Goal: Check status: Check status

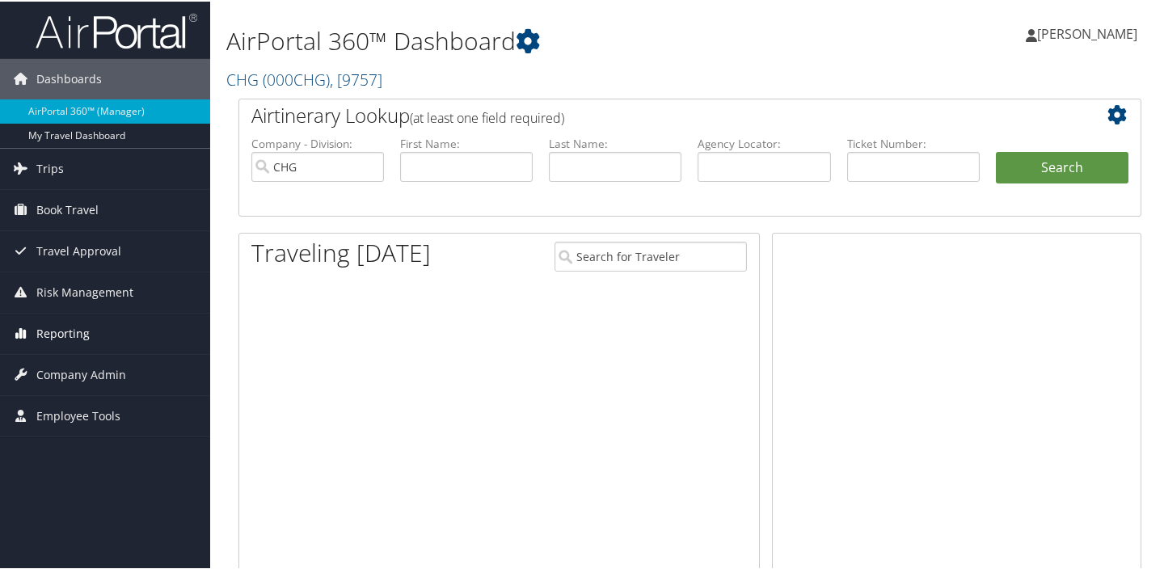
click at [62, 327] on span "Reporting" at bounding box center [62, 332] width 53 height 40
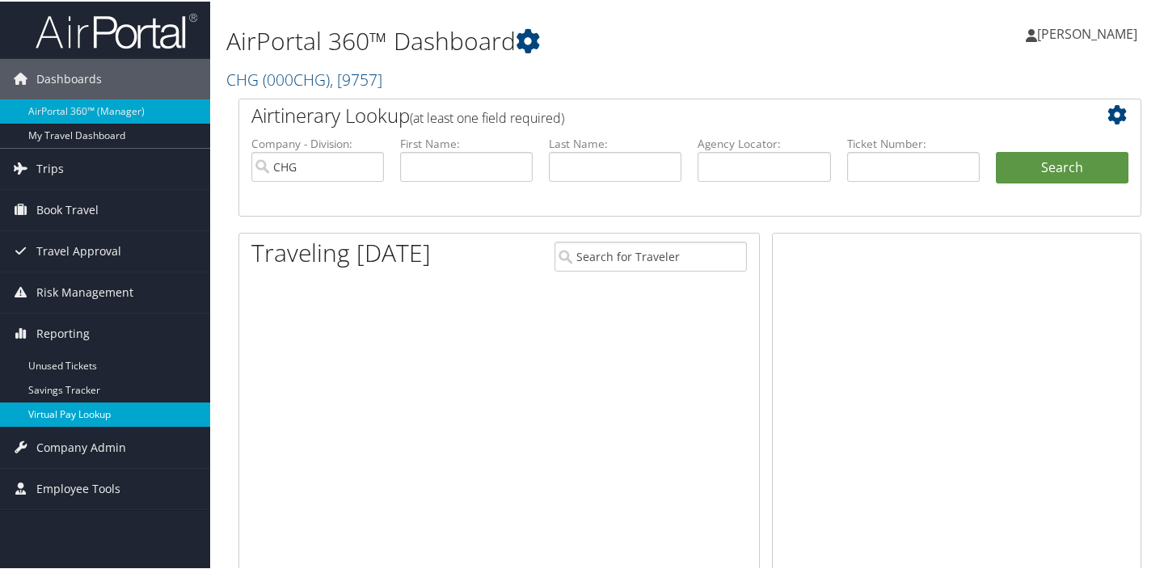
click at [73, 415] on link "Virtual Pay Lookup" at bounding box center [105, 413] width 210 height 24
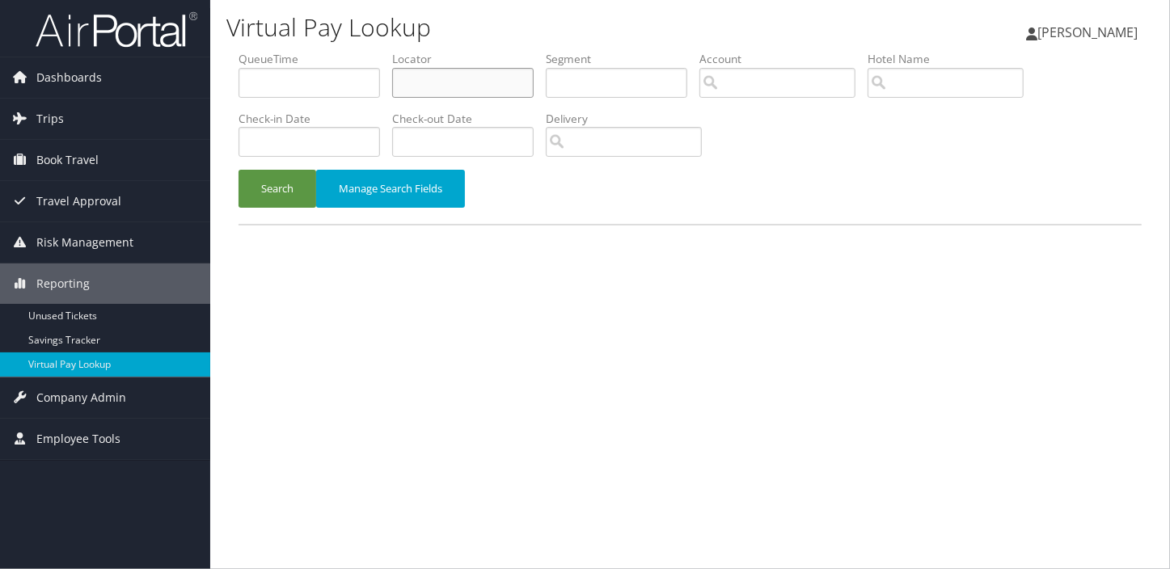
click at [447, 88] on input "text" at bounding box center [462, 83] width 141 height 30
paste input "GSZQNR"
click at [238, 170] on button "Search" at bounding box center [277, 189] width 78 height 38
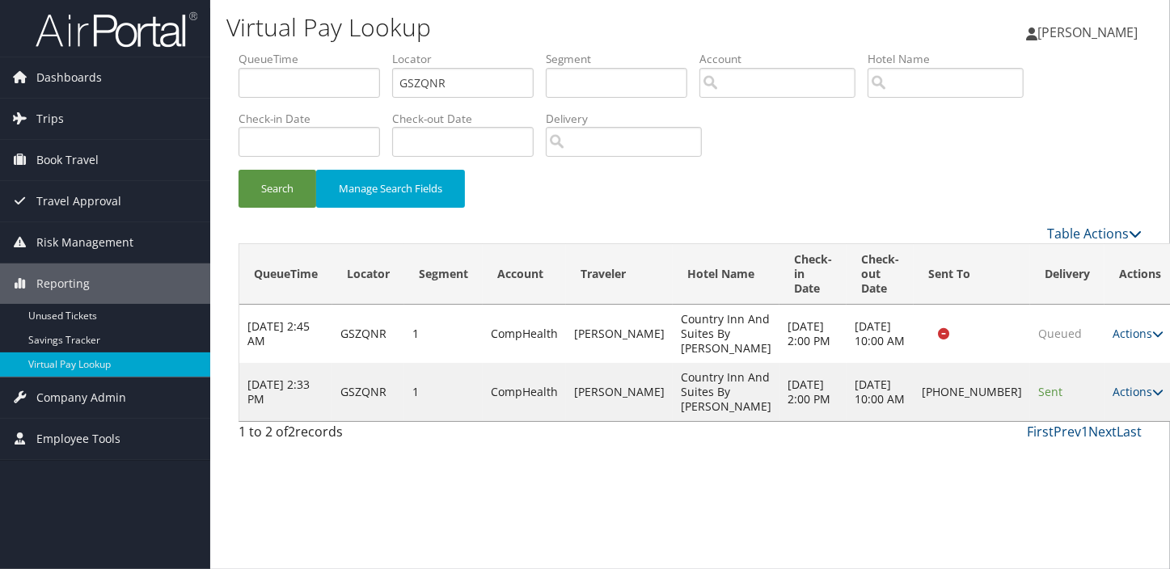
drag, startPoint x: 1090, startPoint y: 413, endPoint x: 1067, endPoint y: 415, distance: 23.6
click at [1112, 399] on link "Actions" at bounding box center [1137, 391] width 51 height 15
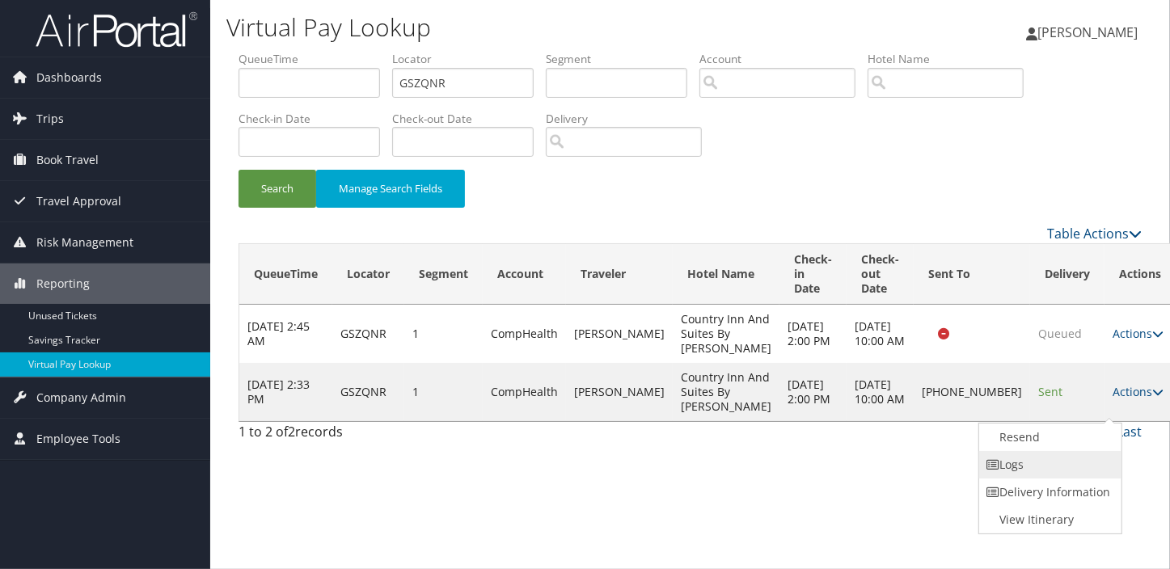
click at [1038, 462] on link "Logs" at bounding box center [1048, 464] width 138 height 27
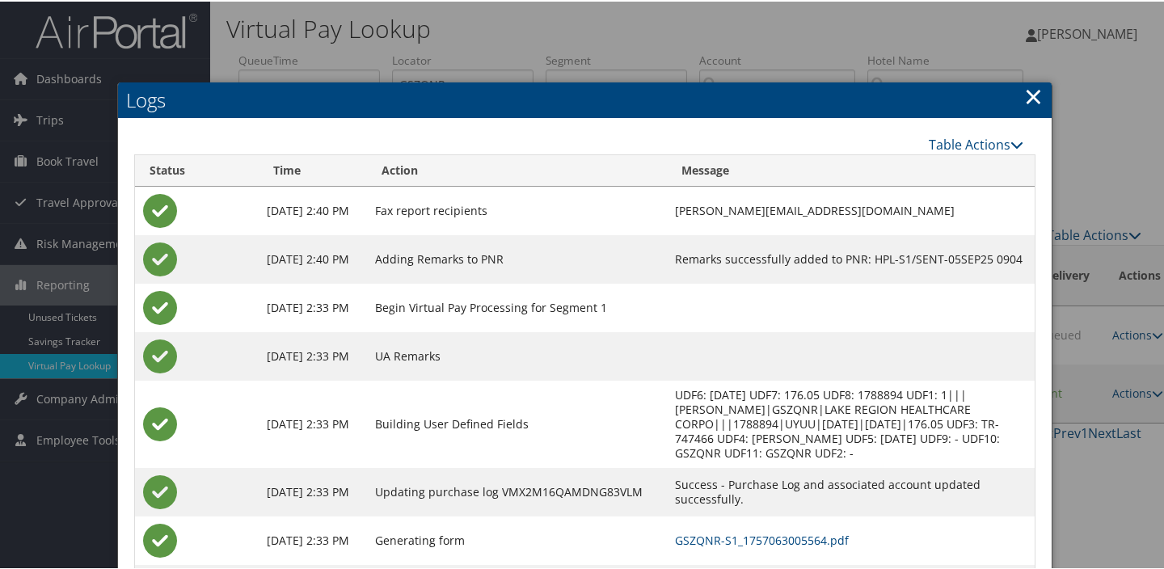
click at [1024, 99] on link "×" at bounding box center [1033, 94] width 19 height 32
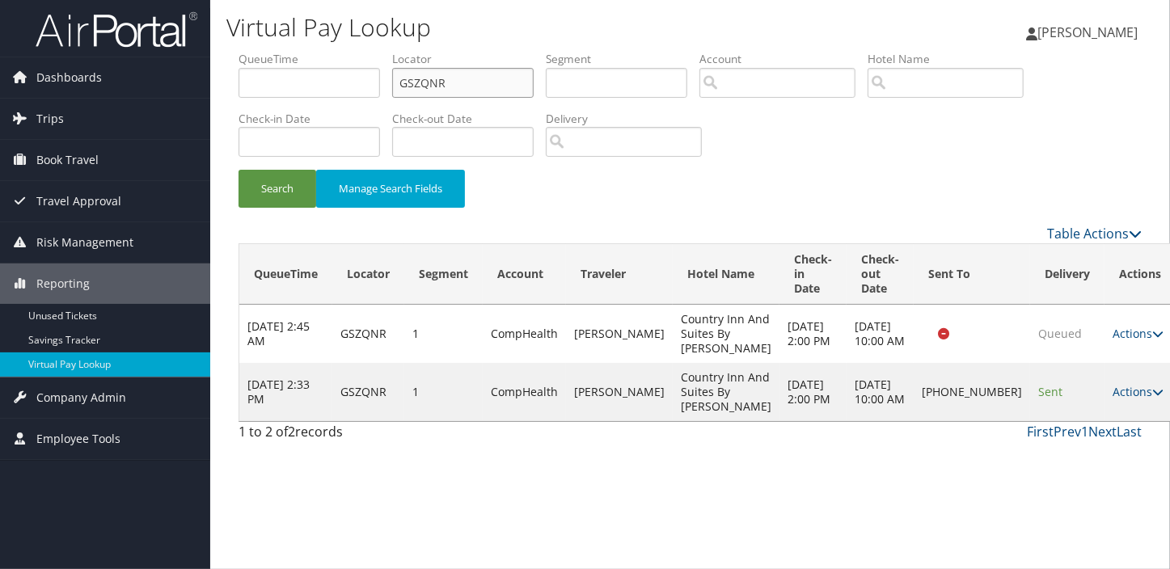
paste input "HAYJFO"
drag, startPoint x: 433, startPoint y: 85, endPoint x: 344, endPoint y: 165, distance: 119.6
click at [278, 51] on ul "QueueTime Locator HAYJFO Segment Account Traveler Hotel Name Check-in Date Chec…" at bounding box center [689, 51] width 903 height 0
type input "HAYJFO"
click at [275, 197] on button "Search" at bounding box center [277, 189] width 78 height 38
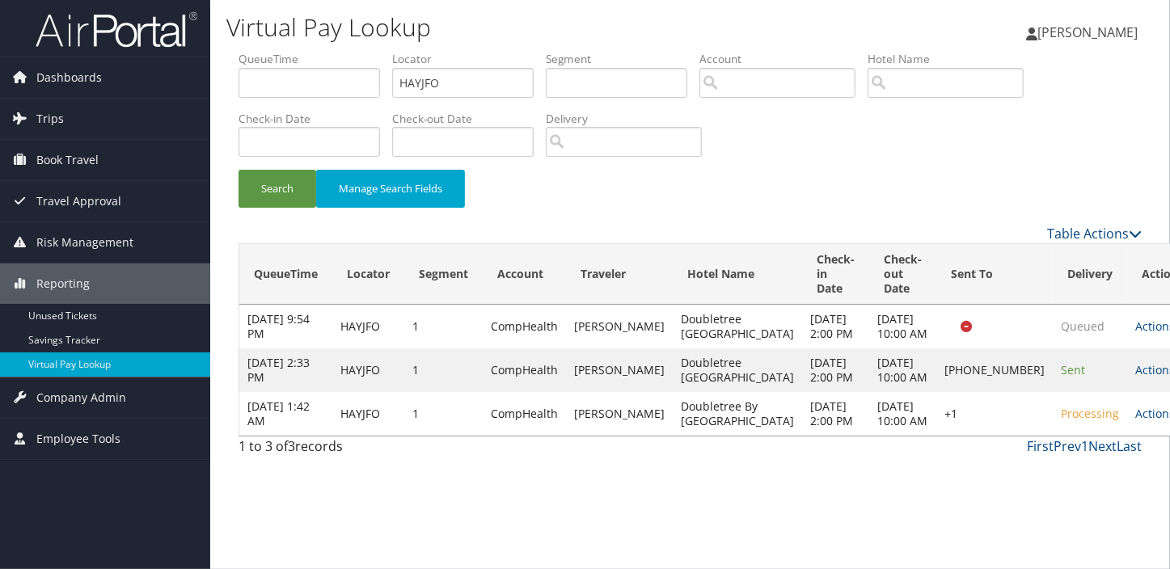
click at [1127, 379] on td "Actions Resend Logs Delivery Information View Itinerary" at bounding box center [1162, 370] width 71 height 44
click at [1135, 377] on link "Actions" at bounding box center [1160, 369] width 51 height 15
drag, startPoint x: 1048, startPoint y: 437, endPoint x: 895, endPoint y: 395, distance: 158.5
click at [1047, 437] on link "Logs" at bounding box center [1049, 442] width 138 height 27
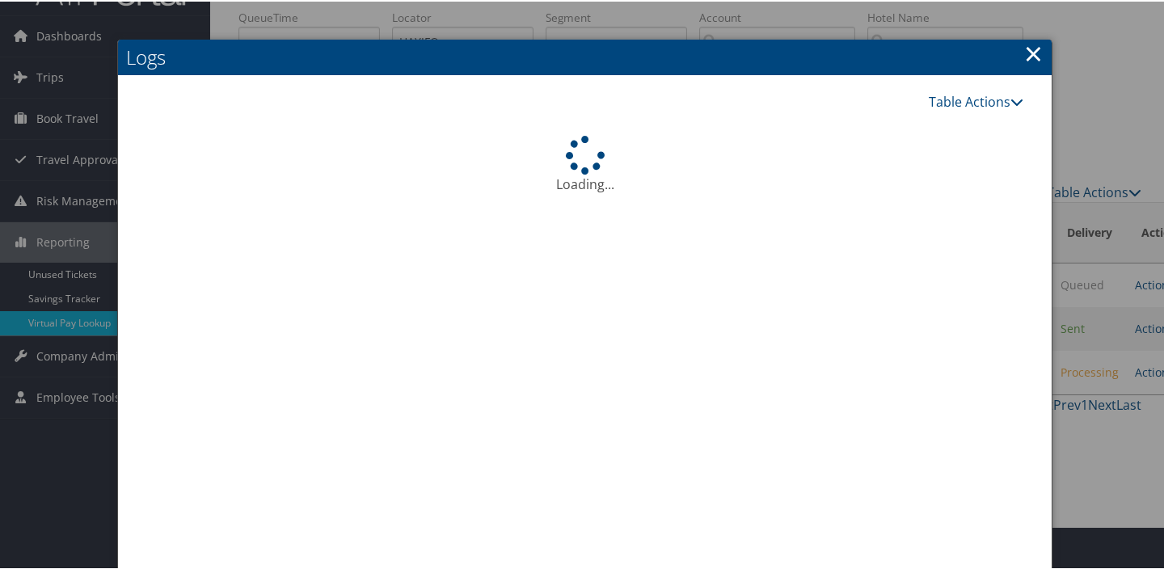
scroll to position [87, 0]
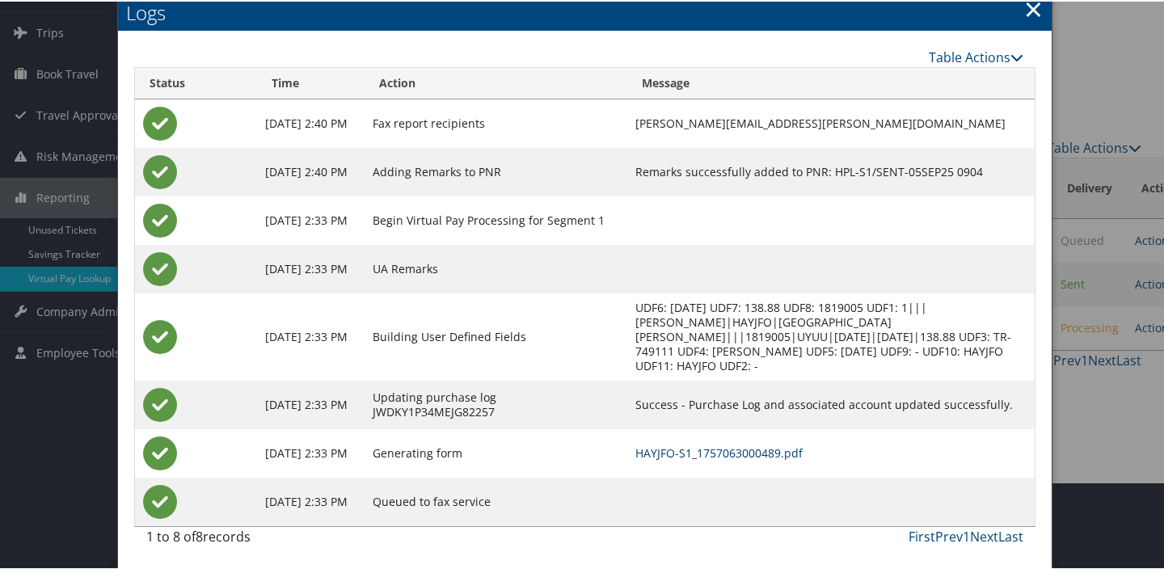
click at [724, 445] on link "HAYJFO-S1_1757063000489.pdf" at bounding box center [718, 451] width 167 height 15
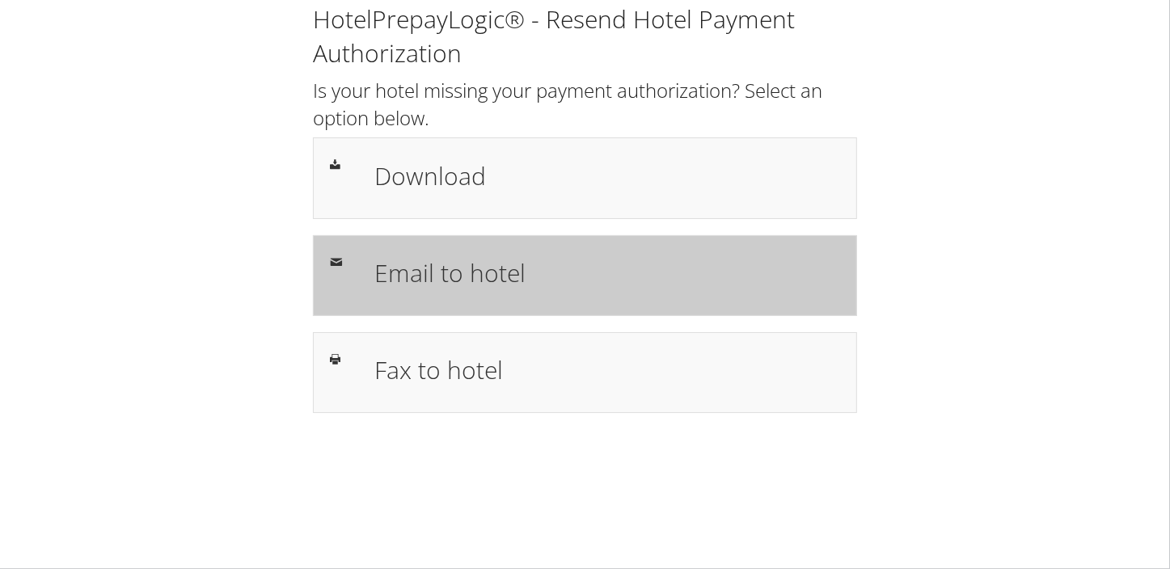
click at [377, 294] on div "Email to hotel" at bounding box center [607, 275] width 490 height 47
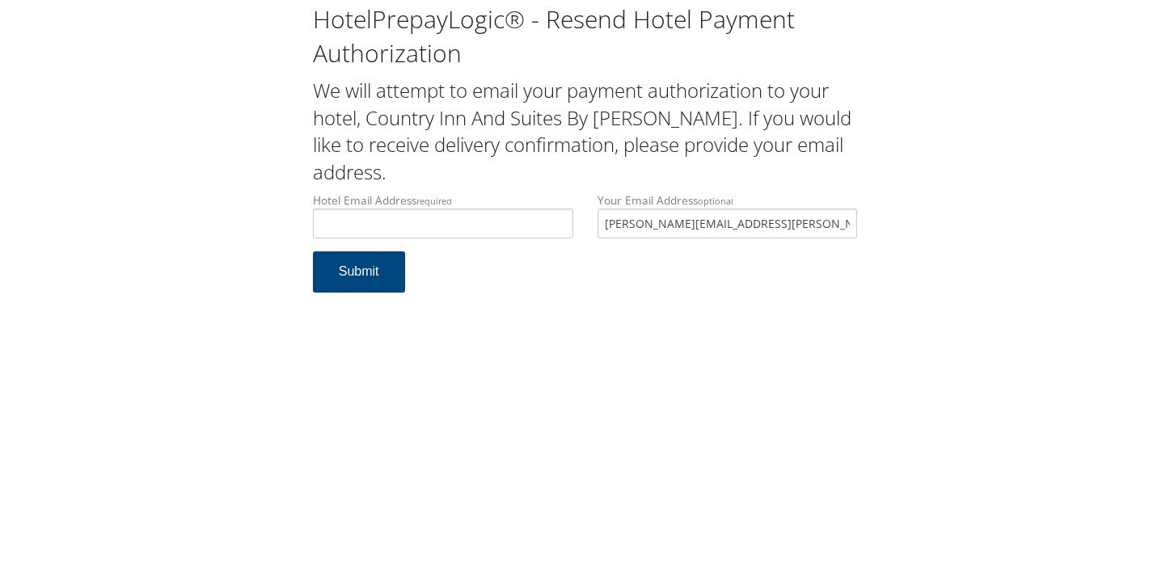
click at [525, 230] on input "Hotel Email Address required" at bounding box center [443, 224] width 260 height 30
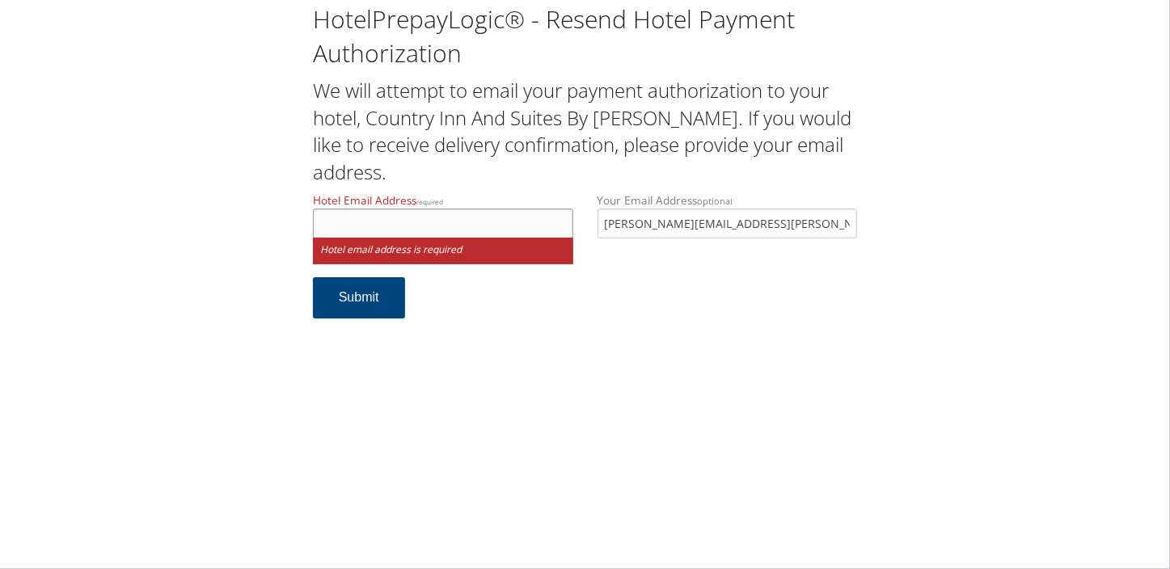
click at [421, 234] on input "Hotel Email Address required" at bounding box center [443, 224] width 260 height 30
click at [783, 60] on h1 "HotelPrepayLogic® - Resend Hotel Payment Authorization" at bounding box center [585, 36] width 545 height 68
click at [432, 234] on input "Hotel Email Address required" at bounding box center [443, 224] width 260 height 30
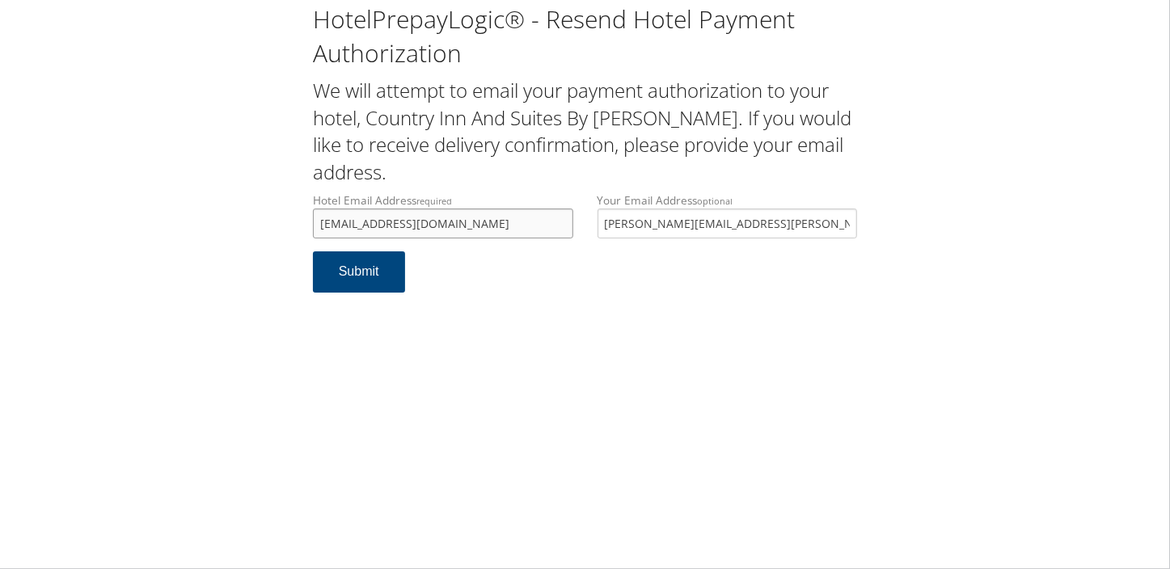
click at [327, 222] on input "ffdesk@ruhrdev.com" at bounding box center [443, 224] width 260 height 30
click at [386, 224] on input "fffrontdesk@ruhrdev.com" at bounding box center [443, 224] width 260 height 30
click at [394, 220] on input "fffrontdesk@ruhrdev.com" at bounding box center [443, 224] width 260 height 30
click at [399, 222] on input "fffrontdesk@ruhrdev.com" at bounding box center [443, 224] width 260 height 30
click at [406, 218] on input "fffrontdesk@ruhrdev.com" at bounding box center [443, 224] width 260 height 30
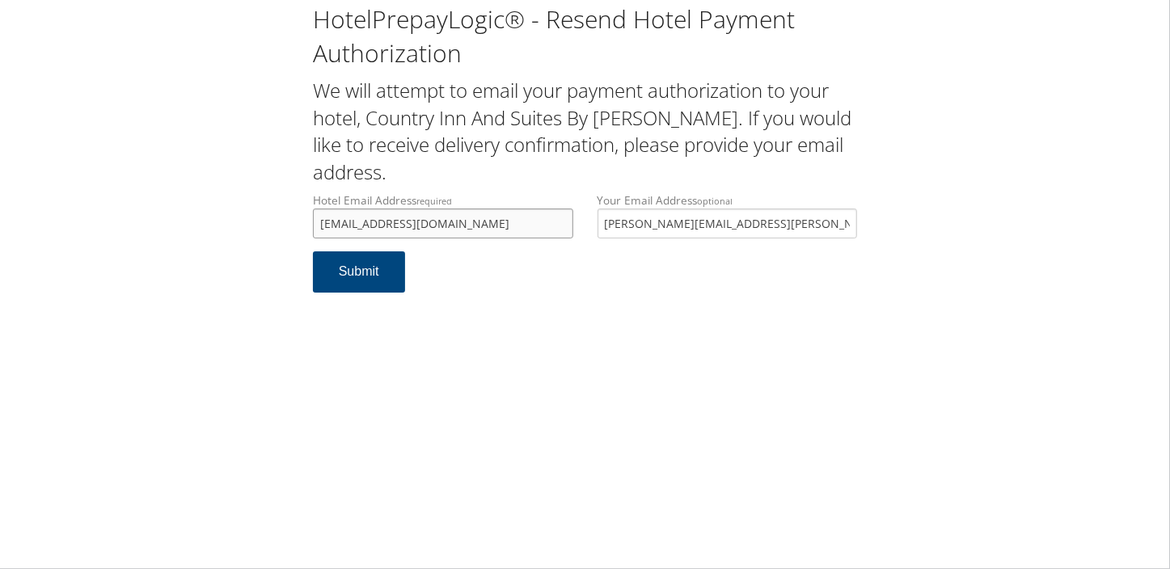
click at [409, 226] on input "fffrontdesk@ruhrdev.com" at bounding box center [443, 224] width 260 height 30
click at [420, 221] on input "fffrontdesk@ruhrdev.com" at bounding box center [443, 224] width 260 height 30
click at [424, 224] on input "fffrontdesk@ruhrdev.com" at bounding box center [443, 224] width 260 height 30
click at [431, 226] on input "fffrontdesk@ruhrdev.com" at bounding box center [443, 224] width 260 height 30
drag, startPoint x: 469, startPoint y: 226, endPoint x: 162, endPoint y: 226, distance: 307.2
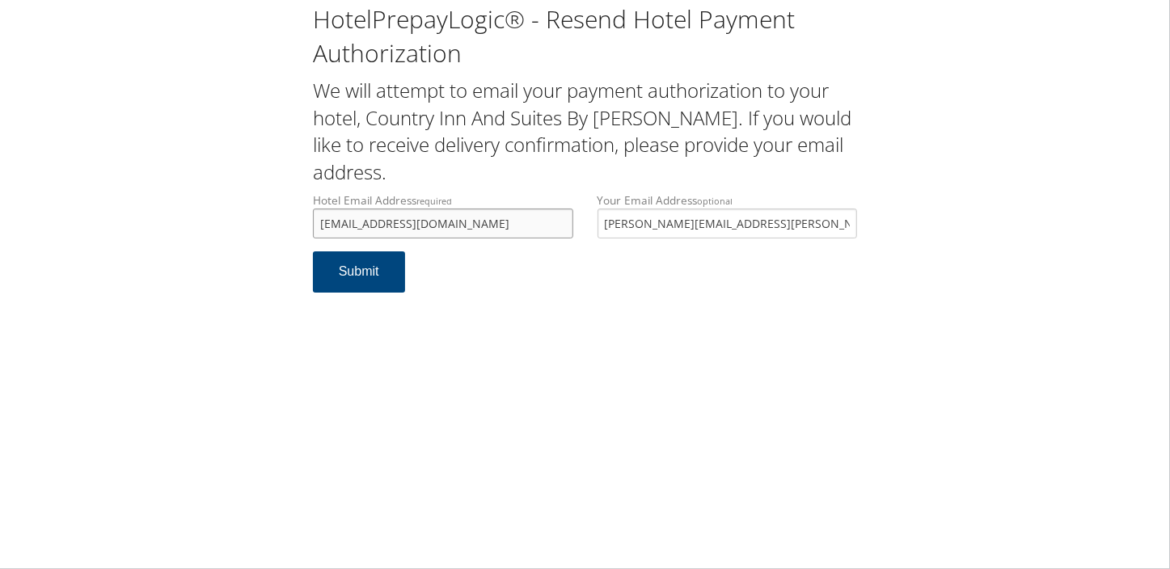
click at [162, 226] on div "HotelPrepayLogic® - Resend Hotel Payment Authorization We will attempt to email…" at bounding box center [584, 154] width 1137 height 309
type input "fffrontdesk@ruhrdev.com"
click at [230, 251] on div "HotelPrepayLogic® - Resend Hotel Payment Authorization We will attempt to email…" at bounding box center [584, 154] width 1137 height 309
click at [361, 281] on button "Submit" at bounding box center [359, 271] width 92 height 41
drag, startPoint x: 466, startPoint y: 221, endPoint x: 275, endPoint y: 221, distance: 191.6
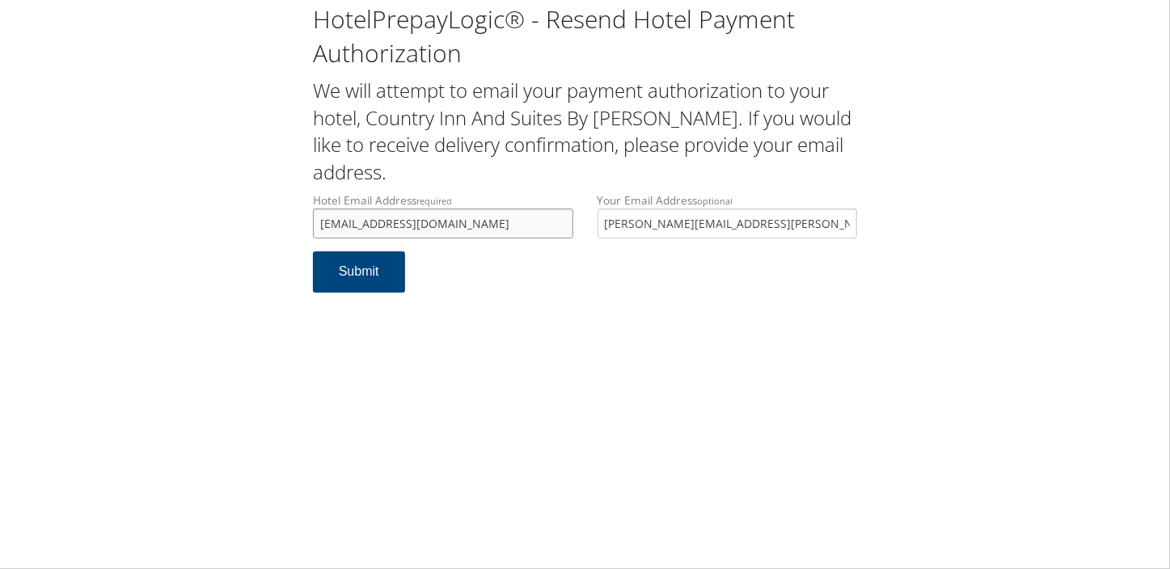
click at [275, 221] on div "HotelPrepayLogic® - Resend Hotel Payment Authorization We will attempt to email…" at bounding box center [584, 154] width 1137 height 309
click at [188, 221] on div "HotelPrepayLogic® - Resend Hotel Payment Authorization We will attempt to email…" at bounding box center [584, 154] width 1137 height 309
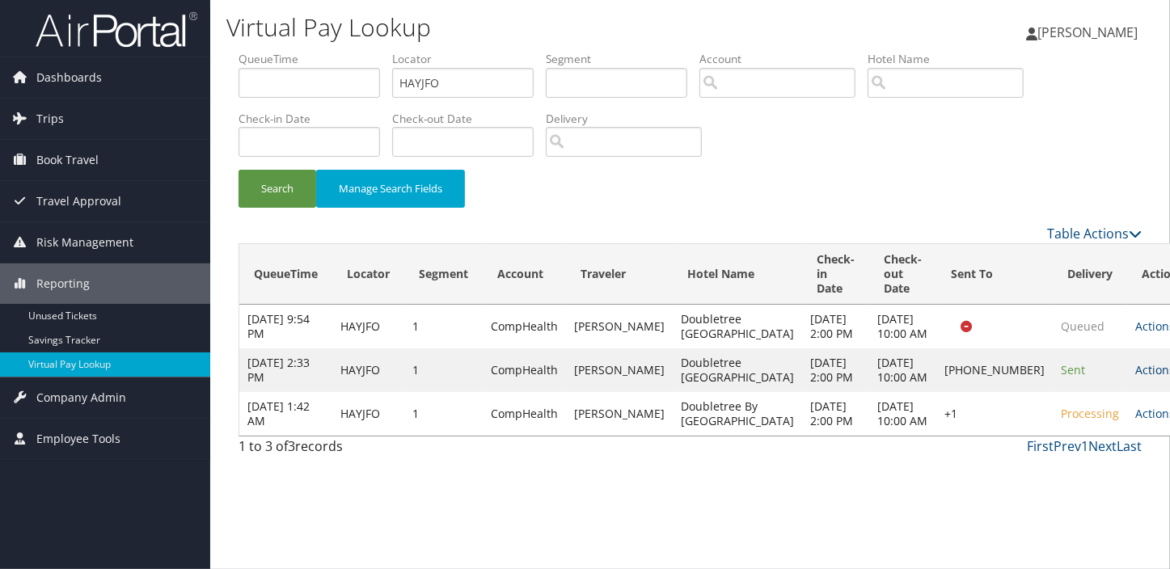
click at [1135, 377] on link "Actions" at bounding box center [1160, 369] width 51 height 15
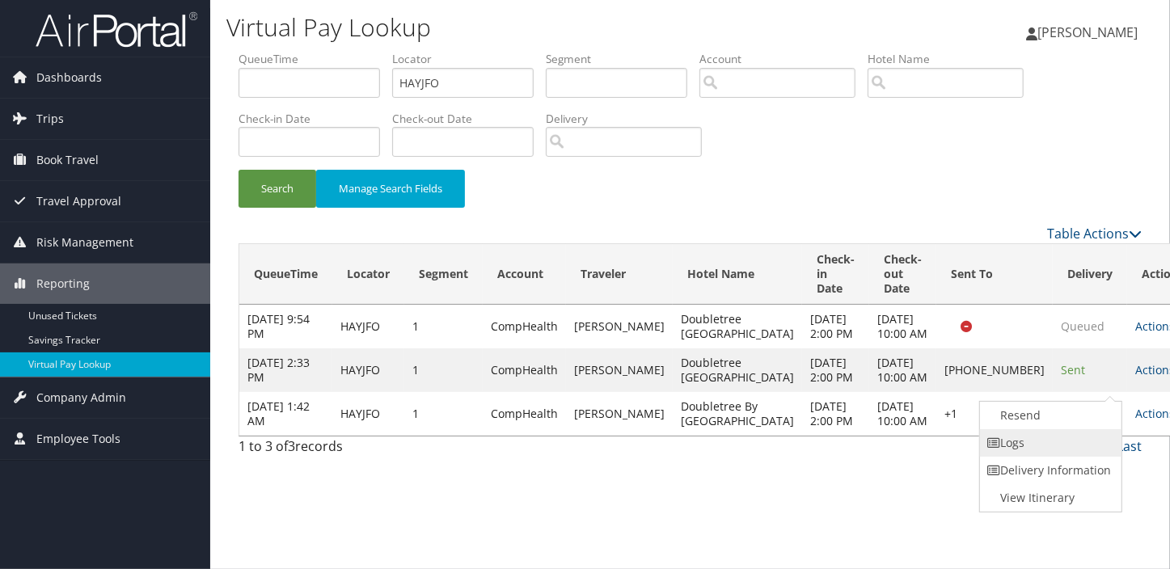
click at [1052, 441] on link "Logs" at bounding box center [1049, 442] width 138 height 27
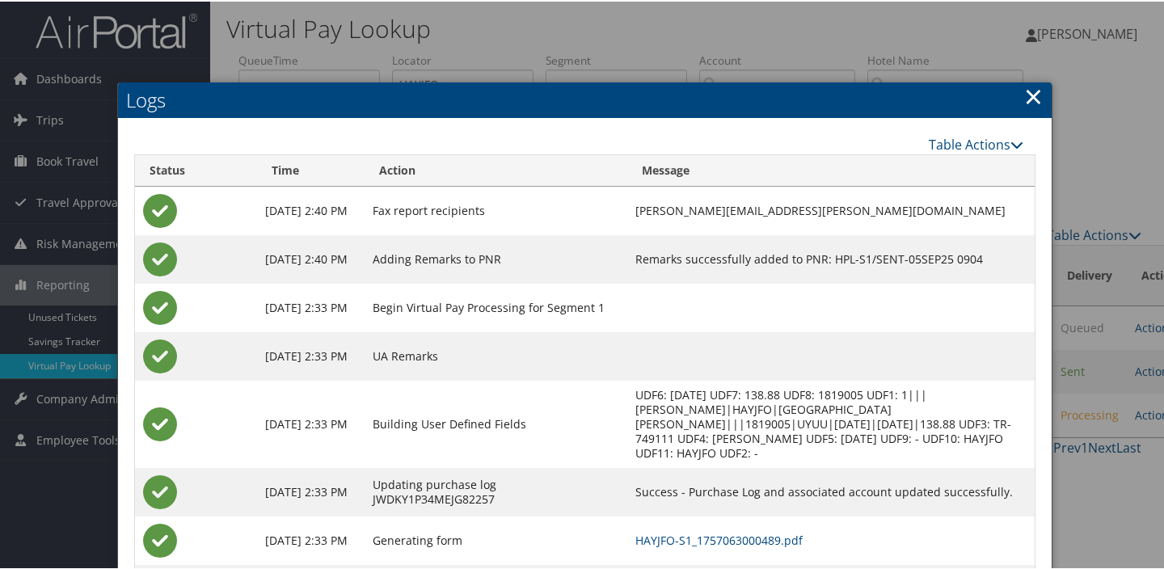
click at [1024, 99] on link "×" at bounding box center [1033, 94] width 19 height 32
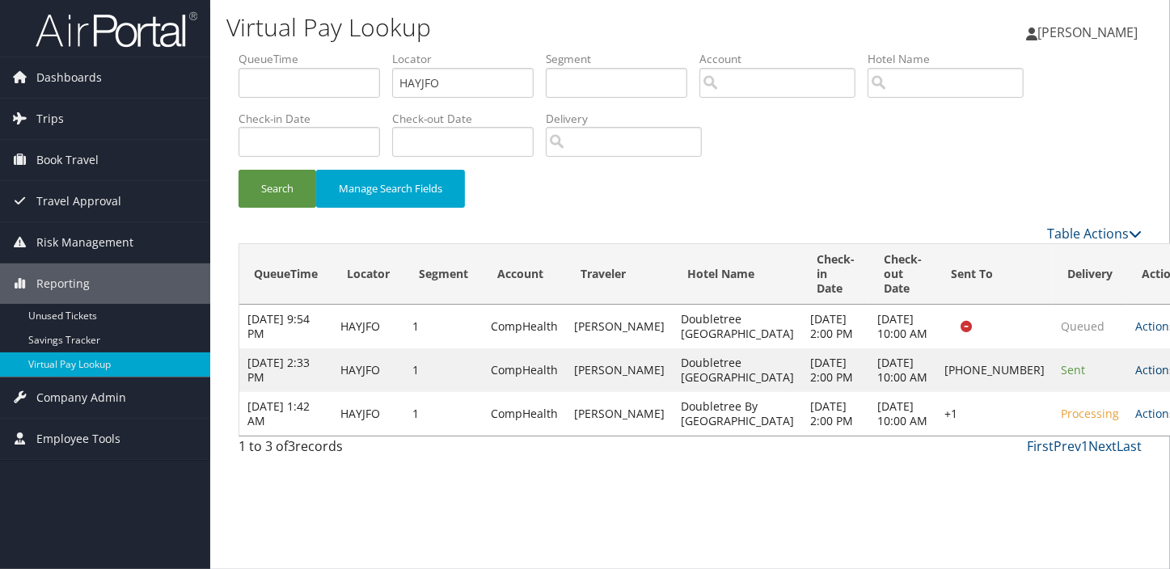
click at [1127, 392] on td "Actions Resend Logs Delivery Information View Itinerary" at bounding box center [1162, 370] width 71 height 44
click at [1135, 377] on link "Actions" at bounding box center [1160, 369] width 51 height 15
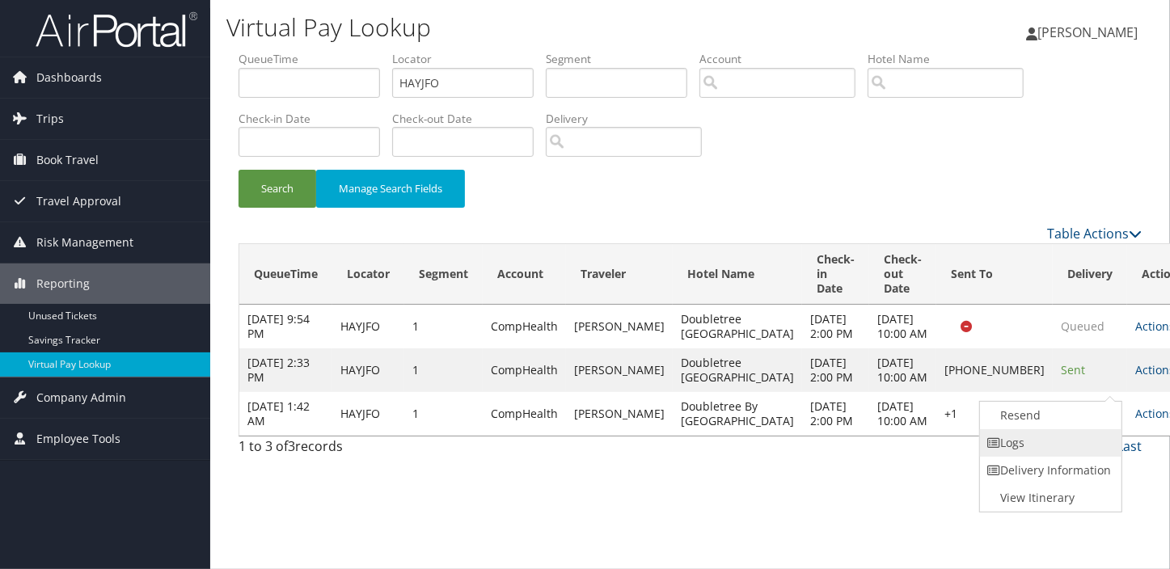
click at [1040, 441] on link "Logs" at bounding box center [1049, 442] width 138 height 27
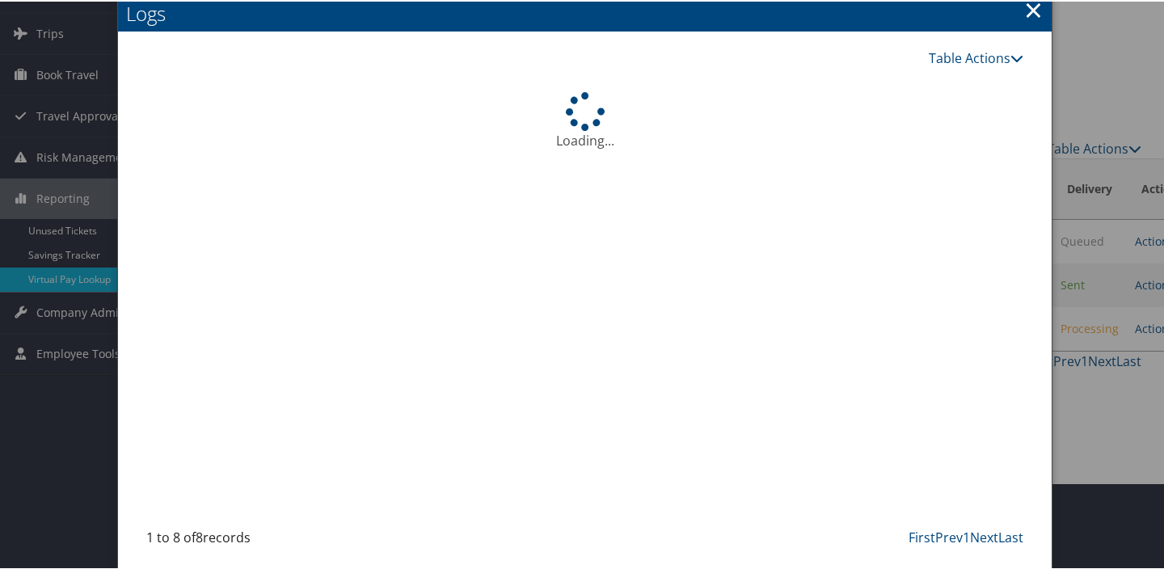
scroll to position [87, 0]
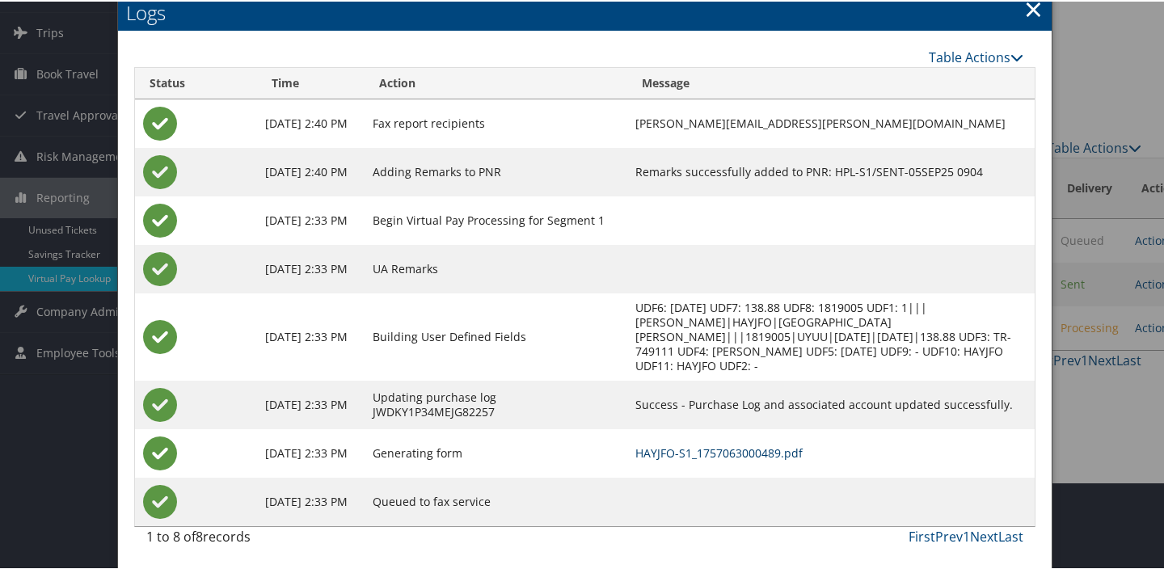
click at [711, 452] on link "HAYJFO-S1_1757063000489.pdf" at bounding box center [718, 451] width 167 height 15
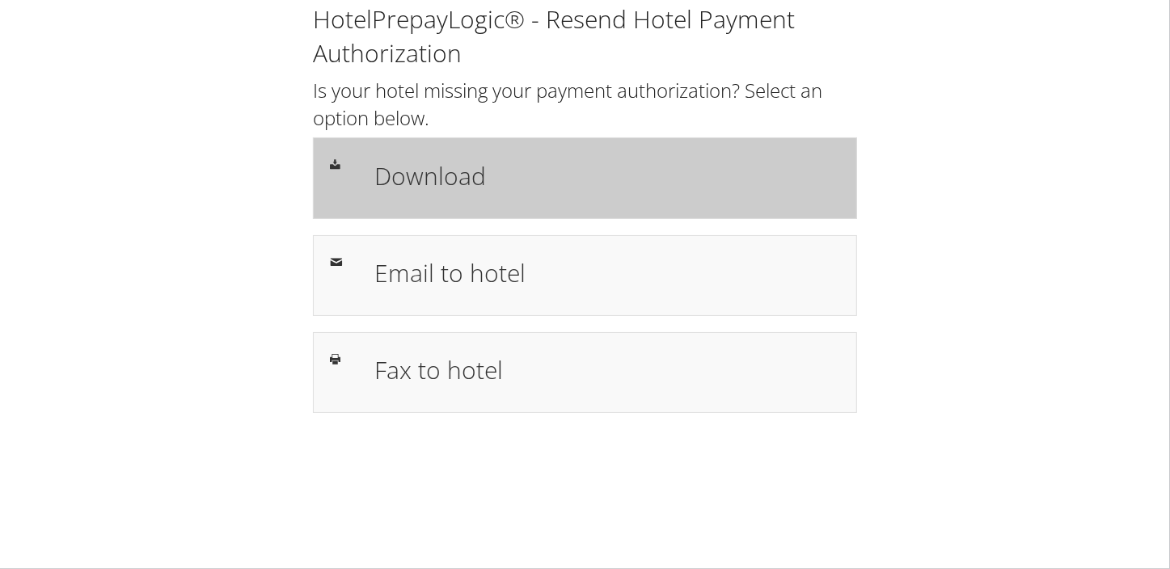
click at [457, 193] on div "Download" at bounding box center [607, 177] width 490 height 47
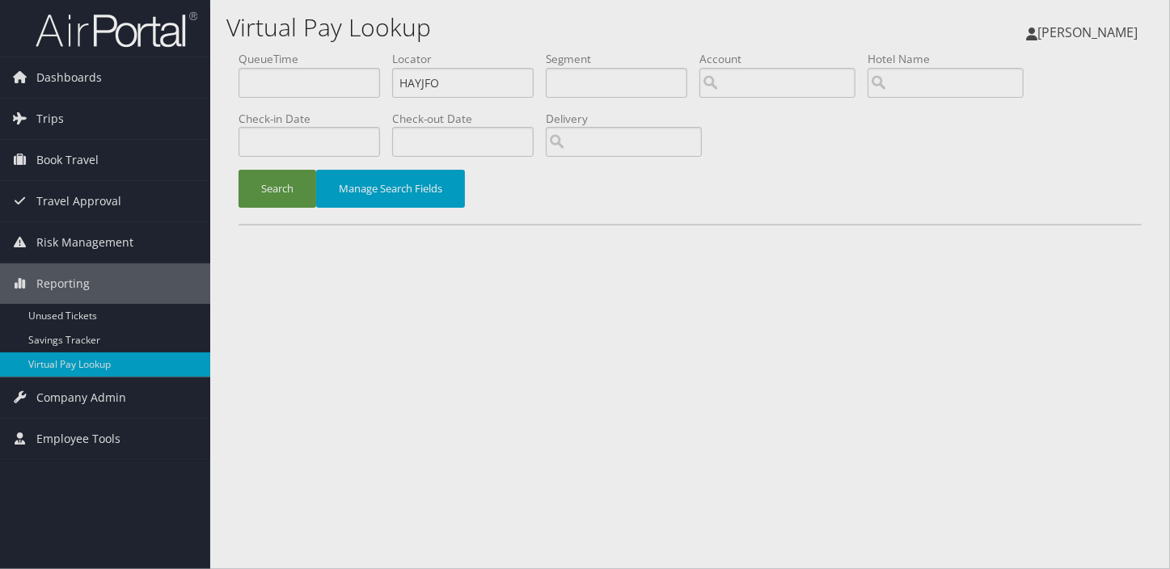
click at [0, 0] on li "QueueTime QueueTime" at bounding box center [0, 0] width 0 height 0
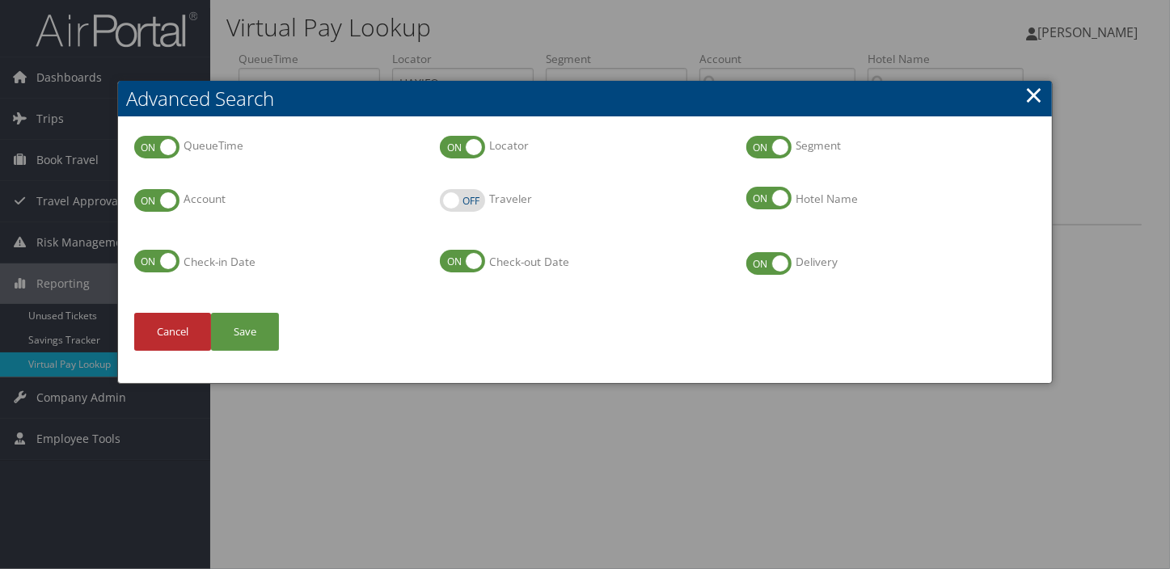
click at [1017, 86] on h2 "Advanced Search" at bounding box center [585, 99] width 934 height 36
click at [1033, 88] on link "×" at bounding box center [1033, 94] width 19 height 32
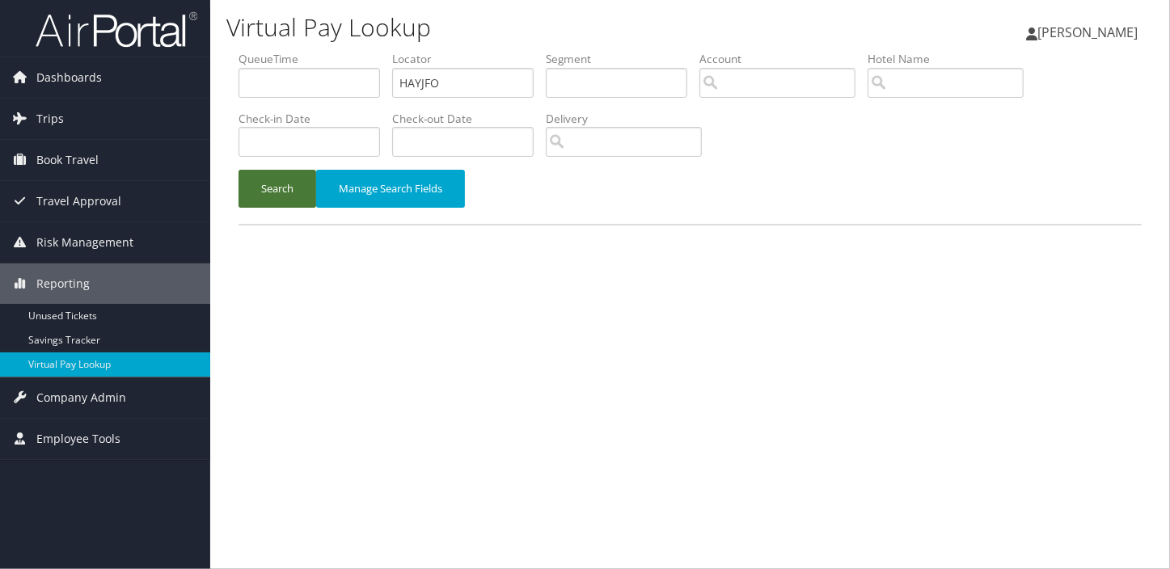
click at [286, 182] on button "Search" at bounding box center [277, 189] width 78 height 38
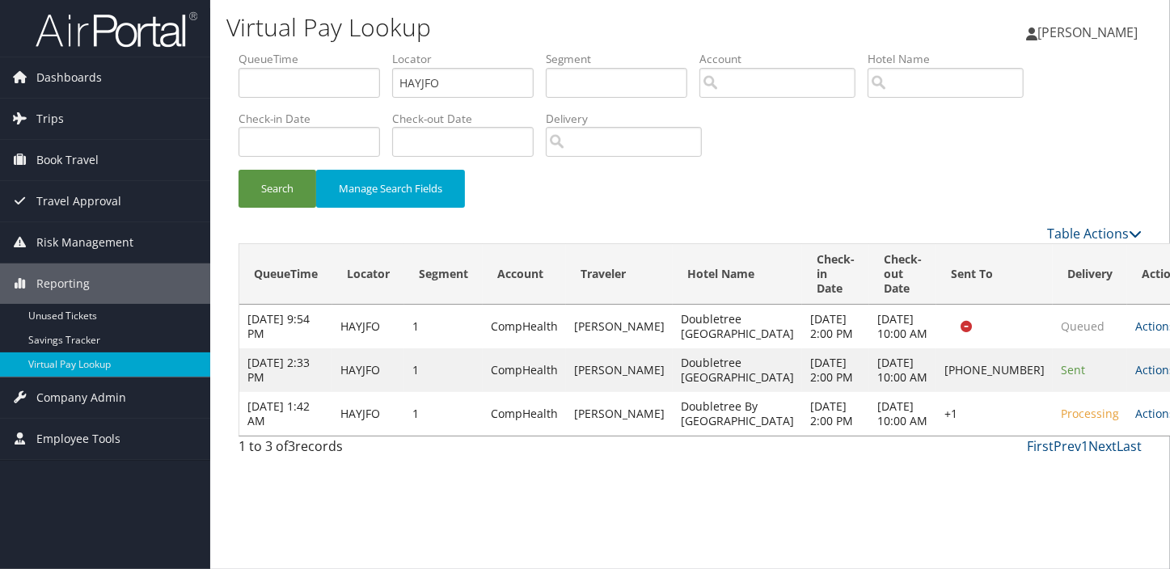
click at [1135, 421] on link "Actions" at bounding box center [1160, 413] width 51 height 15
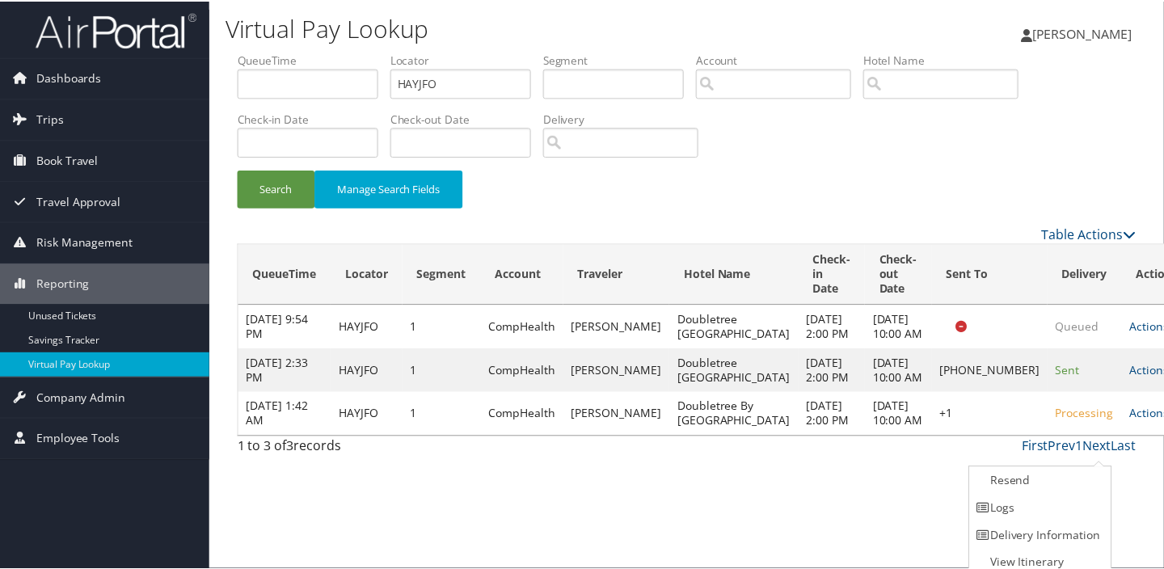
scroll to position [8, 0]
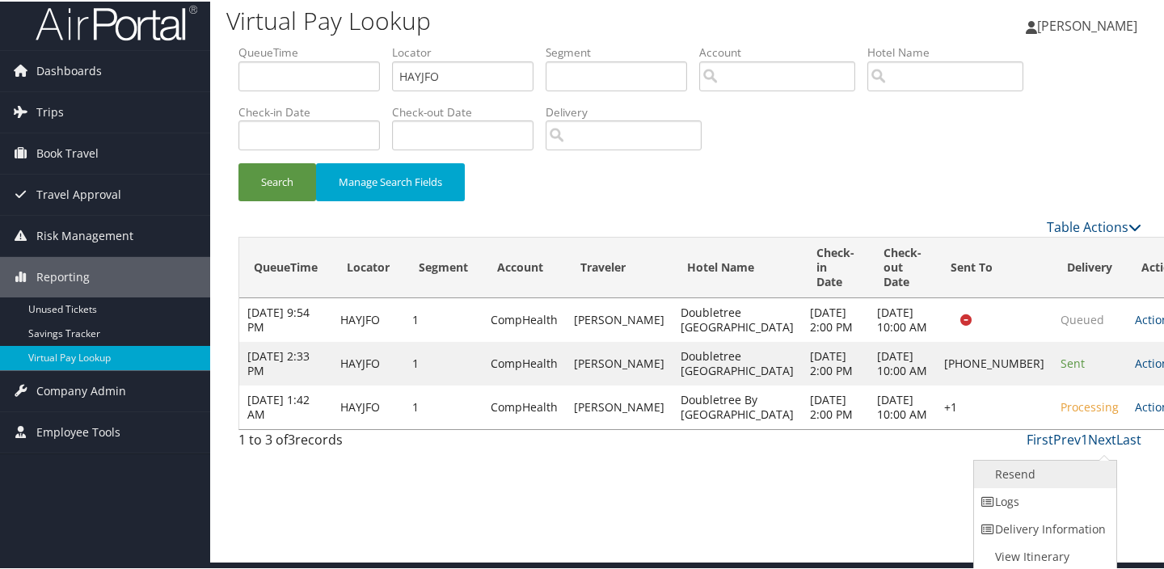
click at [1034, 461] on link "Resend" at bounding box center [1043, 472] width 138 height 27
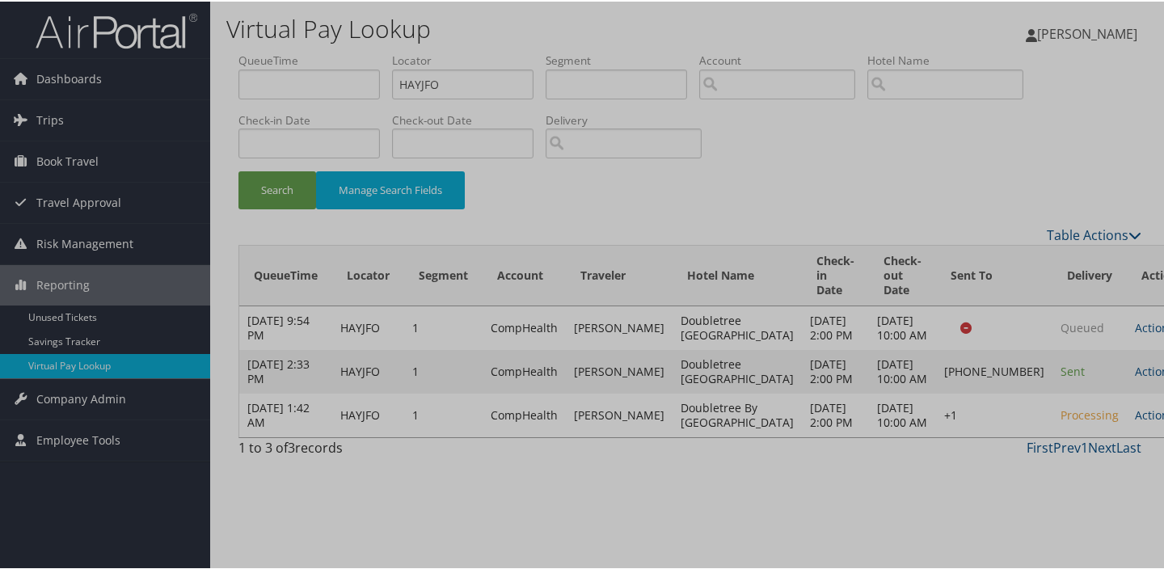
scroll to position [0, 0]
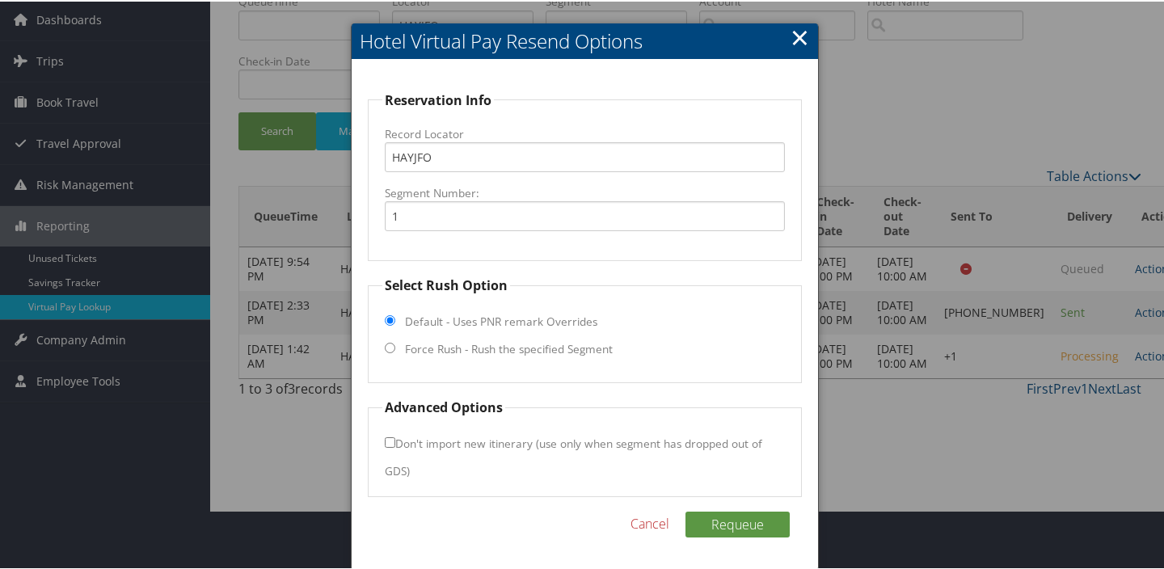
click at [463, 349] on label "Force Rush - Rush the specified Segment" at bounding box center [509, 348] width 208 height 16
click at [395, 349] on input "Force Rush - Rush the specified Segment" at bounding box center [390, 346] width 11 height 11
radio input "true"
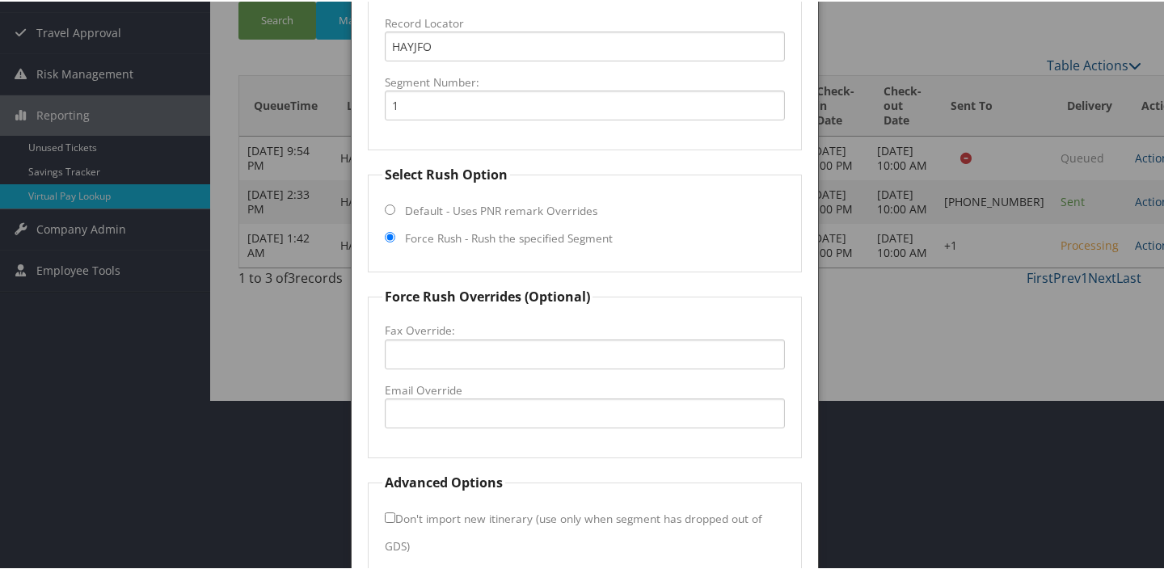
scroll to position [245, 0]
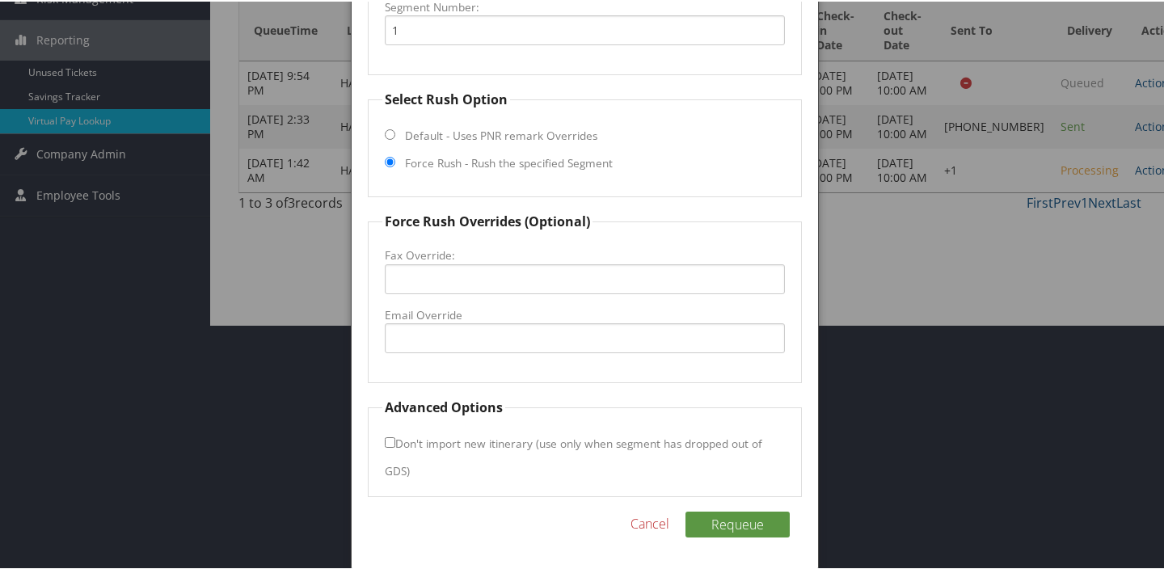
click at [457, 306] on label "Email Override" at bounding box center [585, 314] width 400 height 16
click at [457, 322] on input "Email Override" at bounding box center [585, 337] width 400 height 30
click at [459, 327] on input "Email Override" at bounding box center [585, 337] width 400 height 30
type input "lafdt@dorahotelsco.com"
click at [751, 521] on button "Requeue" at bounding box center [737, 523] width 104 height 26
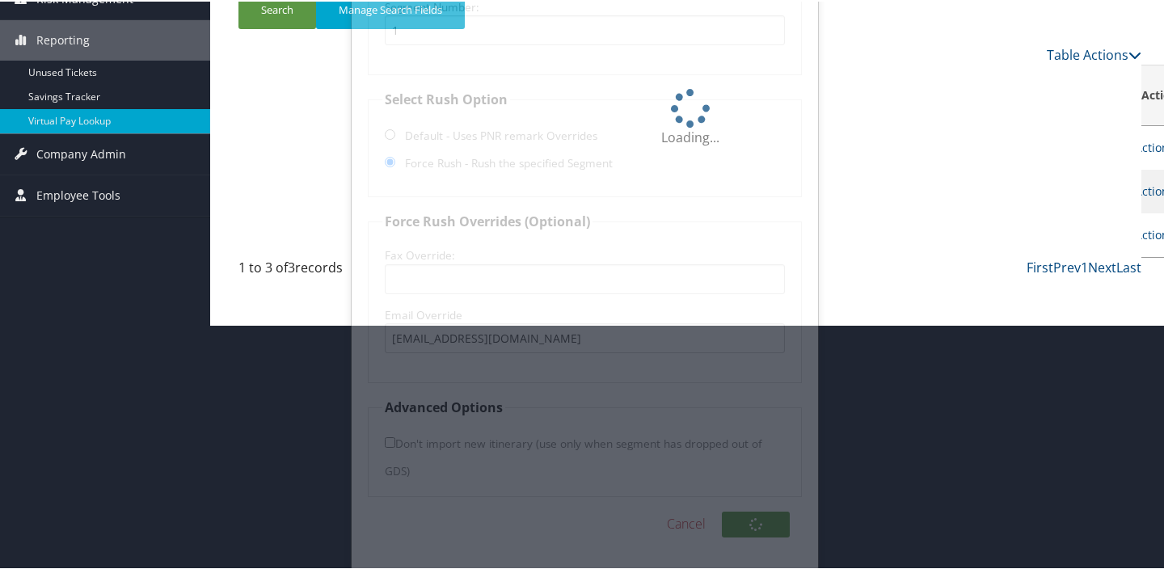
scroll to position [89, 0]
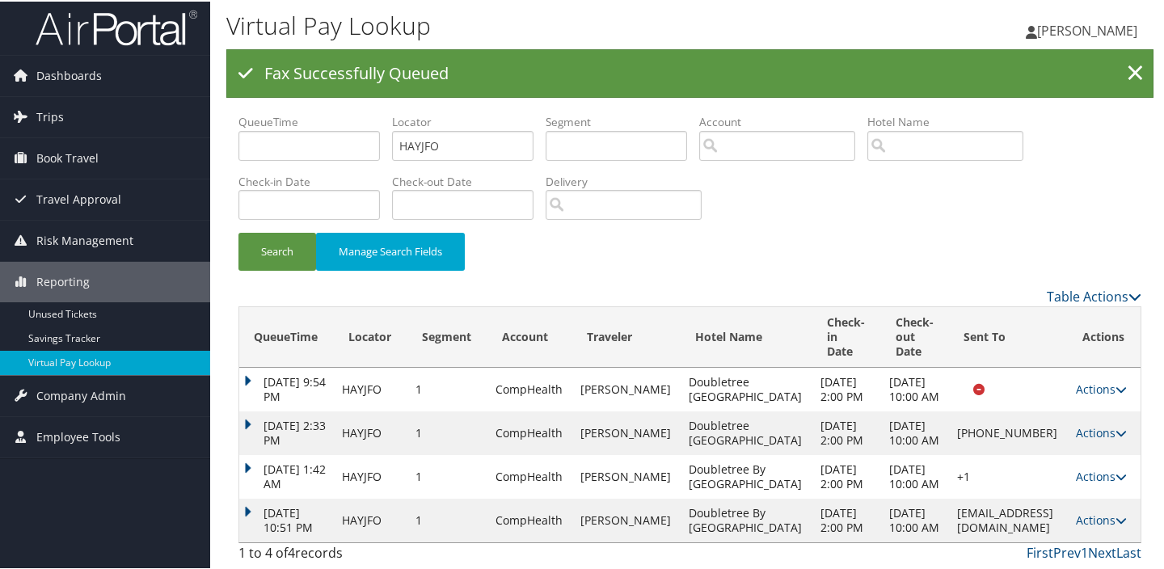
click at [1095, 511] on link "Actions" at bounding box center [1101, 518] width 51 height 15
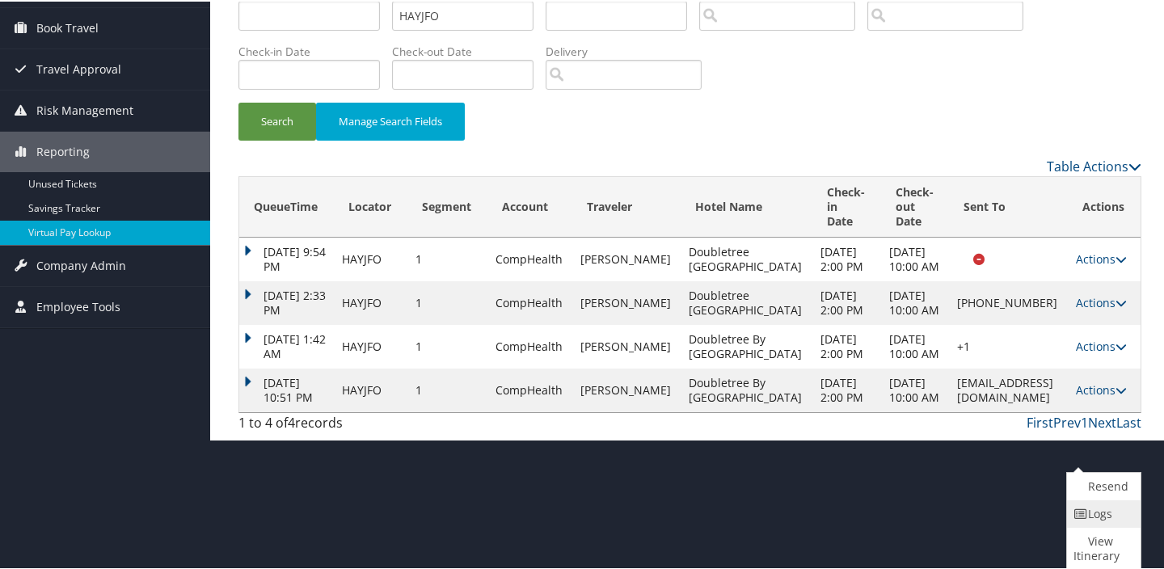
click at [1082, 517] on icon at bounding box center [1080, 512] width 15 height 11
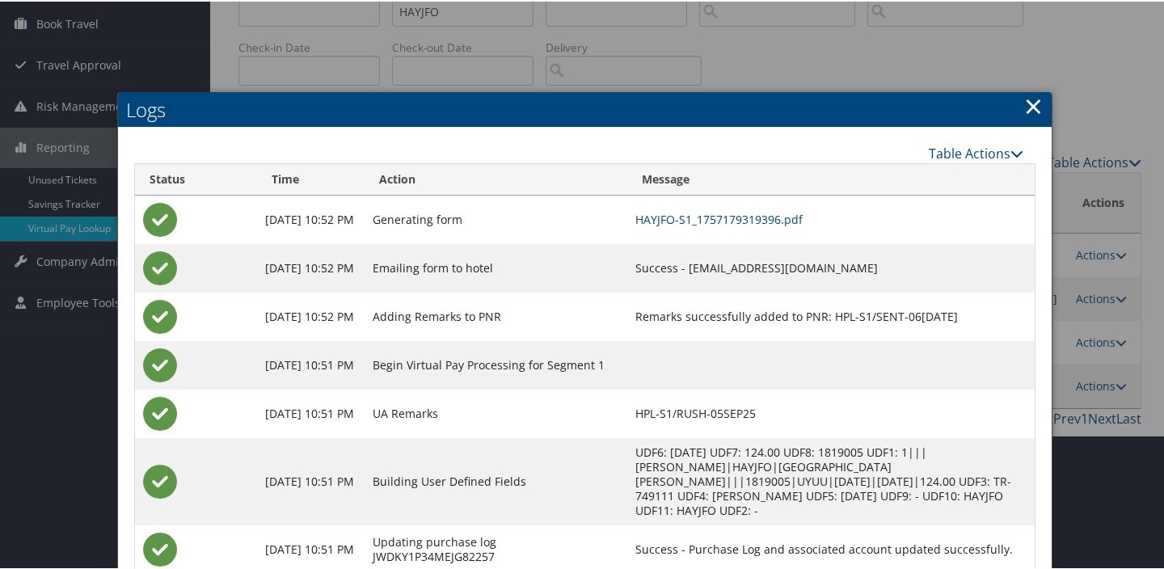
scroll to position [186, 0]
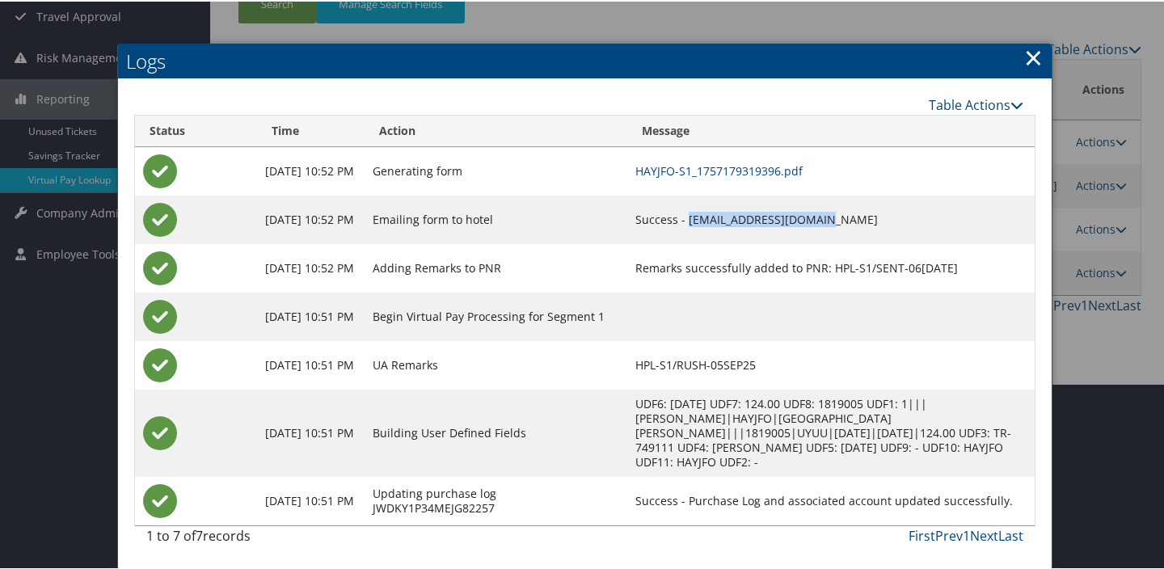
drag, startPoint x: 705, startPoint y: 217, endPoint x: 841, endPoint y: 215, distance: 135.8
click at [841, 215] on td "Success - lafdt@dorahotelsco.com" at bounding box center [831, 218] width 408 height 49
copy td "lafdt@dorahotelsco.com"
drag, startPoint x: 841, startPoint y: 215, endPoint x: 762, endPoint y: 169, distance: 90.9
click at [762, 170] on link "HAYJFO-S1_1757179319396.pdf" at bounding box center [718, 169] width 167 height 15
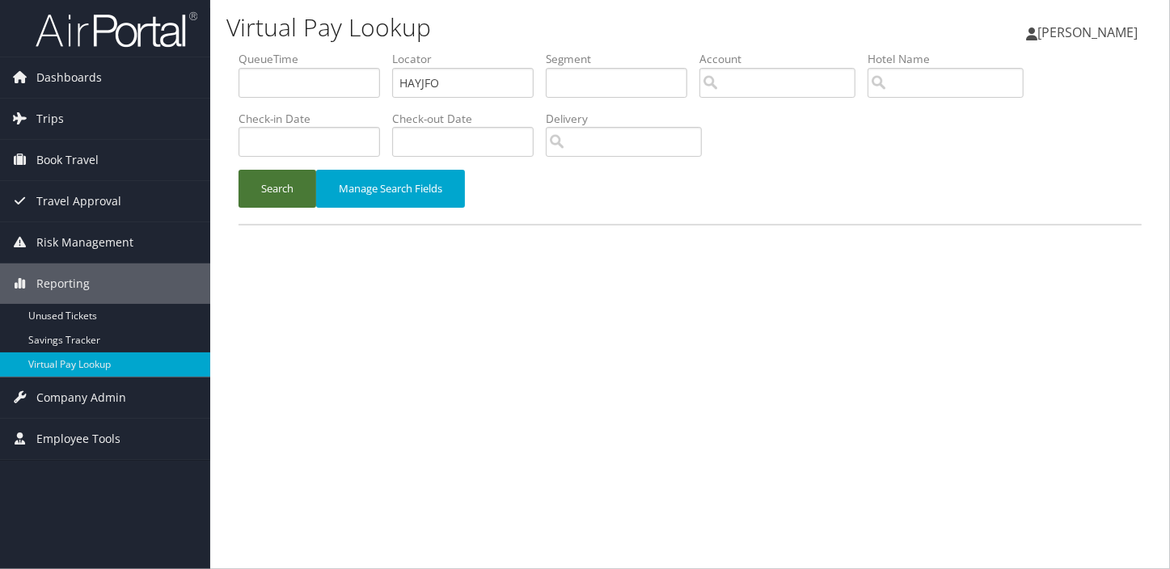
click at [292, 191] on button "Search" at bounding box center [277, 189] width 78 height 38
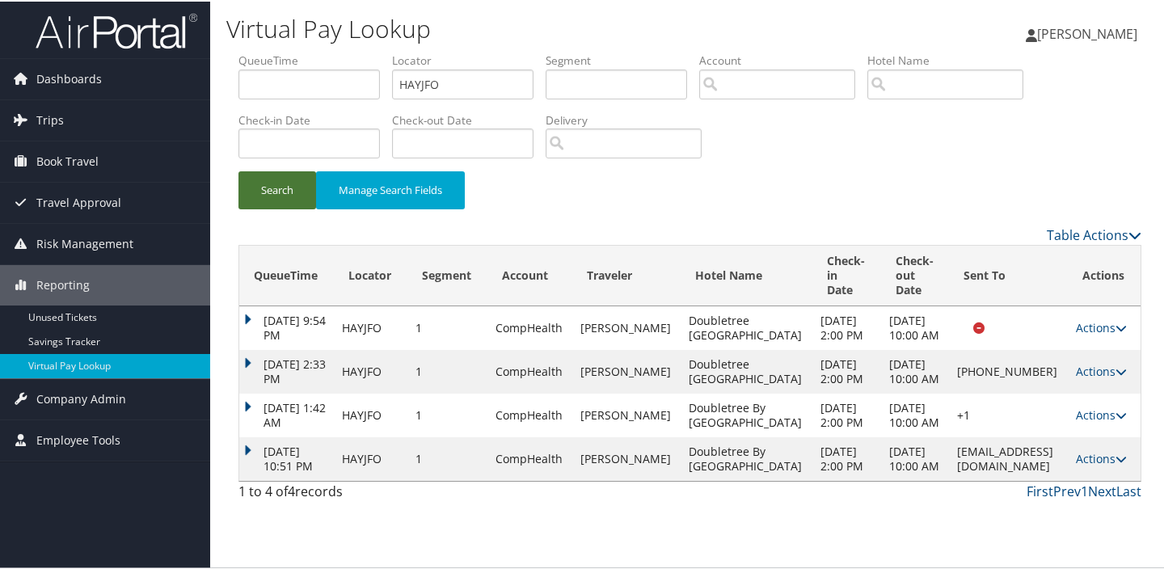
scroll to position [24, 0]
drag, startPoint x: 908, startPoint y: 503, endPoint x: 1038, endPoint y: 506, distance: 130.2
click at [1038, 479] on td "lafdt@dorahotelsco.com" at bounding box center [1008, 458] width 119 height 44
copy td "lafdt@dorahotelsco.com"
click at [1104, 465] on link "Actions" at bounding box center [1101, 456] width 51 height 15
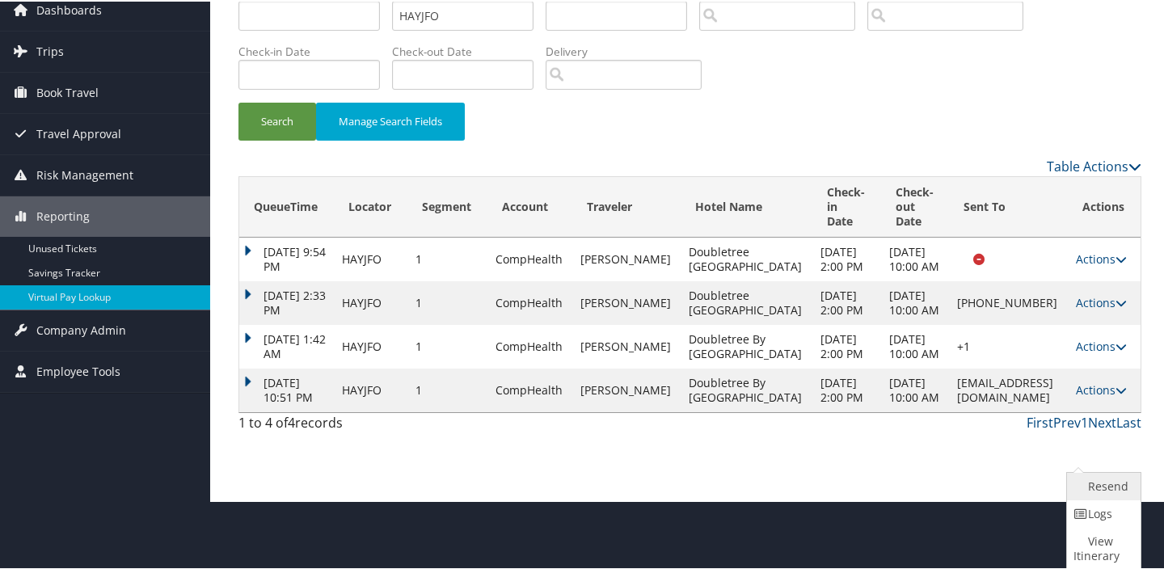
click at [1092, 490] on link "Resend" at bounding box center [1102, 484] width 70 height 27
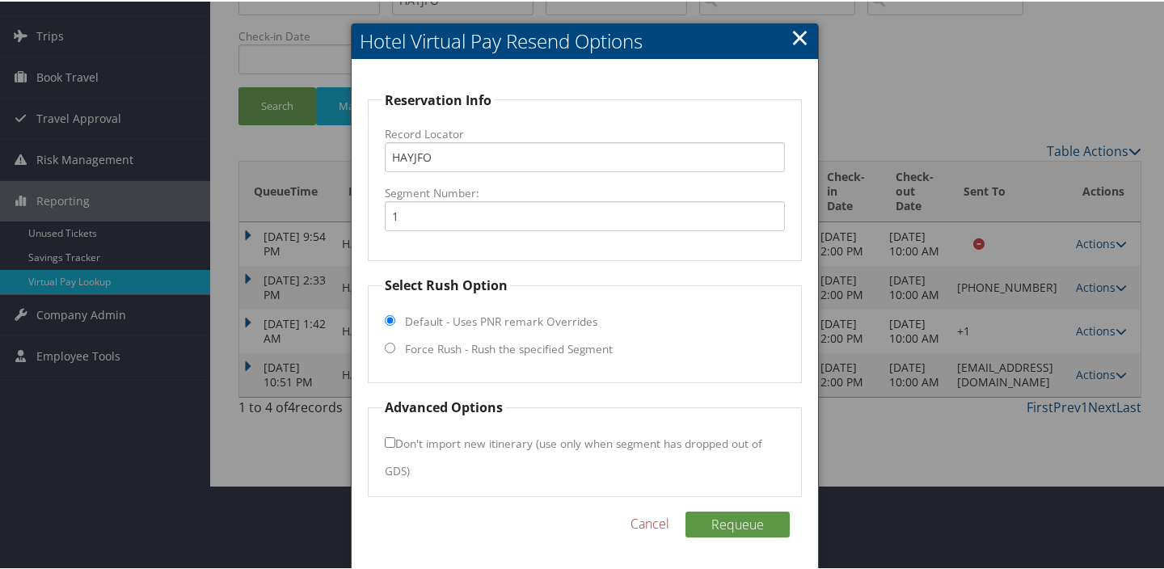
click at [516, 352] on label "Force Rush - Rush the specified Segment" at bounding box center [509, 348] width 208 height 16
click at [395, 352] on input "Force Rush - Rush the specified Segment" at bounding box center [390, 346] width 11 height 11
radio input "true"
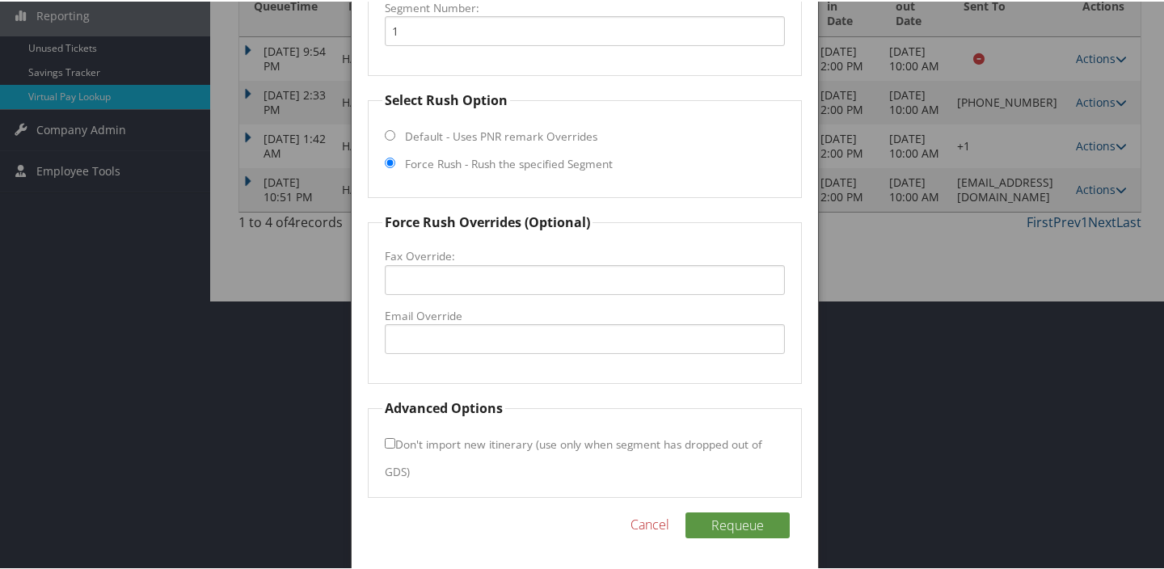
scroll to position [270, 0]
click at [481, 329] on input "Email Override" at bounding box center [585, 337] width 400 height 30
paste input "lafdt@dorahotelsco.com"
click at [479, 335] on input "lafdt@dorahotelsco.com" at bounding box center [585, 337] width 400 height 30
type input "lafdt@dorahotelco.com"
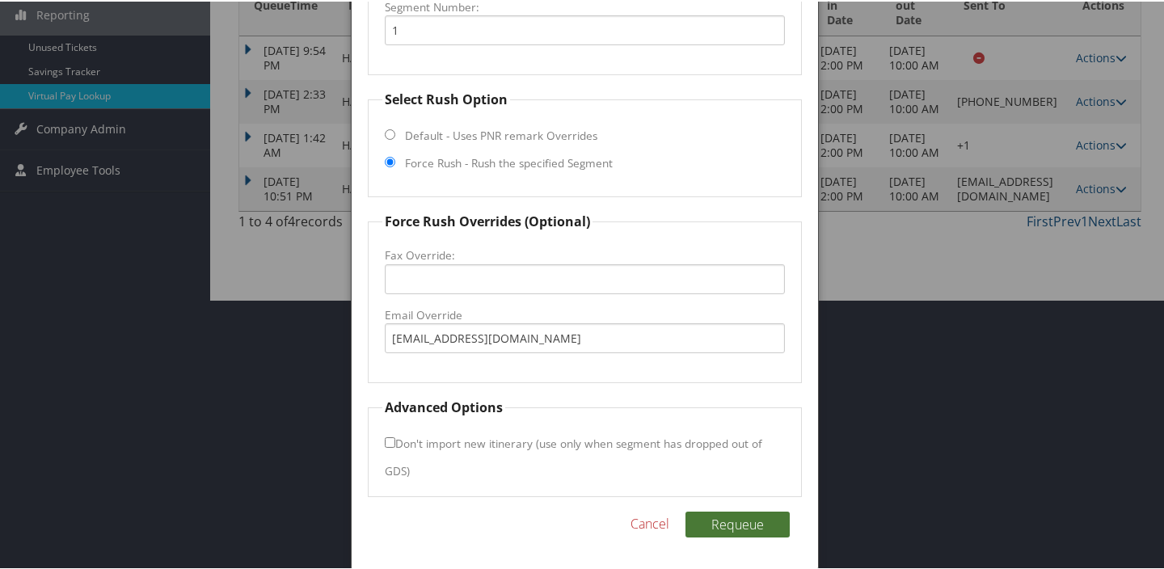
click at [751, 531] on button "Requeue" at bounding box center [737, 523] width 104 height 26
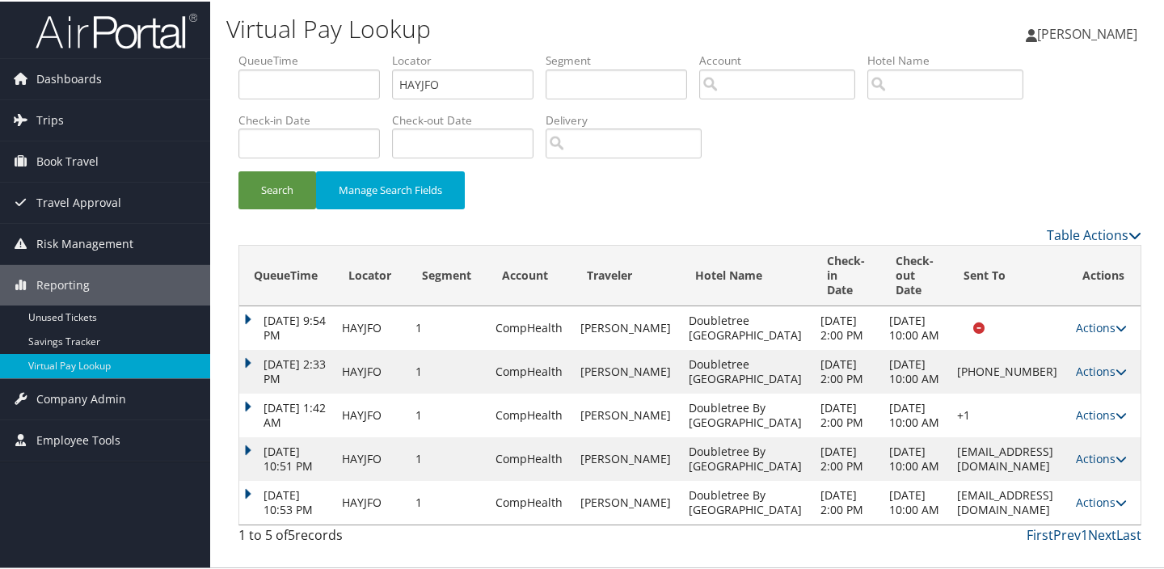
scroll to position [0, 0]
drag, startPoint x: 481, startPoint y: 75, endPoint x: 255, endPoint y: 104, distance: 227.4
click at [238, 85] on form "QueueTime Locator HAYJFO Segment Account Traveler Hotel Name Check-in Date Chec…" at bounding box center [689, 137] width 903 height 173
click at [406, 81] on input "text" at bounding box center [462, 83] width 141 height 30
paste input "JCAUWD"
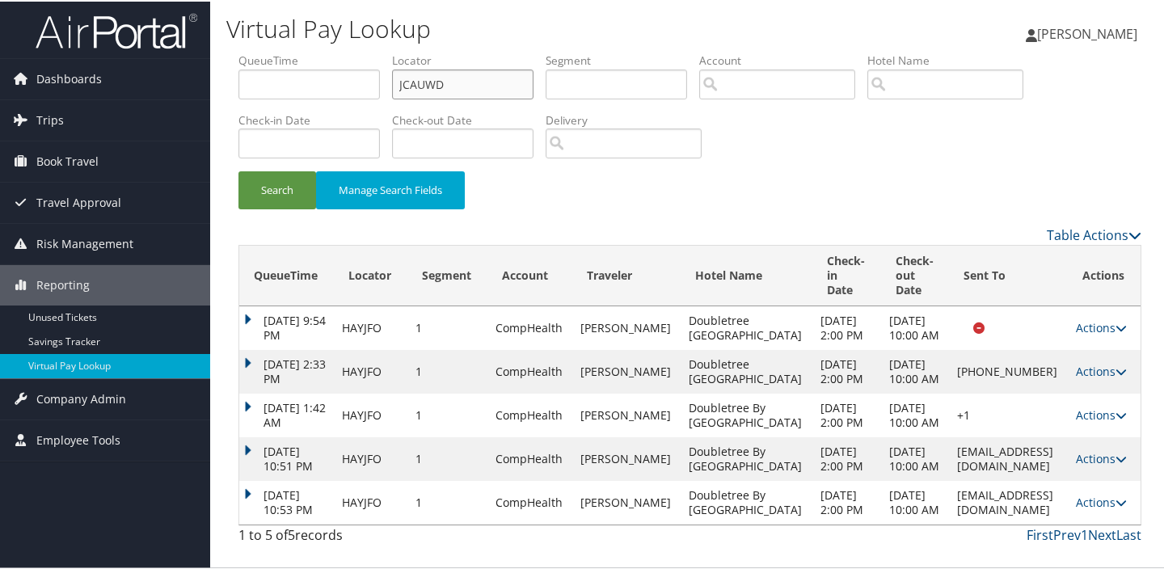
type input "JCAUWD"
click at [267, 167] on li "Check-in Date" at bounding box center [315, 140] width 154 height 59
click at [272, 179] on button "Search" at bounding box center [277, 189] width 78 height 38
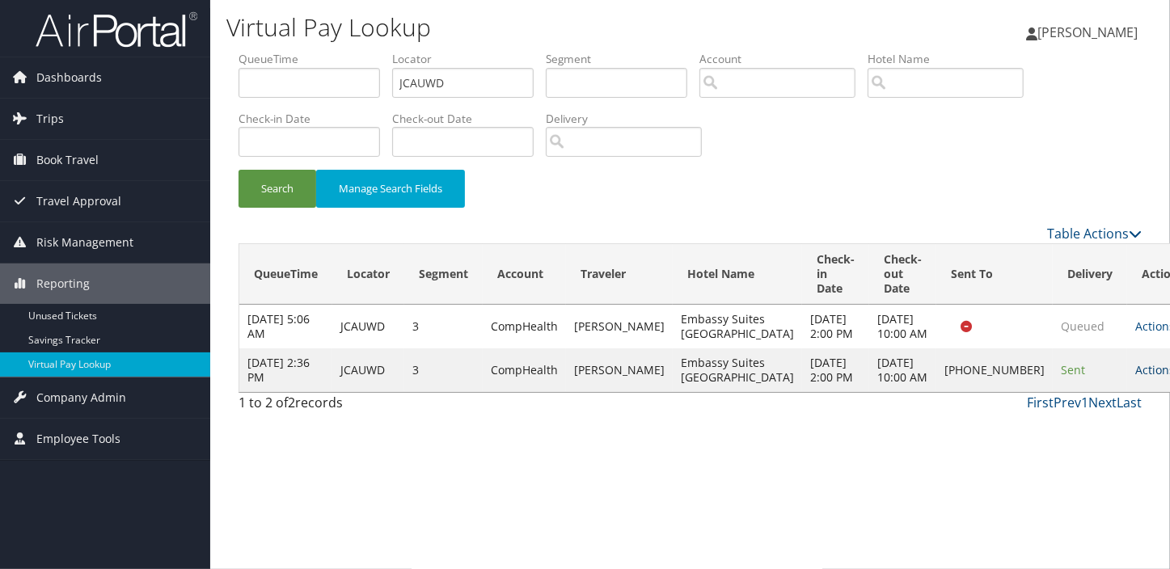
click at [1135, 377] on link "Actions" at bounding box center [1160, 369] width 51 height 15
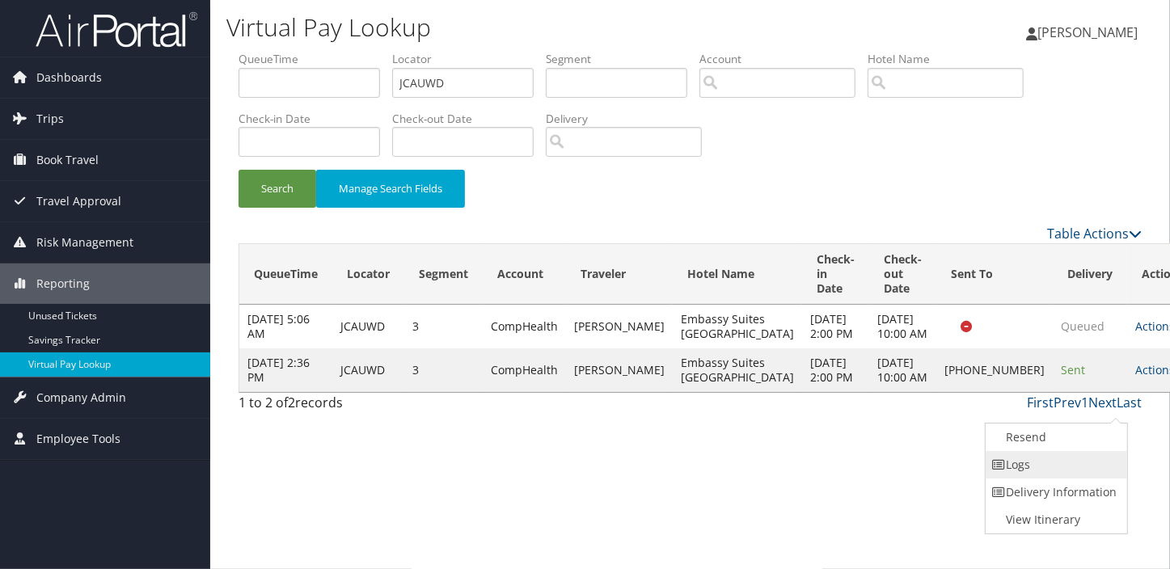
click at [1052, 453] on link "Logs" at bounding box center [1054, 464] width 138 height 27
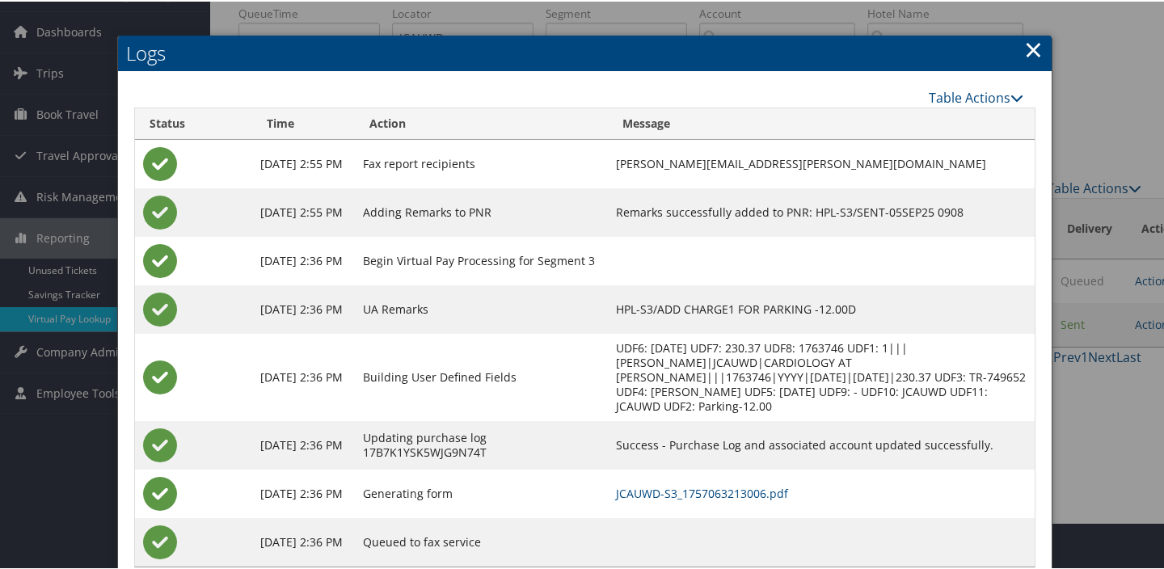
scroll to position [73, 0]
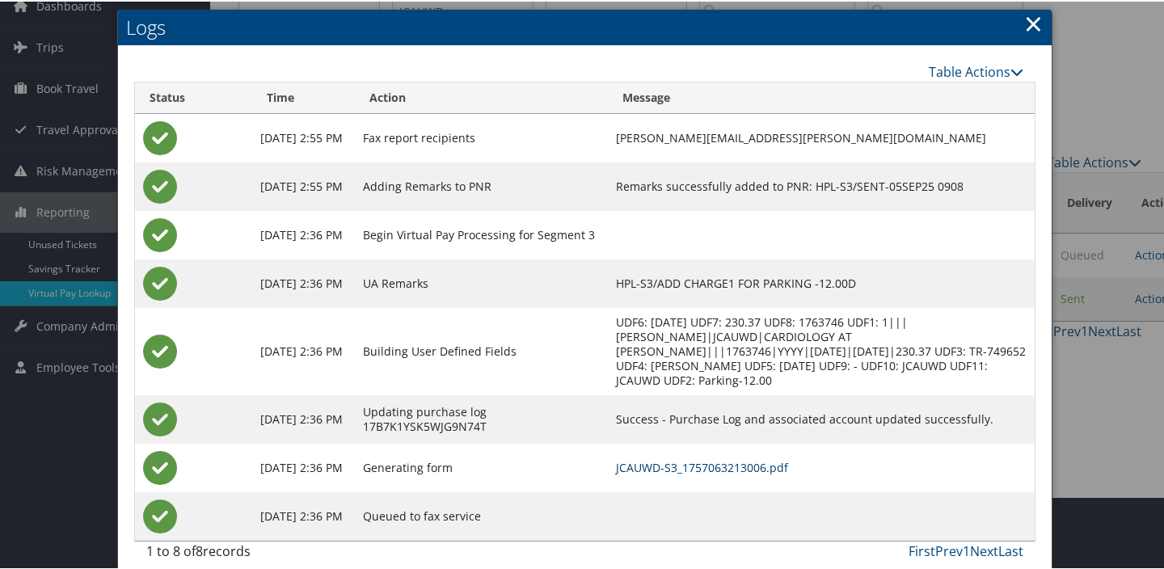
click at [676, 458] on link "JCAUWD-S3_1757063213006.pdf" at bounding box center [702, 465] width 172 height 15
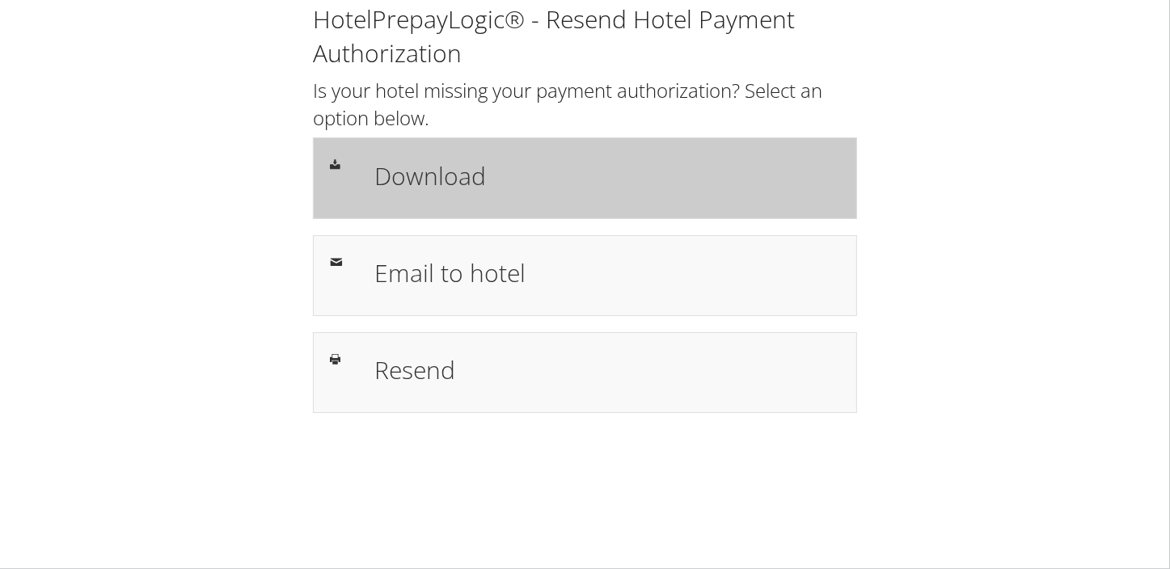
click at [548, 193] on h1 "Download" at bounding box center [607, 176] width 466 height 36
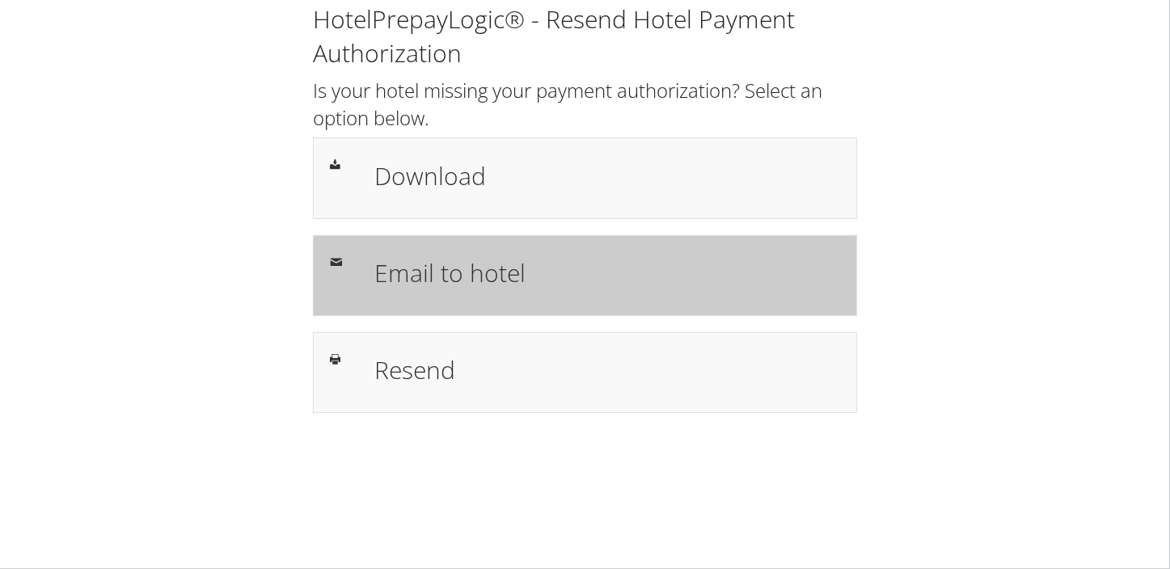
click at [487, 281] on h1 "Email to hotel" at bounding box center [607, 273] width 466 height 36
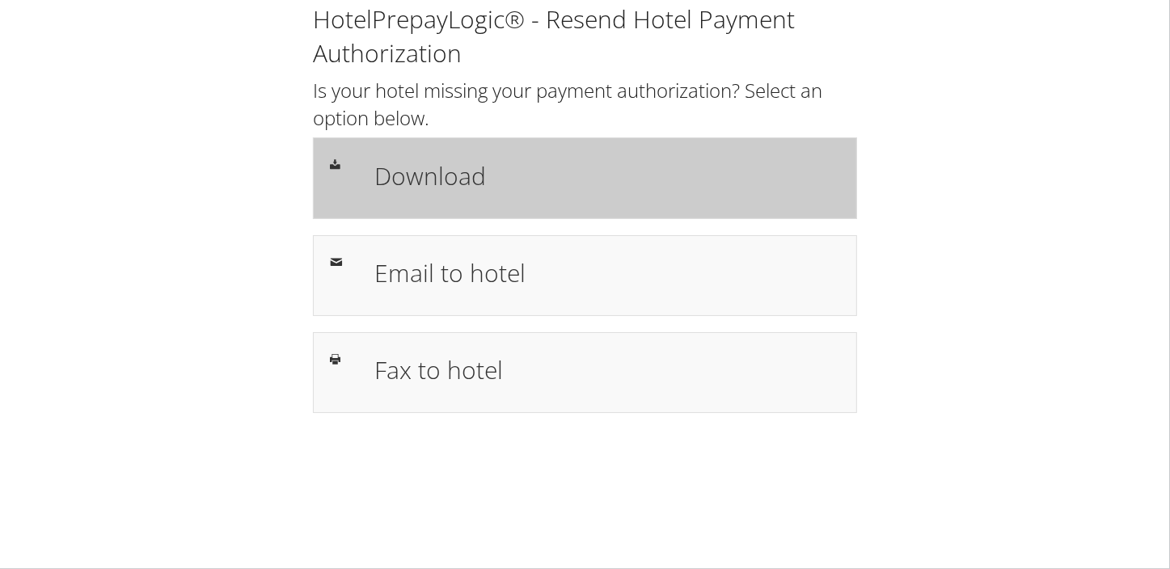
click at [550, 185] on h1 "Download" at bounding box center [607, 176] width 466 height 36
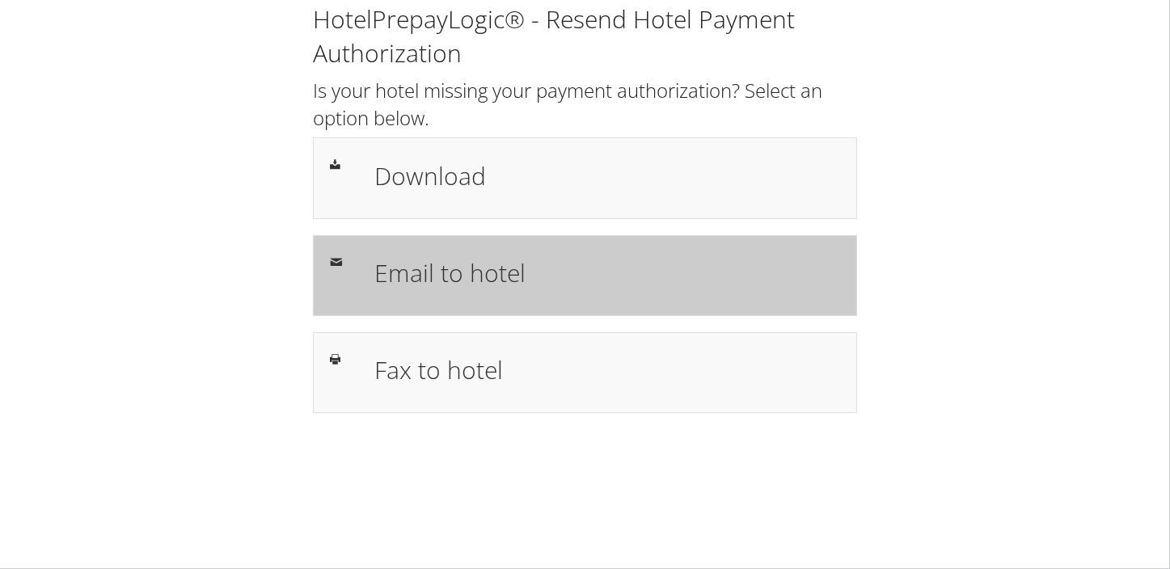
click at [453, 277] on h1 "Email to hotel" at bounding box center [607, 273] width 466 height 36
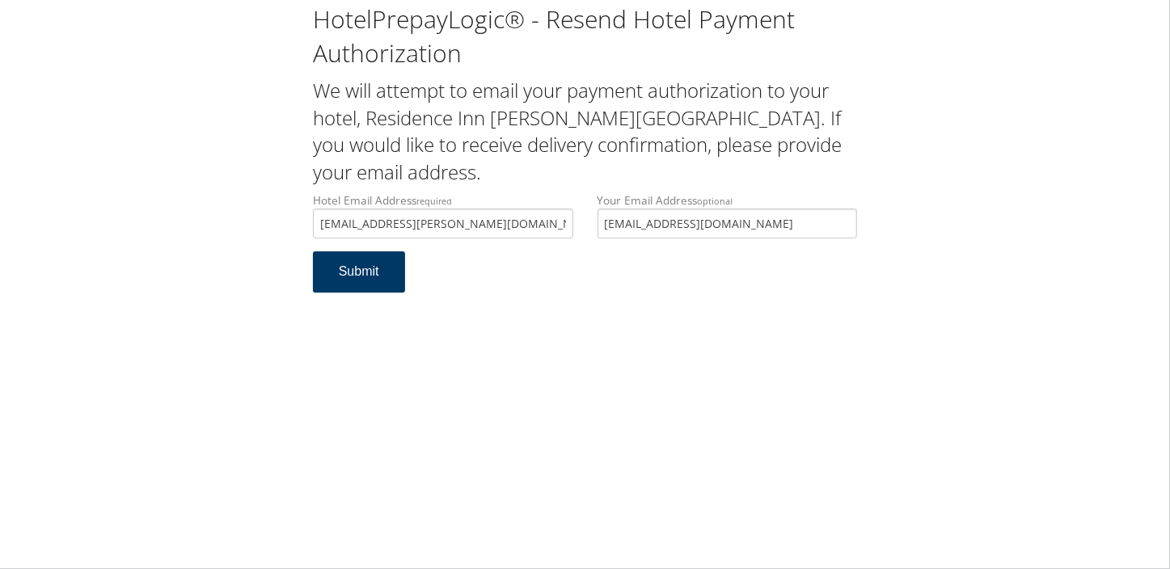
type input "[EMAIL_ADDRESS][PERSON_NAME][DOMAIN_NAME]"
click at [347, 286] on button "Submit" at bounding box center [359, 271] width 92 height 41
click at [247, 203] on div "HotelPrepayLogic® - Resend Hotel Payment Authorization We will attempt to email…" at bounding box center [584, 154] width 1137 height 309
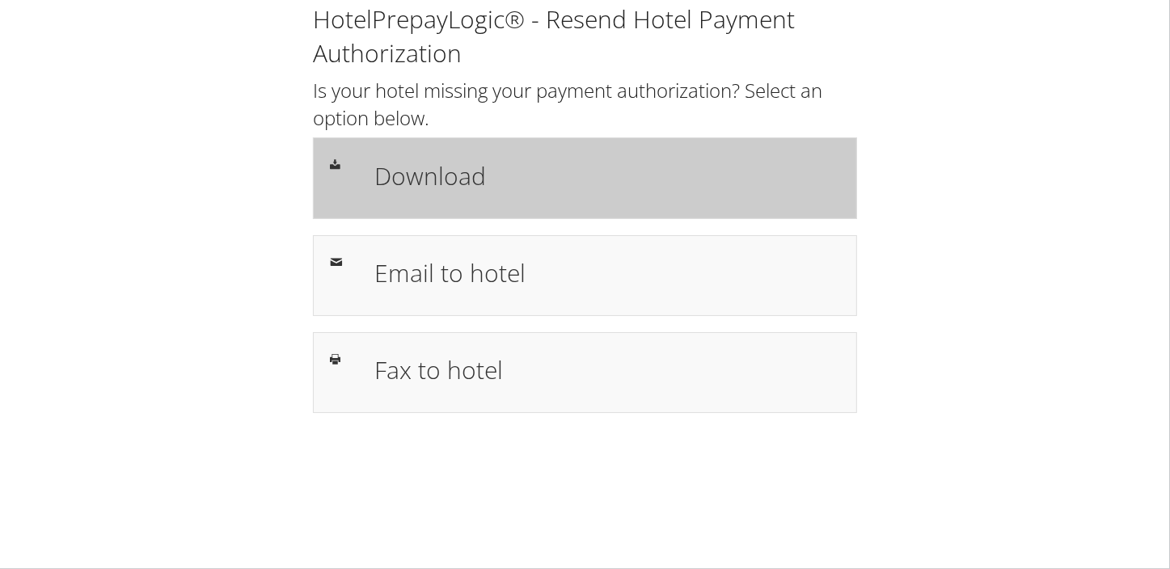
click at [432, 143] on div "Download" at bounding box center [585, 177] width 545 height 81
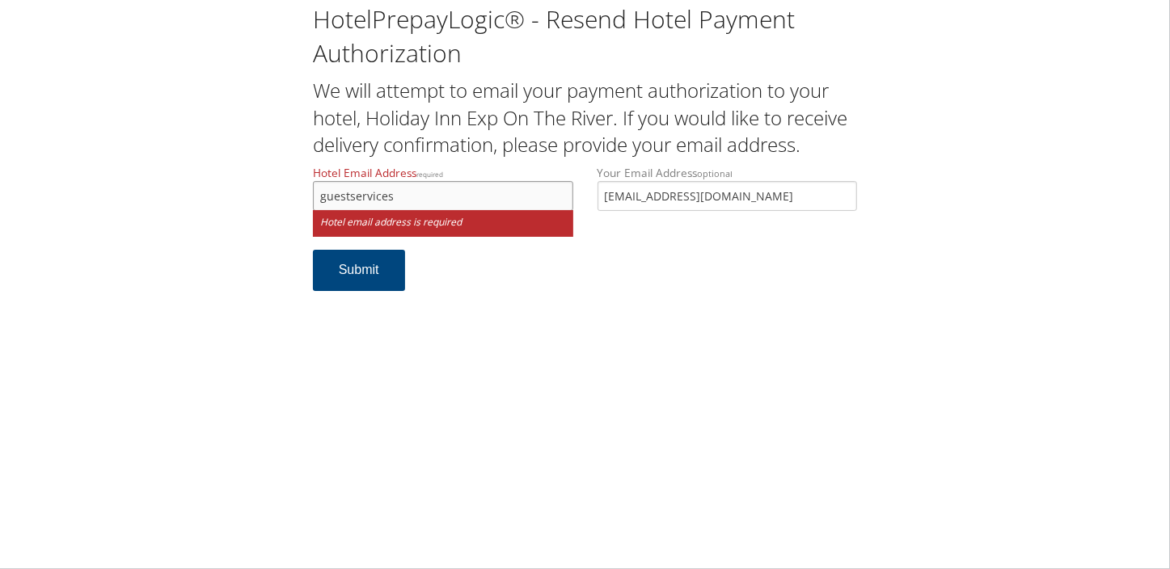
click at [493, 188] on input "guestservices" at bounding box center [443, 196] width 260 height 30
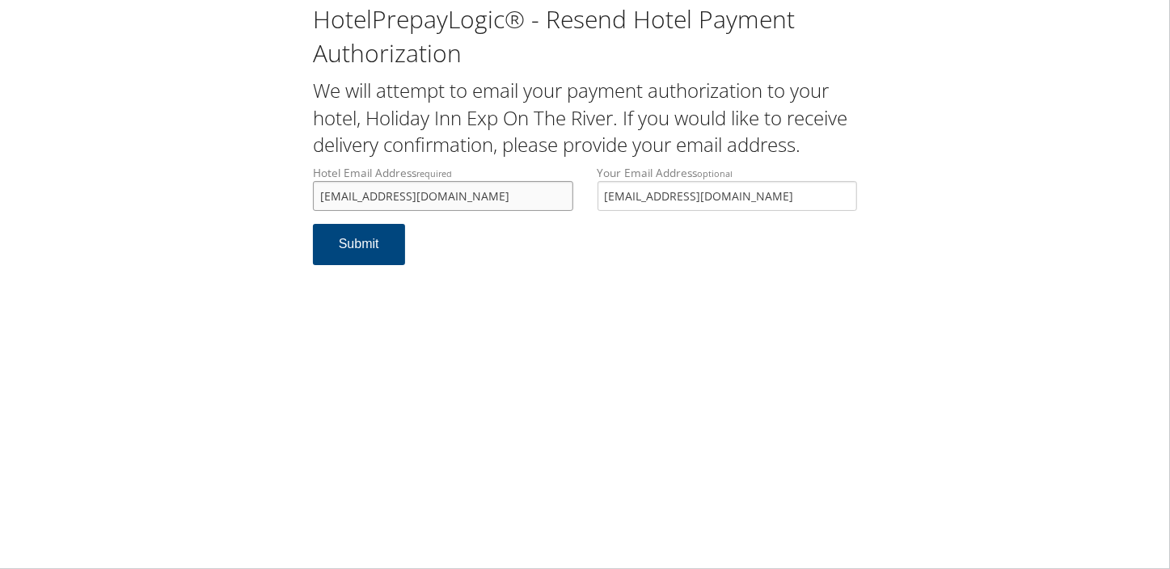
drag, startPoint x: 408, startPoint y: 192, endPoint x: 452, endPoint y: 193, distance: 43.7
click at [452, 193] on input "guestserviceshiecortalois@gmail.com" at bounding box center [443, 196] width 260 height 30
click at [399, 209] on input "guestserviceshiecortalois@gmail.com" at bounding box center [443, 196] width 260 height 30
click at [390, 193] on input "guestserviceshiecortalois@gmail.com" at bounding box center [443, 196] width 260 height 30
drag, startPoint x: 485, startPoint y: 196, endPoint x: 307, endPoint y: 196, distance: 177.8
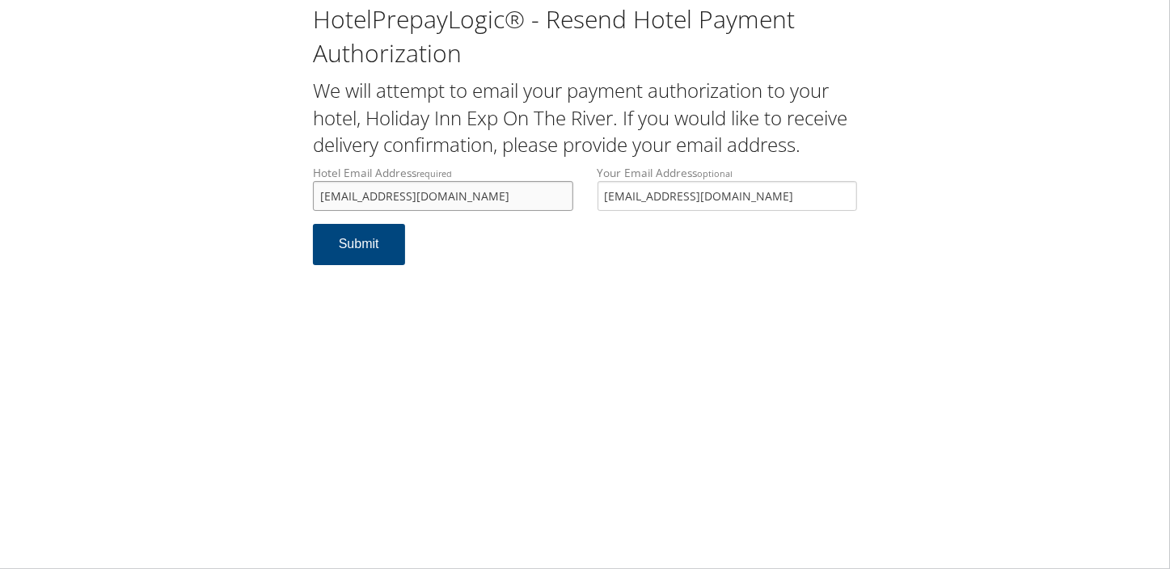
click at [307, 196] on div "Hotel Email Address required guestservices@hiecorvallis.com Hotel email address…" at bounding box center [443, 194] width 285 height 59
type input "guestservices@hiecorvallis.com"
click at [354, 239] on button "Submit" at bounding box center [359, 244] width 92 height 41
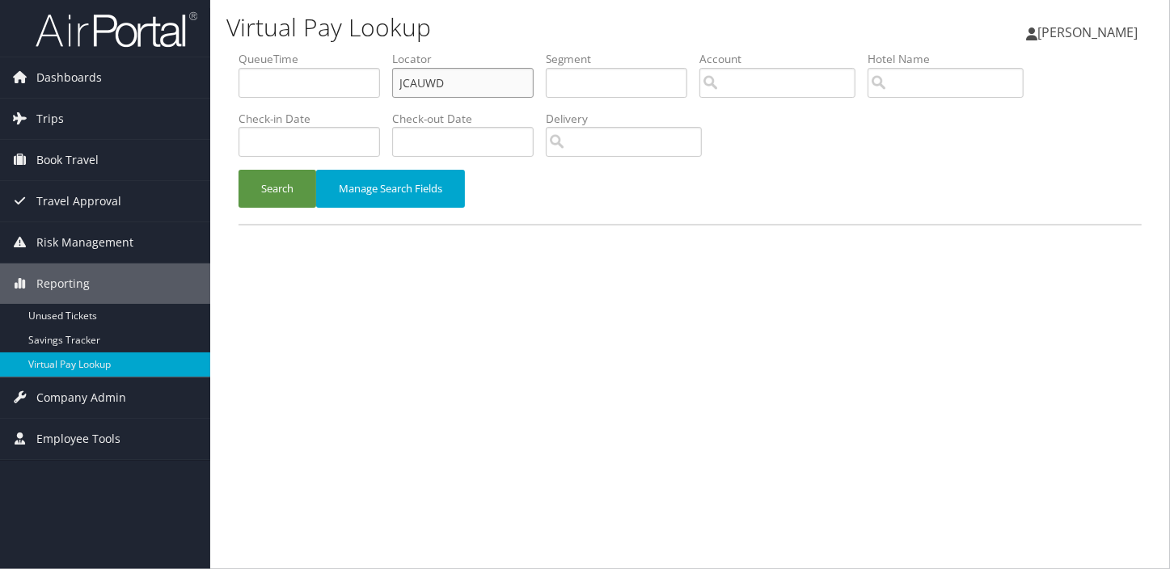
paste input "GKZAYL"
drag, startPoint x: 419, startPoint y: 86, endPoint x: 317, endPoint y: 95, distance: 102.2
click at [318, 51] on ul "QueueTime Locator GKZAYL Segment Account Traveler Hotel Name Check-in Date Chec…" at bounding box center [689, 51] width 903 height 0
type input "GKZAYL"
click at [305, 185] on button "Search" at bounding box center [277, 189] width 78 height 38
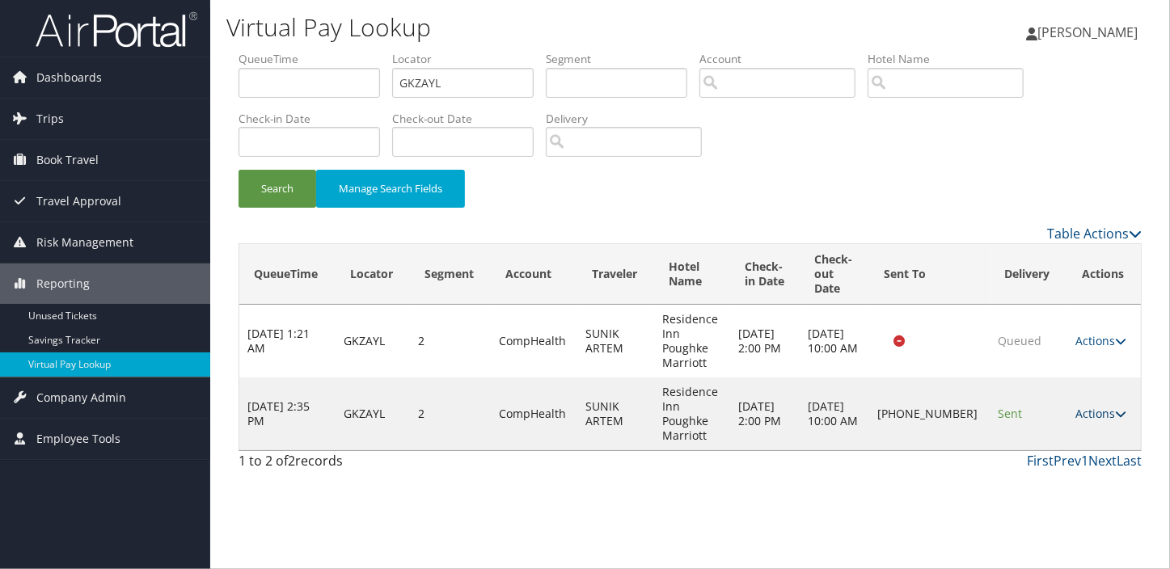
click at [1108, 411] on link "Actions" at bounding box center [1100, 413] width 51 height 15
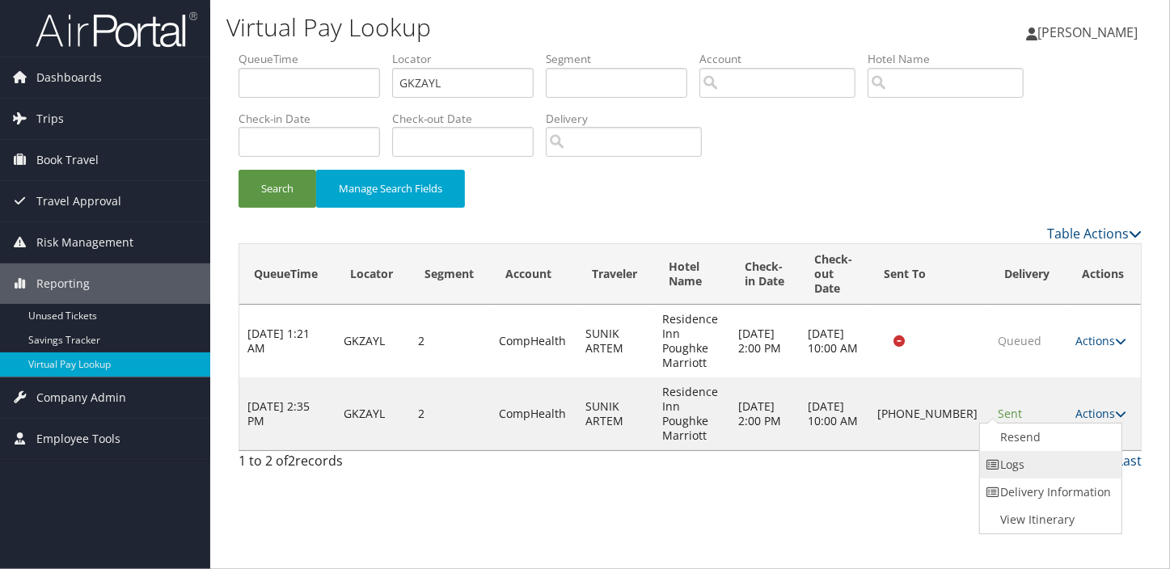
click at [1021, 458] on link "Logs" at bounding box center [1049, 464] width 138 height 27
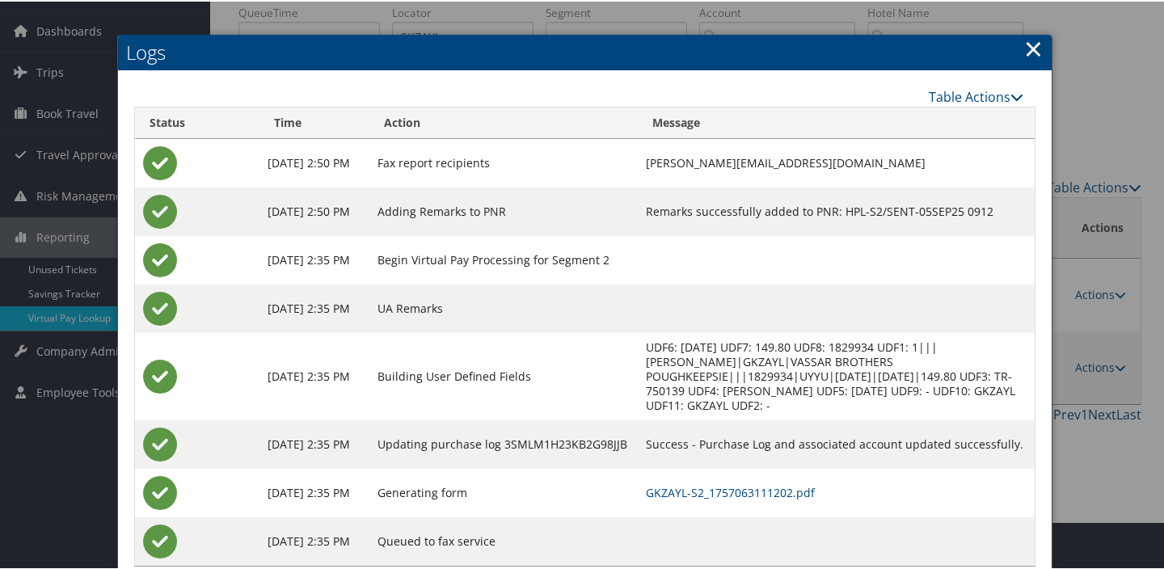
scroll to position [73, 0]
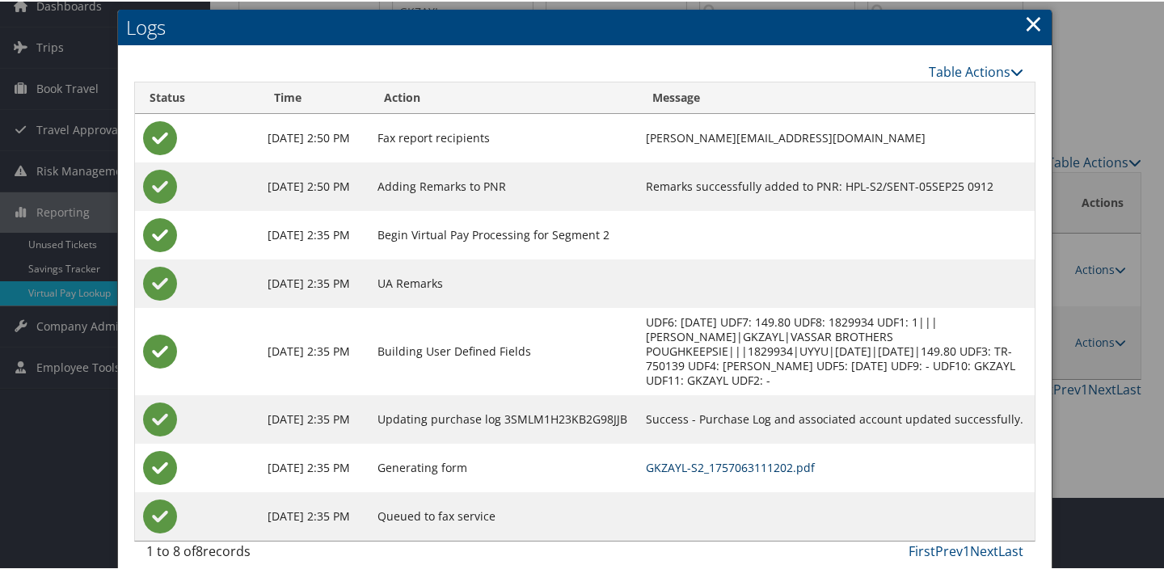
click at [751, 458] on link "GKZAYL-S2_1757063111202.pdf" at bounding box center [730, 465] width 169 height 15
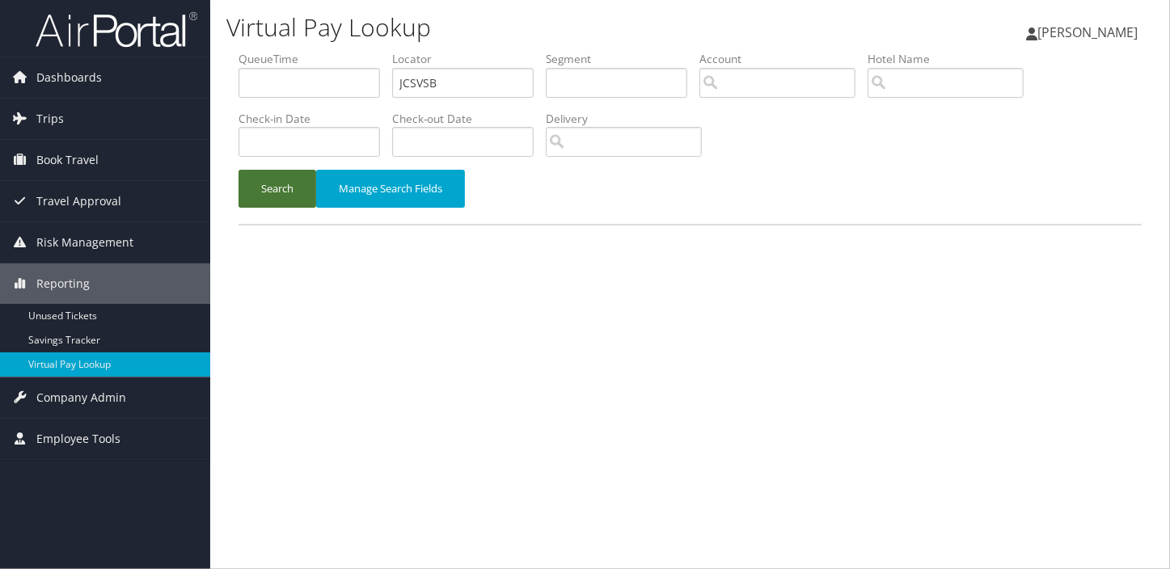
type input "JCSVSB"
click at [238, 170] on button "Search" at bounding box center [277, 189] width 78 height 38
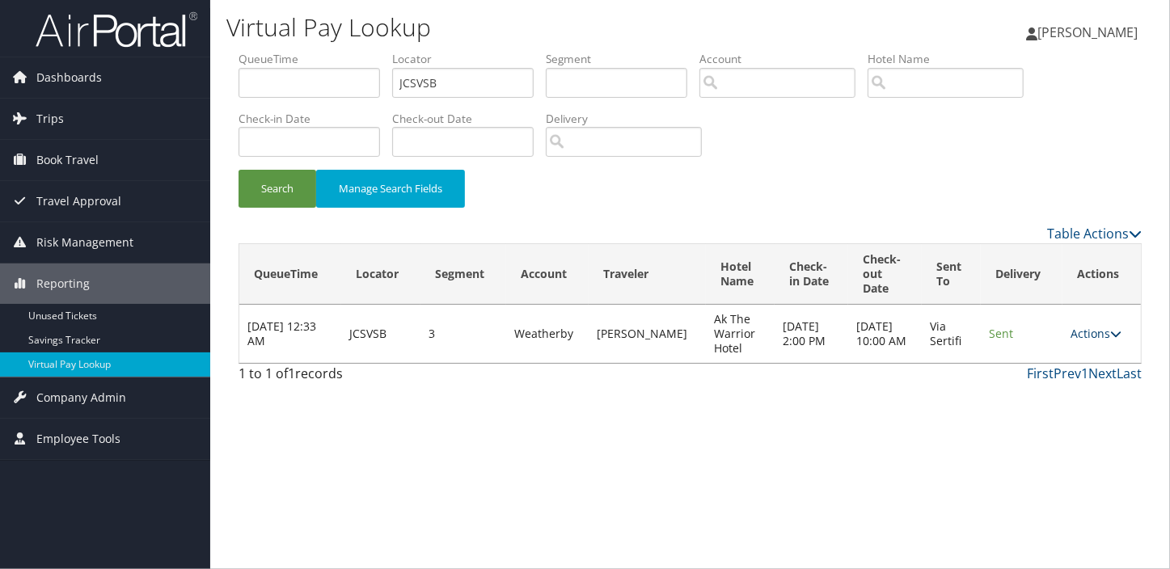
click at [1103, 329] on link "Actions" at bounding box center [1095, 333] width 51 height 15
click at [1059, 386] on link "Logs" at bounding box center [1065, 384] width 102 height 27
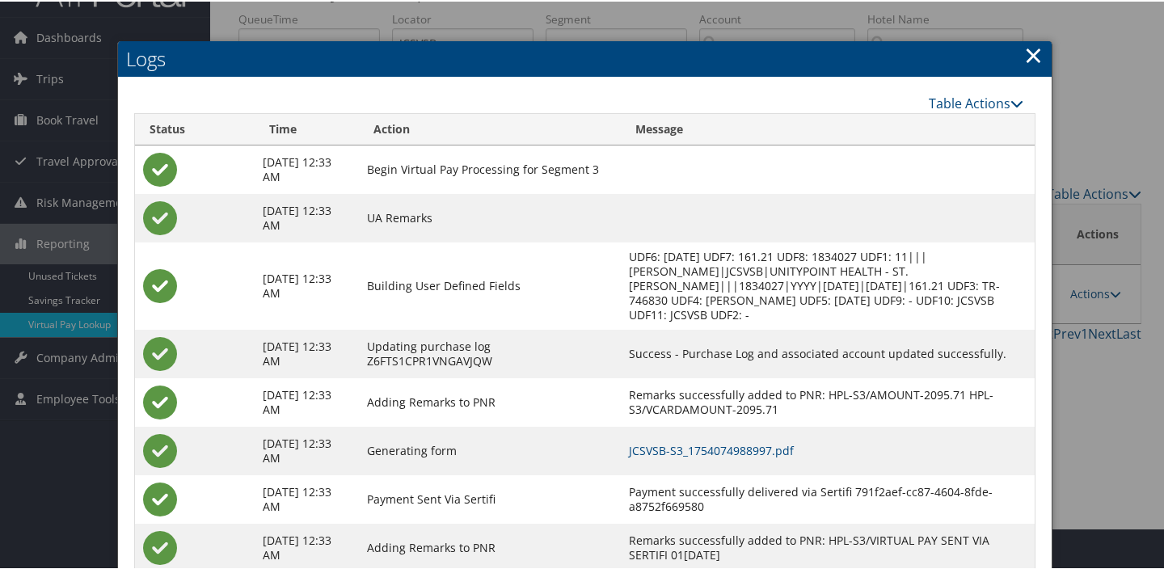
scroll to position [87, 0]
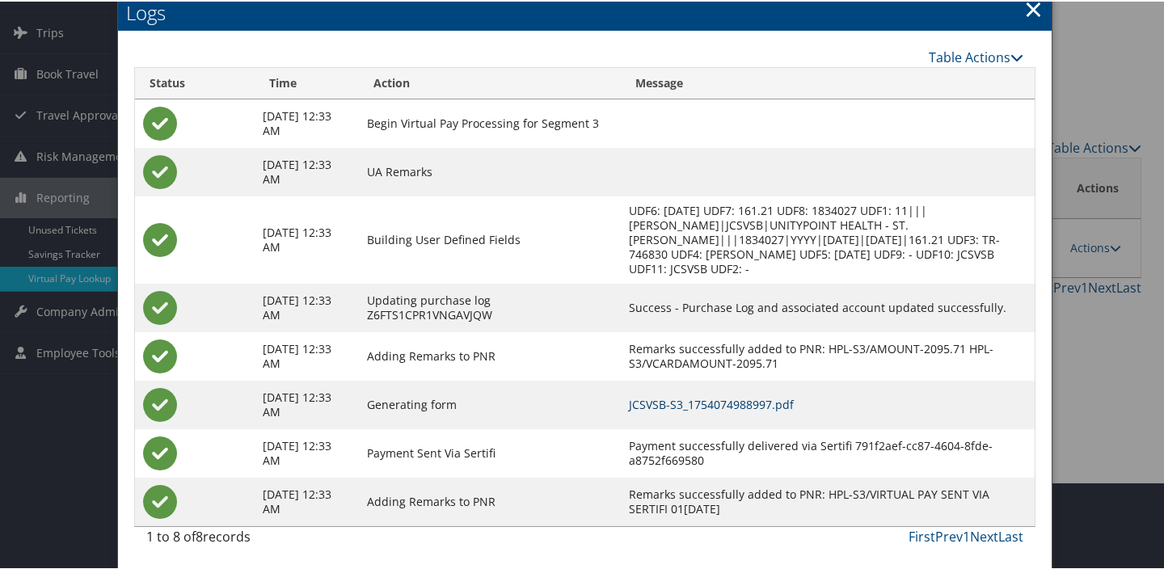
click at [726, 403] on link "JCSVSB-S3_1754074988997.pdf" at bounding box center [711, 402] width 165 height 15
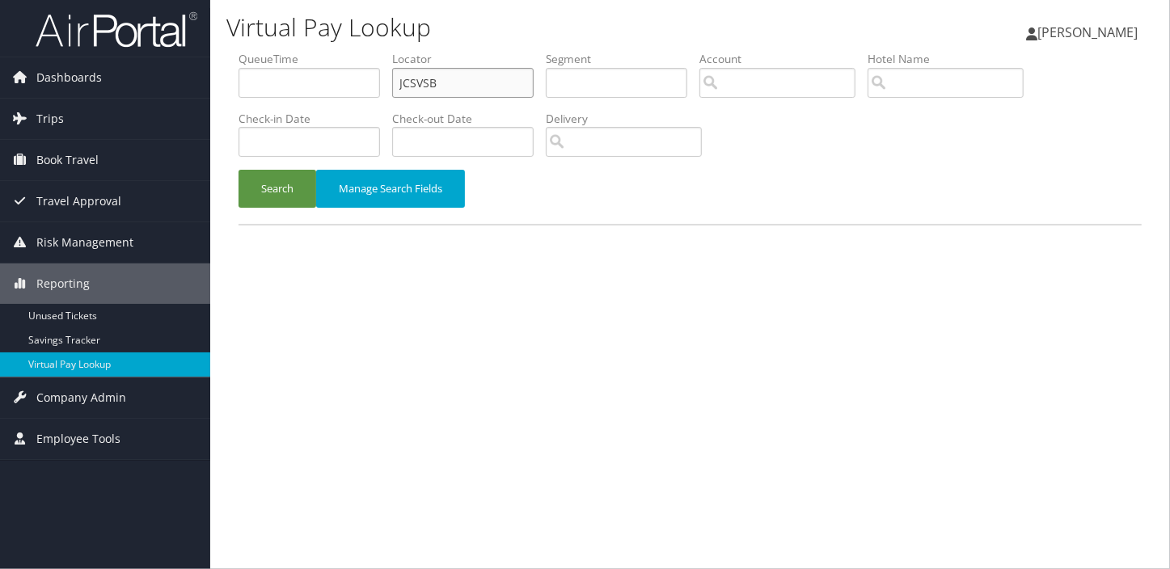
paste input "JCAUWD"
drag, startPoint x: 443, startPoint y: 74, endPoint x: 307, endPoint y: 129, distance: 146.5
click at [295, 51] on ul "QueueTime Locator JCAUWD Segment Account Traveler Hotel Name Check-in Date Chec…" at bounding box center [689, 51] width 903 height 0
type input "JCAUWD"
click at [238, 170] on button "Search" at bounding box center [277, 189] width 78 height 38
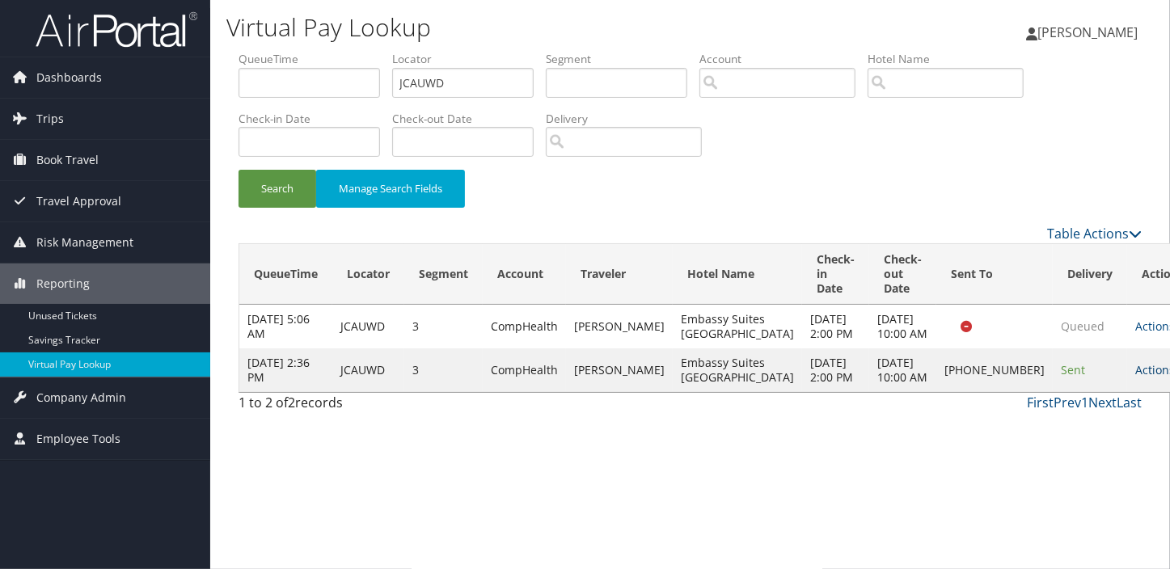
click at [1135, 377] on link "Actions" at bounding box center [1160, 369] width 51 height 15
click at [1031, 465] on link "Logs" at bounding box center [1048, 464] width 138 height 27
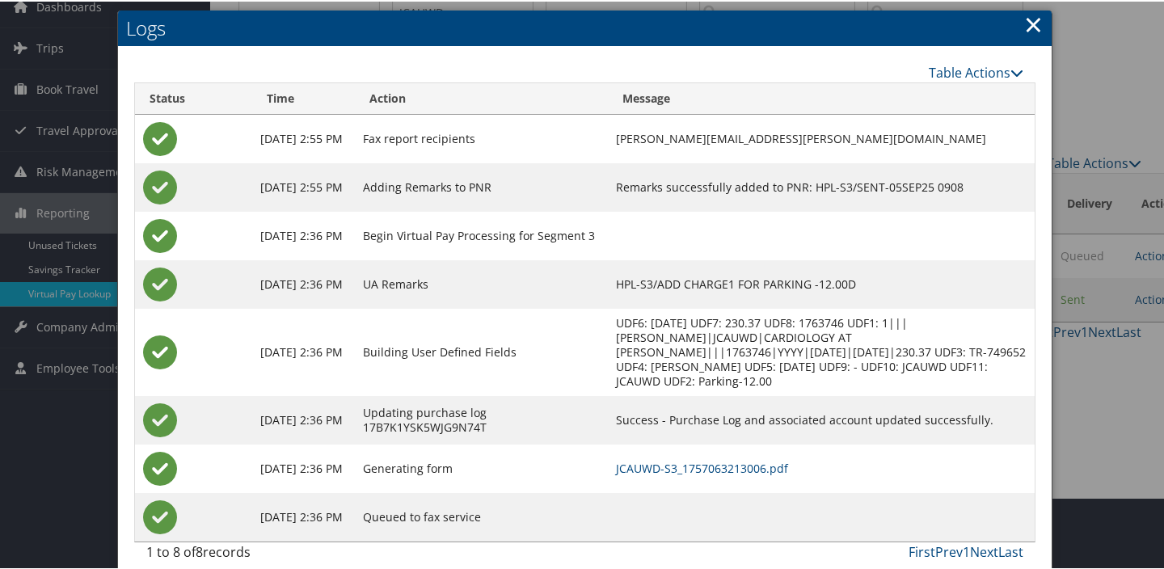
scroll to position [73, 0]
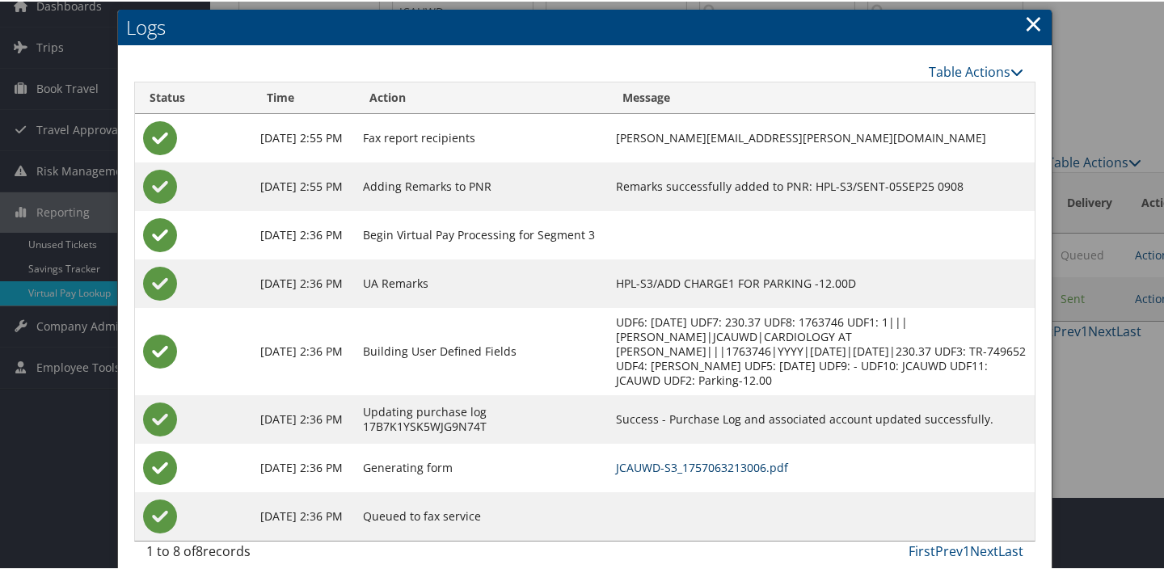
click at [704, 458] on link "JCAUWD-S3_1757063213006.pdf" at bounding box center [702, 465] width 172 height 15
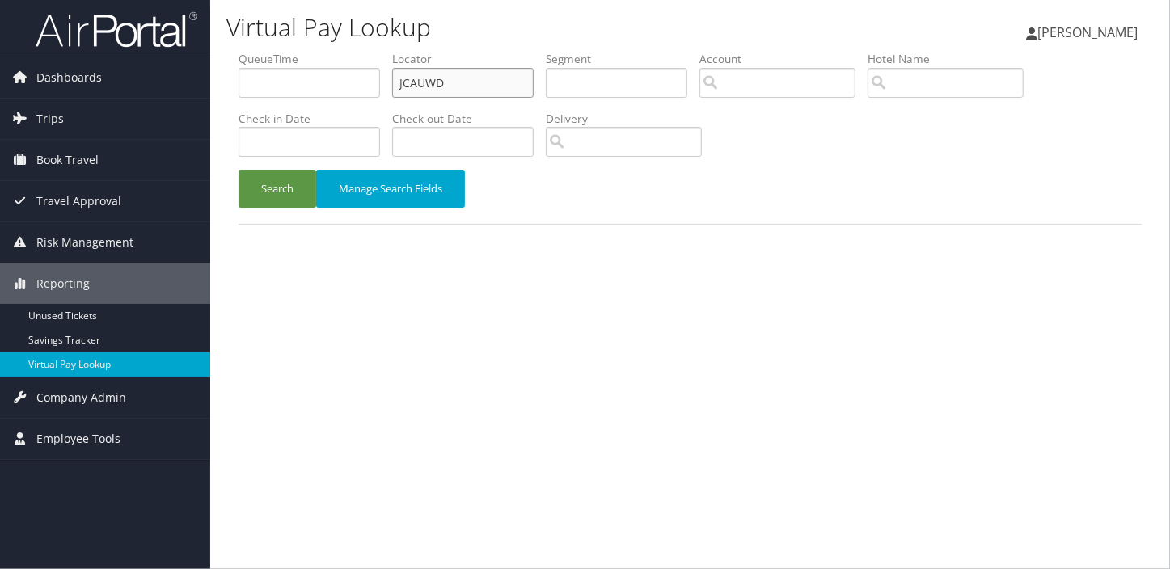
drag, startPoint x: 411, startPoint y: 66, endPoint x: 375, endPoint y: 71, distance: 35.9
click at [375, 51] on ul "QueueTime Locator JCAUWD Segment Account Traveler Hotel Name Check-in Date Chec…" at bounding box center [689, 51] width 903 height 0
drag, startPoint x: 477, startPoint y: 81, endPoint x: 282, endPoint y: 85, distance: 194.9
click at [282, 51] on ul "QueueTime Locator JCAUWD Segment Account Traveler Hotel Name Check-in Date Chec…" at bounding box center [689, 51] width 903 height 0
paste input "GKZAYL"
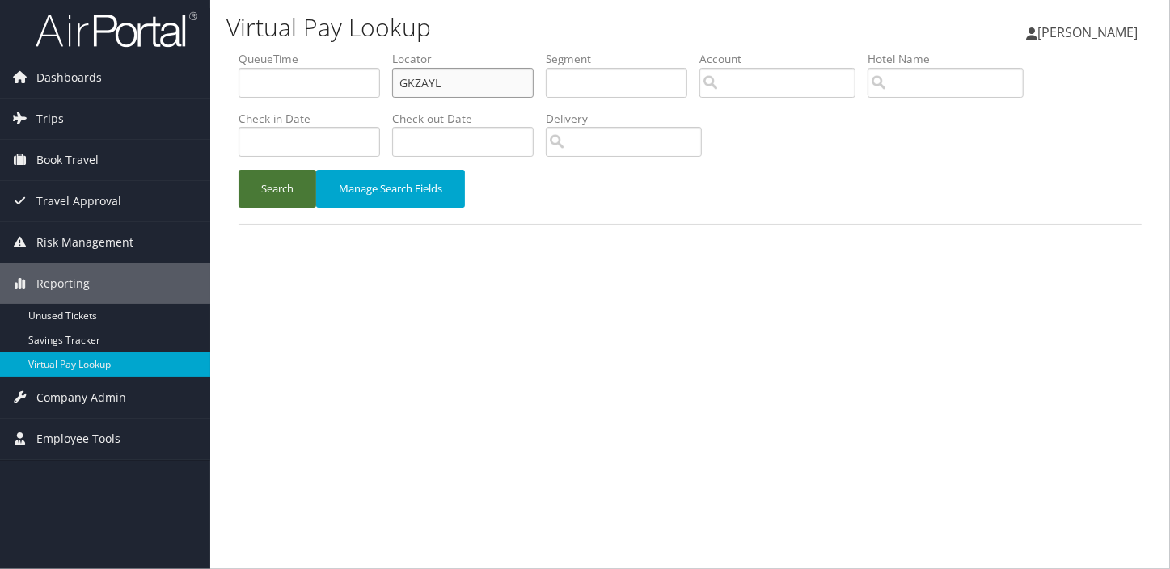
type input "GKZAYL"
click at [272, 188] on button "Search" at bounding box center [277, 189] width 78 height 38
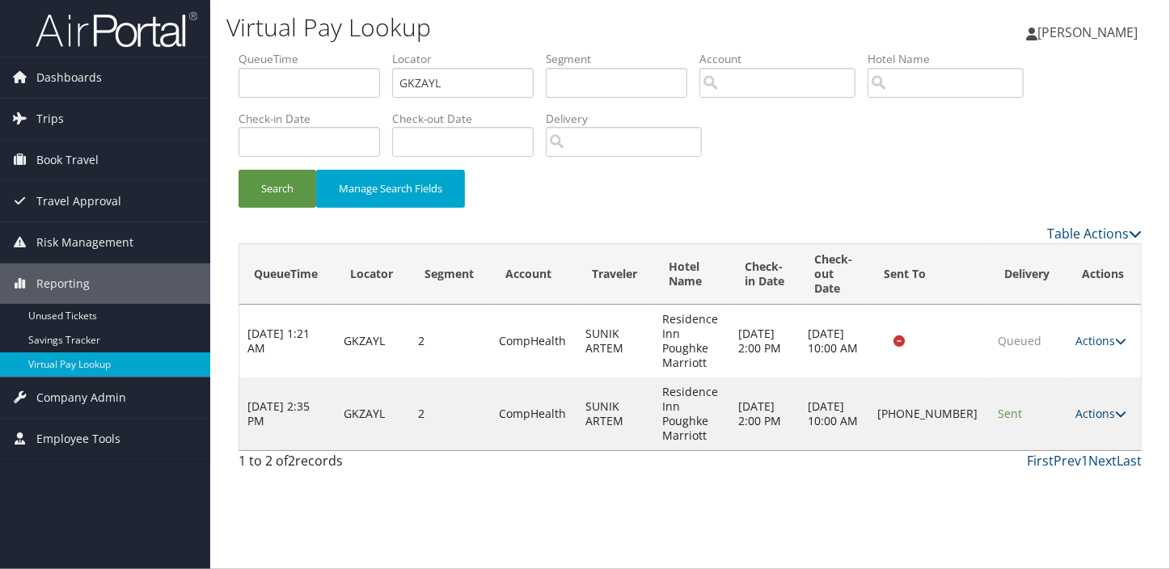
click at [1090, 418] on link "Actions" at bounding box center [1100, 413] width 51 height 15
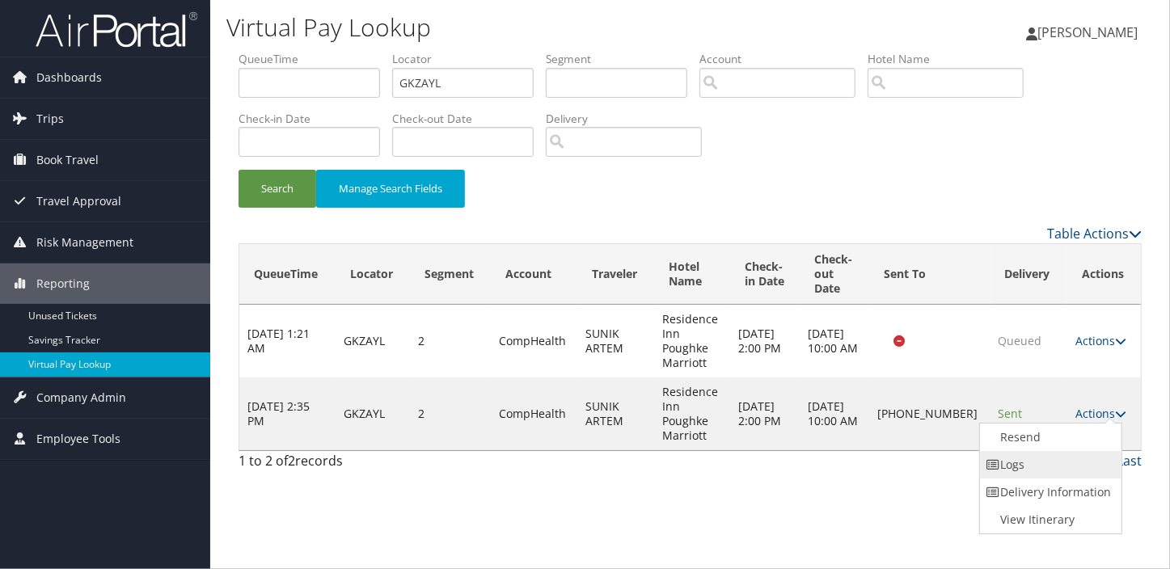
click at [1027, 459] on link "Logs" at bounding box center [1049, 464] width 138 height 27
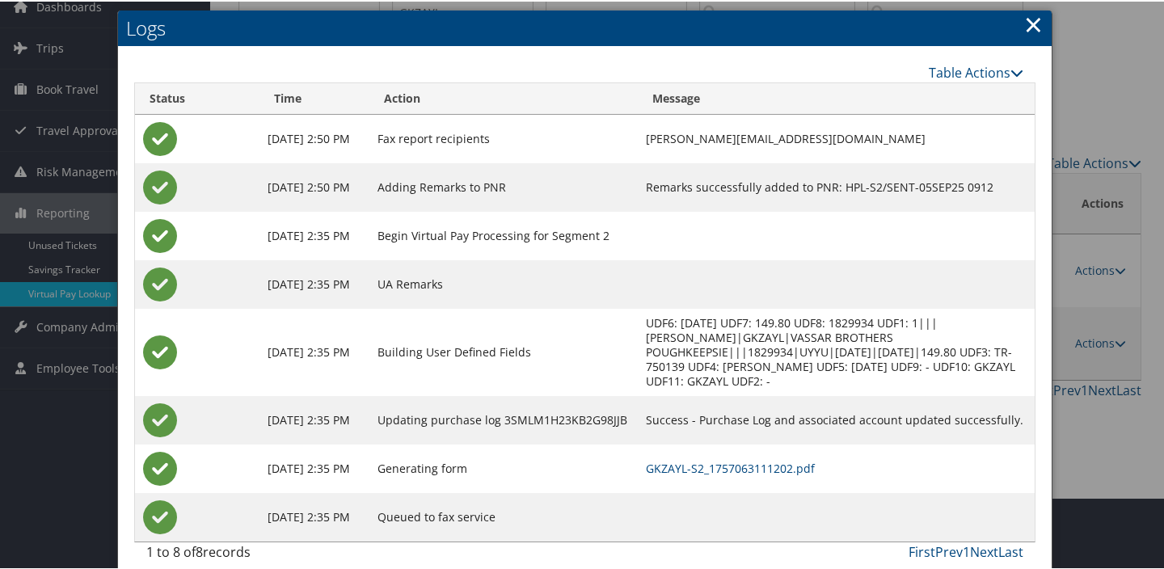
scroll to position [73, 0]
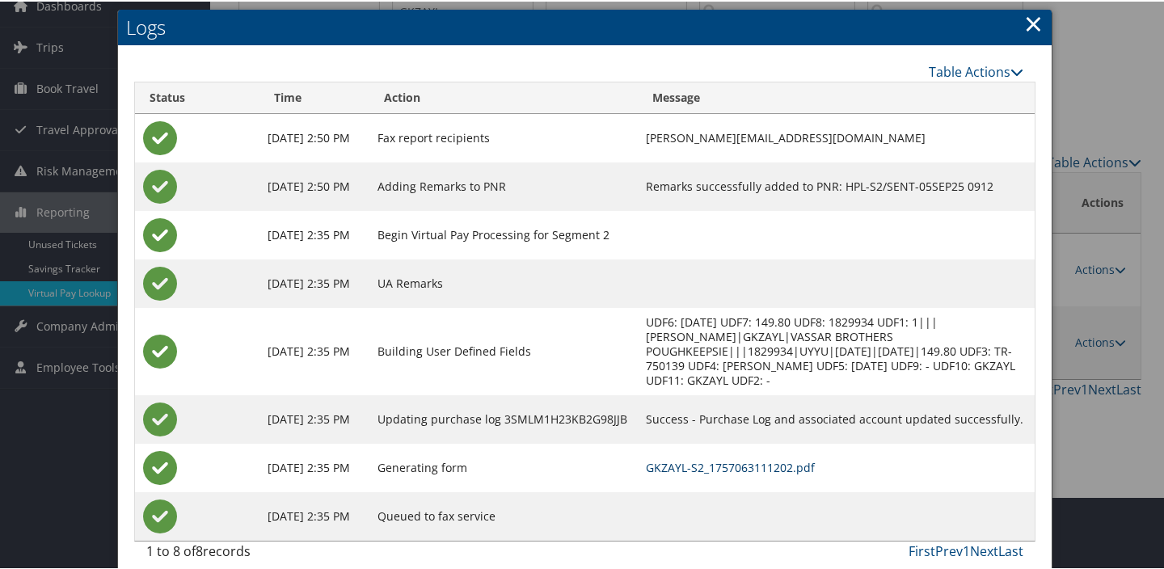
click at [744, 458] on link "GKZAYL-S2_1757063111202.pdf" at bounding box center [730, 465] width 169 height 15
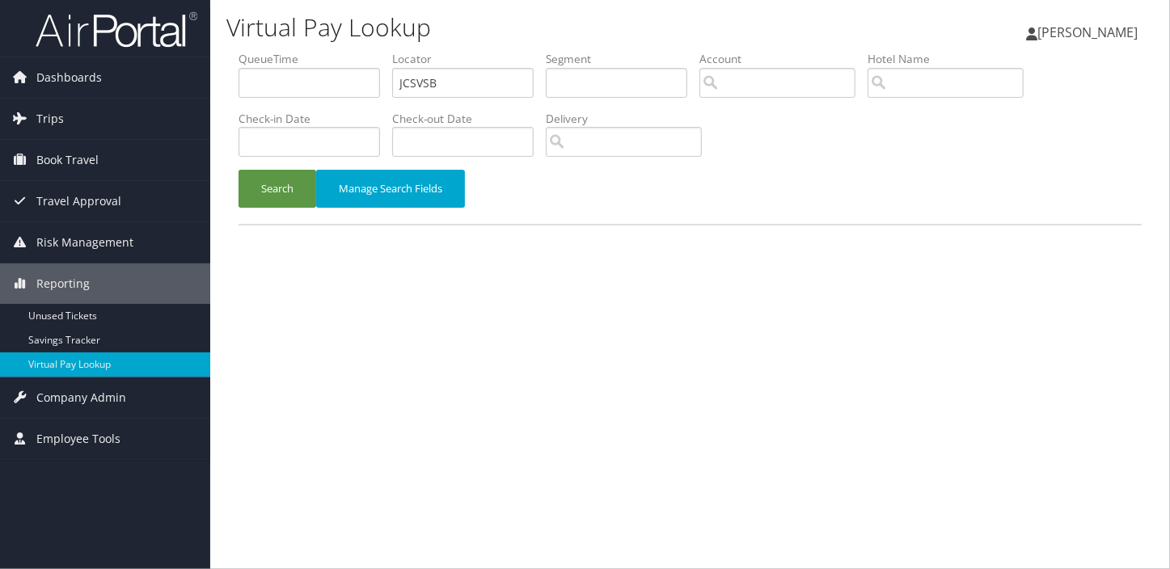
click at [695, 315] on div "Virtual Pay Lookup [PERSON_NAME] [PERSON_NAME] My Settings Travel Agency Contac…" at bounding box center [690, 284] width 960 height 569
drag, startPoint x: 457, startPoint y: 78, endPoint x: 228, endPoint y: 83, distance: 228.8
click at [216, 74] on div "Virtual Pay Lookup [PERSON_NAME] [PERSON_NAME] My Settings Travel Agency Contac…" at bounding box center [690, 284] width 960 height 569
paste input "DGQZPJ"
type input "DGQZPJ"
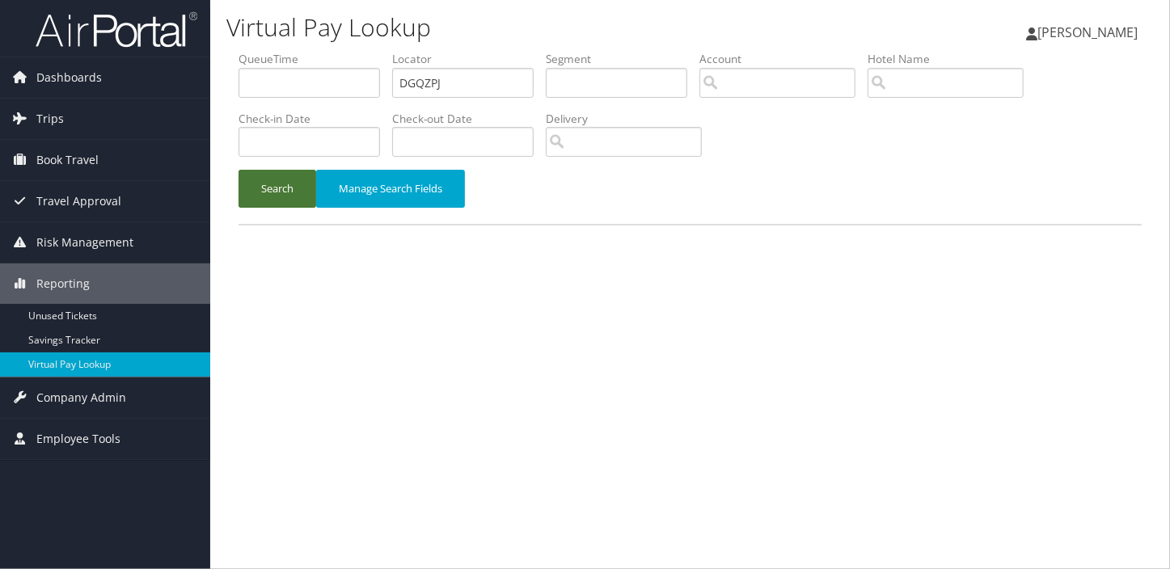
click at [275, 185] on button "Search" at bounding box center [277, 189] width 78 height 38
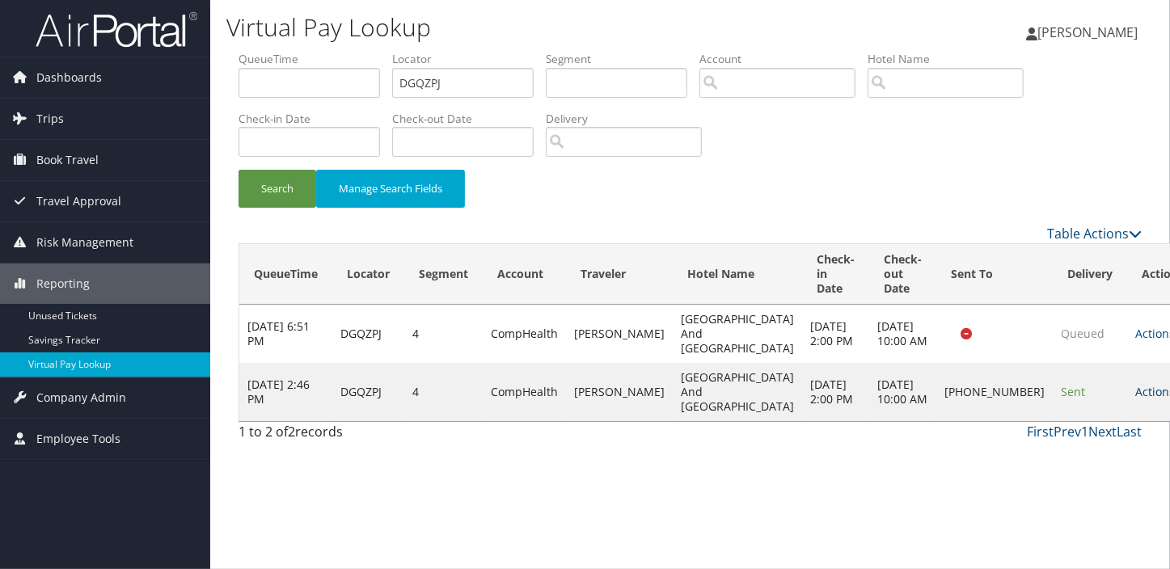
click at [1135, 399] on link "Actions" at bounding box center [1160, 391] width 51 height 15
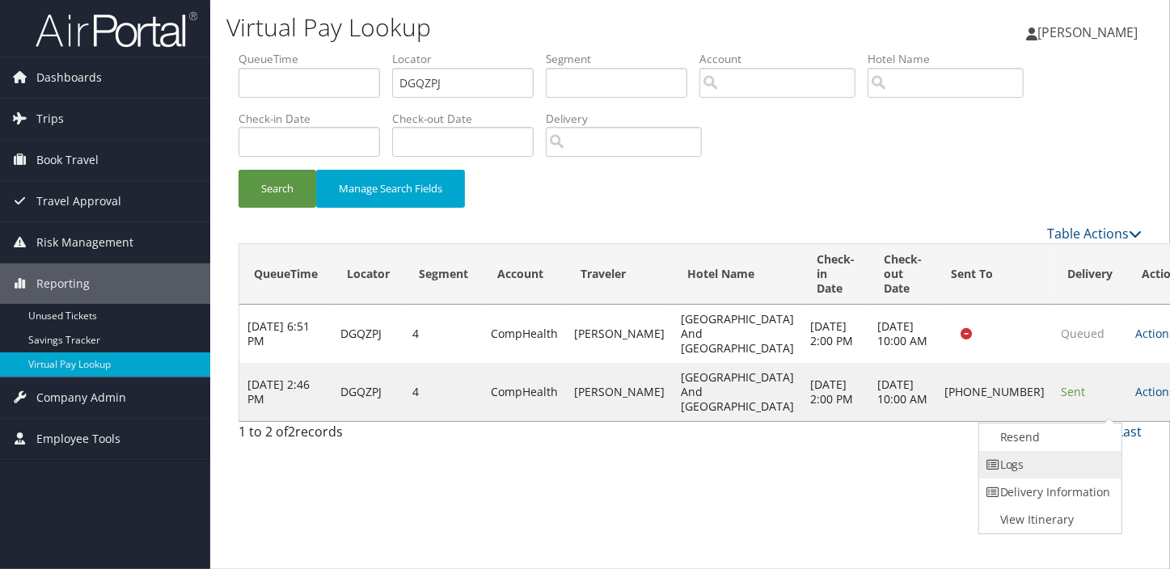
click at [1045, 461] on link "Logs" at bounding box center [1048, 464] width 138 height 27
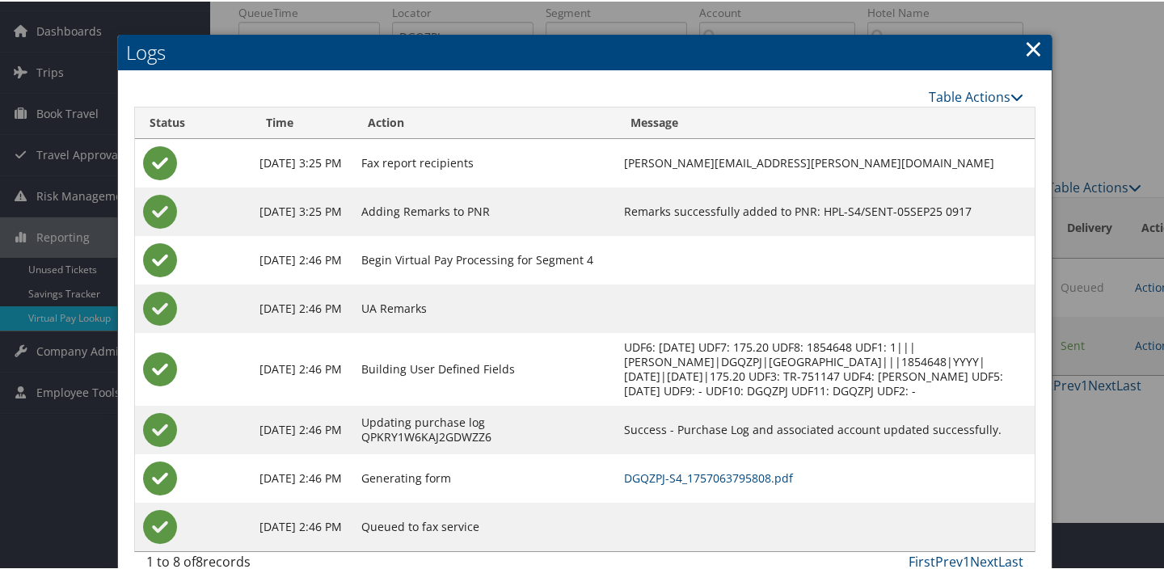
scroll to position [73, 0]
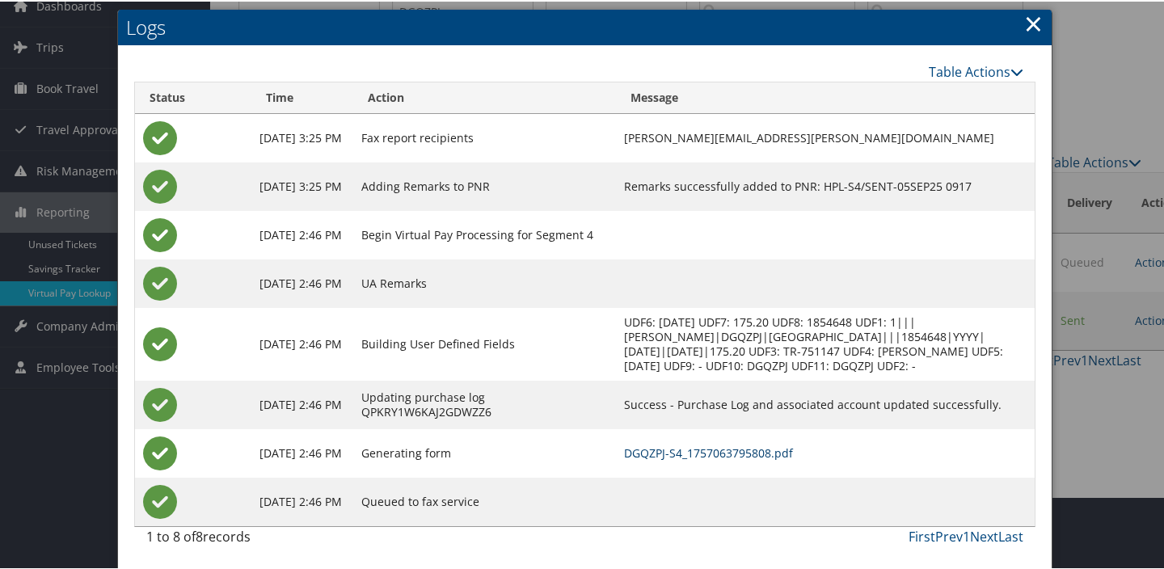
click at [768, 449] on link "DGQZPJ-S4_1757063795808.pdf" at bounding box center [708, 451] width 169 height 15
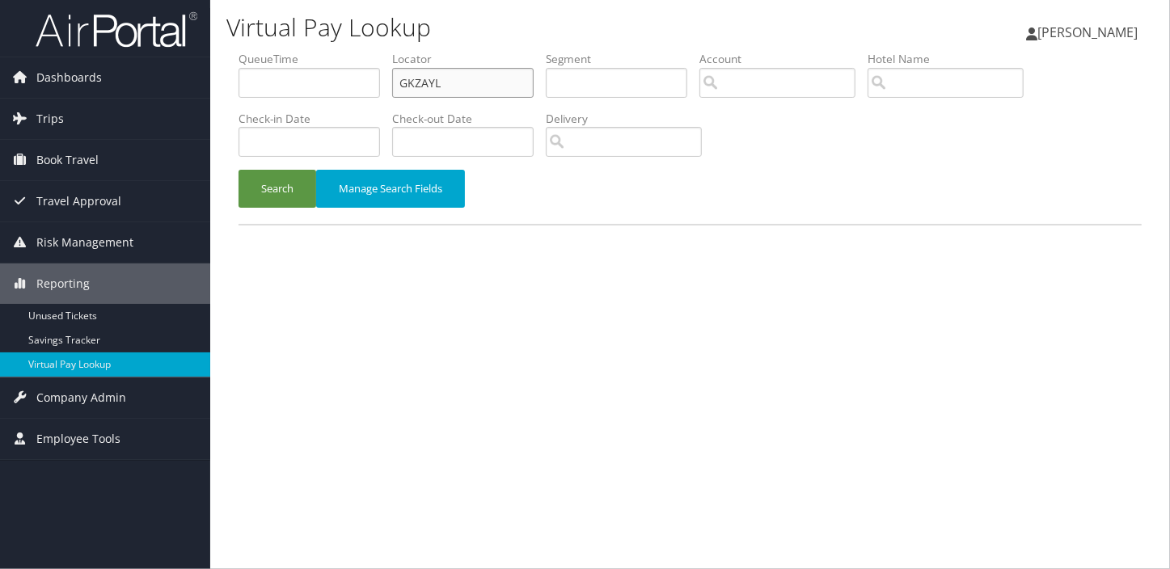
drag, startPoint x: 462, startPoint y: 73, endPoint x: 307, endPoint y: 87, distance: 155.1
click at [301, 51] on ul "QueueTime Locator GKZAYL Segment Account Traveler Hotel Name Check-in Date Chec…" at bounding box center [689, 51] width 903 height 0
paste input "FRBBRQ"
type input "FRBBRQ"
click at [285, 179] on button "Search" at bounding box center [277, 189] width 78 height 38
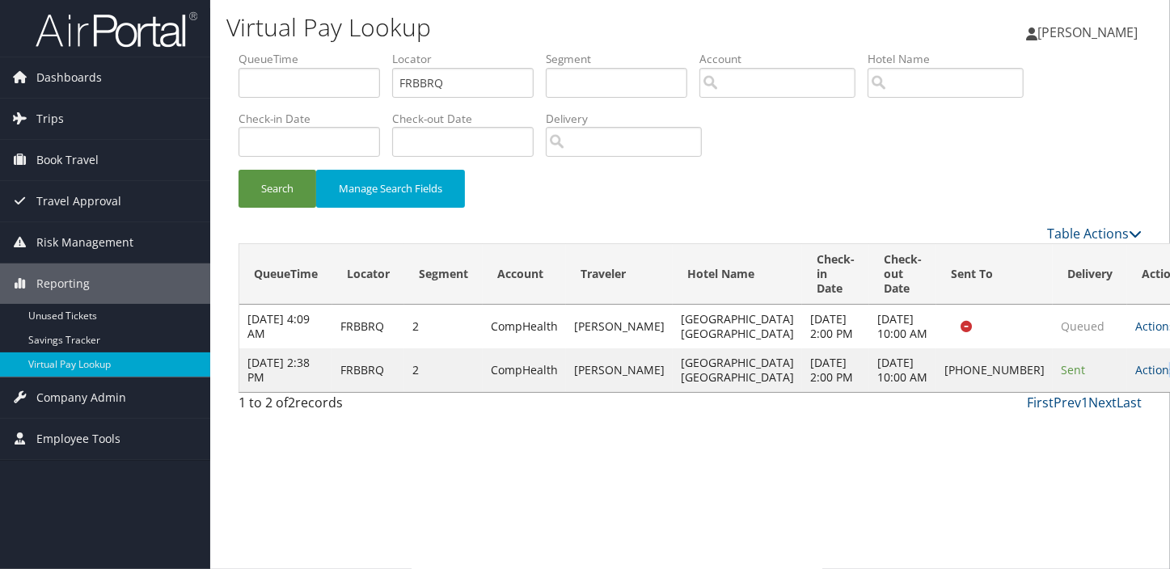
click at [1127, 377] on td "Actions Resend Logs Delivery Information View Itinerary" at bounding box center [1162, 370] width 71 height 44
click at [1135, 377] on link "Actions" at bounding box center [1160, 369] width 51 height 15
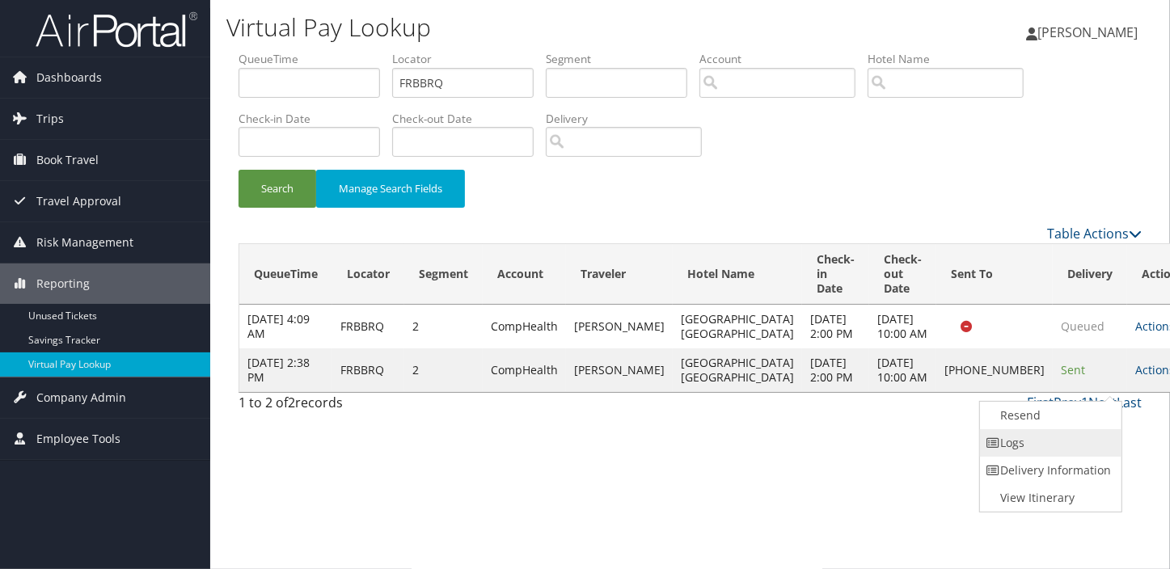
click at [1045, 437] on link "Logs" at bounding box center [1049, 442] width 138 height 27
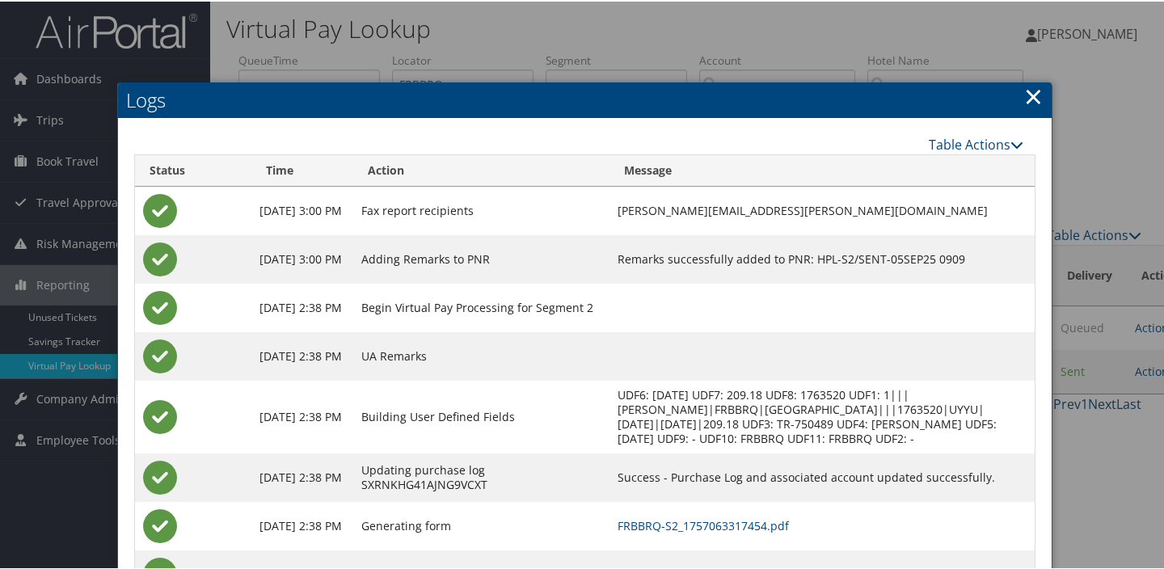
scroll to position [73, 0]
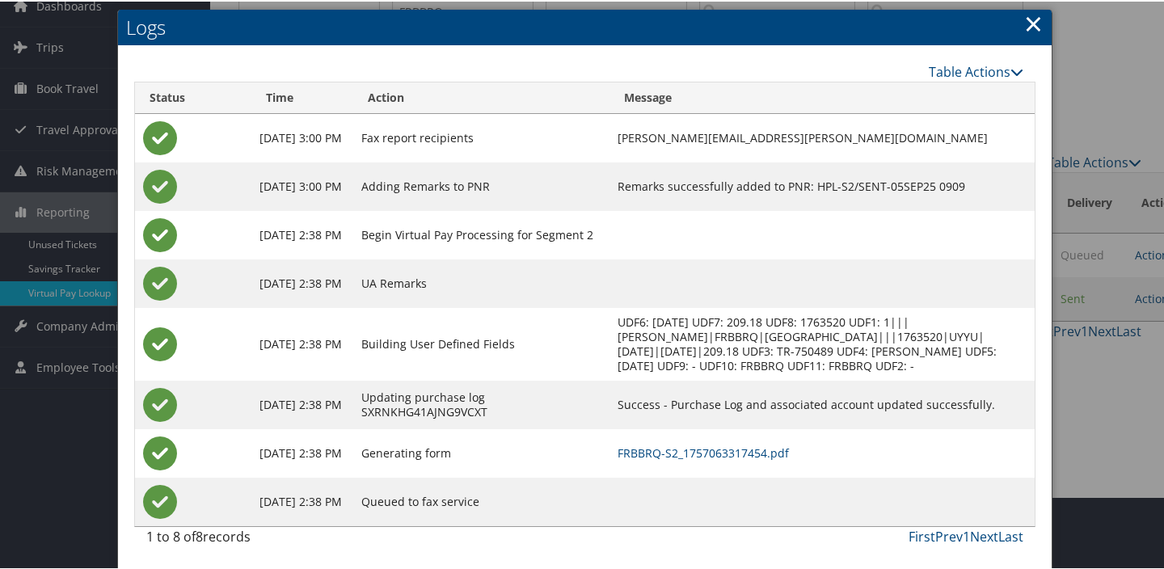
click at [697, 437] on td "FRBBRQ-S2_1757063317454.pdf" at bounding box center [821, 452] width 425 height 49
click at [697, 448] on link "FRBBRQ-S2_1757063317454.pdf" at bounding box center [703, 451] width 171 height 15
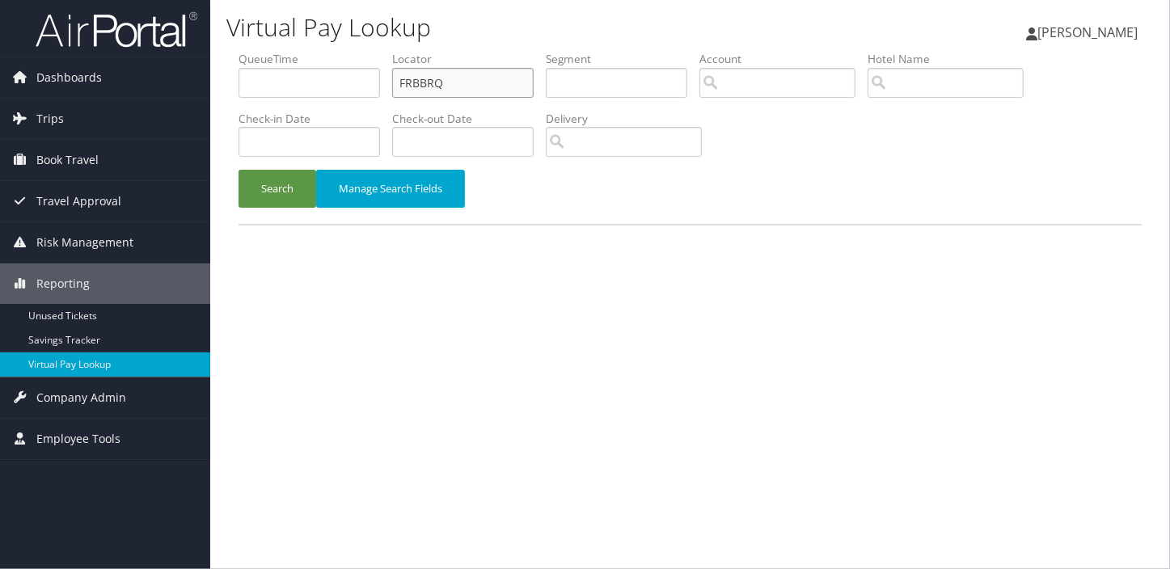
drag, startPoint x: 287, startPoint y: 91, endPoint x: 272, endPoint y: 92, distance: 15.4
click at [272, 51] on ul "QueueTime Locator FRBBRQ Segment Account Traveler Hotel Name Check-in Date Chec…" at bounding box center [689, 51] width 903 height 0
paste input "LHNEQA"
type input "LHNEQA"
click at [238, 170] on button "Search" at bounding box center [277, 189] width 78 height 38
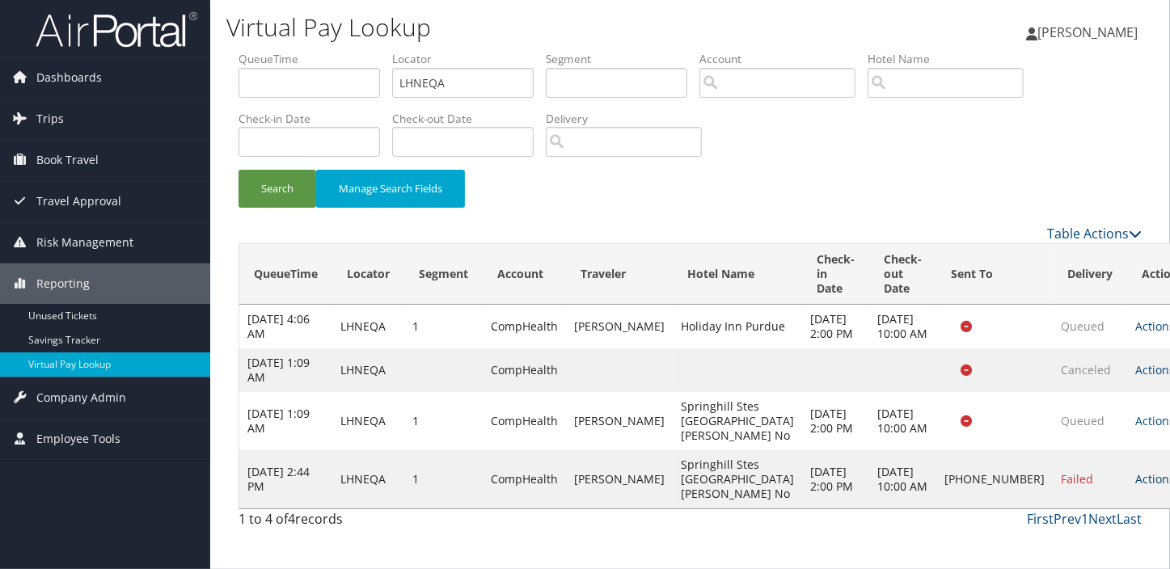
click at [1135, 487] on link "Actions" at bounding box center [1160, 478] width 51 height 15
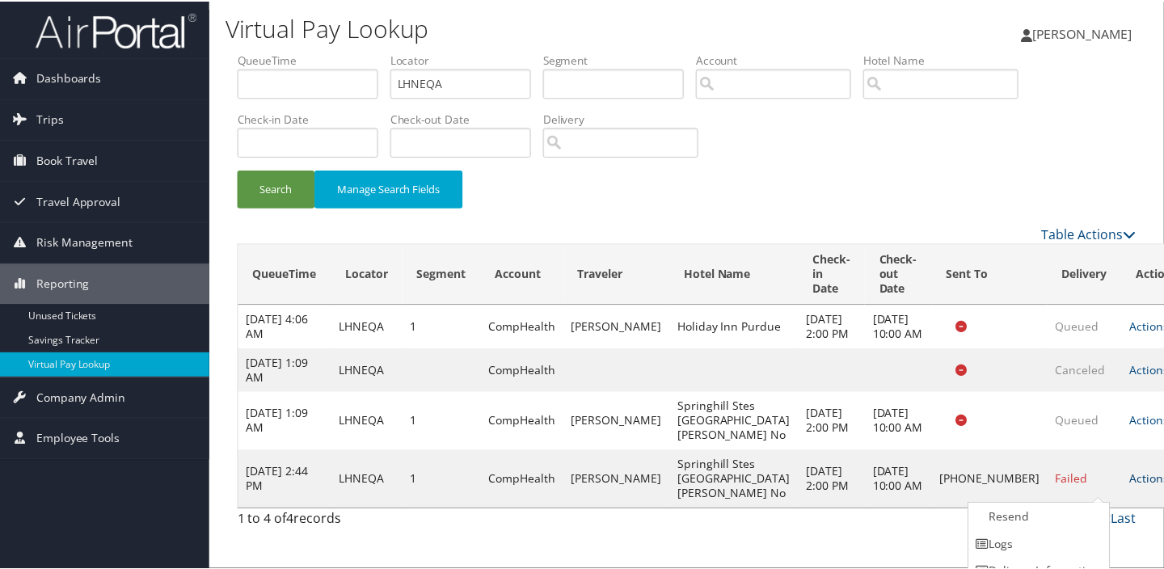
scroll to position [44, 0]
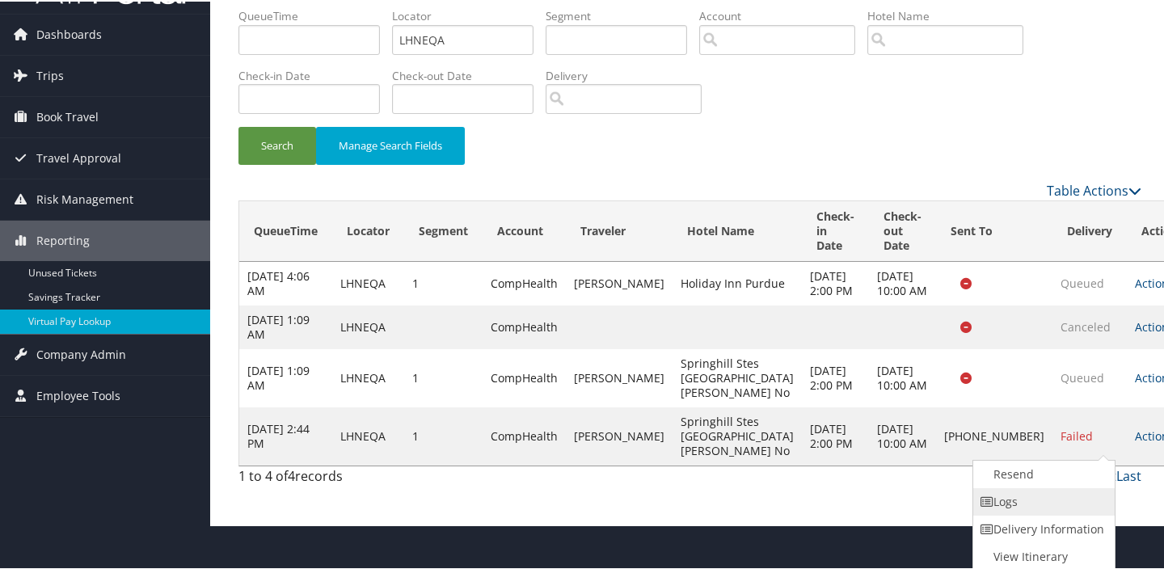
click at [1043, 505] on link "Logs" at bounding box center [1042, 500] width 138 height 27
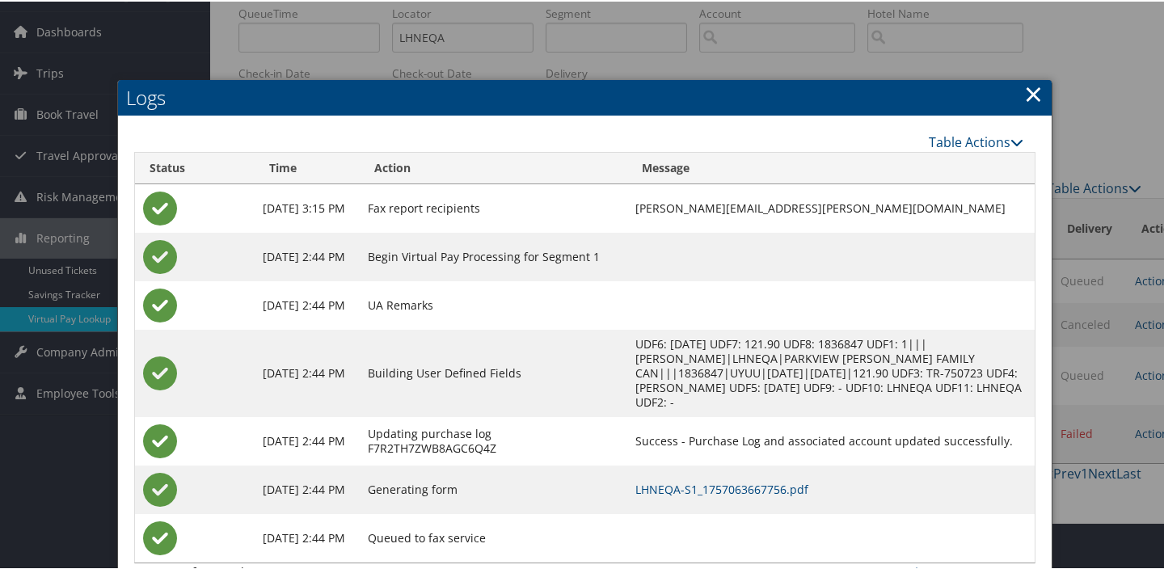
scroll to position [83, 0]
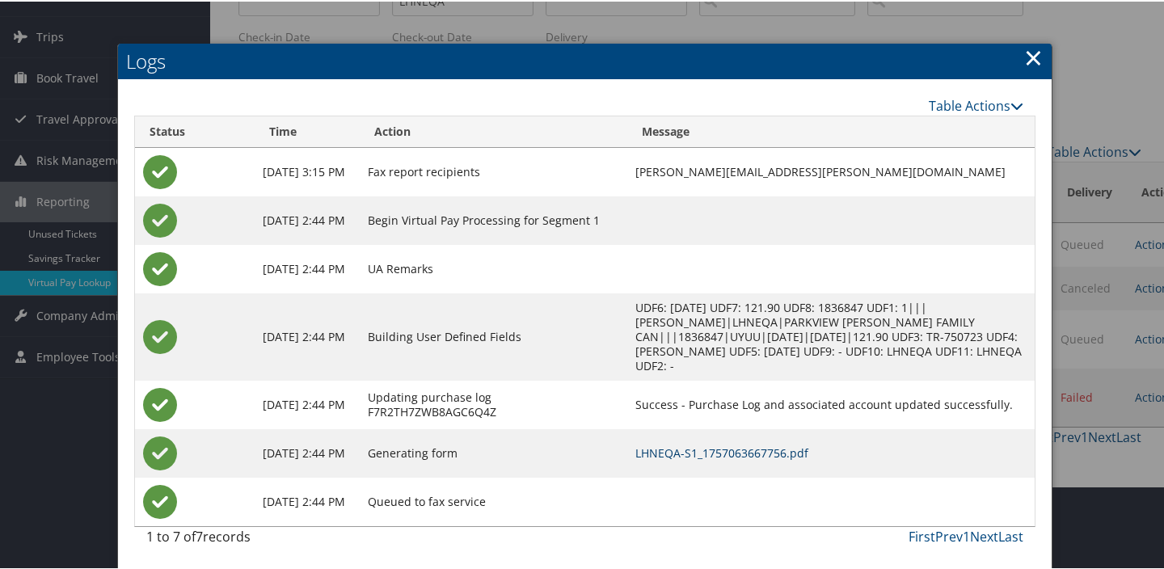
click at [752, 453] on link "LHNEQA-S1_1757063667756.pdf" at bounding box center [721, 451] width 173 height 15
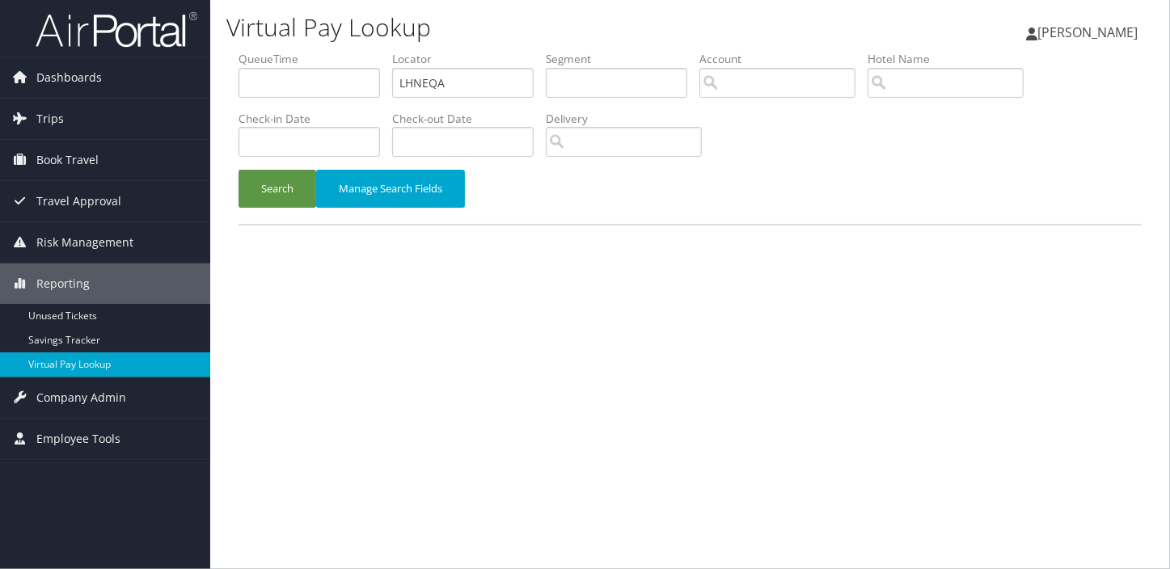
click at [307, 51] on ul "QueueTime Locator LHNEQA Segment Account Traveler Hotel Name Check-in Date Chec…" at bounding box center [689, 51] width 903 height 0
type input "LEXIQL"
click at [238, 170] on button "Search" at bounding box center [277, 189] width 78 height 38
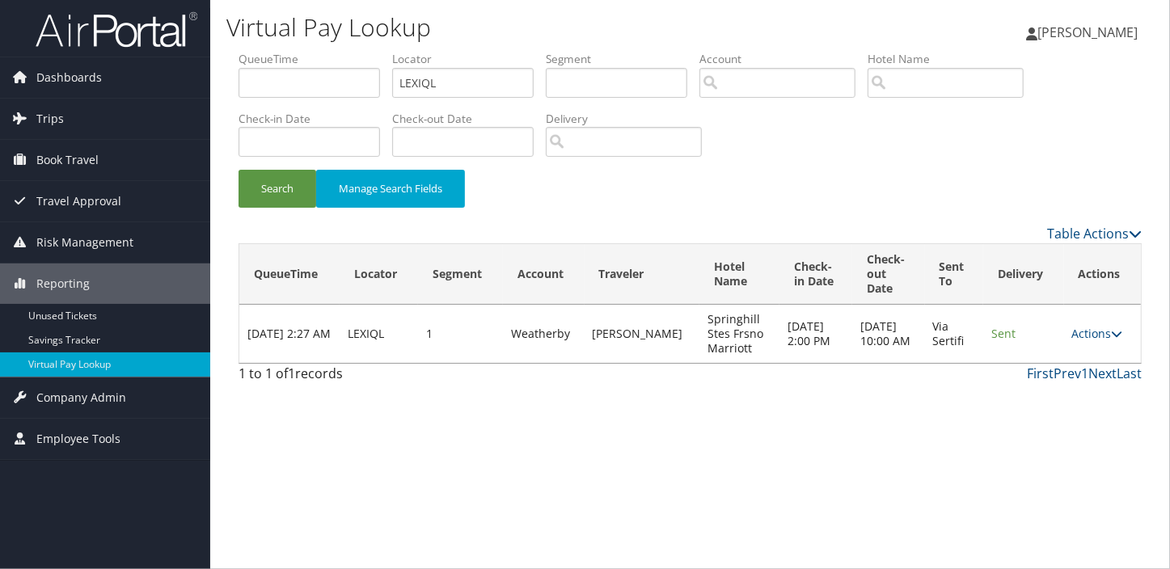
click at [1087, 340] on td "Actions Resend Logs View Itinerary" at bounding box center [1102, 334] width 77 height 58
click at [1075, 334] on link "Actions" at bounding box center [1097, 333] width 51 height 15
click at [1048, 379] on link "Logs" at bounding box center [1066, 384] width 102 height 27
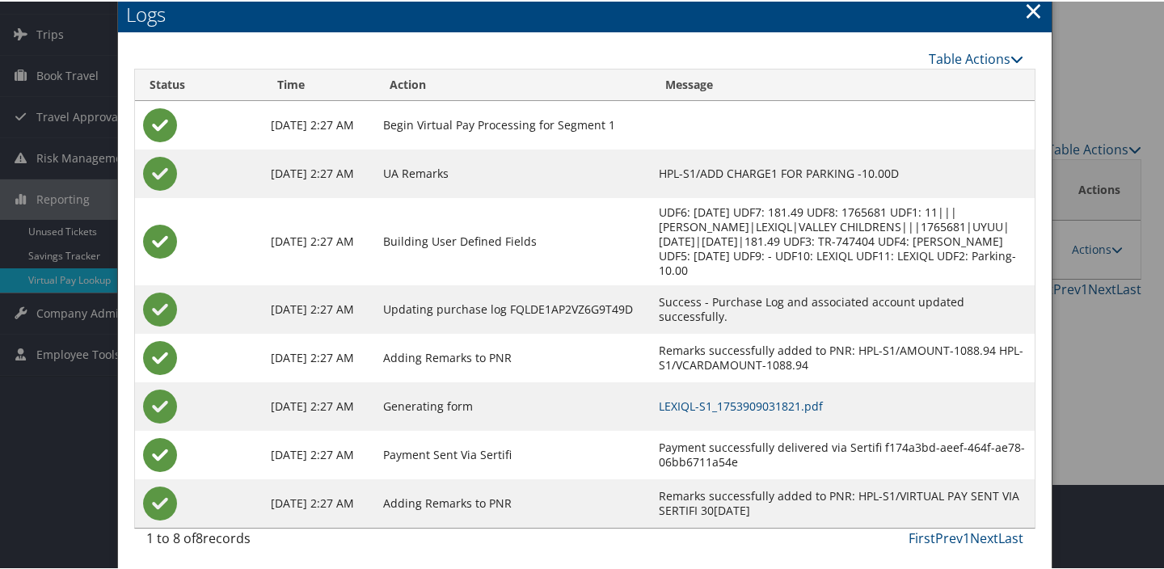
scroll to position [87, 0]
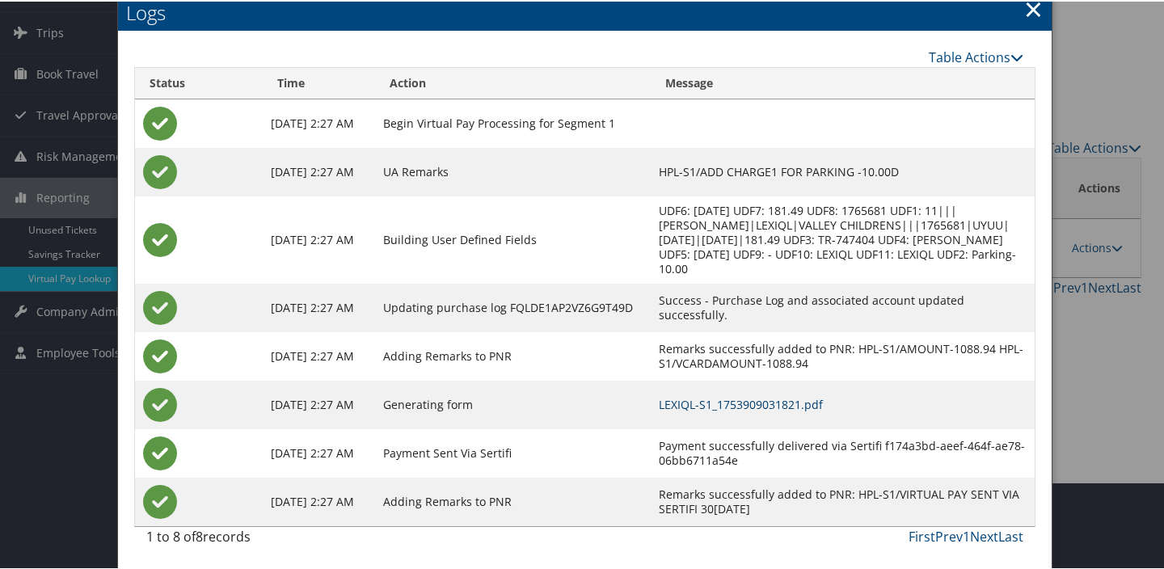
click at [716, 399] on link "LEXIQL-S1_1753909031821.pdf" at bounding box center [741, 402] width 164 height 15
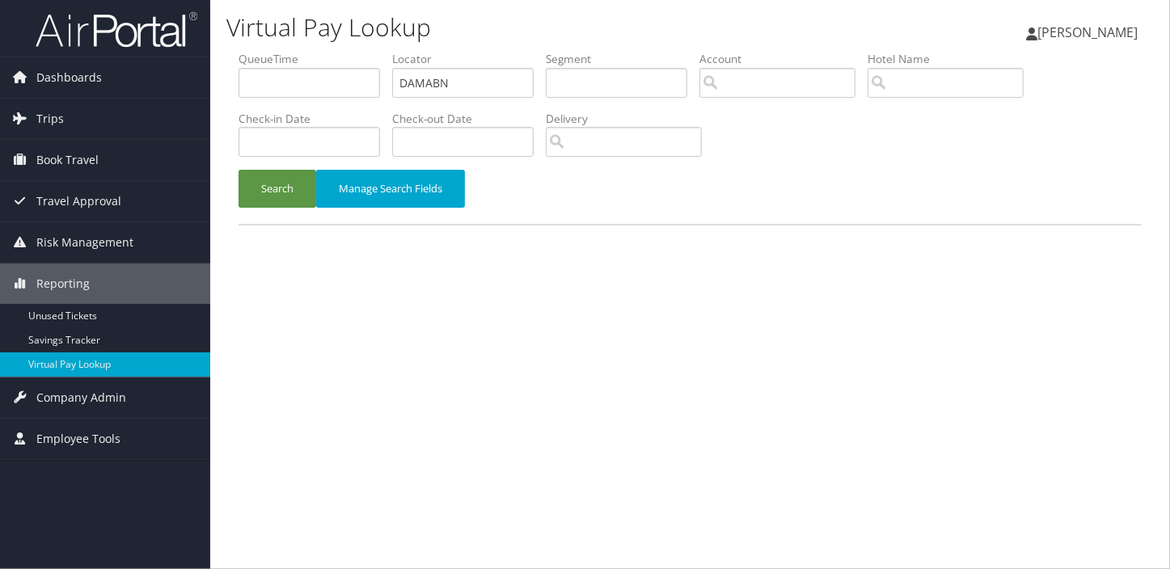
click at [268, 51] on ul "QueueTime Locator DAMABN Segment Account Traveler Hotel Name Check-in Date Chec…" at bounding box center [689, 51] width 903 height 0
type input "DAMABN"
click at [238, 170] on button "Search" at bounding box center [277, 189] width 78 height 38
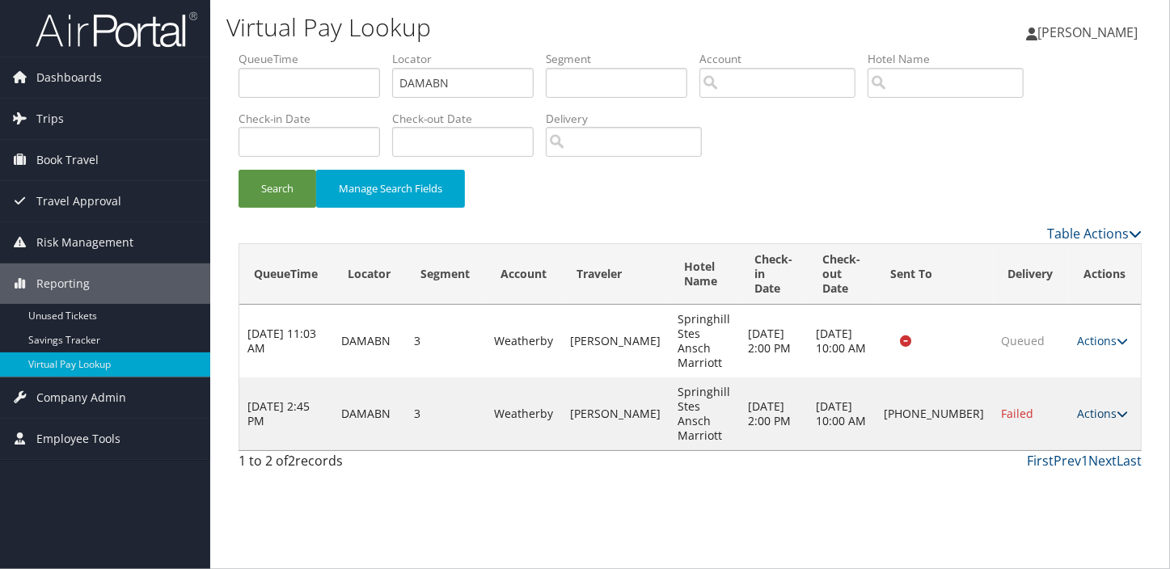
click at [1078, 411] on link "Actions" at bounding box center [1102, 413] width 51 height 15
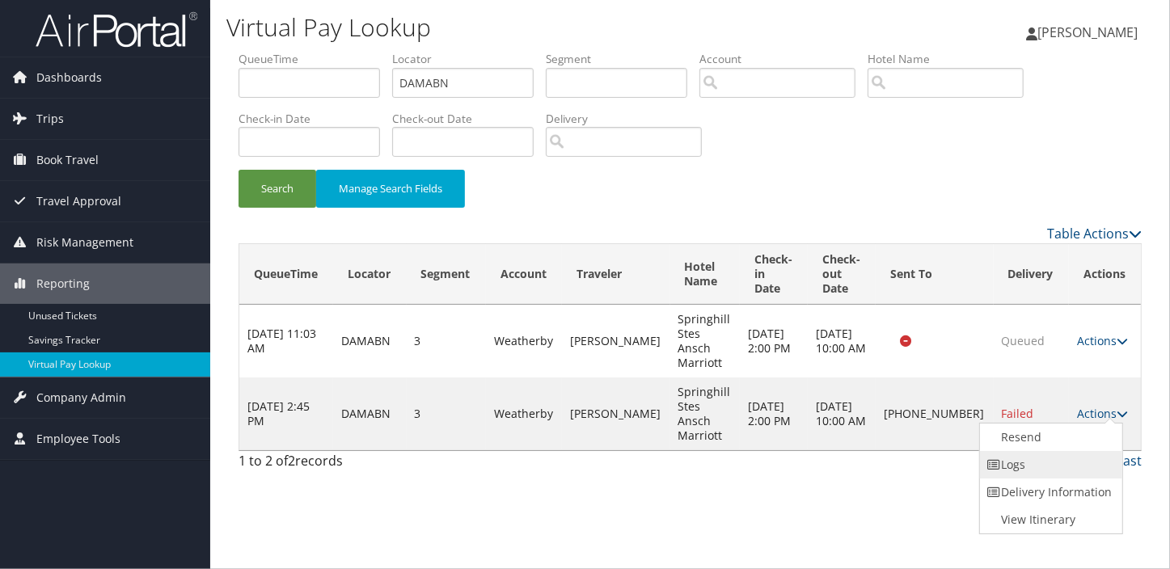
click at [1049, 454] on link "Logs" at bounding box center [1049, 464] width 138 height 27
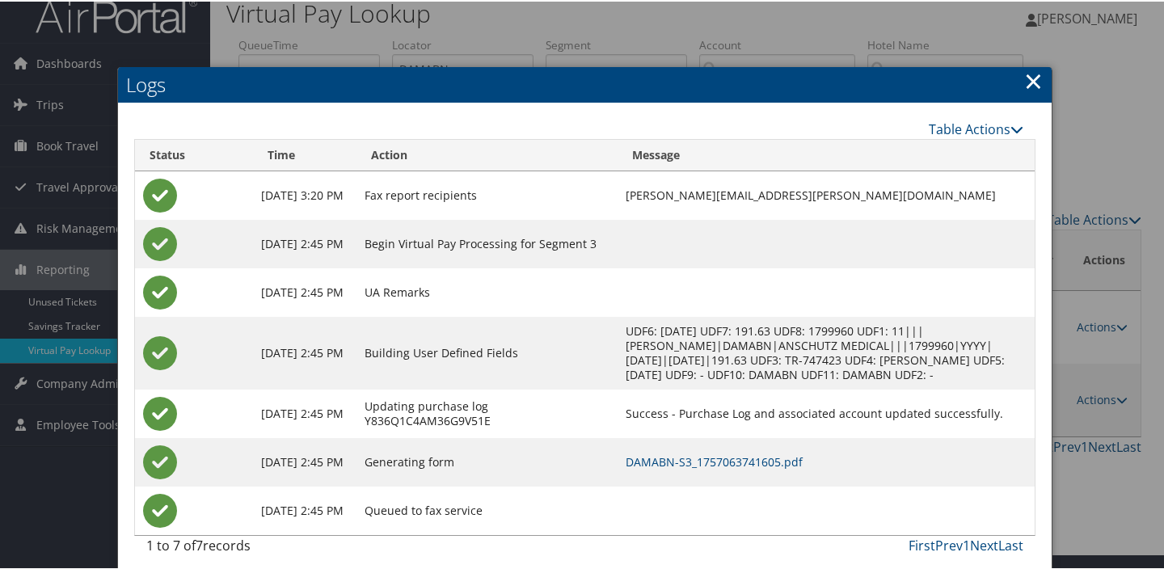
scroll to position [24, 0]
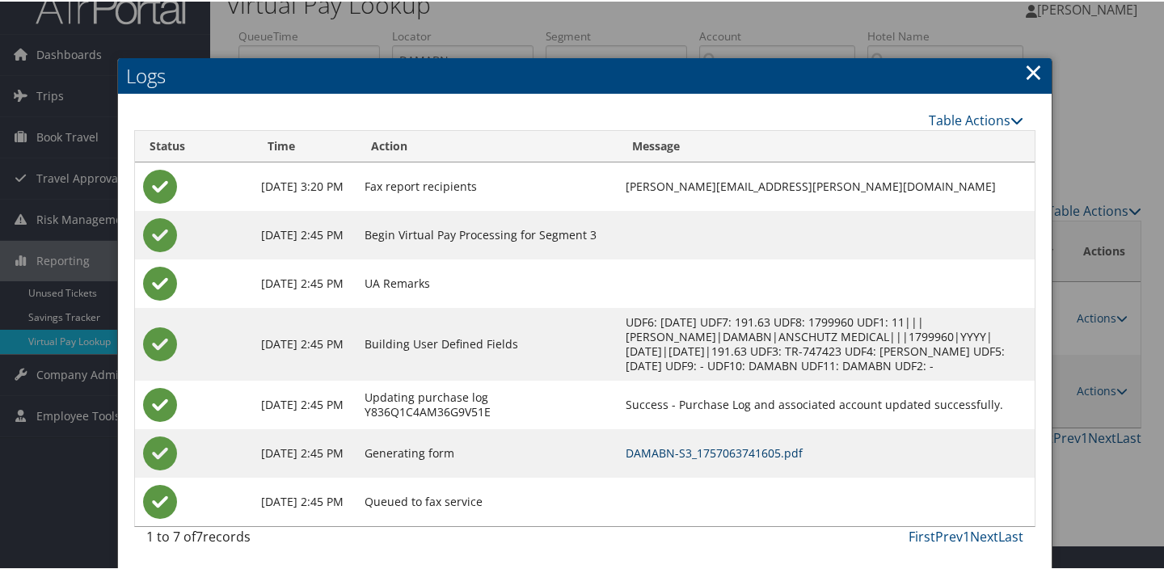
click at [769, 455] on link "DAMABN-S3_1757063741605.pdf" at bounding box center [714, 451] width 177 height 15
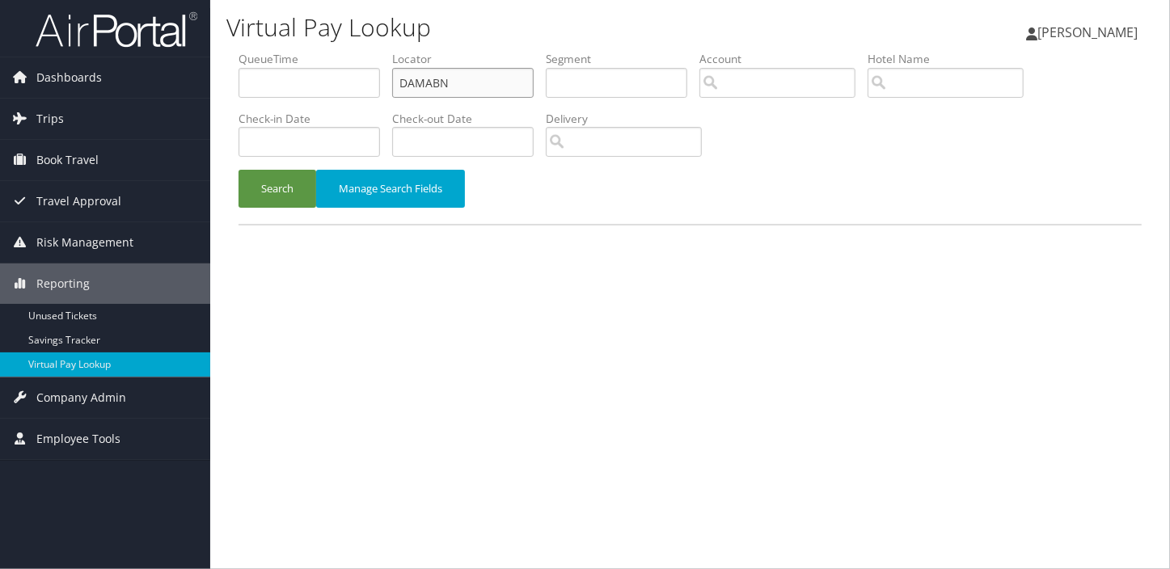
drag, startPoint x: 453, startPoint y: 67, endPoint x: 450, endPoint y: 75, distance: 8.4
click at [452, 74] on input "DAMABN" at bounding box center [462, 83] width 141 height 30
drag, startPoint x: 450, startPoint y: 75, endPoint x: 323, endPoint y: 124, distance: 136.9
click at [332, 51] on ul "QueueTime Locator DAMABN Segment Account Traveler Hotel Name Check-in Date Chec…" at bounding box center [689, 51] width 903 height 0
paste input "JSABTG"
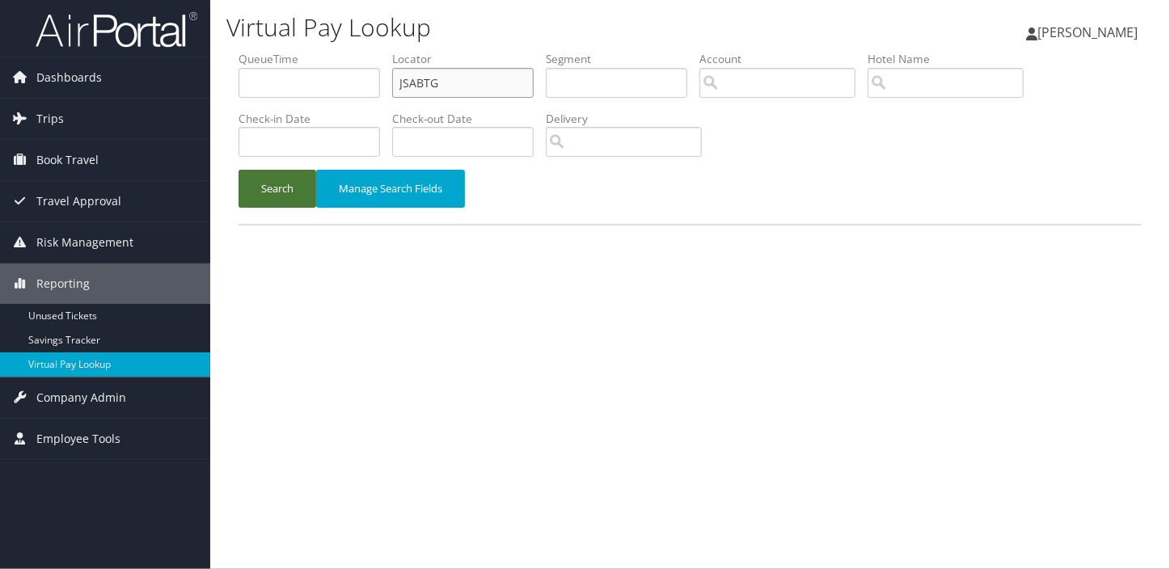
type input "JSABTG"
click at [287, 185] on button "Search" at bounding box center [277, 189] width 78 height 38
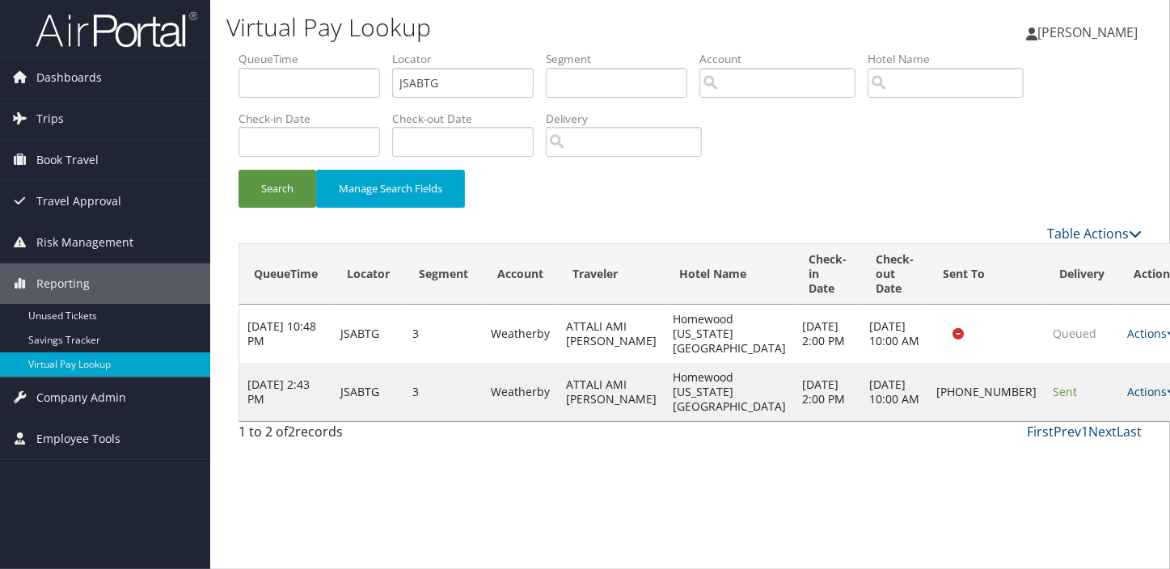
click at [1127, 393] on link "Actions" at bounding box center [1152, 391] width 51 height 15
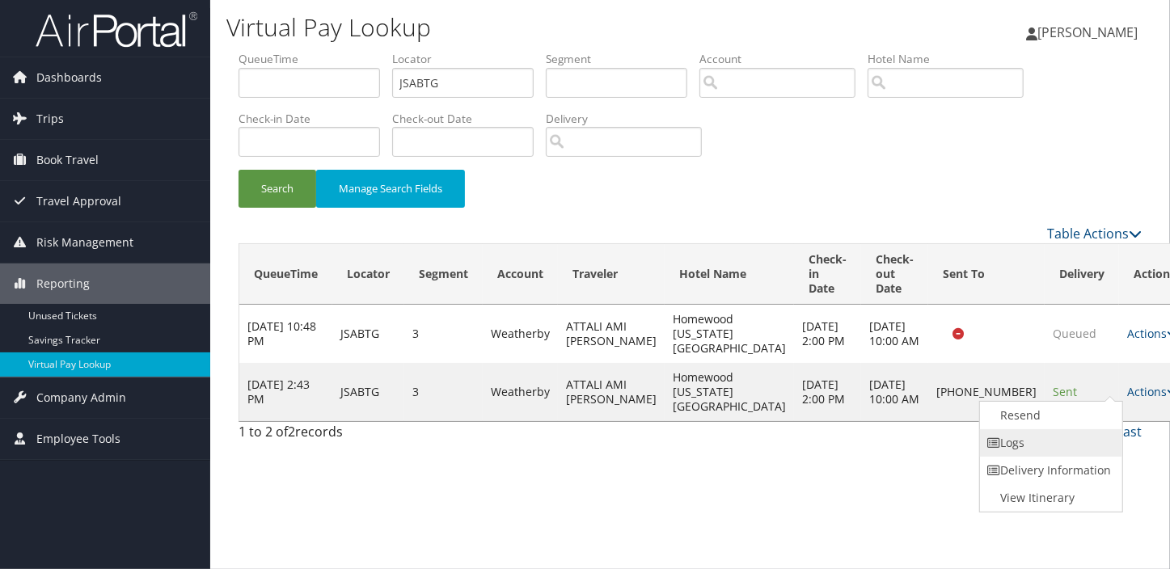
click at [1027, 446] on link "Logs" at bounding box center [1049, 442] width 138 height 27
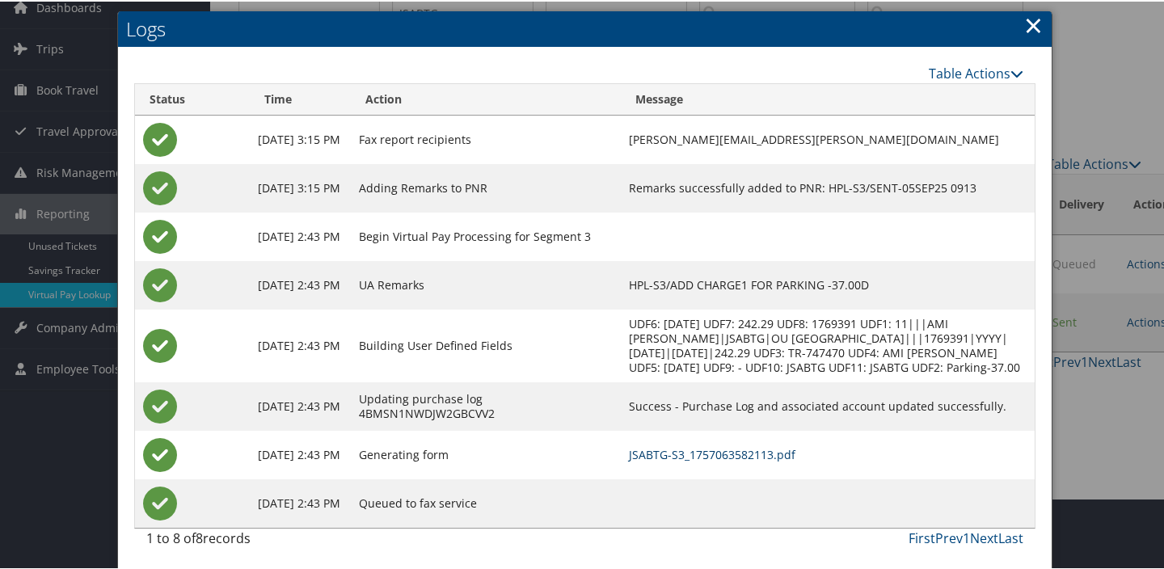
scroll to position [102, 0]
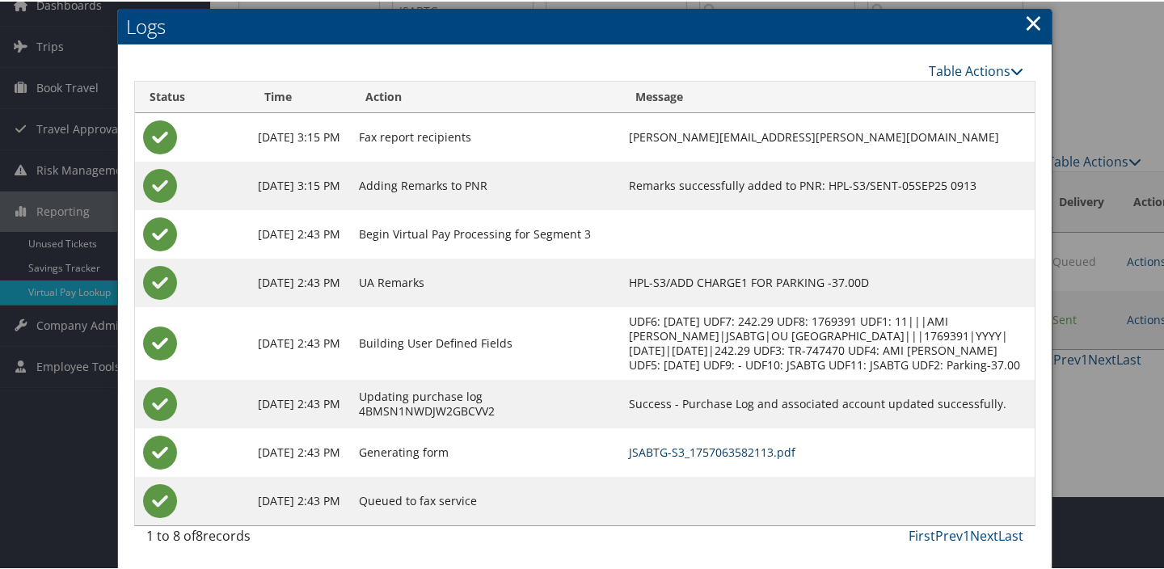
click at [766, 449] on link "JSABTG-S3_1757063582113.pdf" at bounding box center [712, 450] width 167 height 15
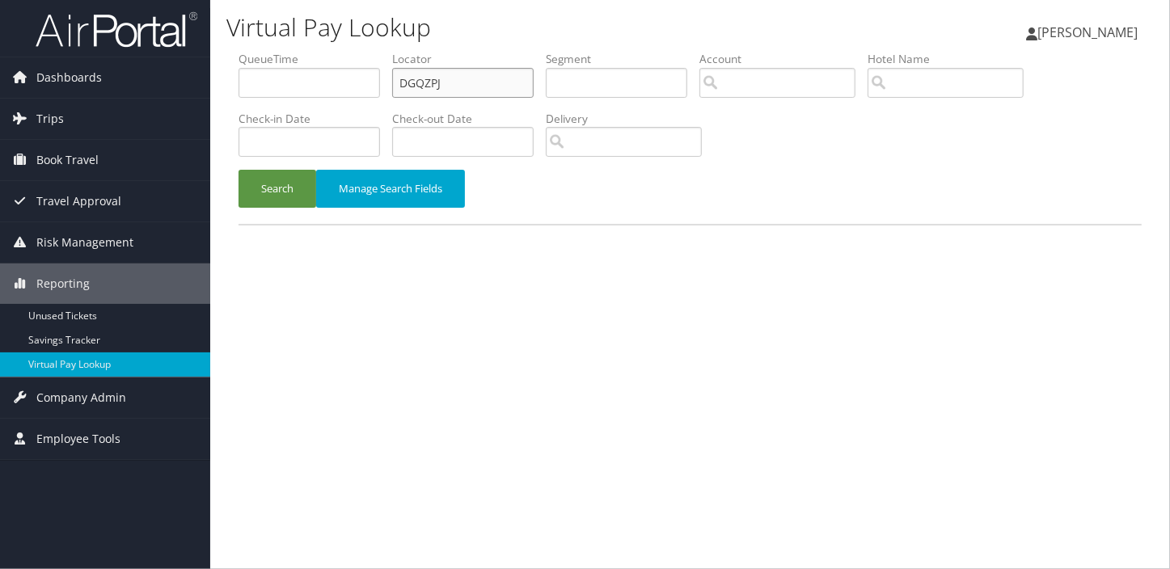
drag, startPoint x: 463, startPoint y: 78, endPoint x: 326, endPoint y: 122, distance: 144.4
click at [280, 51] on ul "QueueTime Locator DGQZPJ Segment Account Traveler Hotel Name Check-in Date Chec…" at bounding box center [689, 51] width 903 height 0
paste input "IKLEBF"
type input "IKLEBF"
click at [238, 170] on button "Search" at bounding box center [277, 189] width 78 height 38
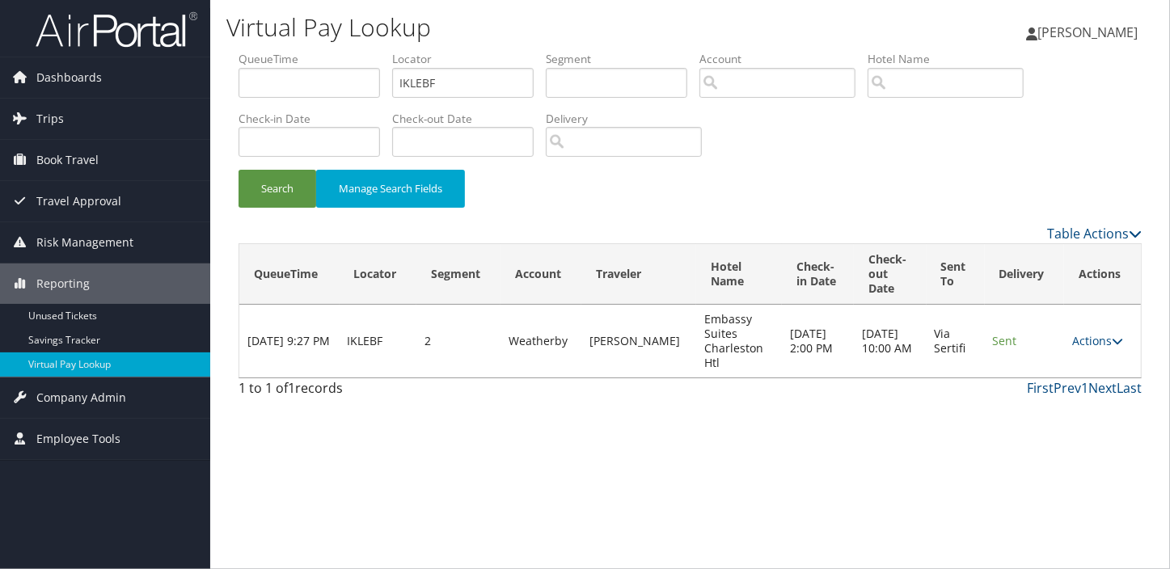
click at [1098, 323] on td "Actions Resend Logs View Itinerary" at bounding box center [1102, 341] width 77 height 73
click at [1090, 335] on link "Actions" at bounding box center [1097, 340] width 51 height 15
click at [1030, 395] on icon at bounding box center [1029, 391] width 15 height 11
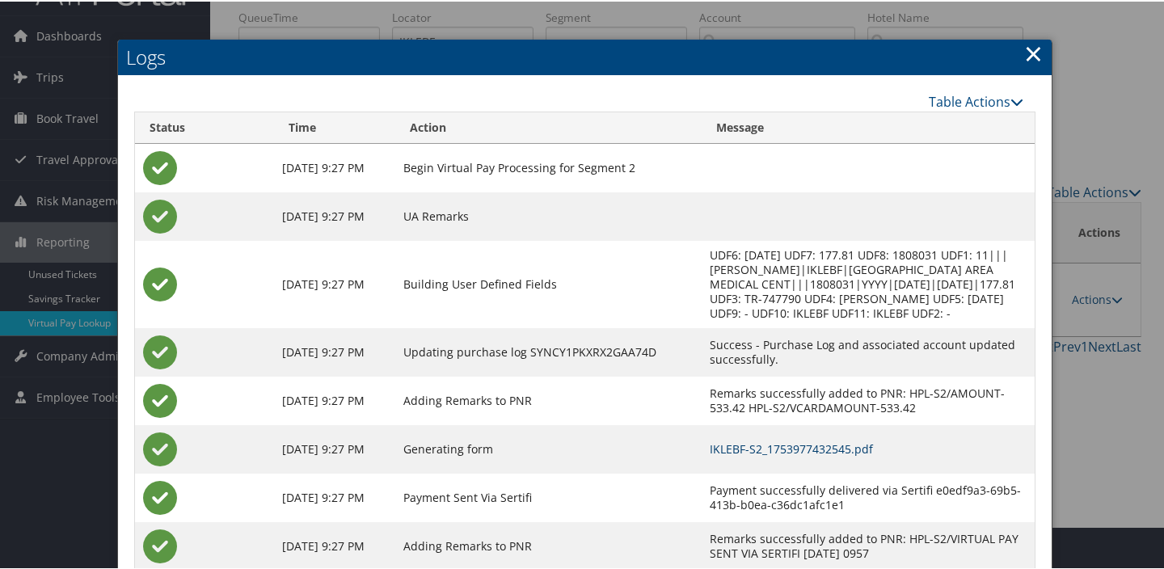
scroll to position [87, 0]
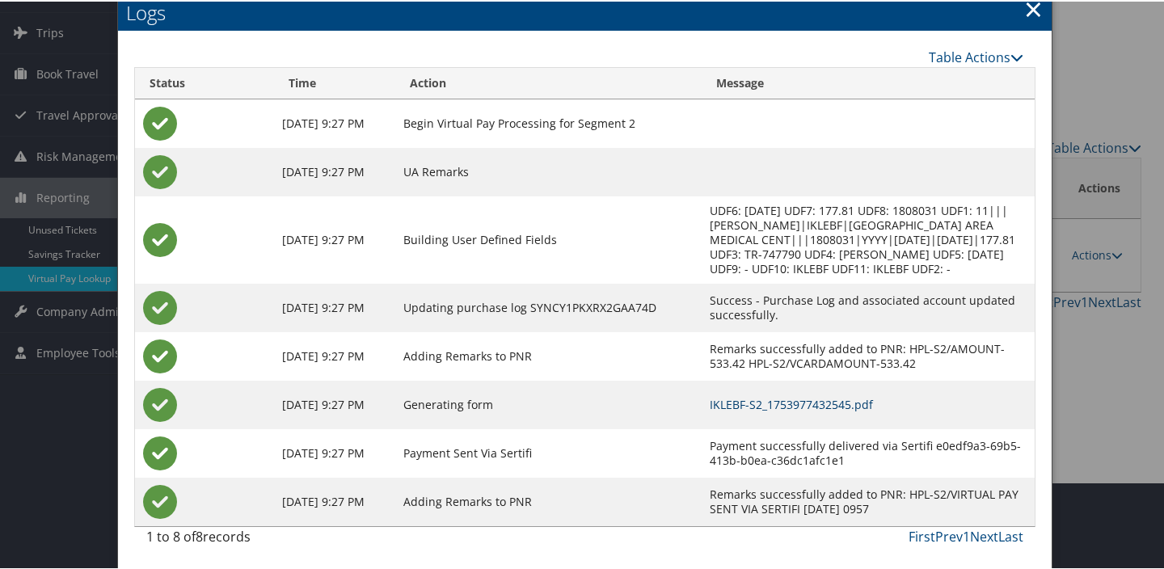
click at [754, 396] on link "IKLEBF-S2_1753977432545.pdf" at bounding box center [791, 402] width 163 height 15
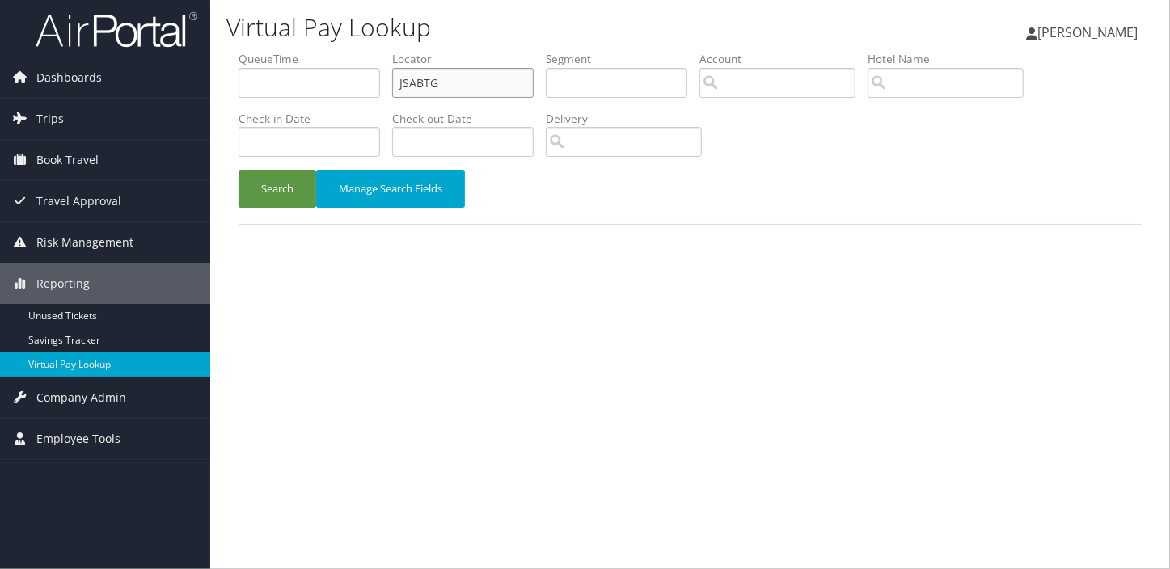
drag, startPoint x: 471, startPoint y: 82, endPoint x: 316, endPoint y: 84, distance: 155.2
click at [315, 51] on ul "QueueTime Locator JSABTG Segment Account Traveler Hotel Name Check-in Date Chec…" at bounding box center [689, 51] width 903 height 0
paste input "YQBFCK"
click at [437, 86] on input "YQBFCK" at bounding box center [462, 83] width 141 height 30
click at [432, 82] on input "YQBFCK" at bounding box center [462, 83] width 141 height 30
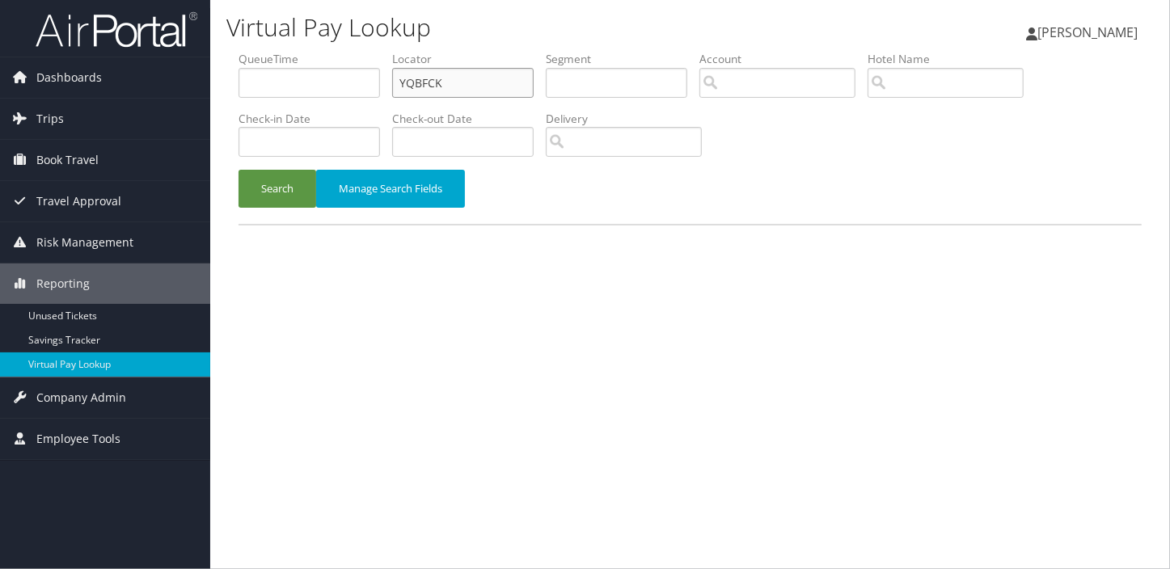
click at [425, 78] on input "YQBFCK" at bounding box center [462, 83] width 141 height 30
type input "YQBFCK"
click at [238, 170] on button "Search" at bounding box center [277, 189] width 78 height 38
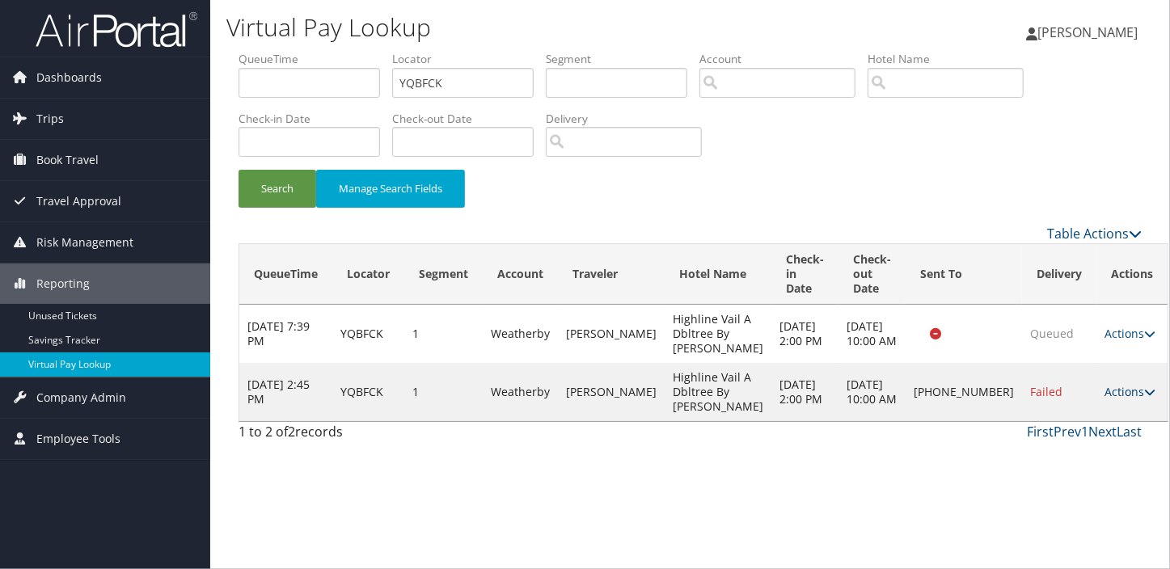
click at [1104, 399] on link "Actions" at bounding box center [1129, 391] width 51 height 15
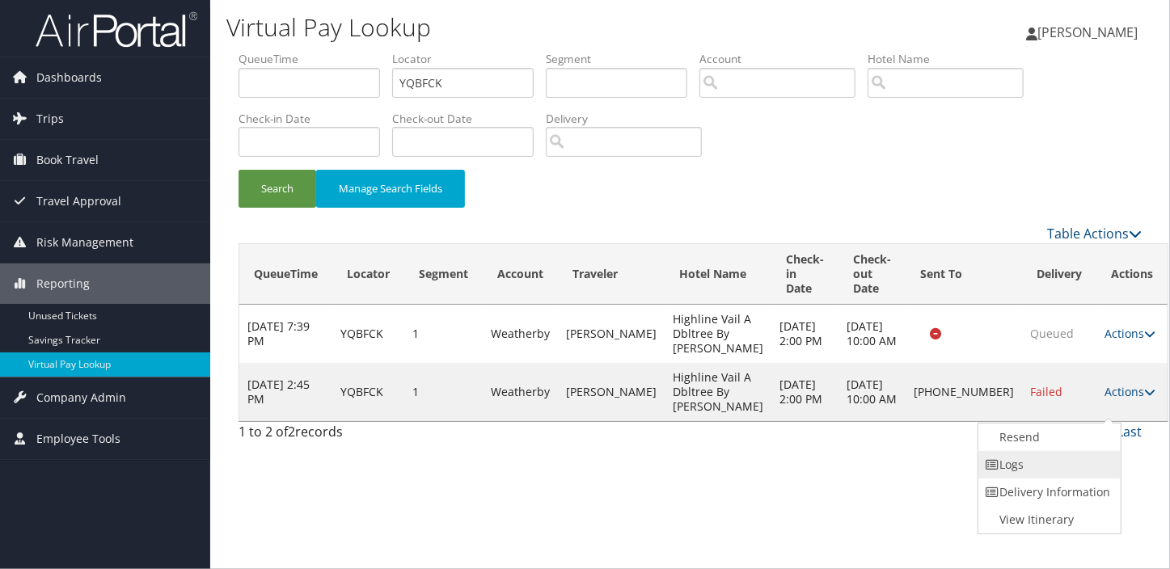
click at [1040, 454] on link "Logs" at bounding box center [1047, 464] width 138 height 27
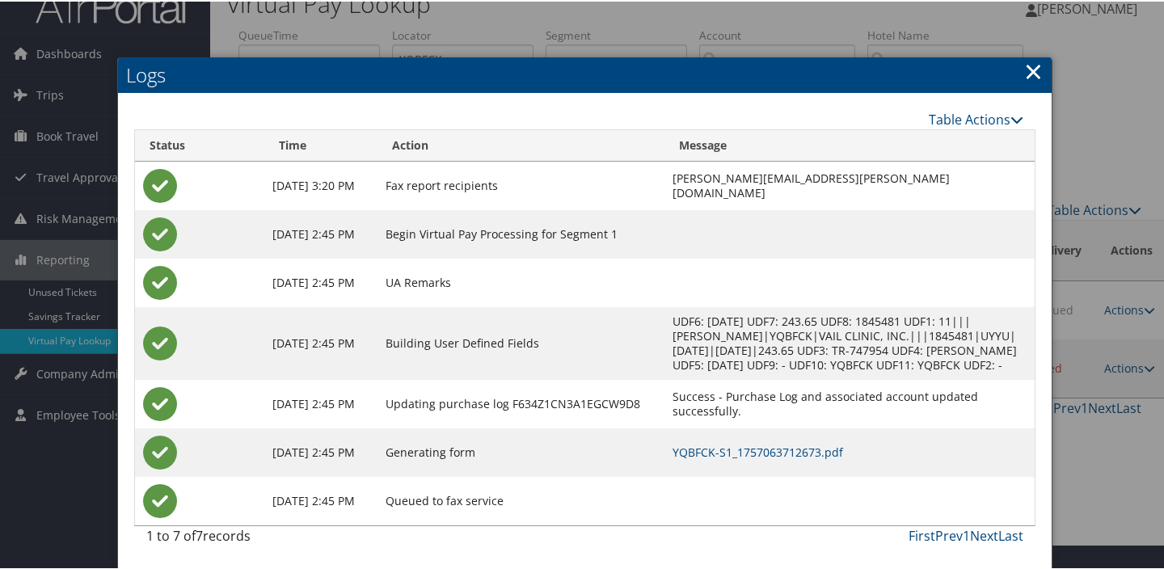
scroll to position [39, 0]
drag, startPoint x: 757, startPoint y: 434, endPoint x: 759, endPoint y: 442, distance: 8.4
click at [757, 435] on td "YQBFCK-S1_1757063712673.pdf" at bounding box center [849, 451] width 370 height 49
click at [762, 453] on link "YQBFCK-S1_1757063712673.pdf" at bounding box center [758, 450] width 171 height 15
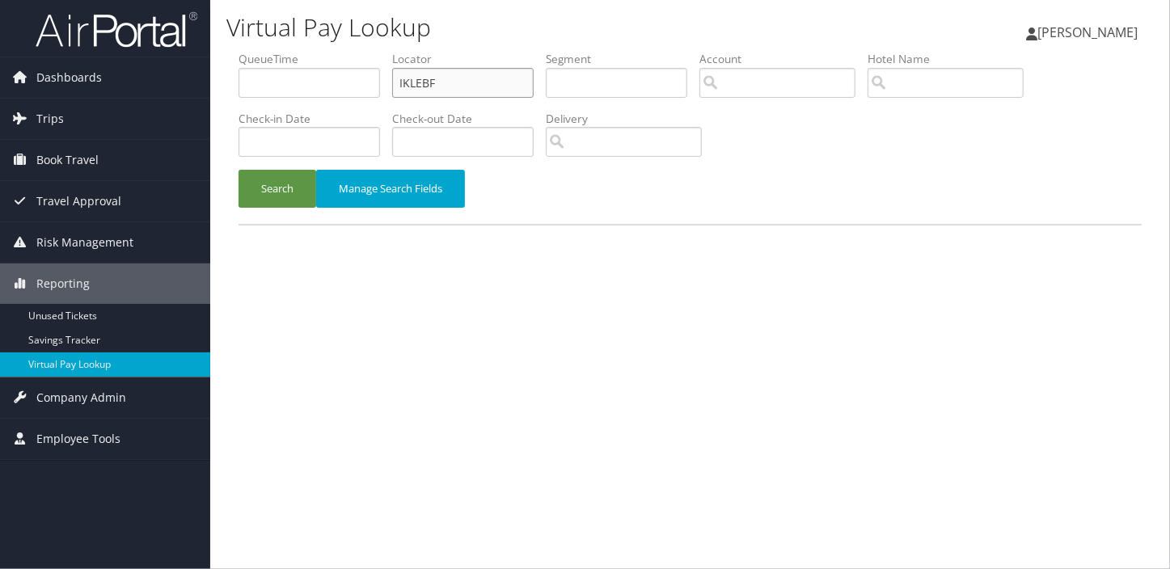
click at [289, 51] on ul "QueueTime Locator IKLEBF Segment Account Traveler Hotel Name Check-in Date Chec…" at bounding box center [689, 51] width 903 height 0
paste input "WOLEUM"
drag, startPoint x: 455, startPoint y: 74, endPoint x: 351, endPoint y: 96, distance: 106.5
click at [352, 51] on ul "QueueTime Locator WOLEUM Segment Account Traveler Hotel Name Check-in Date Chec…" at bounding box center [689, 51] width 903 height 0
paste input "text"
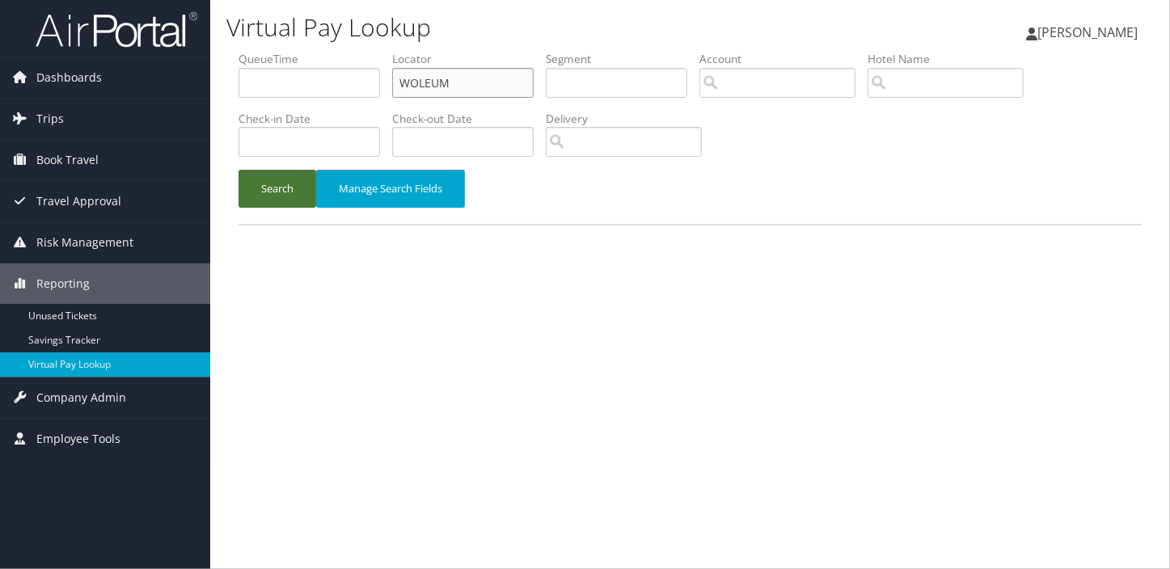
type input "WOLEUM"
click at [259, 199] on button "Search" at bounding box center [277, 189] width 78 height 38
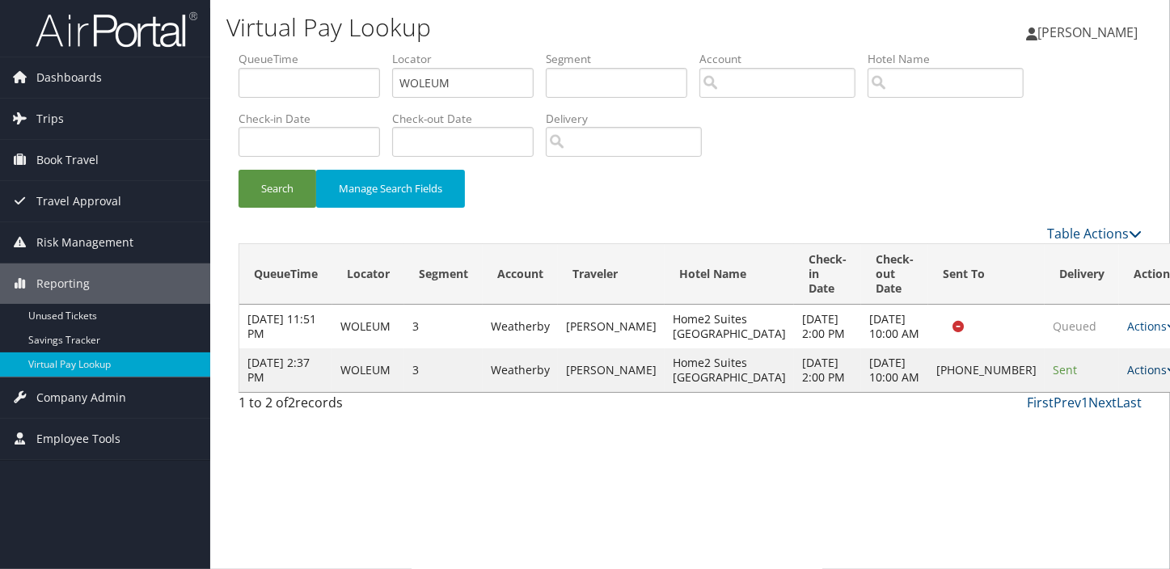
click at [1127, 377] on link "Actions" at bounding box center [1152, 369] width 51 height 15
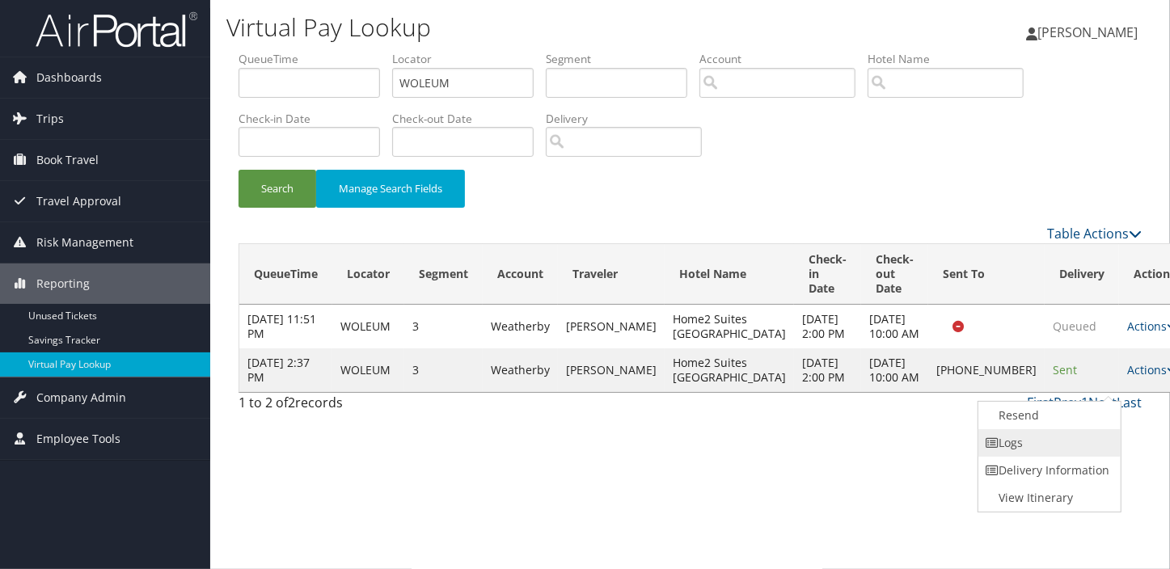
click at [1019, 445] on link "Logs" at bounding box center [1047, 442] width 138 height 27
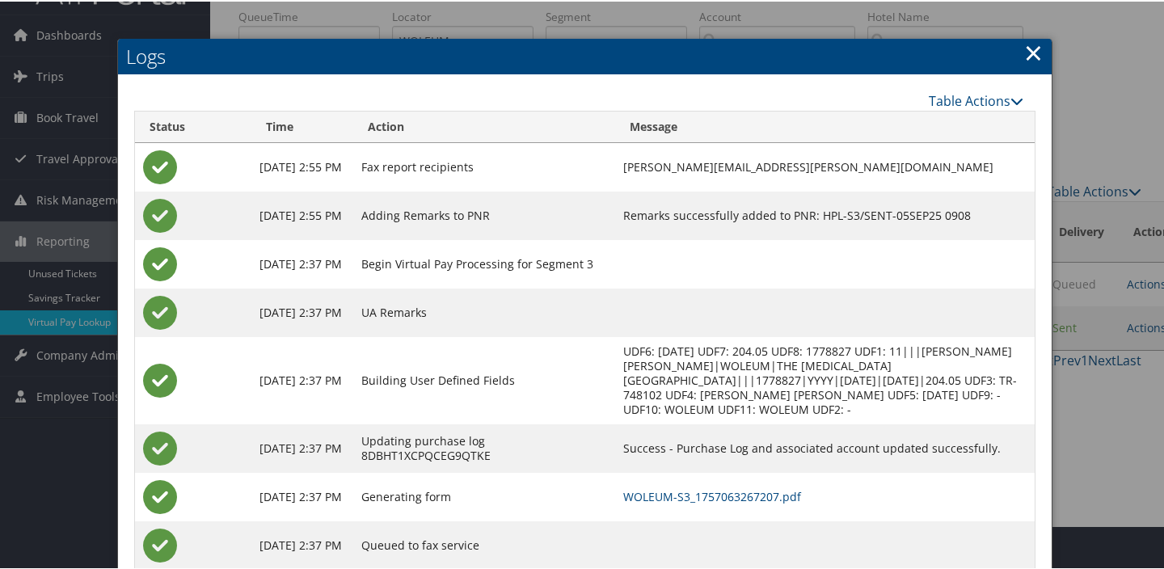
scroll to position [87, 0]
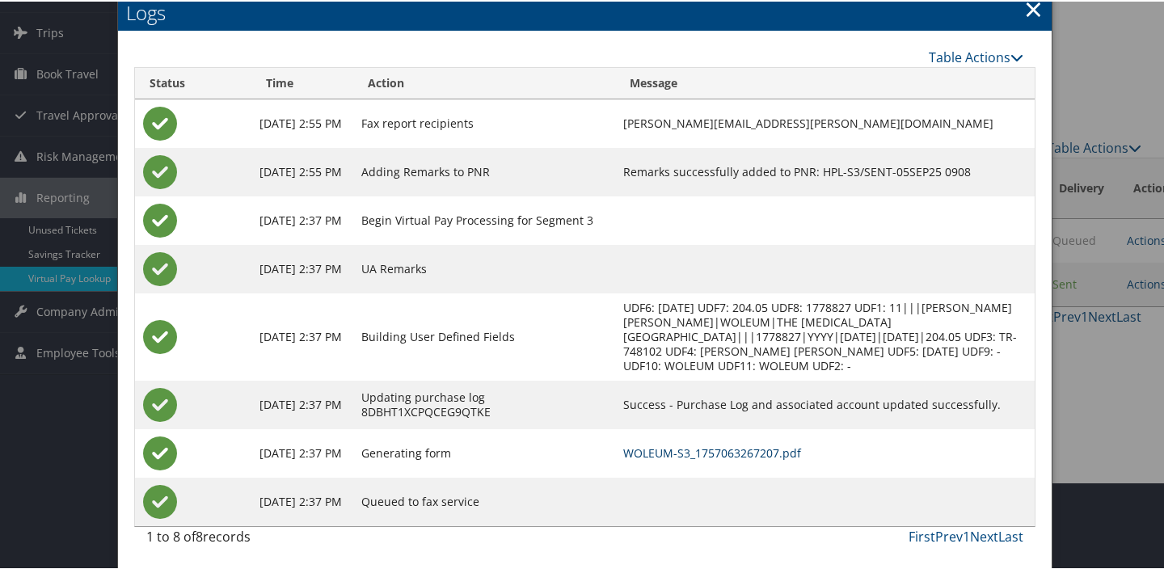
click at [757, 453] on link "WOLEUM-S3_1757063267207.pdf" at bounding box center [712, 451] width 178 height 15
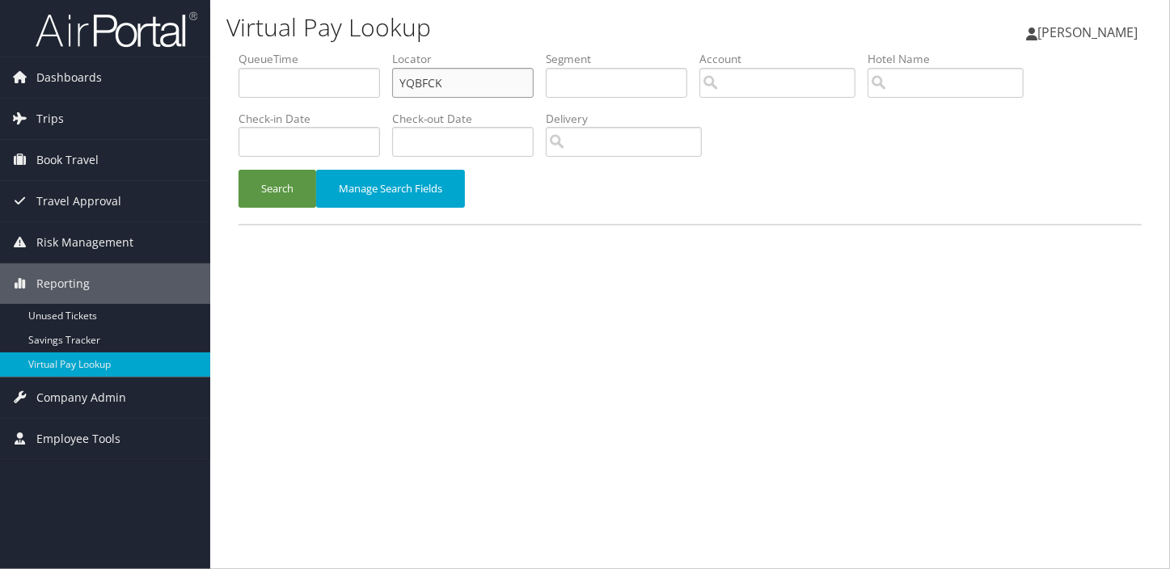
paste input "OVCAEV"
drag, startPoint x: 460, startPoint y: 74, endPoint x: 292, endPoint y: 94, distance: 169.3
click at [292, 51] on ul "QueueTime Locator YQBFCK Segment Account Traveler Hotel Name Check-in Date Chec…" at bounding box center [689, 51] width 903 height 0
type input "OVCAEV"
click at [238, 170] on button "Search" at bounding box center [277, 189] width 78 height 38
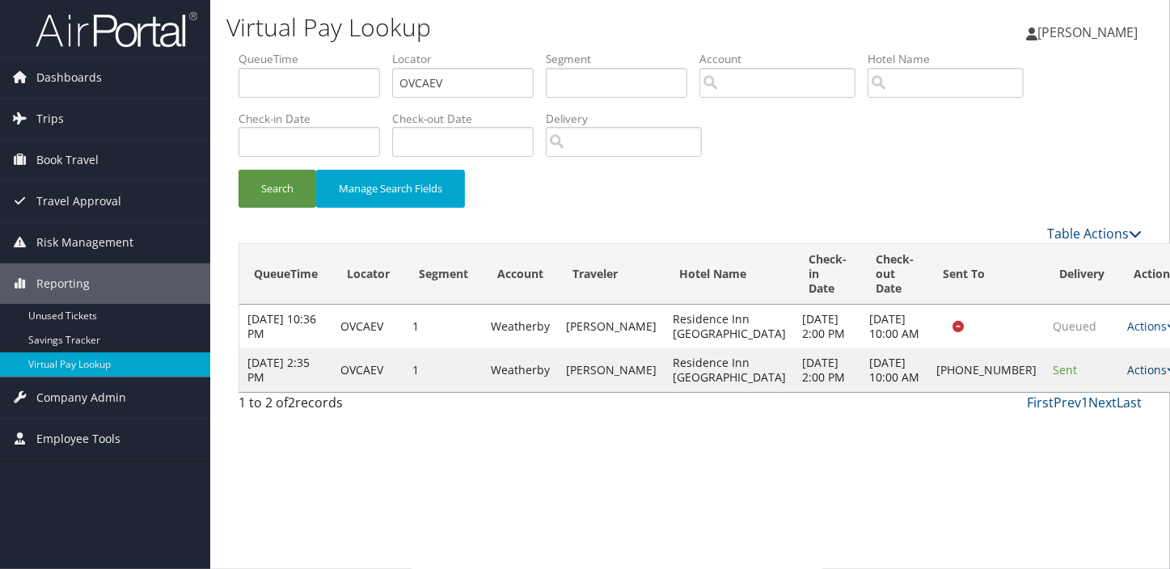
drag, startPoint x: 1088, startPoint y: 413, endPoint x: 1079, endPoint y: 413, distance: 8.9
click at [1127, 377] on link "Actions" at bounding box center [1152, 369] width 51 height 15
drag, startPoint x: 1079, startPoint y: 413, endPoint x: 1032, endPoint y: 449, distance: 58.8
click at [1032, 449] on link "Resend" at bounding box center [1048, 437] width 138 height 27
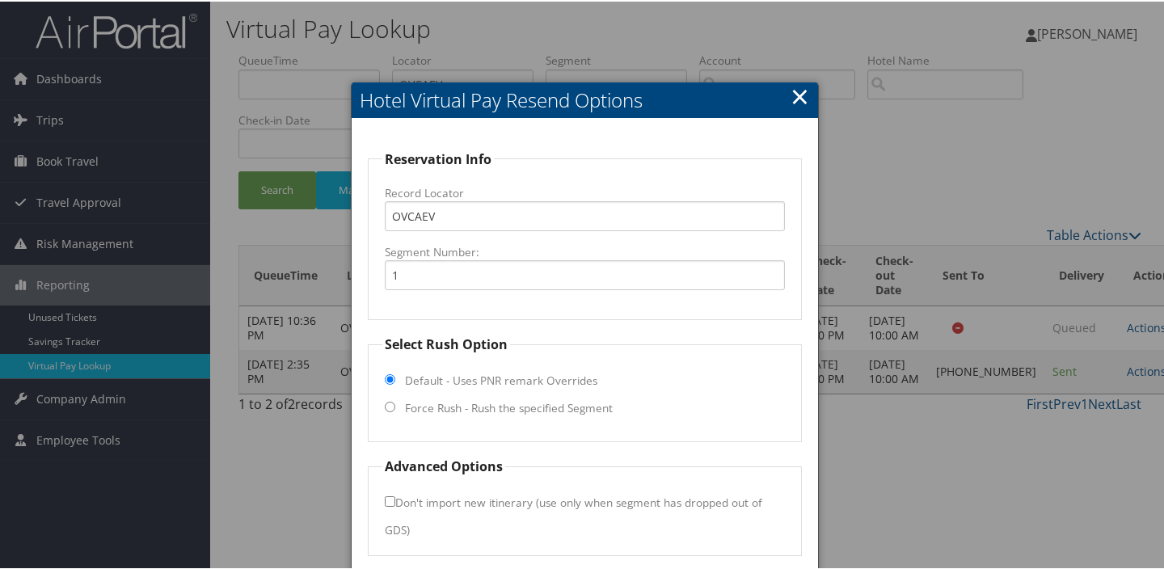
click at [793, 94] on link "×" at bounding box center [800, 94] width 19 height 32
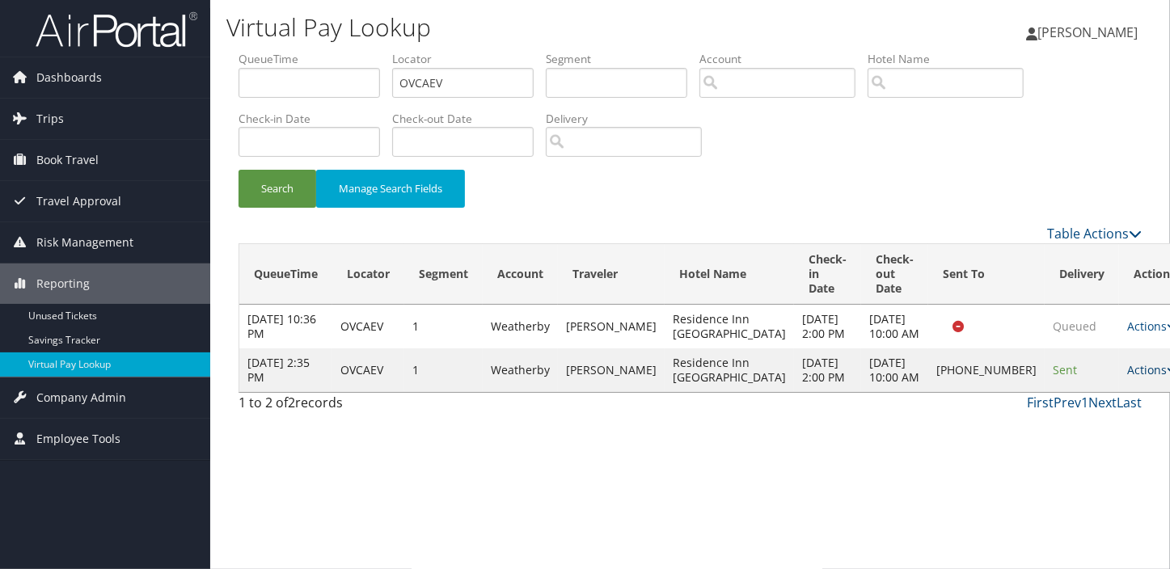
drag, startPoint x: 1095, startPoint y: 421, endPoint x: 1092, endPoint y: 406, distance: 15.7
click at [1119, 392] on td "Actions Resend Logs Delivery Information View Itinerary" at bounding box center [1154, 370] width 71 height 44
drag, startPoint x: 1092, startPoint y: 406, endPoint x: 1083, endPoint y: 409, distance: 9.5
click at [1127, 377] on link "Actions" at bounding box center [1152, 369] width 51 height 15
drag, startPoint x: 1002, startPoint y: 461, endPoint x: 882, endPoint y: 406, distance: 132.4
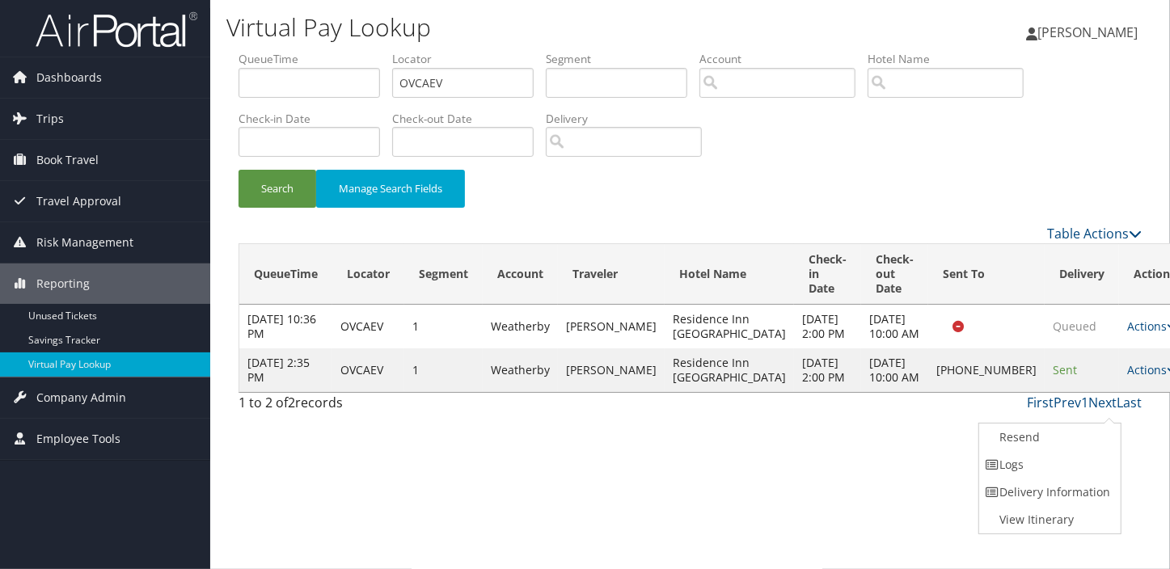
click at [1002, 461] on link "Logs" at bounding box center [1048, 464] width 138 height 27
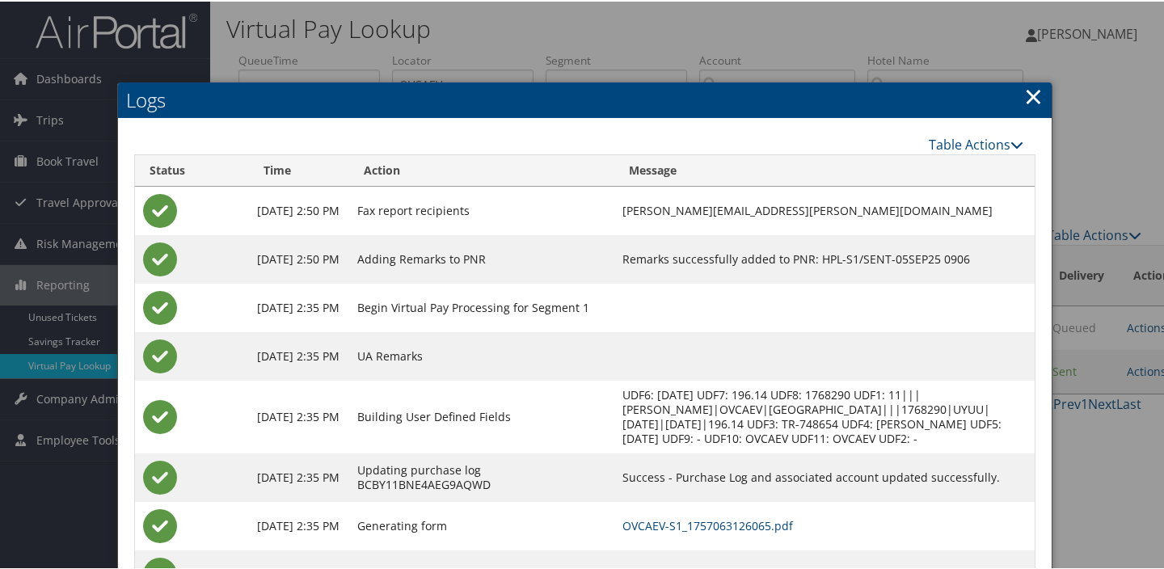
scroll to position [87, 0]
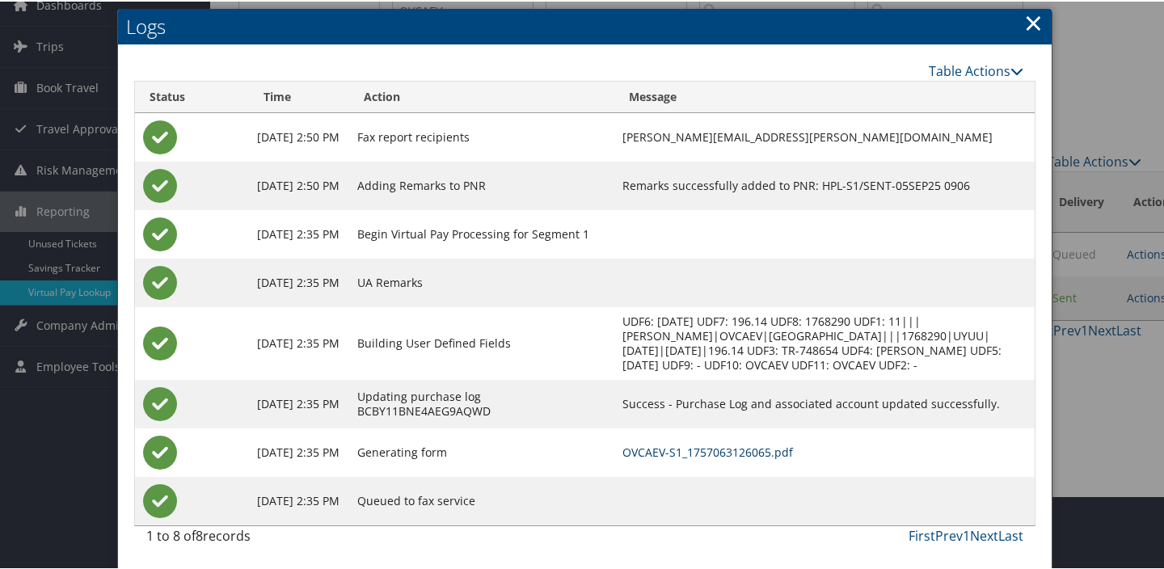
click at [769, 449] on link "OVCAEV-S1_1757063126065.pdf" at bounding box center [707, 450] width 171 height 15
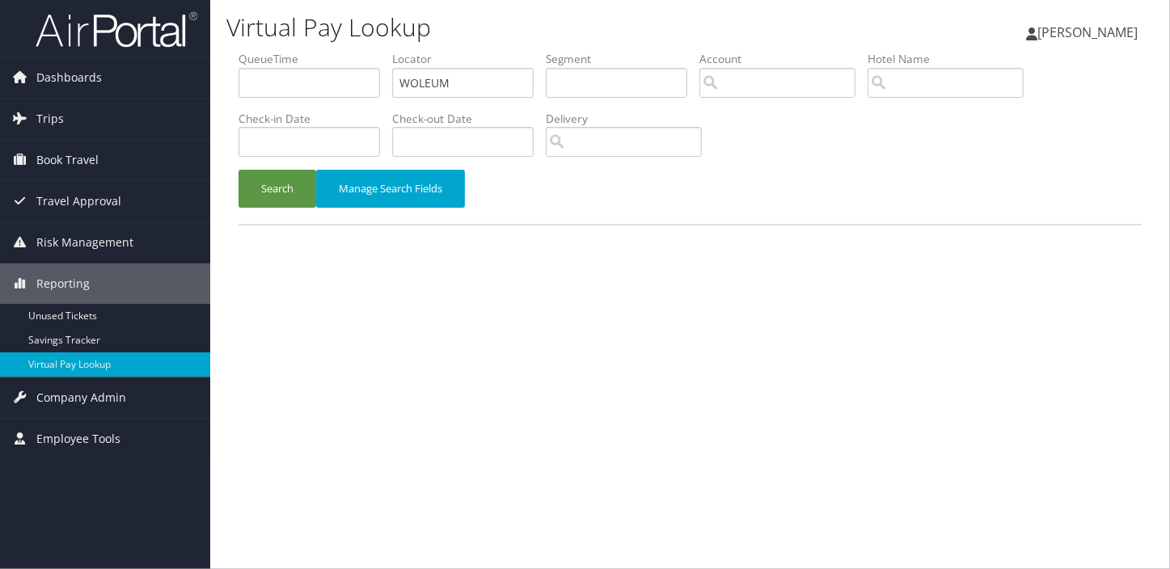
click at [223, 90] on div "Virtual Pay Lookup Luke Perry Luke Perry My Settings Travel Agency Contacts Vie…" at bounding box center [690, 284] width 960 height 569
type input "LRKJVA"
click at [238, 170] on button "Search" at bounding box center [277, 189] width 78 height 38
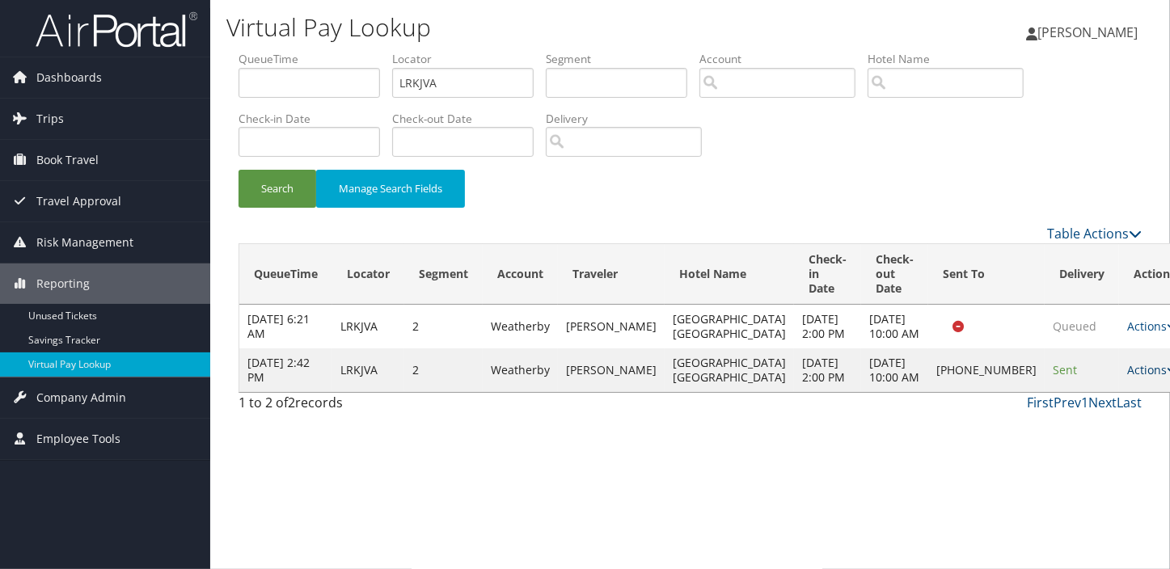
drag, startPoint x: 1098, startPoint y: 399, endPoint x: 1097, endPoint y: 389, distance: 10.5
click at [1119, 392] on td "Actions Resend Logs Delivery Information View Itinerary" at bounding box center [1154, 370] width 71 height 44
click at [1127, 377] on link "Actions" at bounding box center [1152, 369] width 51 height 15
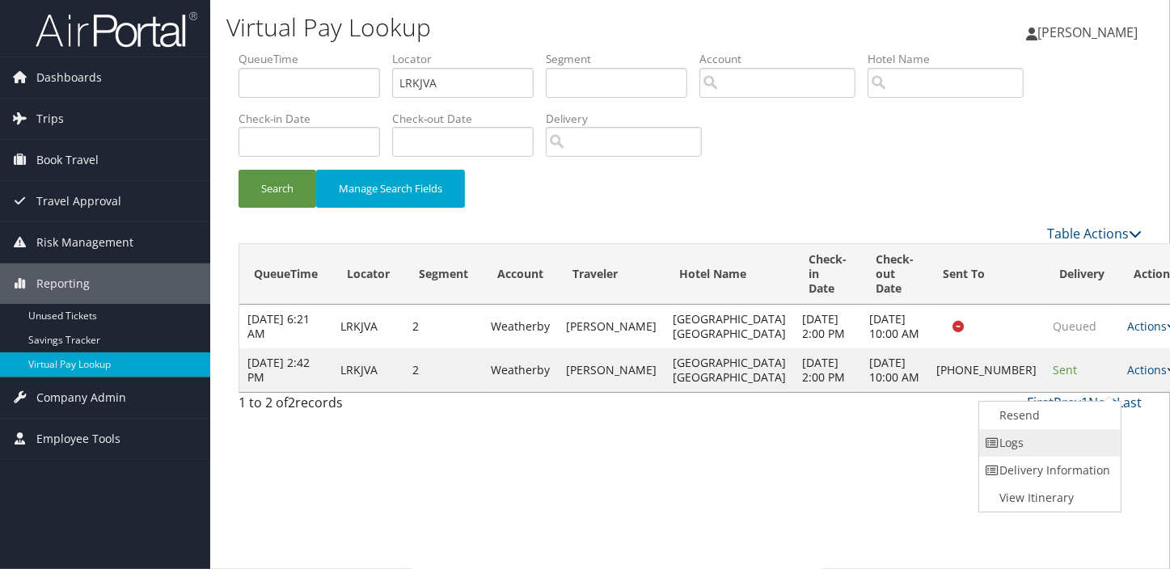
click at [1023, 441] on link "Logs" at bounding box center [1048, 442] width 138 height 27
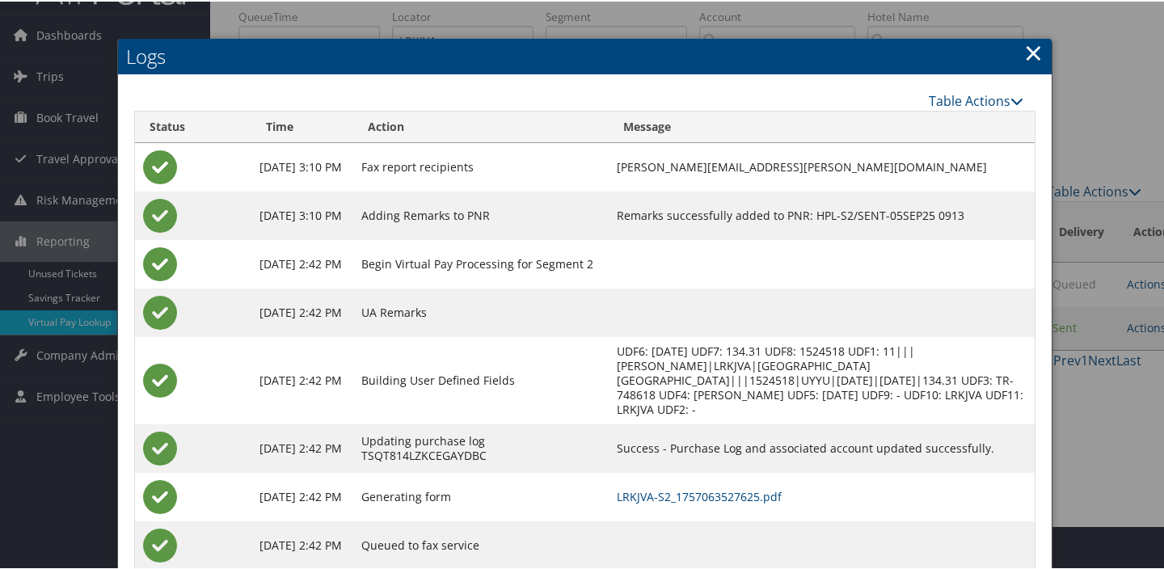
scroll to position [87, 0]
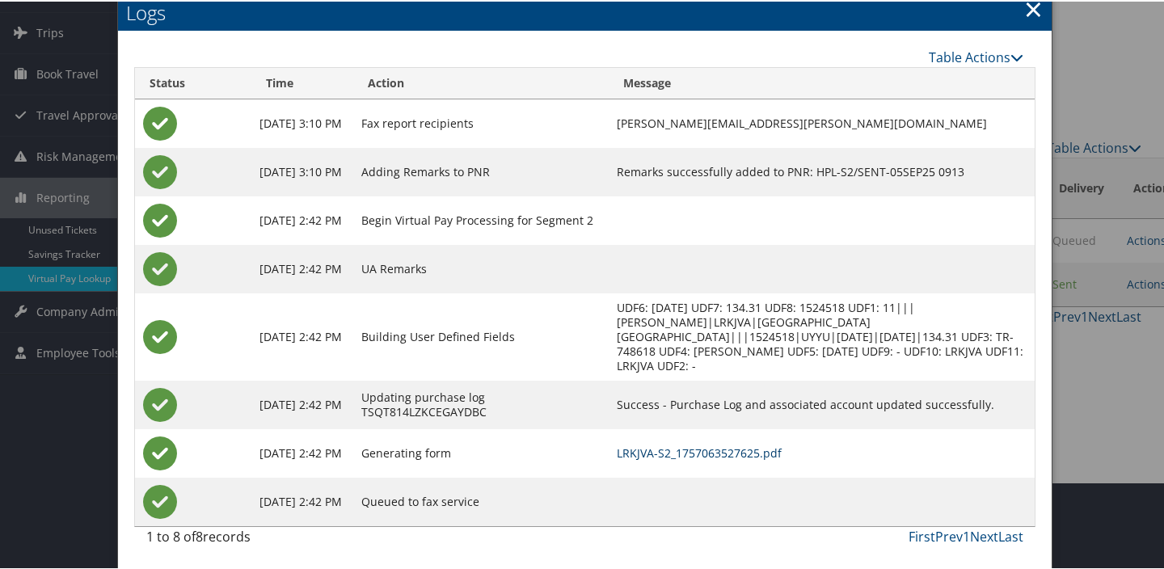
click at [759, 456] on link "LRKJVA-S2_1757063527625.pdf" at bounding box center [699, 451] width 165 height 15
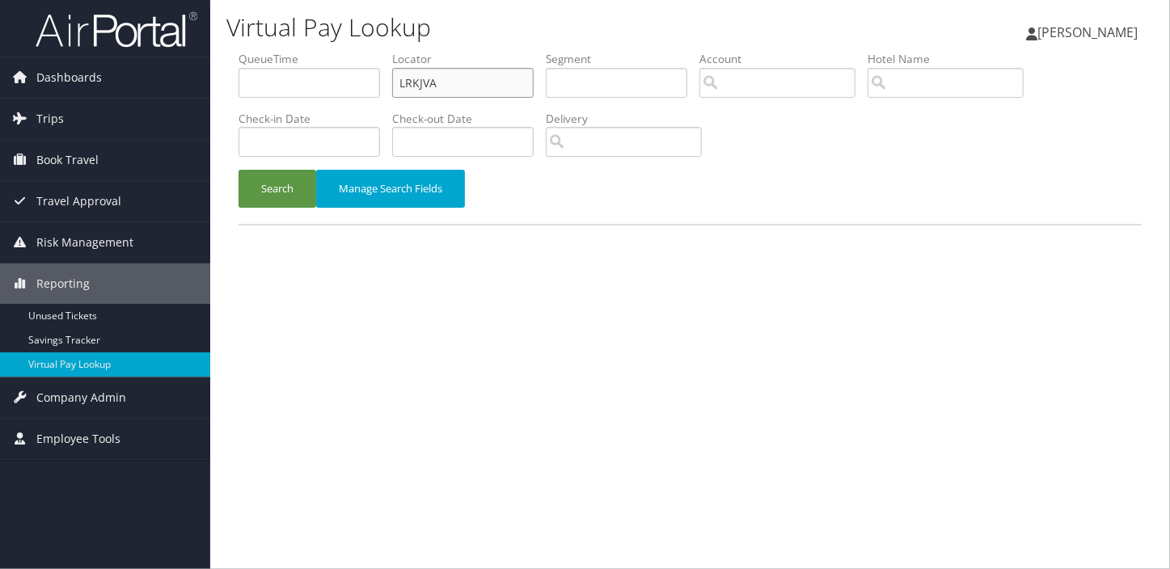
drag, startPoint x: 438, startPoint y: 86, endPoint x: 334, endPoint y: 108, distance: 106.5
click at [318, 51] on ul "QueueTime Locator LRKJVA Segment Account Traveler Hotel Name Check-in Date Chec…" at bounding box center [689, 51] width 903 height 0
paste input "KMOBBN"
type input "KMOBBN"
click at [280, 183] on button "Search" at bounding box center [277, 189] width 78 height 38
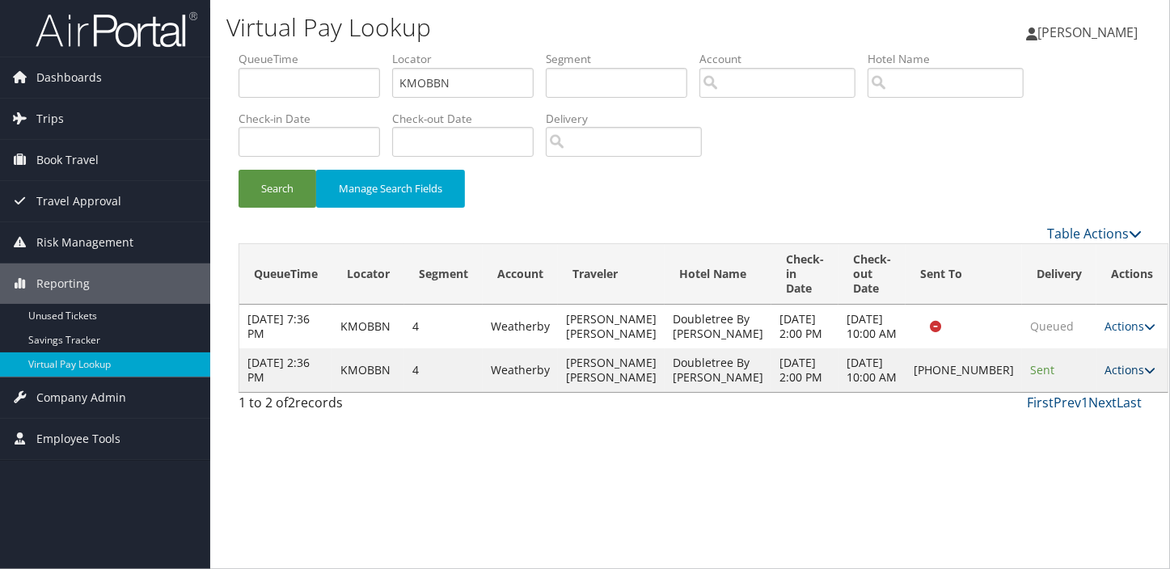
click at [1104, 377] on link "Actions" at bounding box center [1129, 369] width 51 height 15
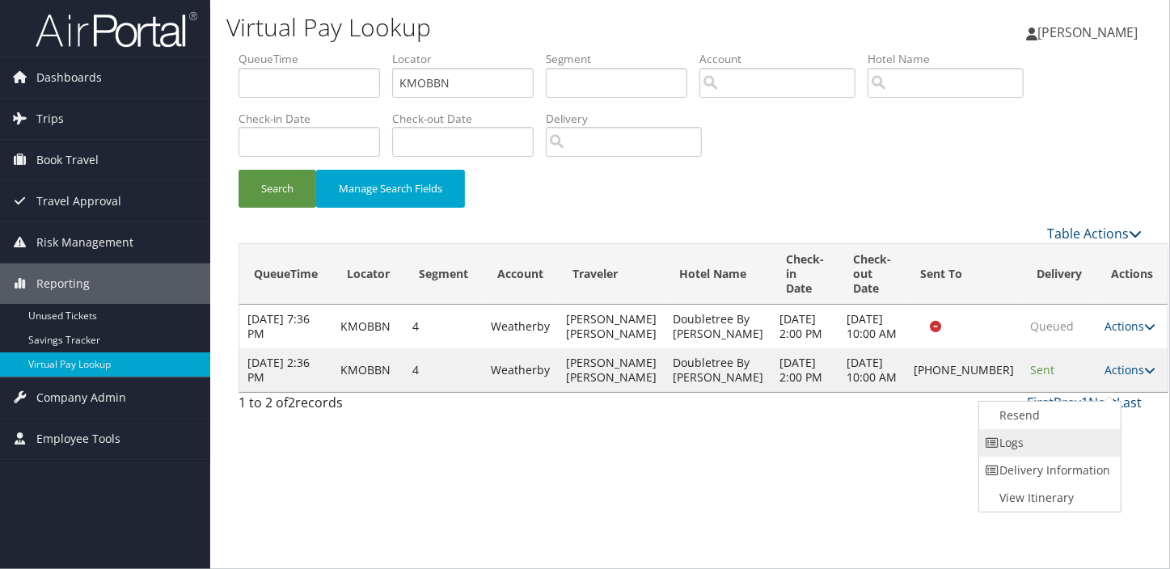
click at [1017, 440] on link "Logs" at bounding box center [1048, 442] width 138 height 27
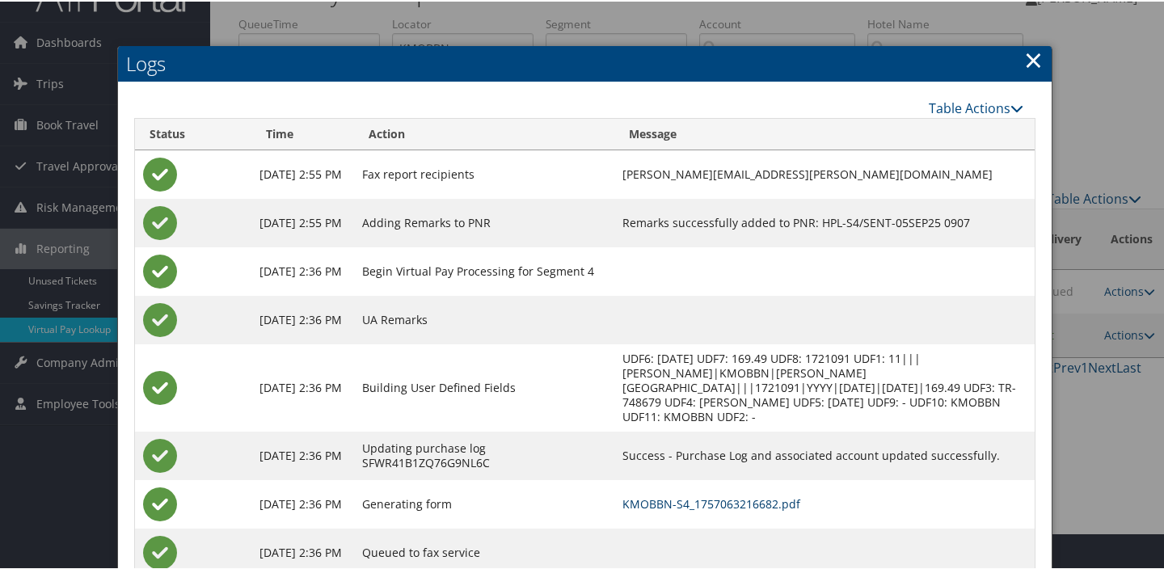
scroll to position [73, 0]
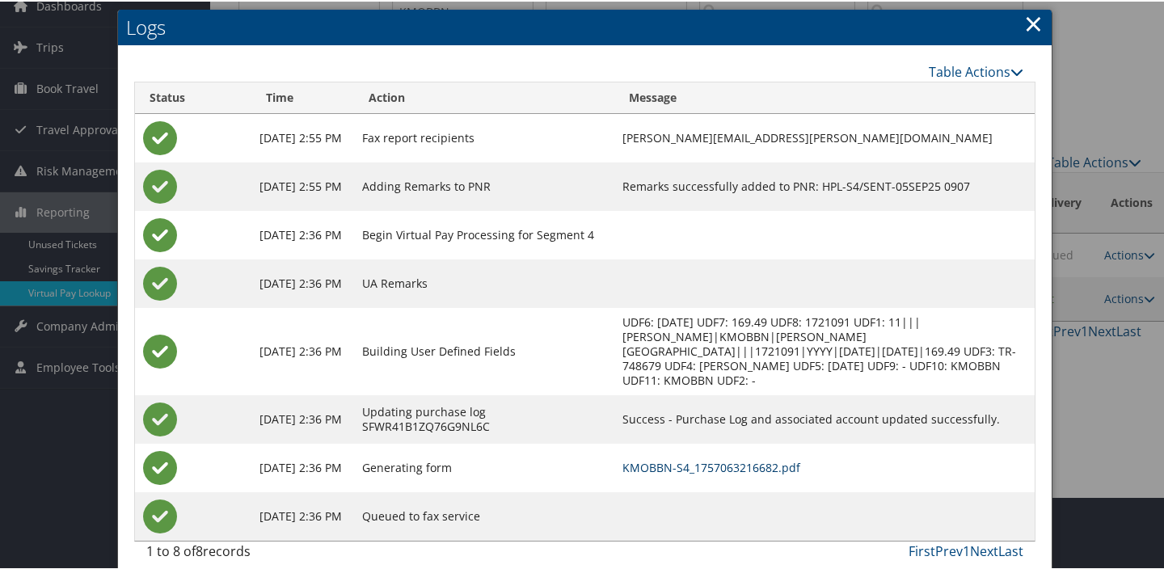
click at [719, 458] on link "KMOBBN-S4_1757063216682.pdf" at bounding box center [711, 465] width 178 height 15
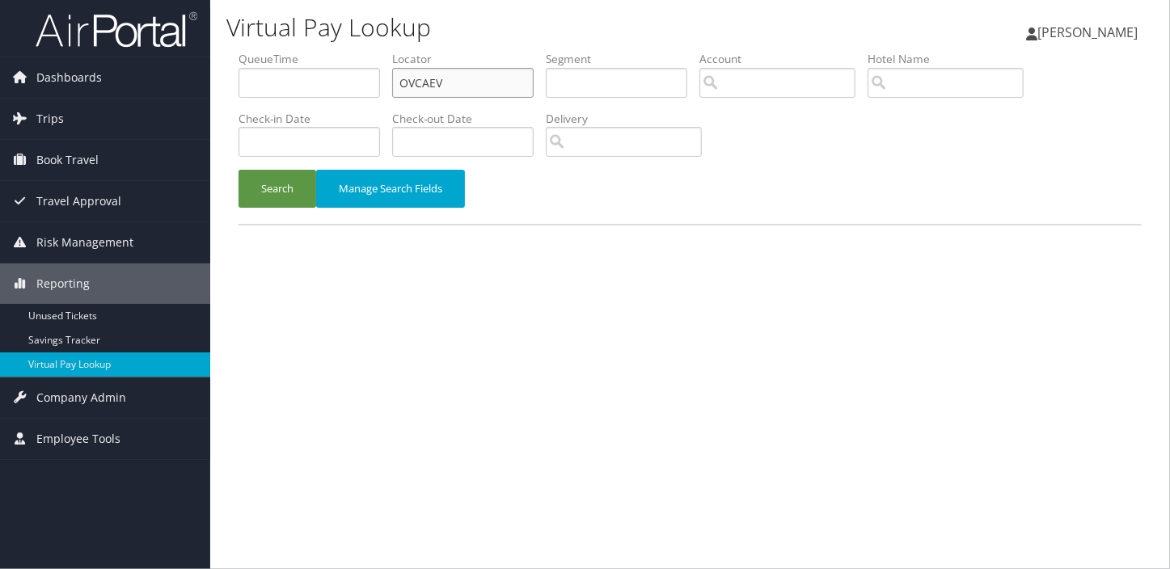
drag, startPoint x: 351, startPoint y: 101, endPoint x: 240, endPoint y: 110, distance: 111.1
click at [240, 51] on ul "QueueTime Locator OVCAEV Segment Account Traveler Hotel Name Check-in Date Chec…" at bounding box center [689, 51] width 903 height 0
paste input "AWKEFM"
type input "AWKEFM"
click at [238, 170] on button "Search" at bounding box center [277, 189] width 78 height 38
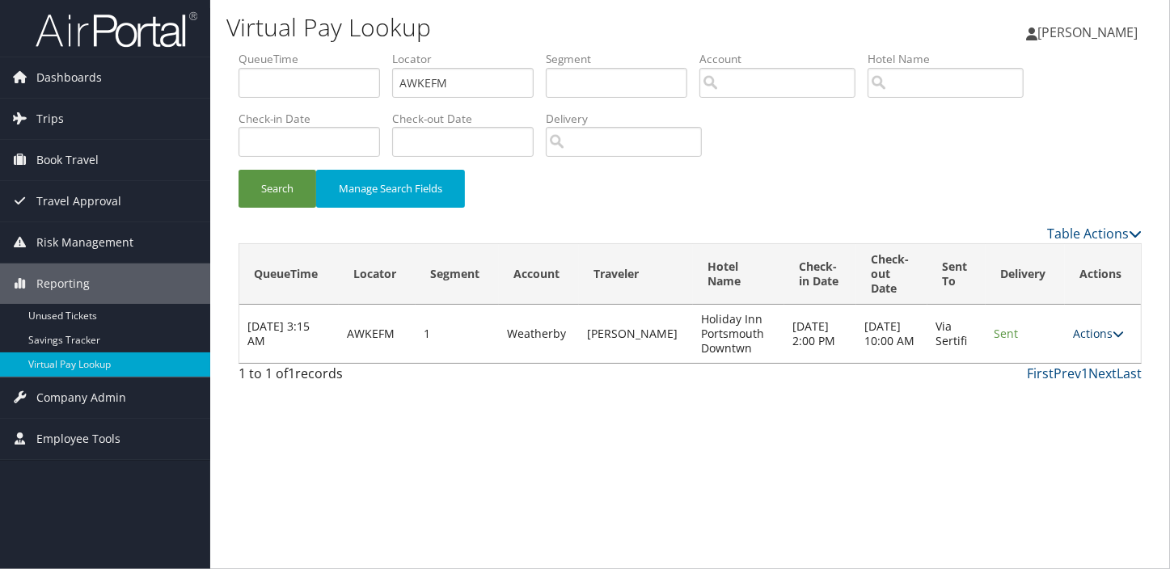
click at [1078, 336] on link "Actions" at bounding box center [1098, 333] width 51 height 15
click at [1048, 399] on link "View Itinerary" at bounding box center [1067, 412] width 102 height 27
click at [1101, 323] on td "Actions Resend Logs View Itinerary" at bounding box center [1103, 334] width 76 height 58
click at [1094, 331] on link "Actions" at bounding box center [1098, 333] width 51 height 15
click at [1027, 380] on icon at bounding box center [1030, 384] width 15 height 11
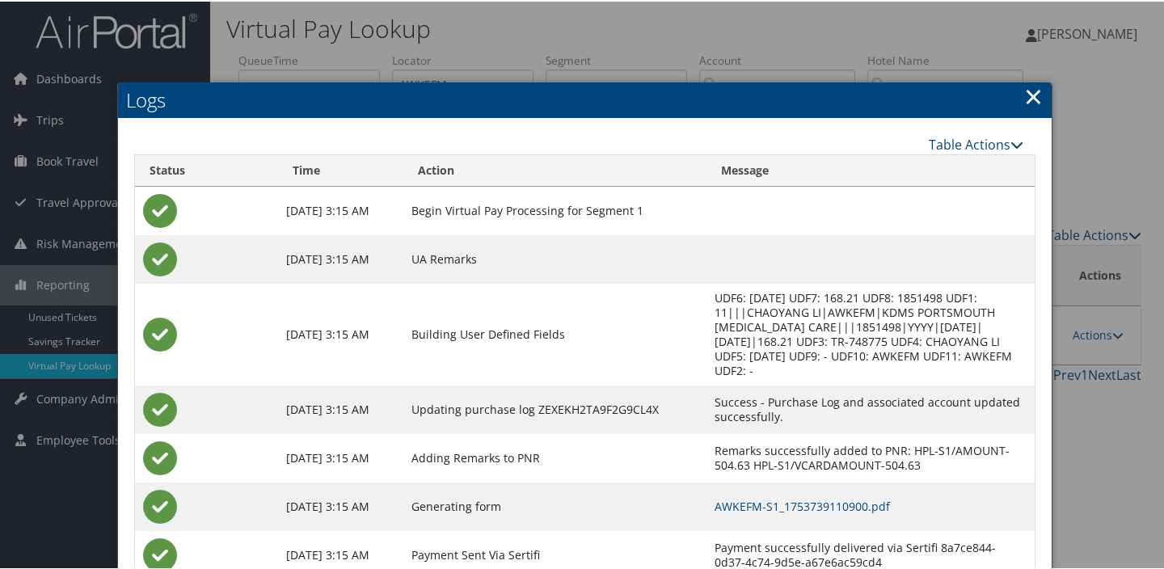
scroll to position [87, 0]
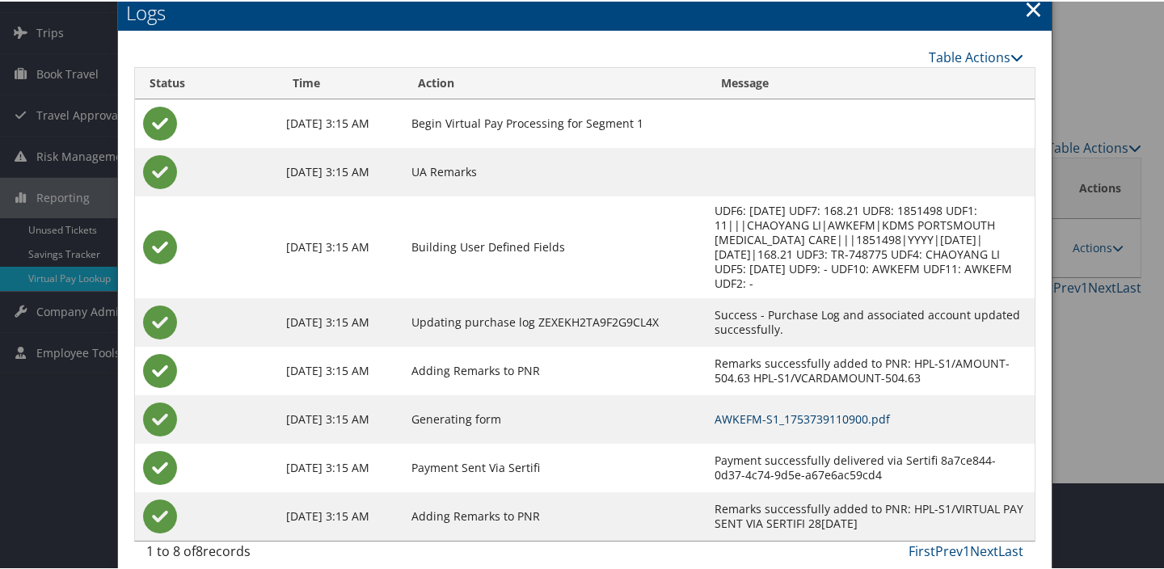
click at [780, 410] on link "AWKEFM-S1_1753739110900.pdf" at bounding box center [802, 417] width 175 height 15
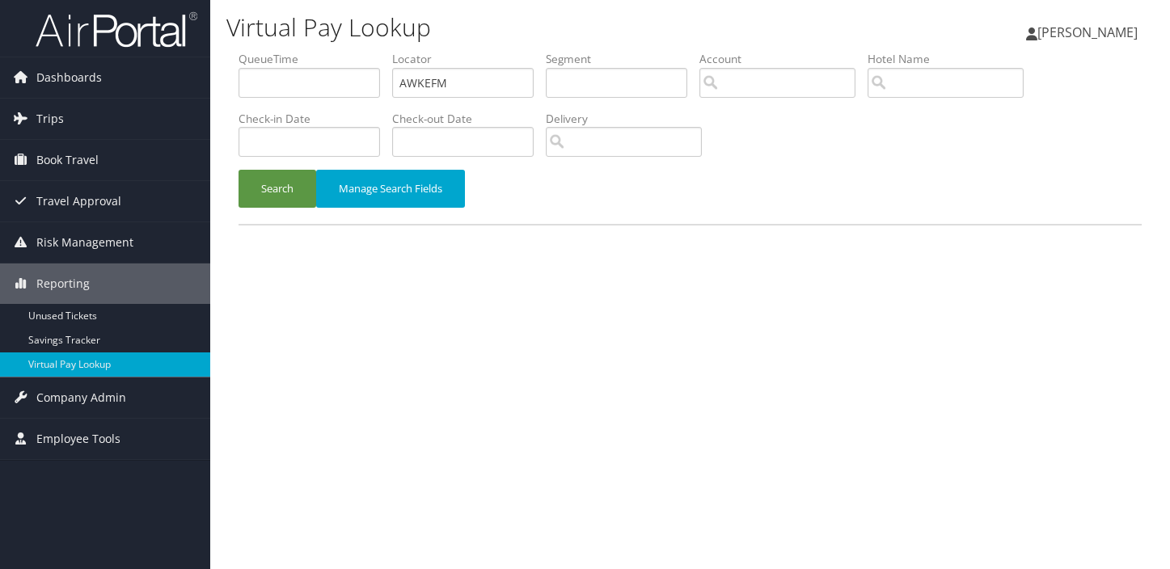
click at [279, 180] on button "Search" at bounding box center [277, 189] width 78 height 38
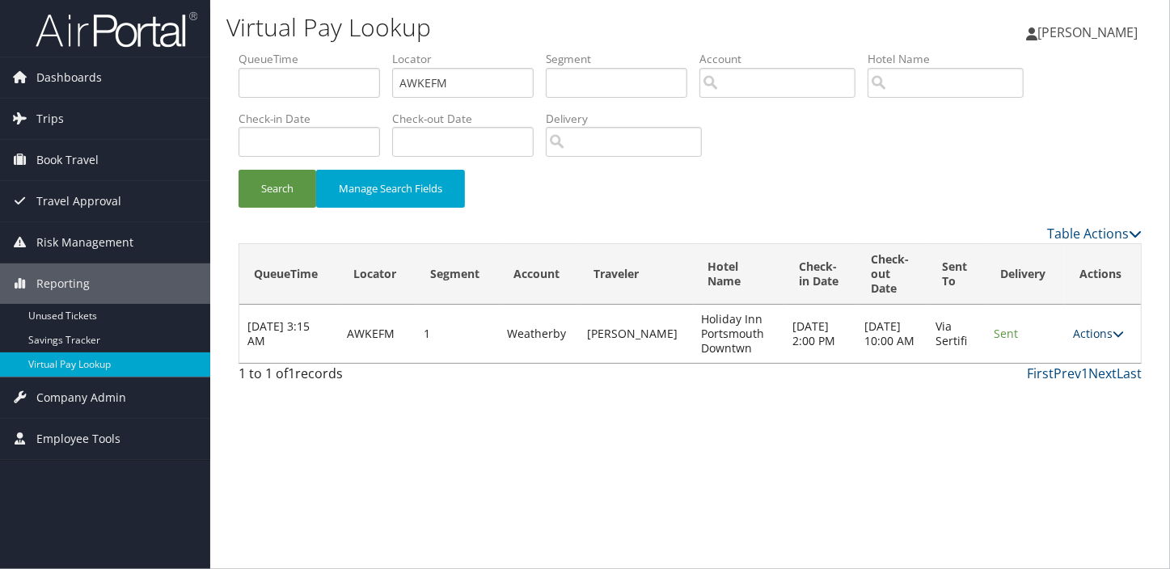
click at [1091, 335] on link "Actions" at bounding box center [1098, 333] width 51 height 15
click at [1059, 354] on link "Resend" at bounding box center [1067, 357] width 102 height 27
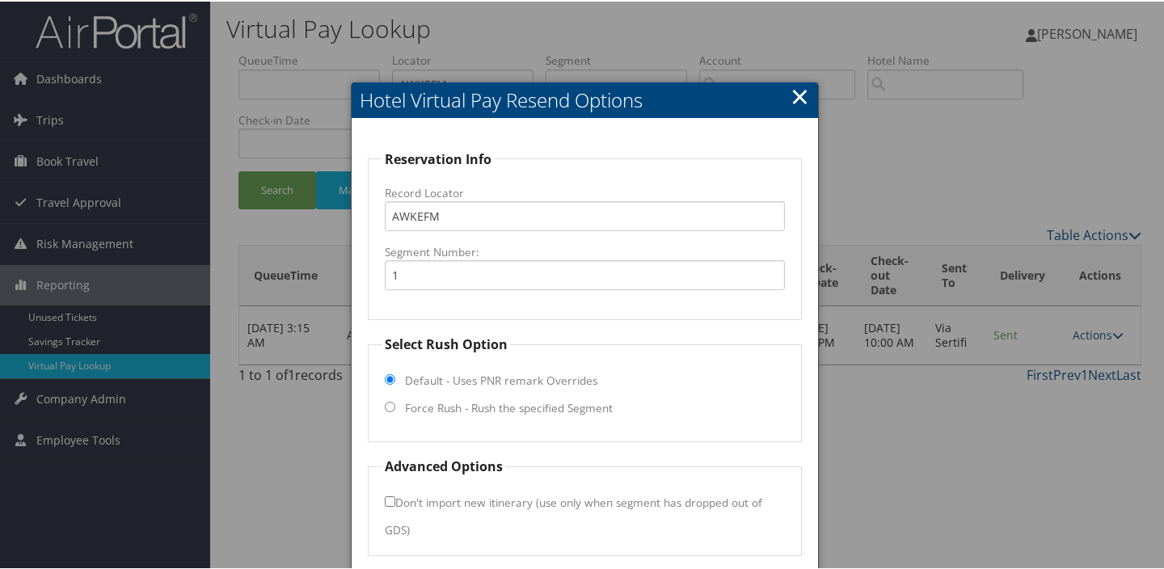
scroll to position [59, 0]
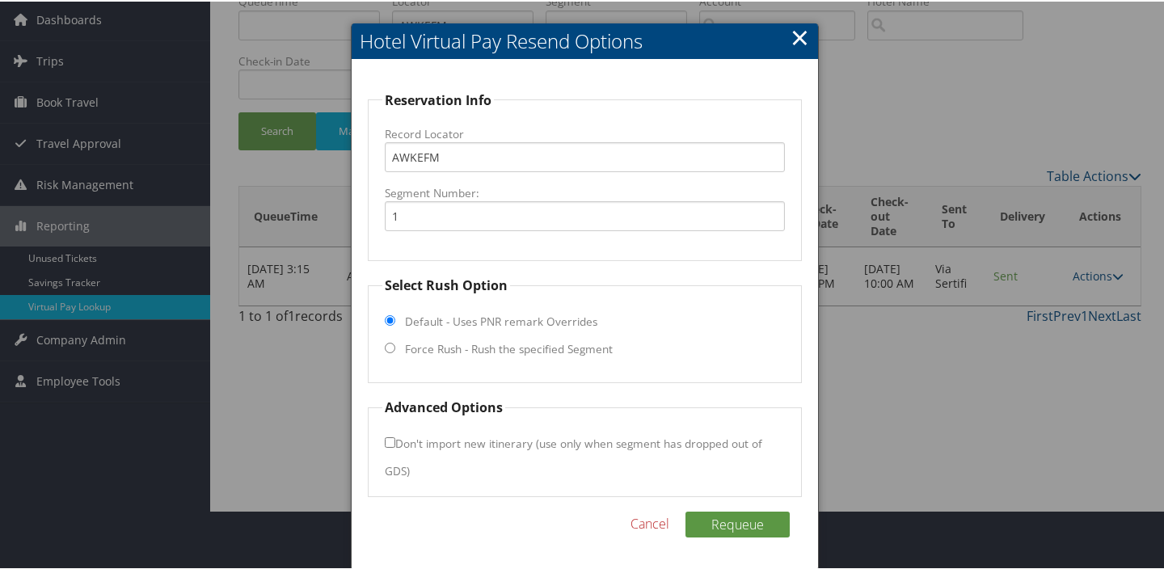
click at [528, 347] on label "Force Rush - Rush the specified Segment" at bounding box center [509, 348] width 208 height 16
click at [395, 347] on input "Force Rush - Rush the specified Segment" at bounding box center [390, 346] width 11 height 11
radio input "true"
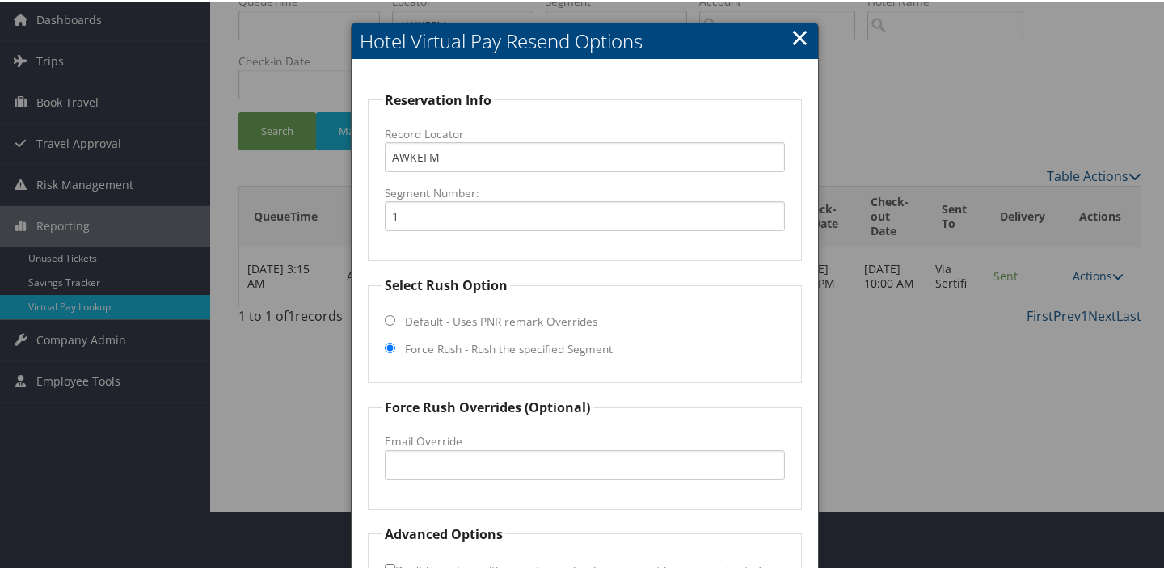
scroll to position [186, 0]
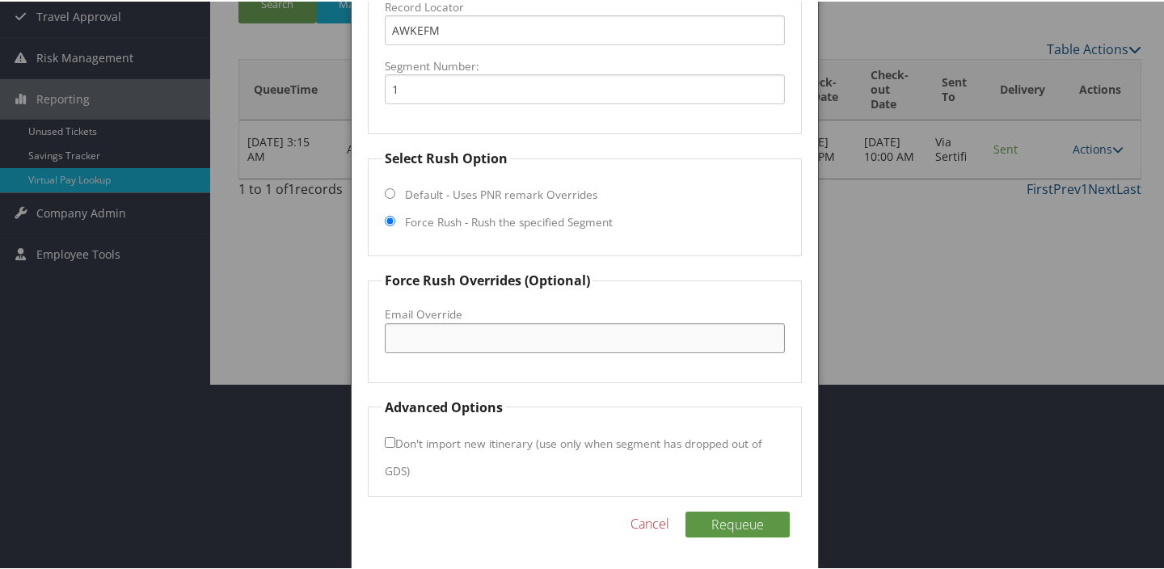
click at [525, 327] on input "Email Override" at bounding box center [585, 337] width 400 height 30
click at [578, 336] on input "portsmouthholidayinn@roadrunner.com" at bounding box center [585, 337] width 400 height 30
click at [516, 334] on input "portsmouthholidayinn@roadrunner.com" at bounding box center [585, 337] width 400 height 30
type input "portsmouthholidayinn@roadrunner.com"
click at [739, 517] on button "Requeue" at bounding box center [737, 523] width 104 height 26
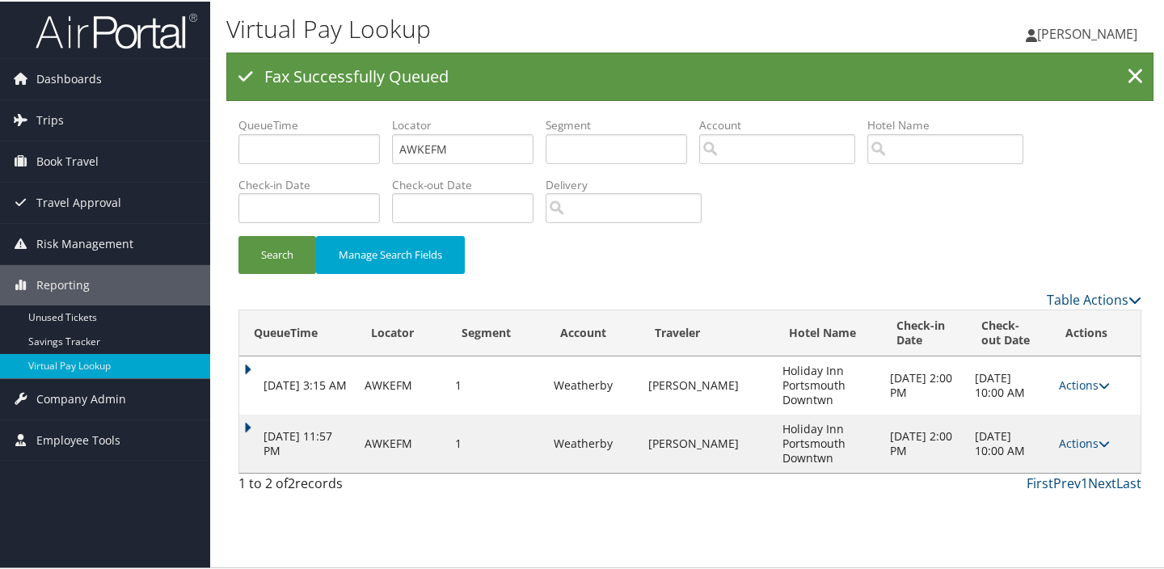
scroll to position [0, 0]
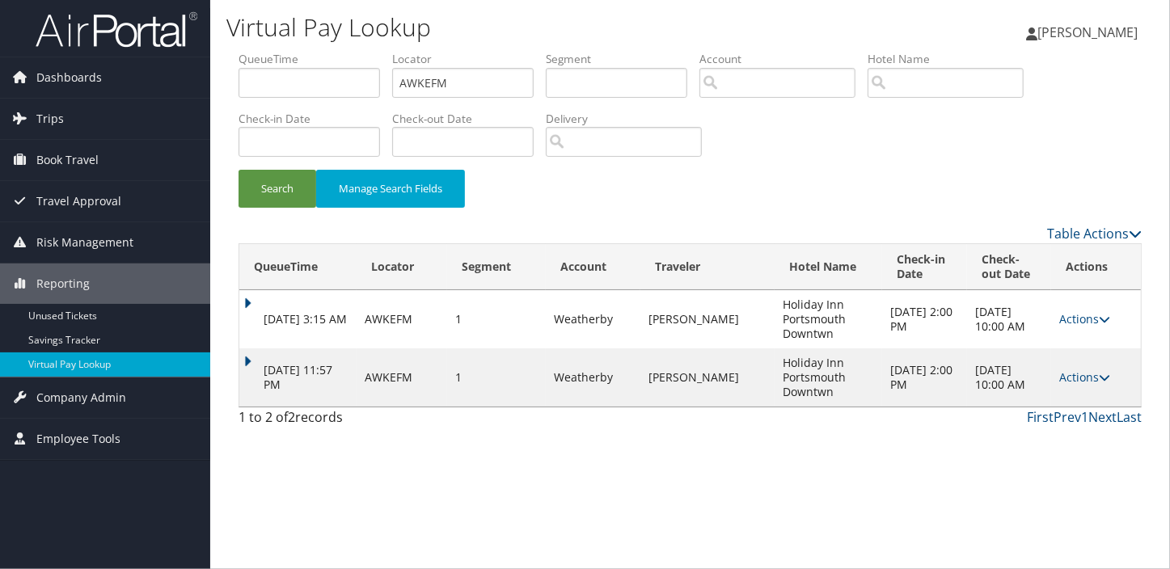
drag, startPoint x: 251, startPoint y: 358, endPoint x: 441, endPoint y: 404, distance: 194.7
click at [251, 358] on td "Sep 6, 2025 11:57 PM" at bounding box center [297, 377] width 117 height 58
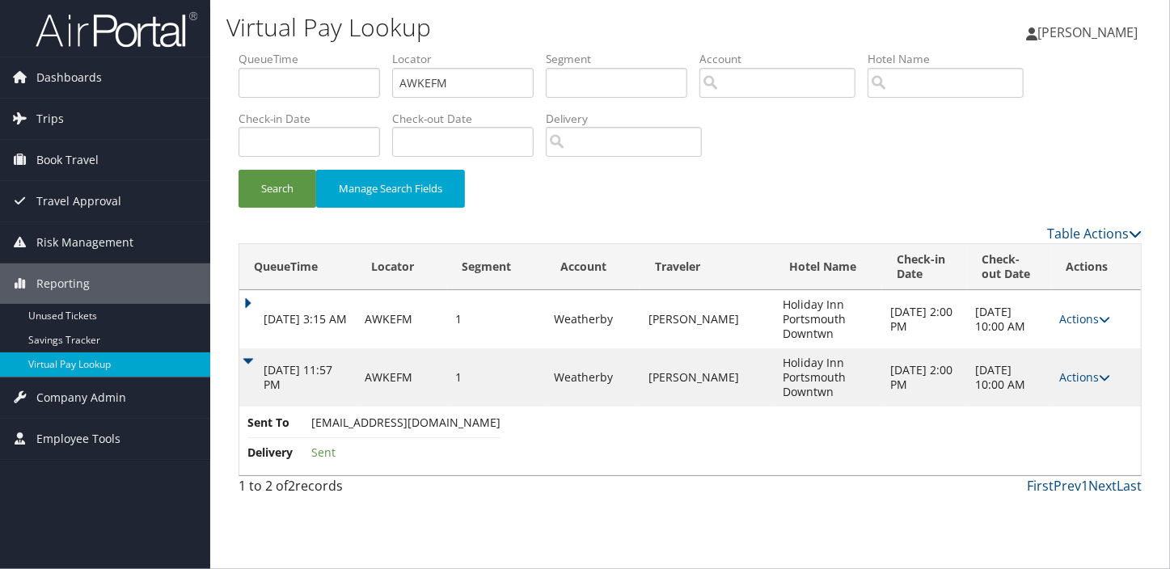
drag, startPoint x: 305, startPoint y: 420, endPoint x: 521, endPoint y: 420, distance: 216.6
click at [500, 420] on li "Sent To portsmouthholidayinn@roadrunner.com" at bounding box center [373, 426] width 253 height 24
copy li "portsmouthholidayinn@roadrunner.com"
click at [1099, 382] on icon at bounding box center [1104, 377] width 11 height 11
drag, startPoint x: 1054, startPoint y: 429, endPoint x: 821, endPoint y: 335, distance: 251.3
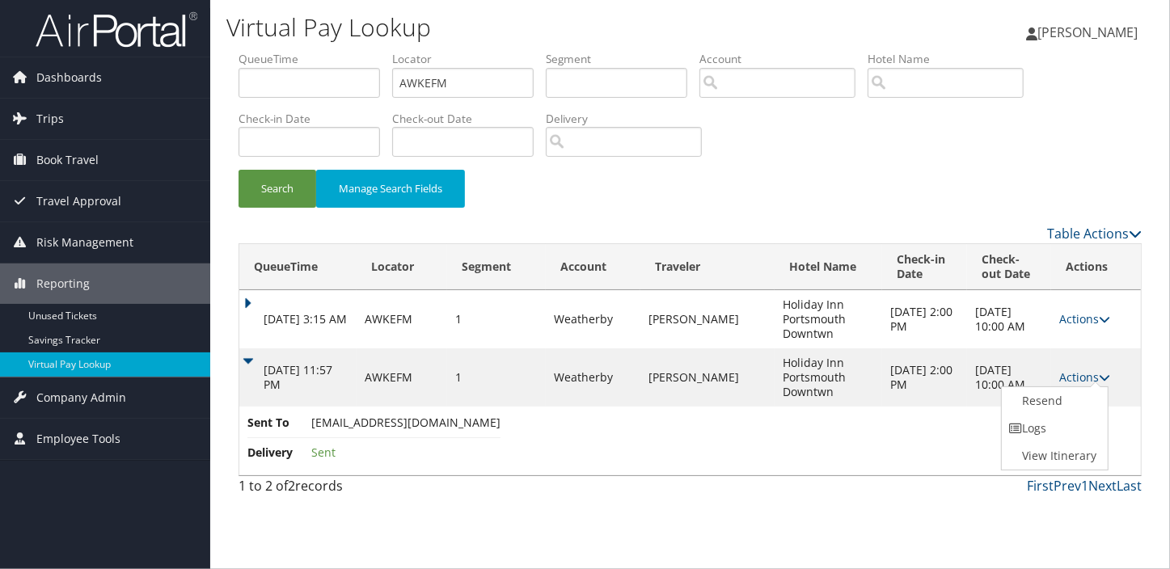
click at [1052, 428] on link "Logs" at bounding box center [1053, 428] width 102 height 27
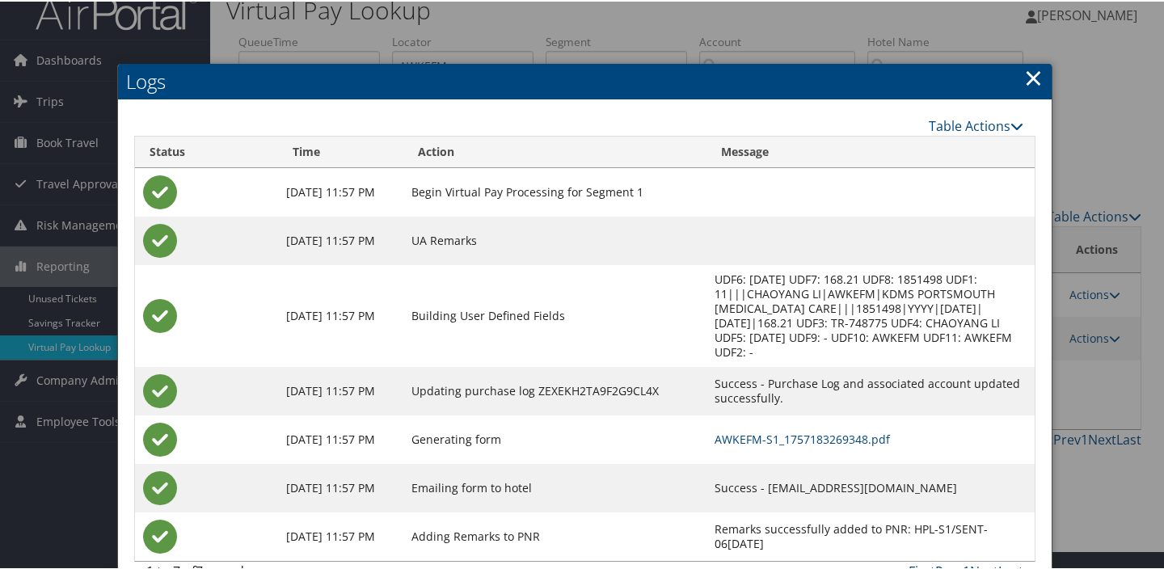
scroll to position [24, 0]
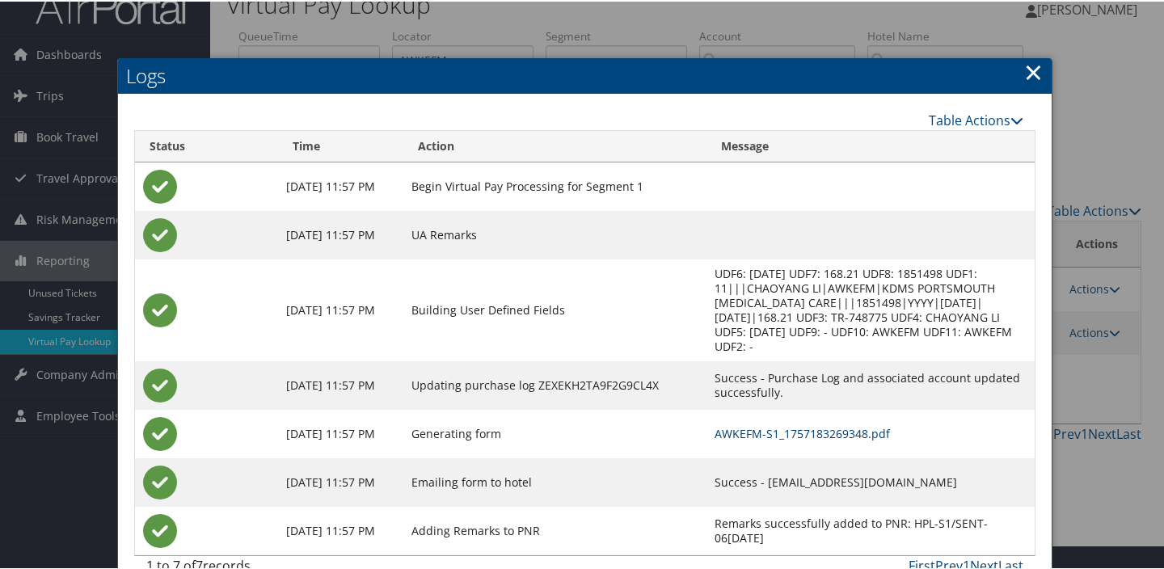
click at [749, 408] on td "AWKEFM-S1_1757183269348.pdf" at bounding box center [870, 432] width 328 height 49
click at [749, 424] on link "AWKEFM-S1_1757183269348.pdf" at bounding box center [802, 431] width 175 height 15
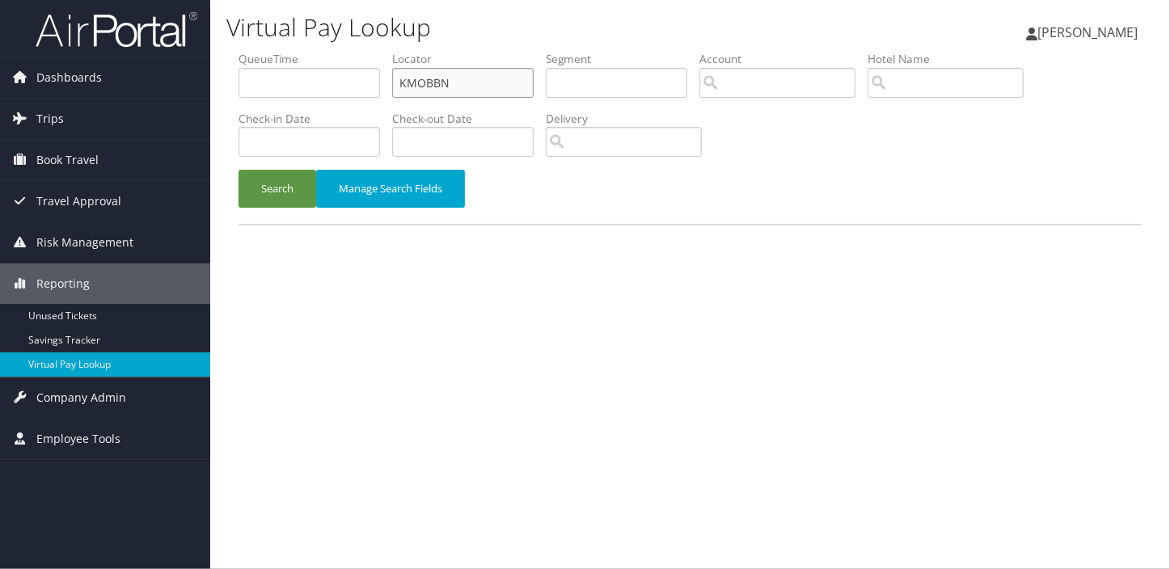
drag, startPoint x: 0, startPoint y: 0, endPoint x: 253, endPoint y: 95, distance: 270.1
click at [253, 51] on ul "QueueTime Locator KMOBBN Segment Account Traveler Hotel Name Check-in Date Chec…" at bounding box center [689, 51] width 903 height 0
paste input "NGMJKE"
type input "NGMJKE"
click at [272, 194] on button "Search" at bounding box center [277, 189] width 78 height 38
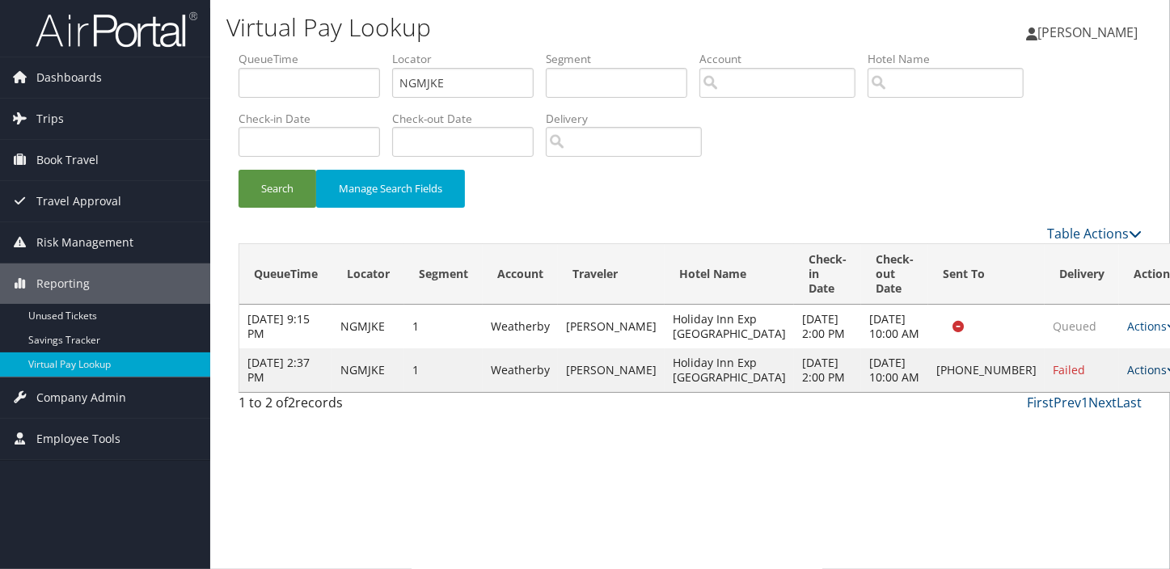
click at [1127, 377] on link "Actions" at bounding box center [1152, 369] width 51 height 15
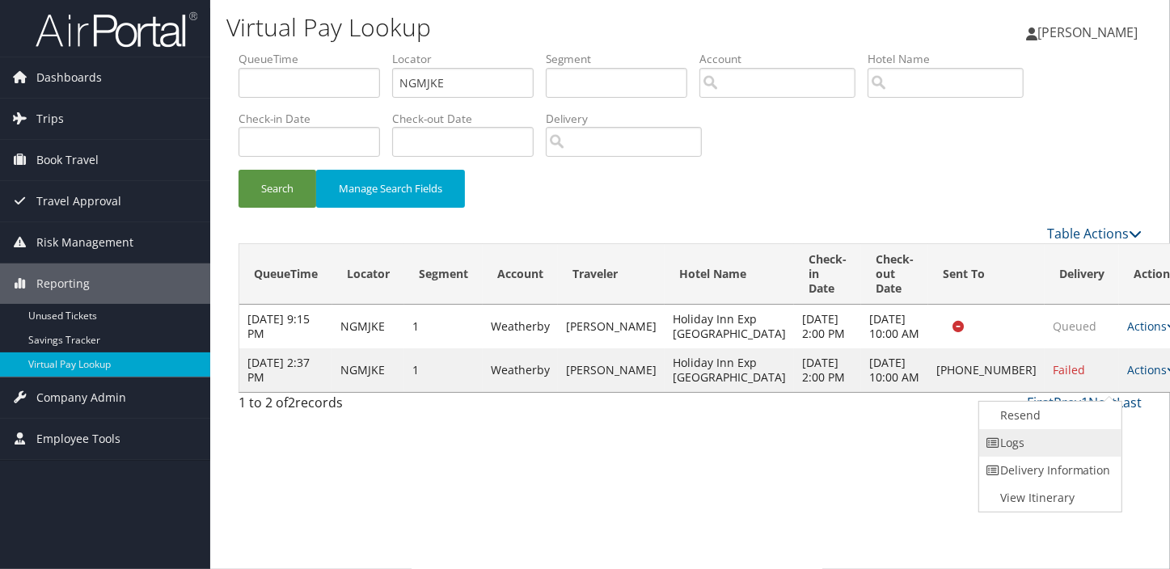
click at [1068, 446] on link "Logs" at bounding box center [1048, 442] width 138 height 27
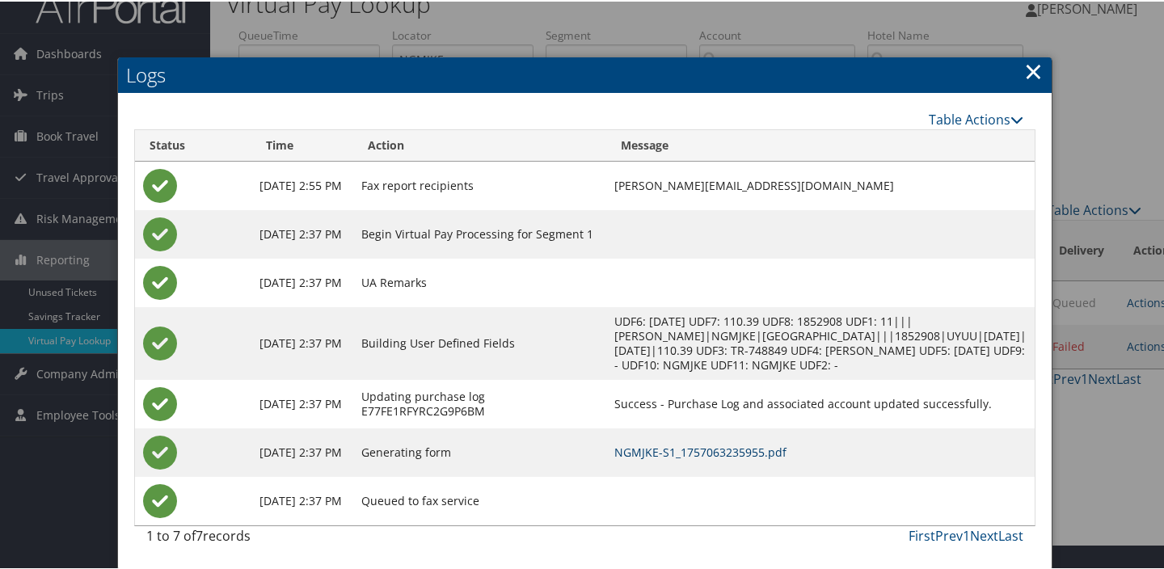
scroll to position [39, 0]
click at [766, 452] on link "NGMJKE-S1_1757063235955.pdf" at bounding box center [700, 450] width 172 height 15
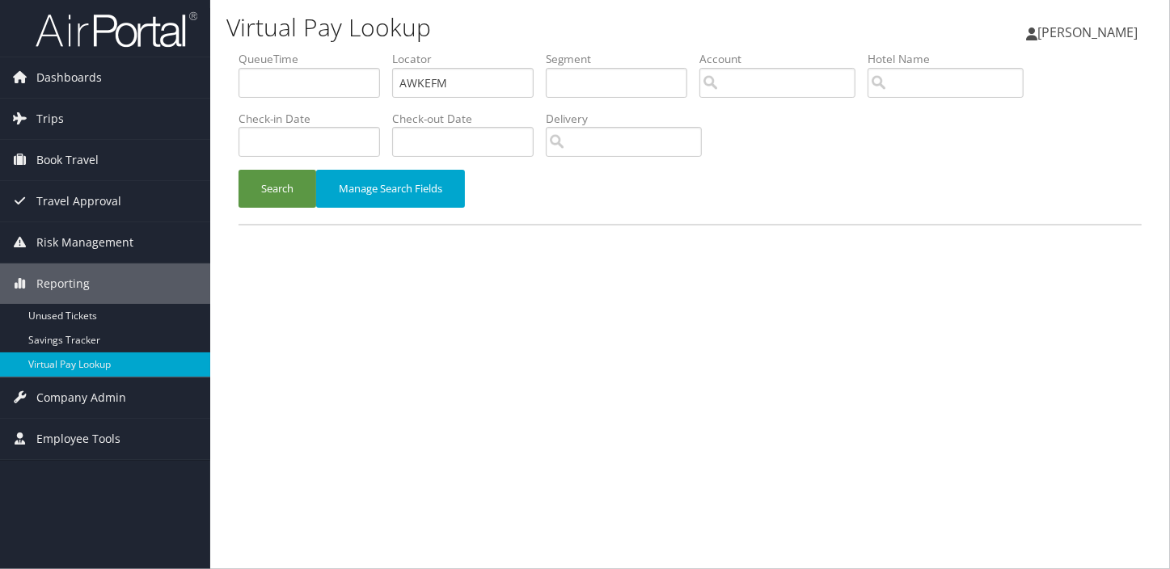
click at [238, 98] on form "QueueTime Locator AWKEFM Segment Account Traveler Hotel Name Check-in Date Chec…" at bounding box center [689, 137] width 903 height 173
type input "SAZFJX"
click at [238, 170] on button "Search" at bounding box center [277, 189] width 78 height 38
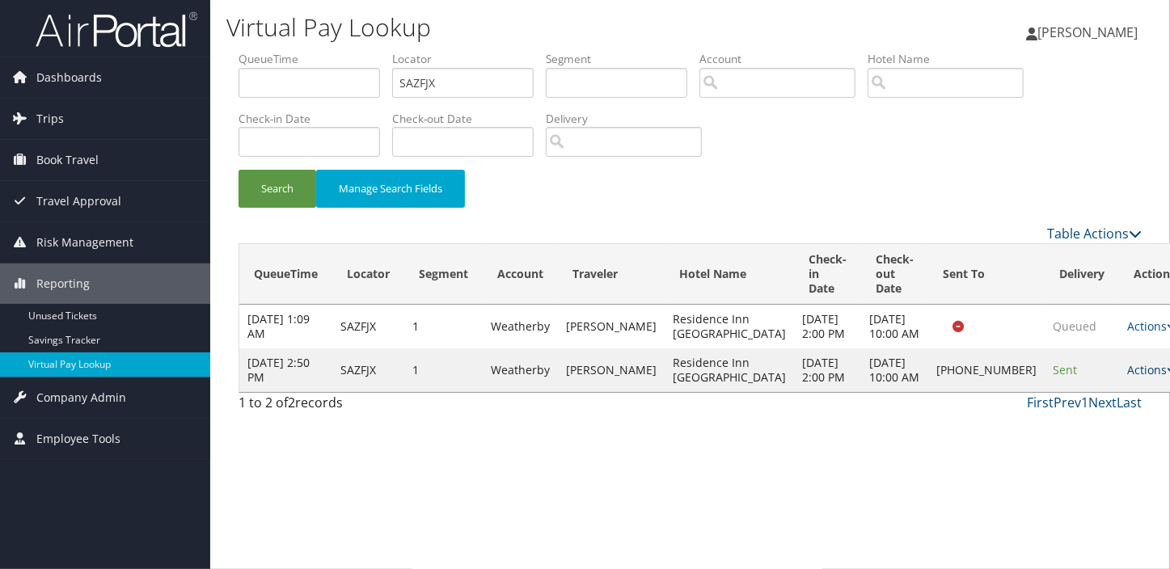
click at [1127, 377] on link "Actions" at bounding box center [1152, 369] width 51 height 15
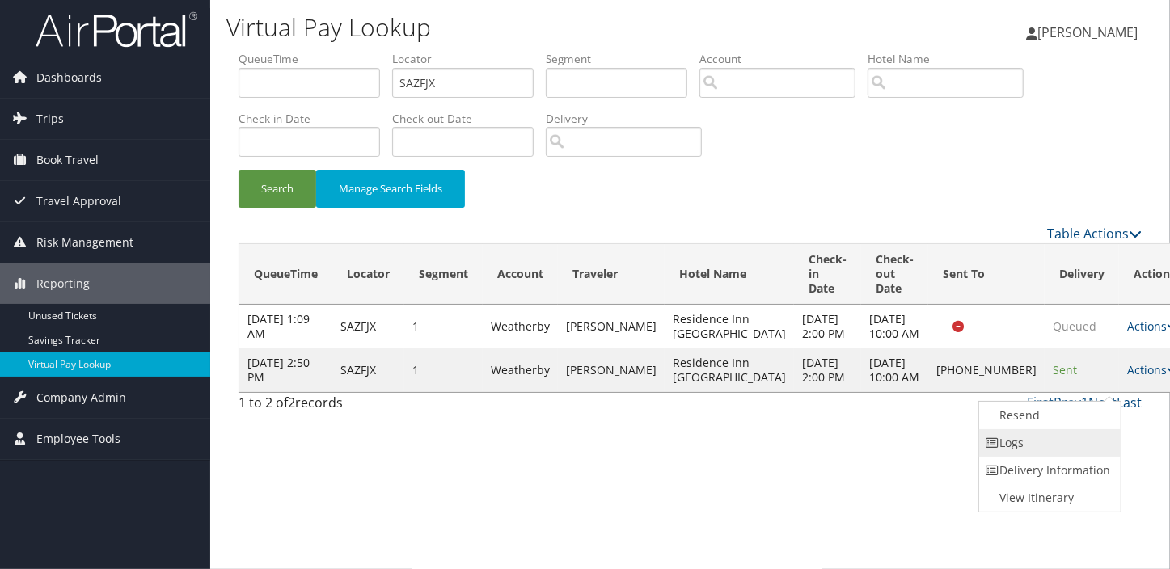
click at [1051, 441] on link "Logs" at bounding box center [1048, 442] width 138 height 27
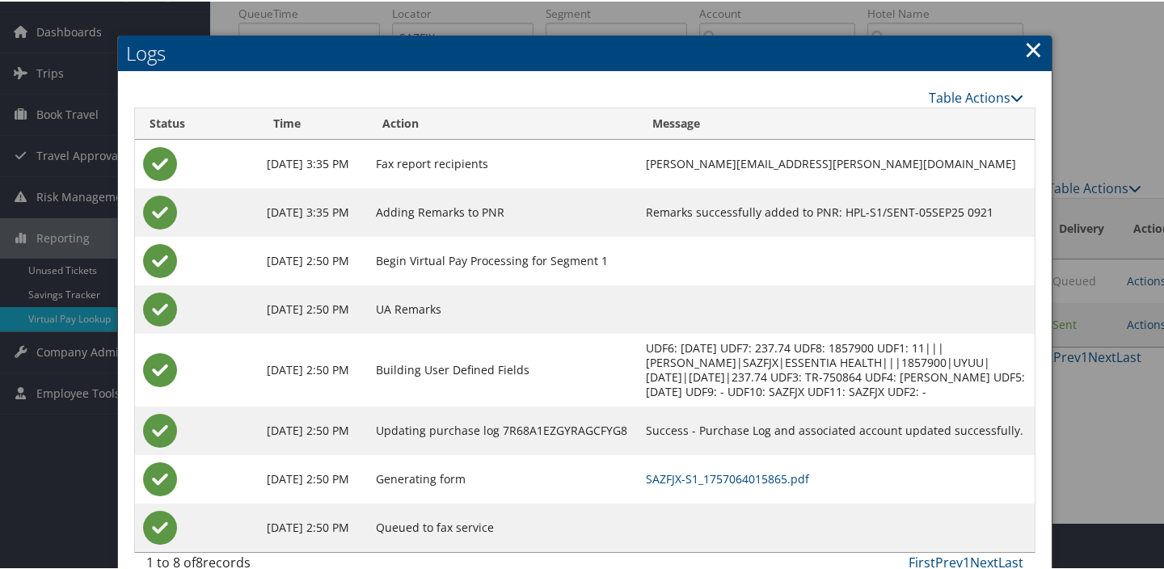
scroll to position [73, 0]
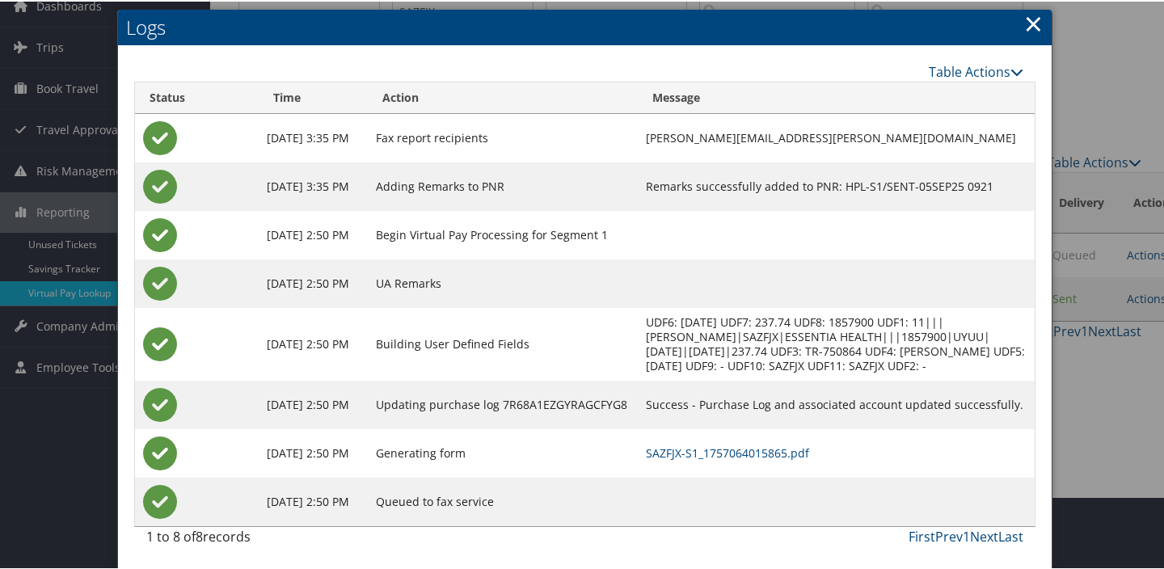
click at [762, 432] on td "SAZFJX-S1_1757064015865.pdf" at bounding box center [837, 452] width 398 height 49
click at [767, 449] on link "SAZFJX-S1_1757064015865.pdf" at bounding box center [727, 451] width 163 height 15
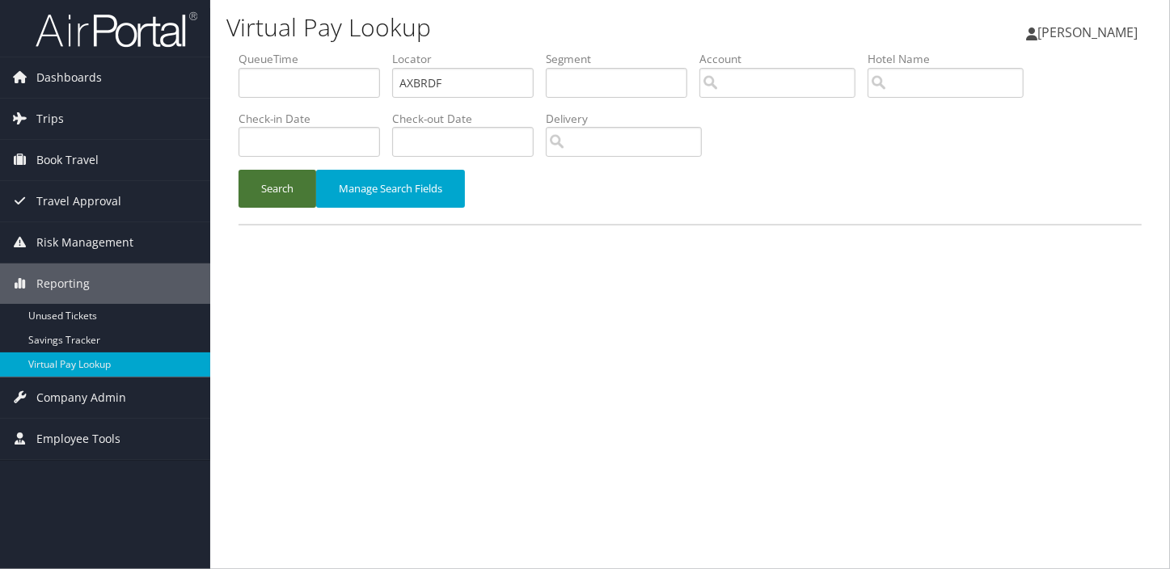
type input "AXBRDF"
click at [238, 170] on button "Search" at bounding box center [277, 189] width 78 height 38
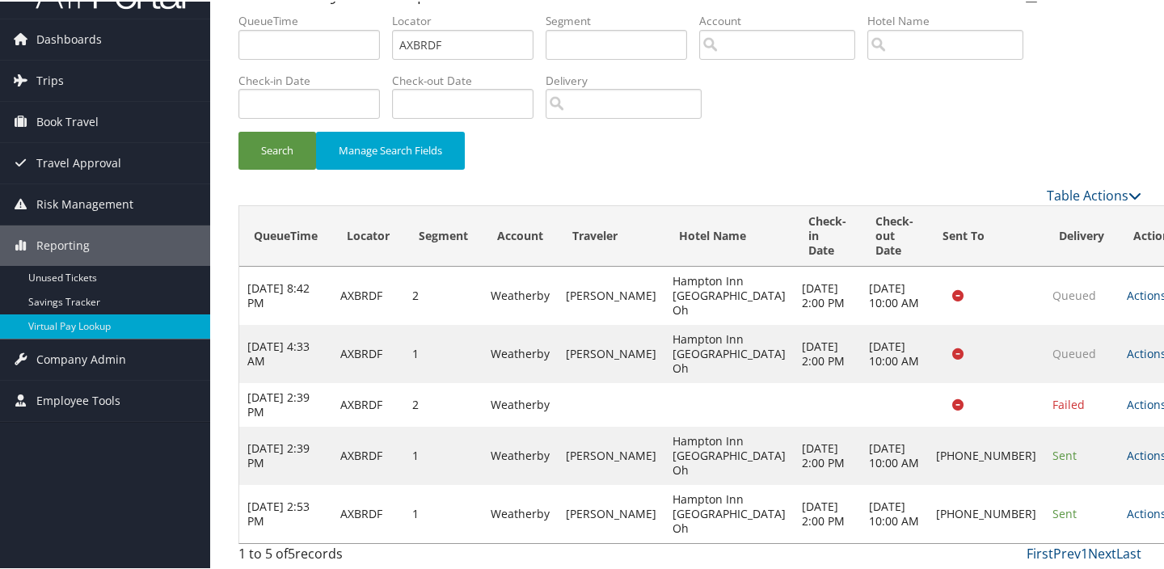
click at [1127, 512] on link "Actions" at bounding box center [1152, 511] width 51 height 15
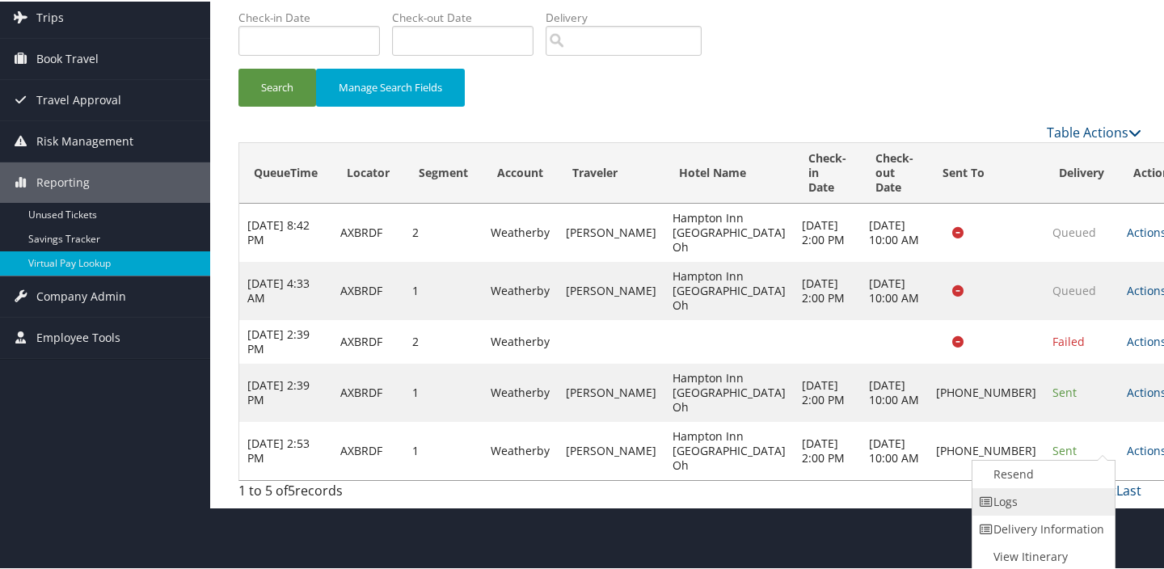
click at [1037, 511] on link "Logs" at bounding box center [1041, 500] width 138 height 27
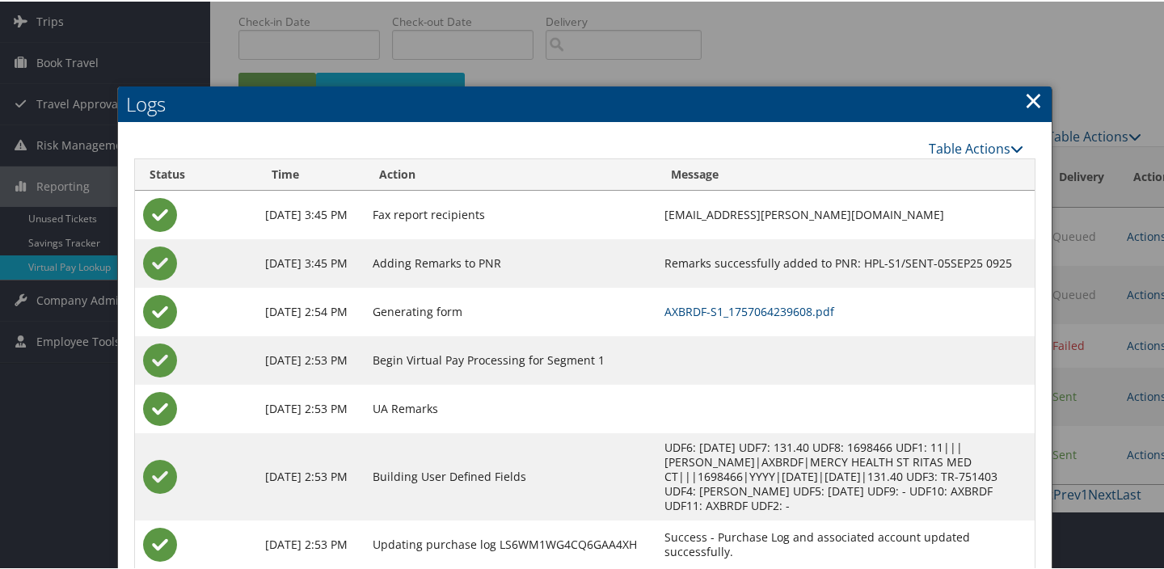
scroll to position [190, 0]
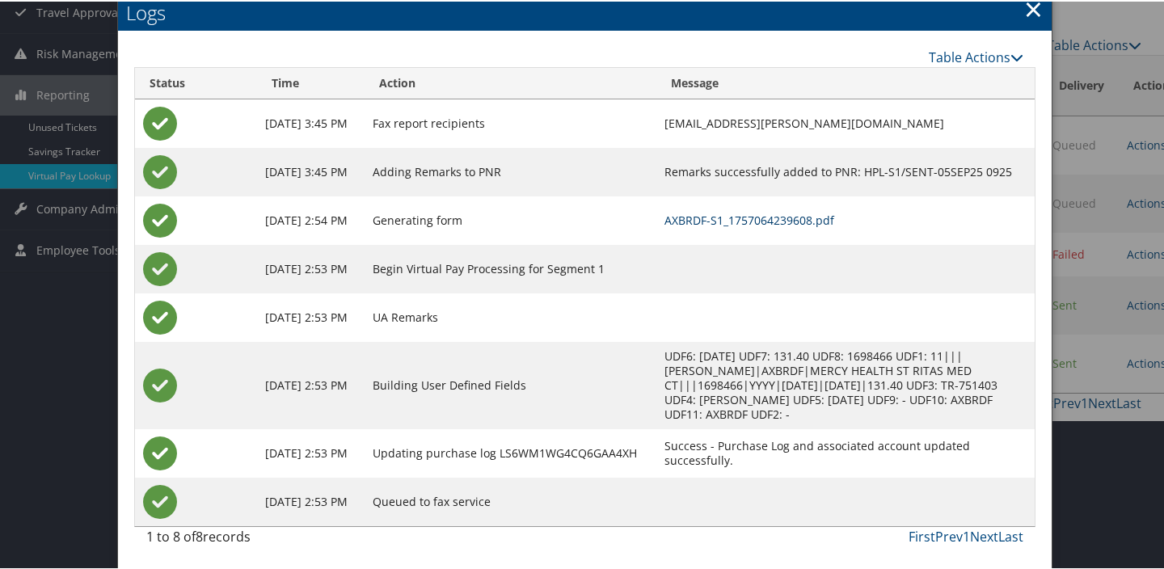
click at [779, 215] on link "AXBRDF-S1_1757064239608.pdf" at bounding box center [749, 218] width 170 height 15
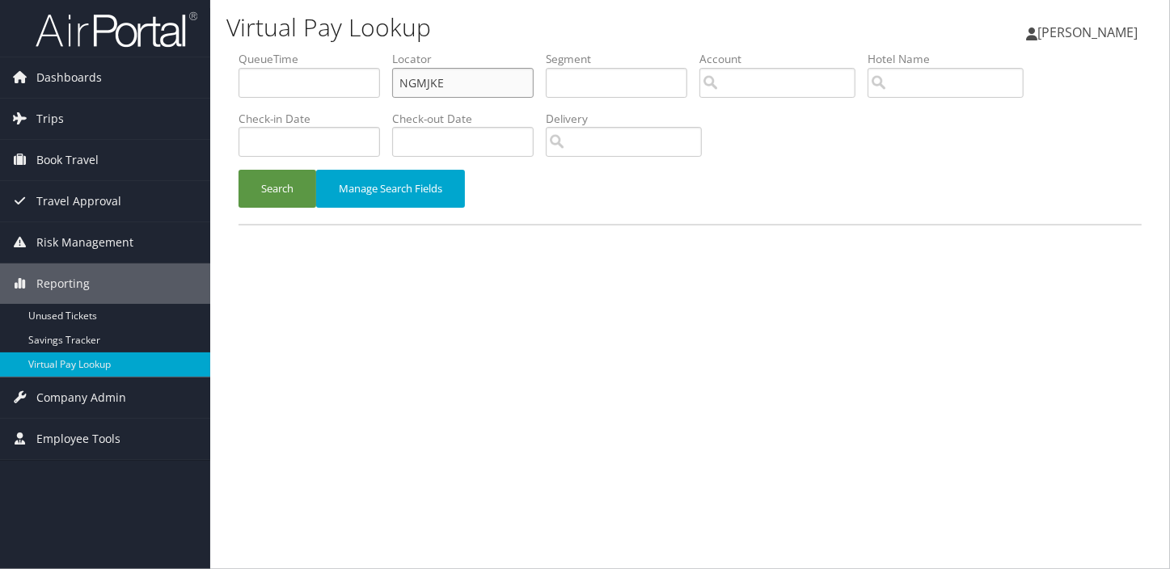
drag, startPoint x: 422, startPoint y: 82, endPoint x: 285, endPoint y: 158, distance: 157.0
click at [255, 51] on ul "QueueTime Locator NGMJKE Segment Account Traveler Hotel Name Check-in Date Chec…" at bounding box center [689, 51] width 903 height 0
paste input "OHVNMW"
type input "OHVNMW"
click at [238, 170] on button "Search" at bounding box center [277, 189] width 78 height 38
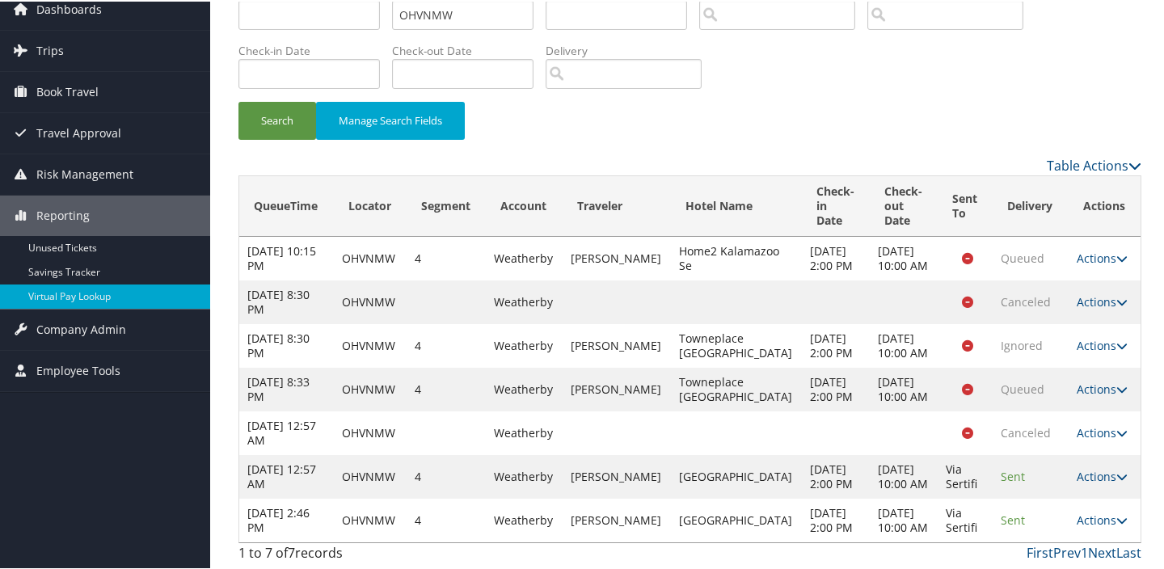
click at [1091, 511] on link "Actions" at bounding box center [1102, 518] width 51 height 15
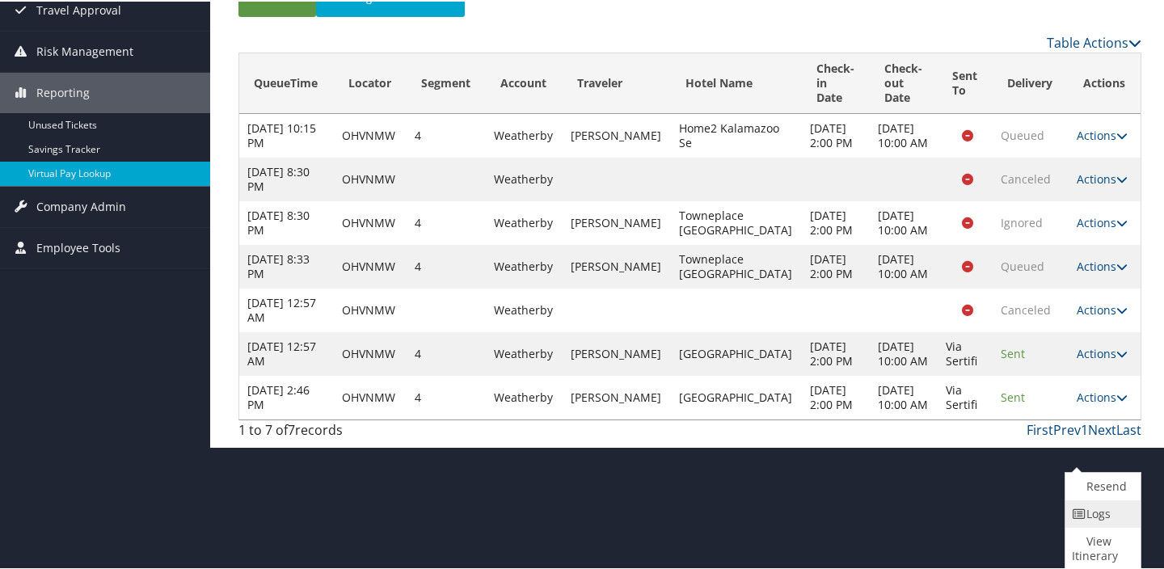
click at [1084, 504] on link "Logs" at bounding box center [1100, 512] width 71 height 27
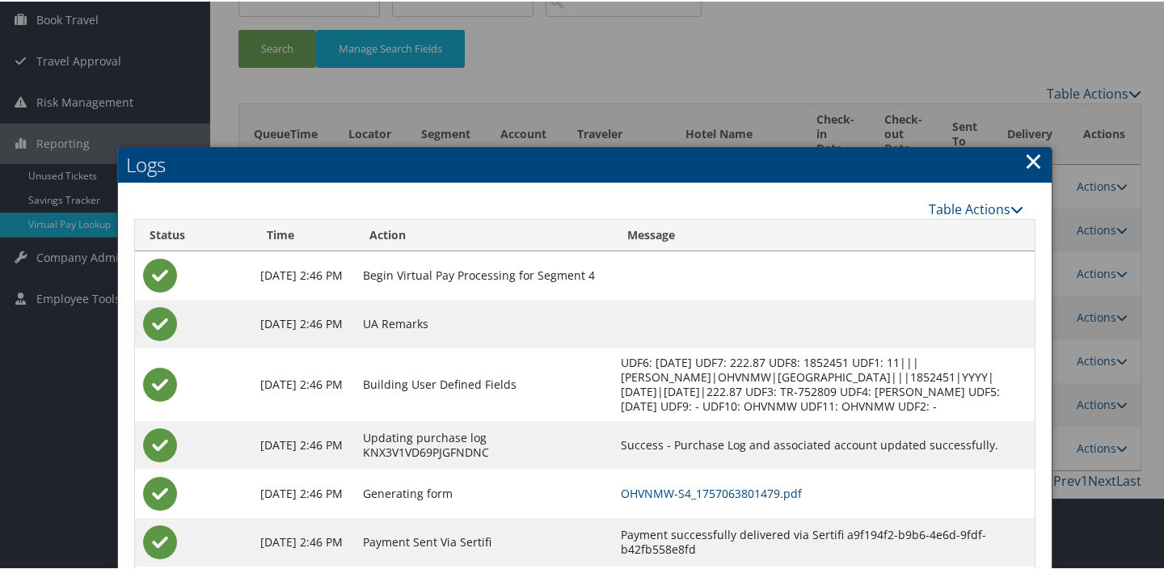
scroll to position [245, 0]
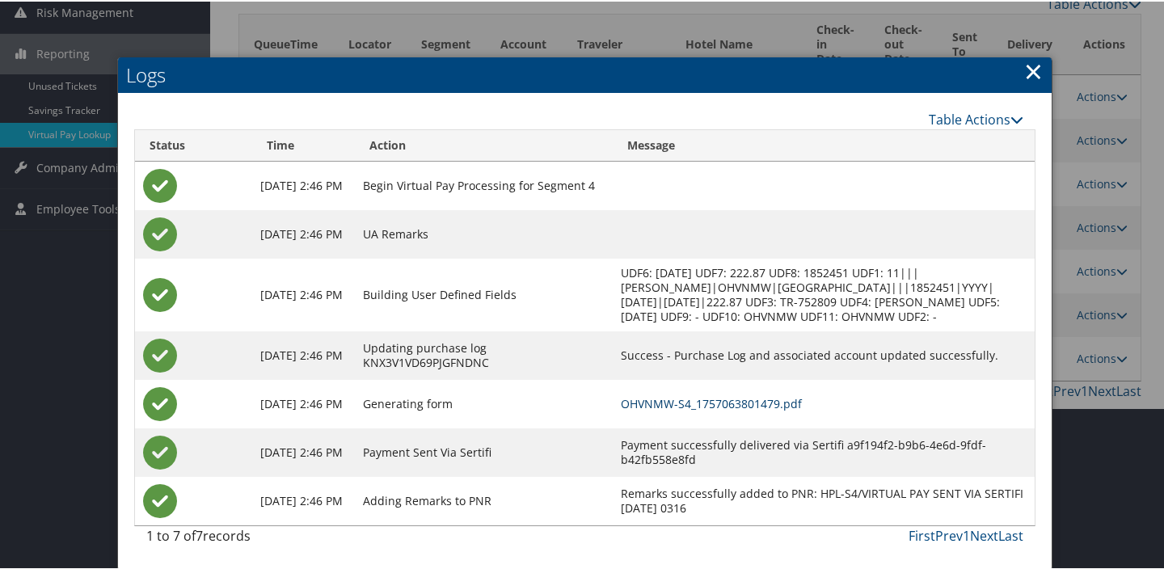
click at [802, 403] on link "OHVNMW-S4_1757063801479.pdf" at bounding box center [711, 401] width 181 height 15
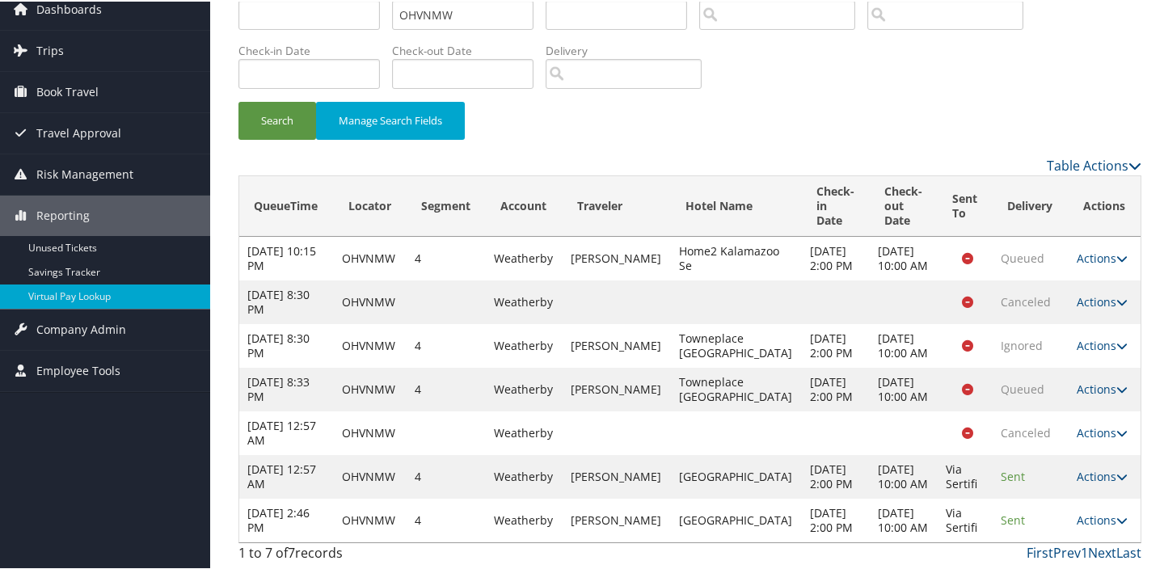
click at [1094, 511] on link "Actions" at bounding box center [1102, 518] width 51 height 15
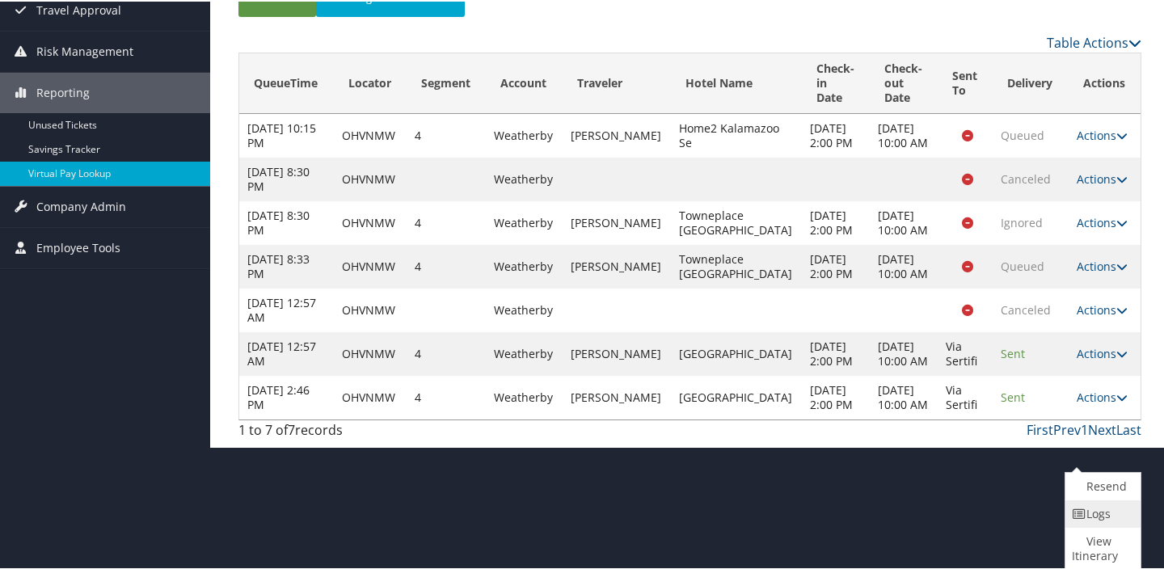
click at [1083, 508] on icon at bounding box center [1079, 512] width 15 height 11
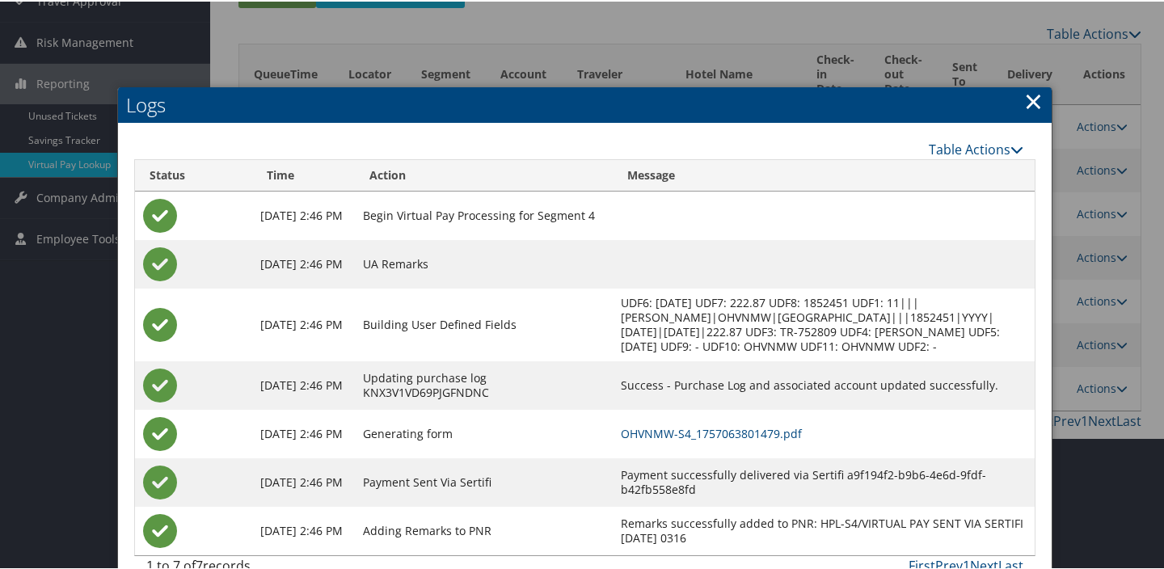
scroll to position [245, 0]
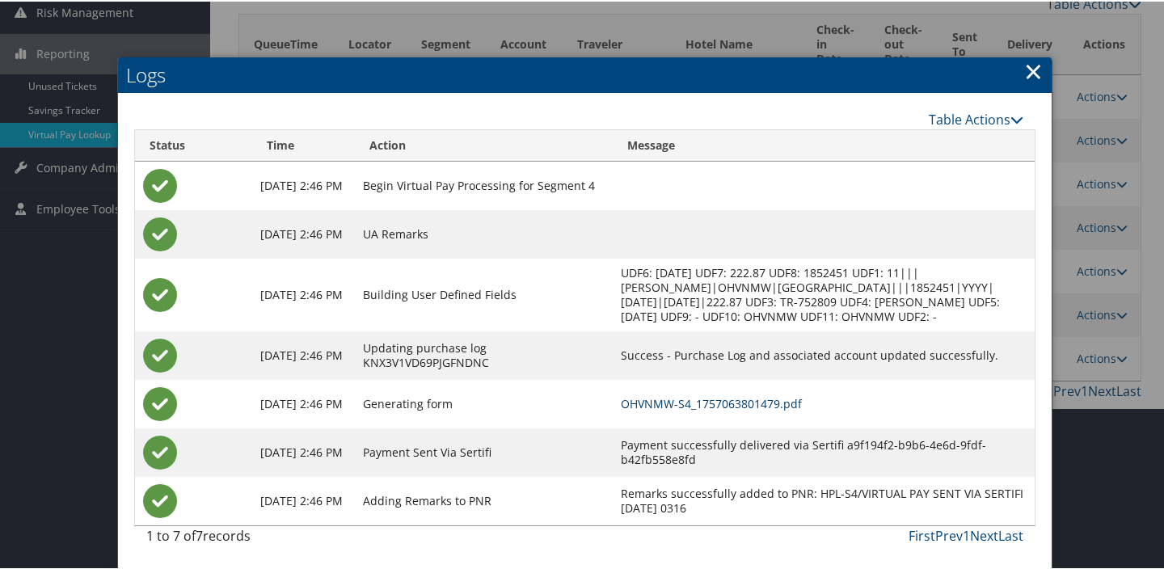
click at [726, 399] on link "OHVNMW-S4_1757063801479.pdf" at bounding box center [711, 401] width 181 height 15
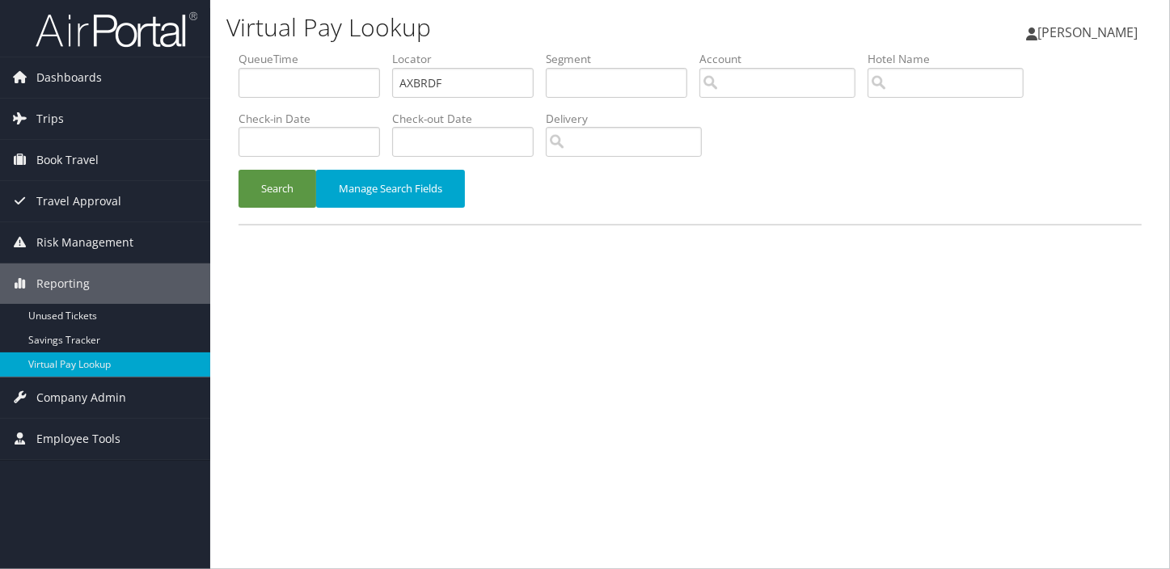
click at [365, 51] on ul "QueueTime Locator AXBRDF Segment Account Traveler Hotel Name Check-in Date Chec…" at bounding box center [689, 51] width 903 height 0
type input "JVLHSS"
click at [238, 170] on button "Search" at bounding box center [277, 189] width 78 height 38
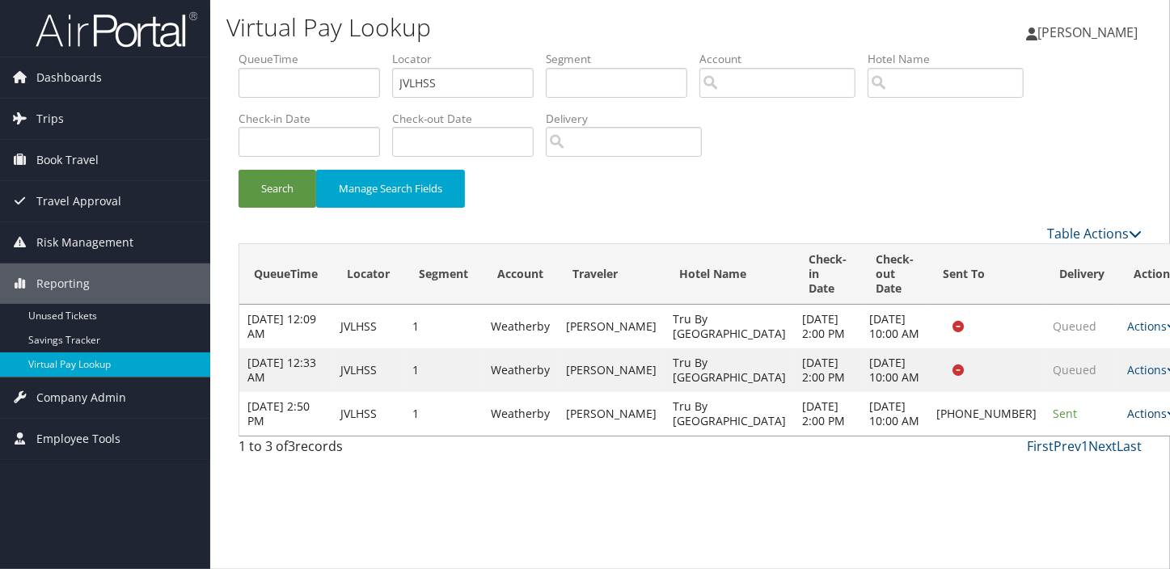
click at [1127, 421] on link "Actions" at bounding box center [1152, 413] width 51 height 15
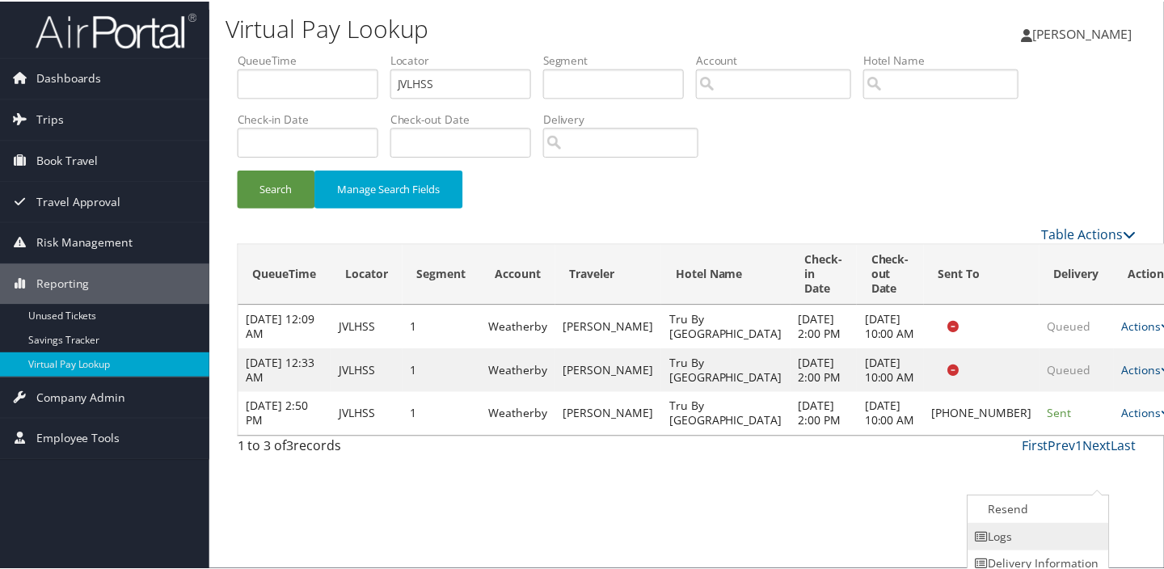
scroll to position [37, 0]
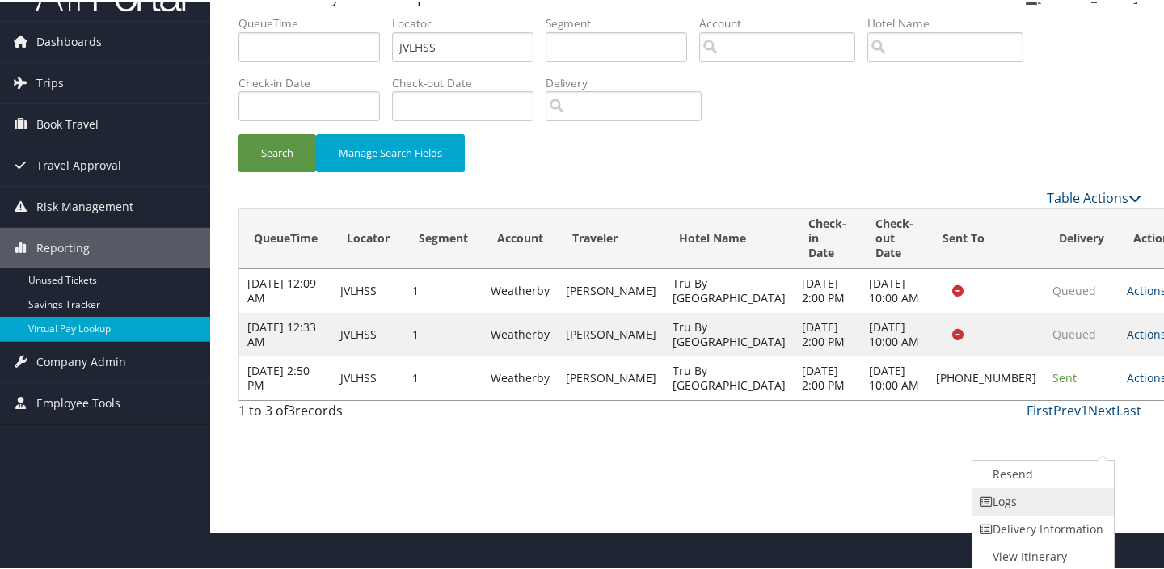
click at [1037, 504] on link "Logs" at bounding box center [1041, 500] width 138 height 27
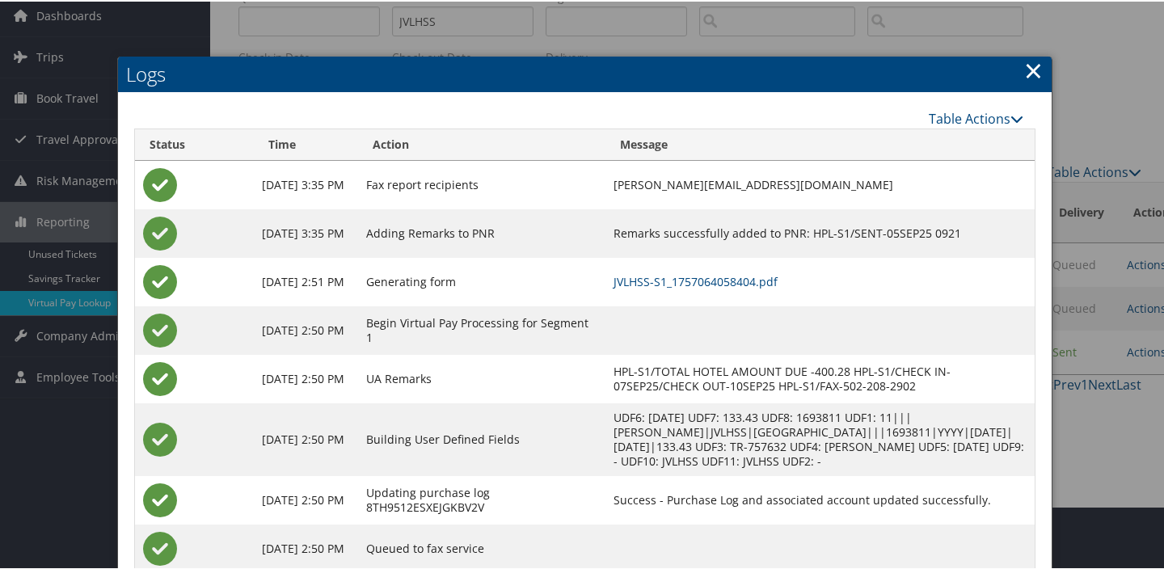
scroll to position [110, 0]
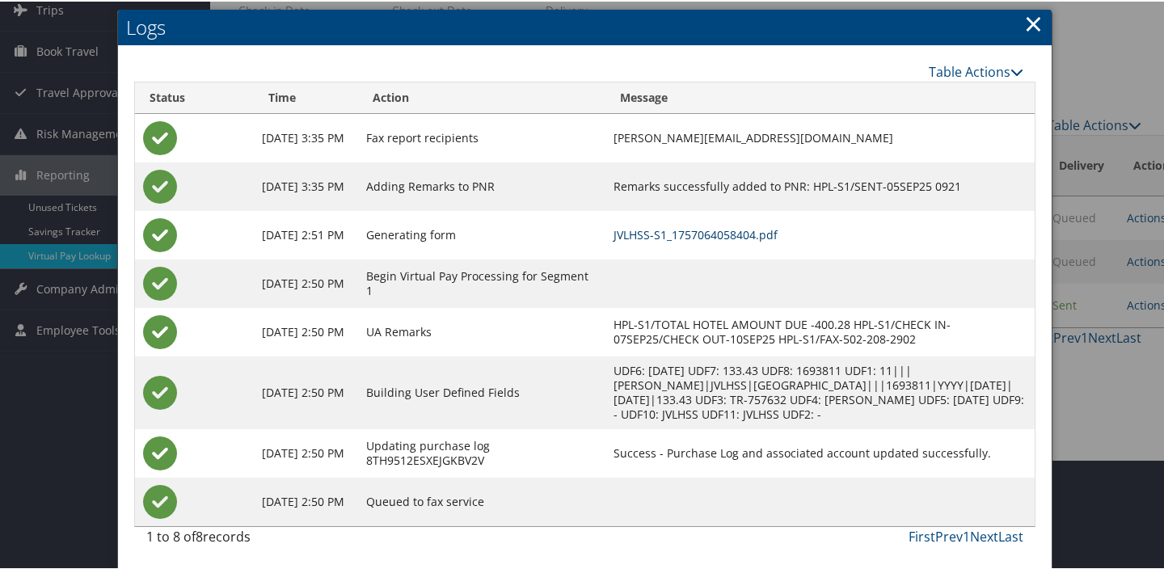
click at [713, 230] on link "JVLHSS-S1_1757064058404.pdf" at bounding box center [696, 233] width 164 height 15
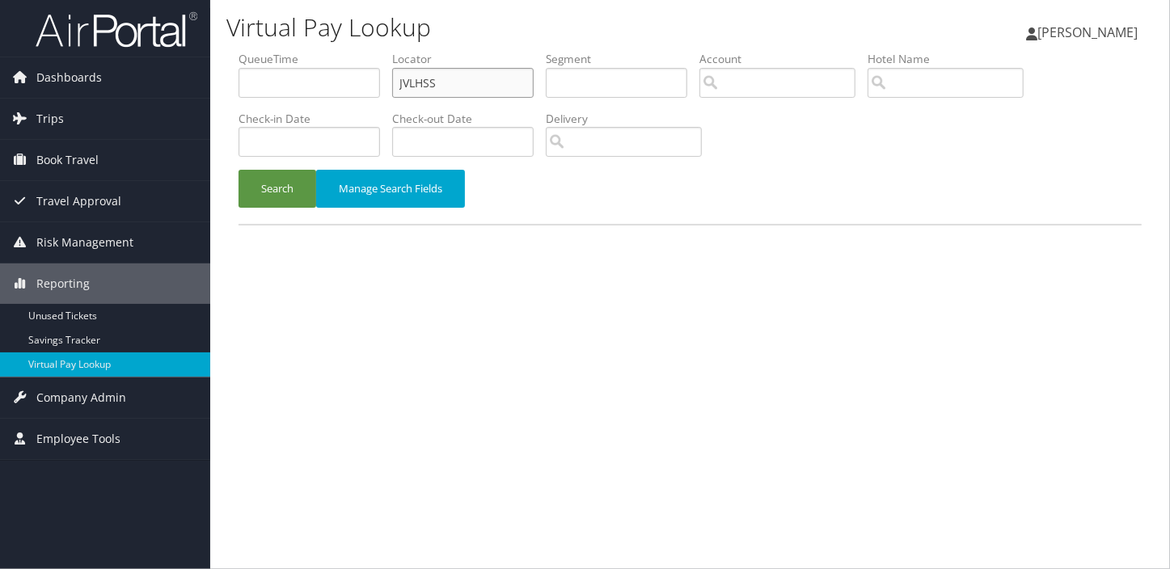
drag, startPoint x: 423, startPoint y: 91, endPoint x: 285, endPoint y: 103, distance: 138.0
click at [285, 51] on ul "QueueTime Locator JVLHSS Segment Account Traveler Hotel Name Check-in Date Chec…" at bounding box center [689, 51] width 903 height 0
paste input "FYEFVJ"
type input "FYEFVJ"
click at [238, 170] on button "Search" at bounding box center [277, 189] width 78 height 38
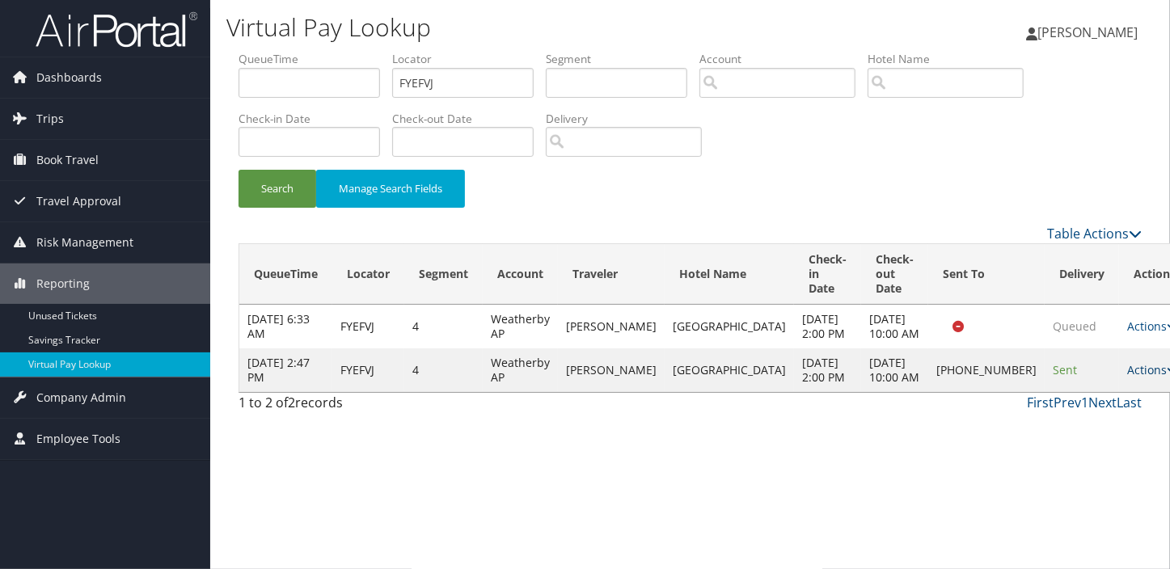
click at [1127, 377] on link "Actions" at bounding box center [1152, 369] width 51 height 15
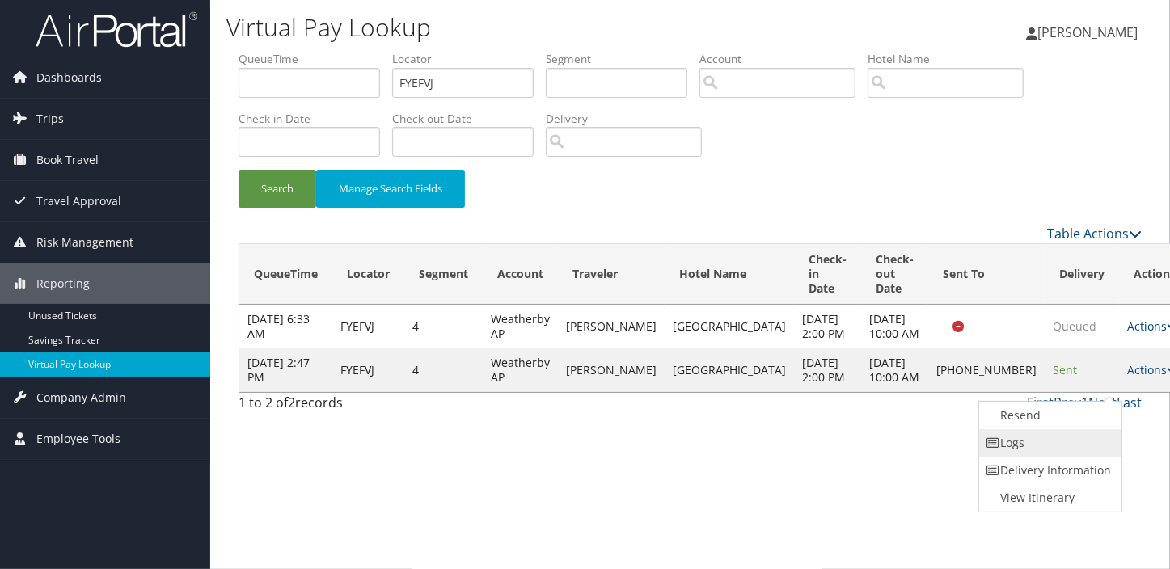
click at [1037, 432] on link "Logs" at bounding box center [1048, 442] width 138 height 27
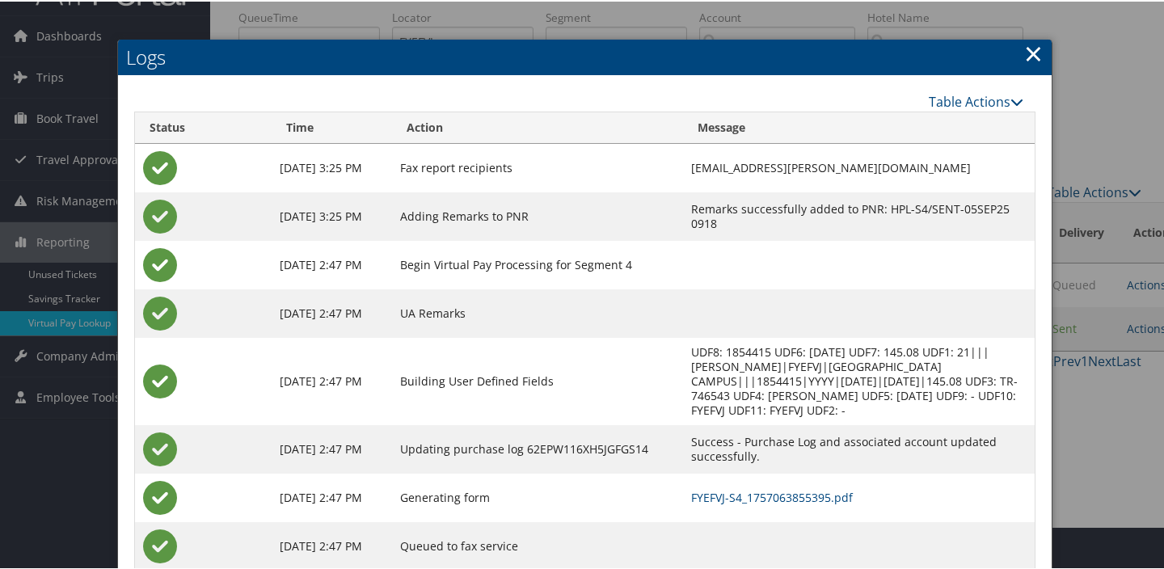
scroll to position [87, 0]
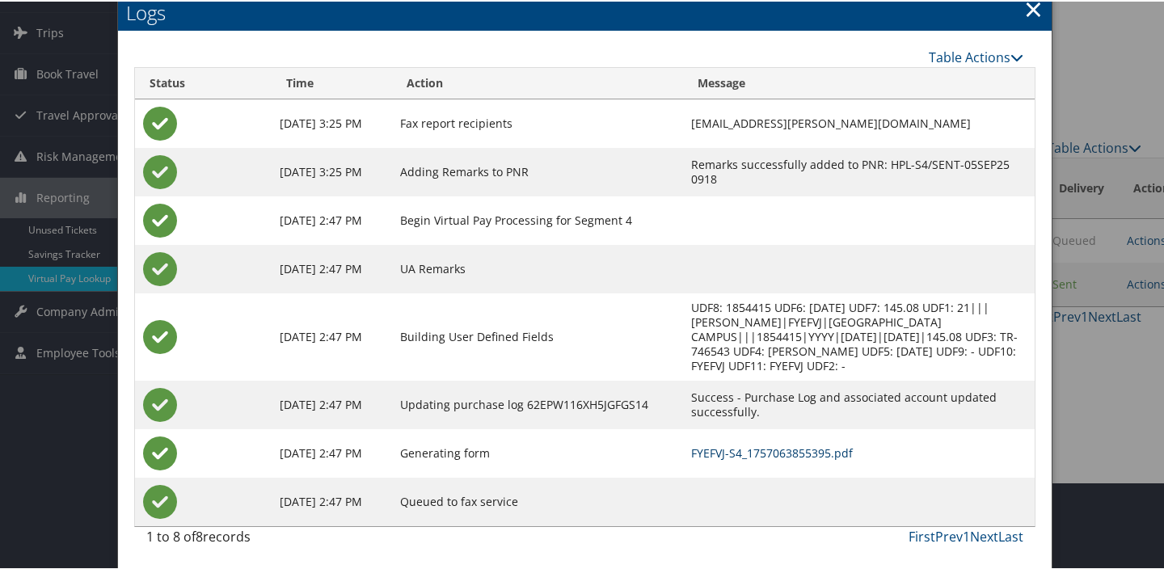
click at [765, 453] on link "FYEFVJ-S4_1757063855395.pdf" at bounding box center [772, 451] width 162 height 15
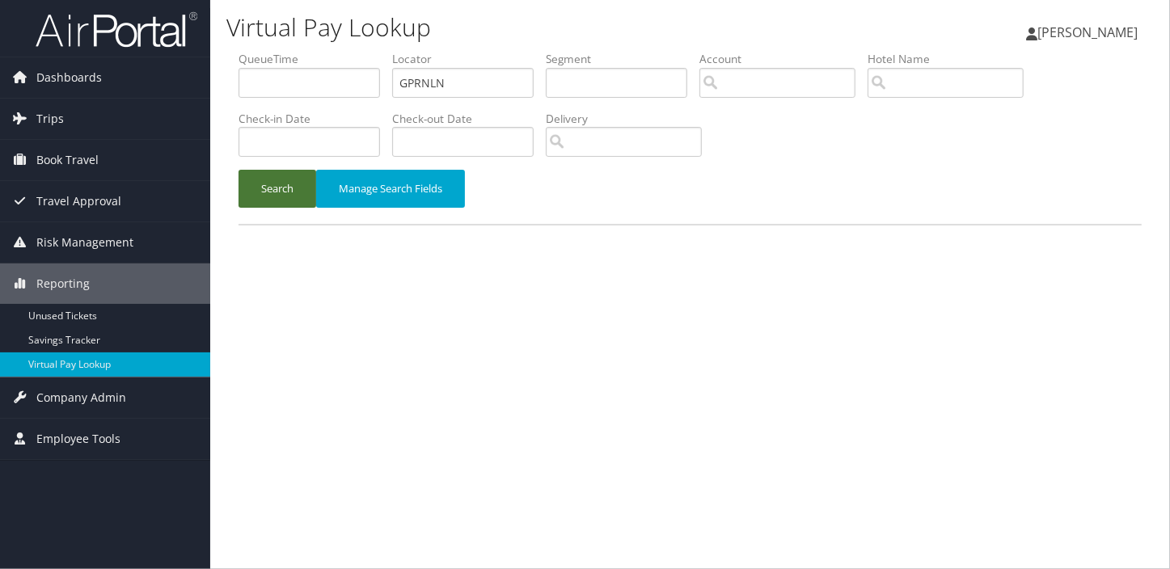
type input "GPRNLN"
click at [238, 170] on button "Search" at bounding box center [277, 189] width 78 height 38
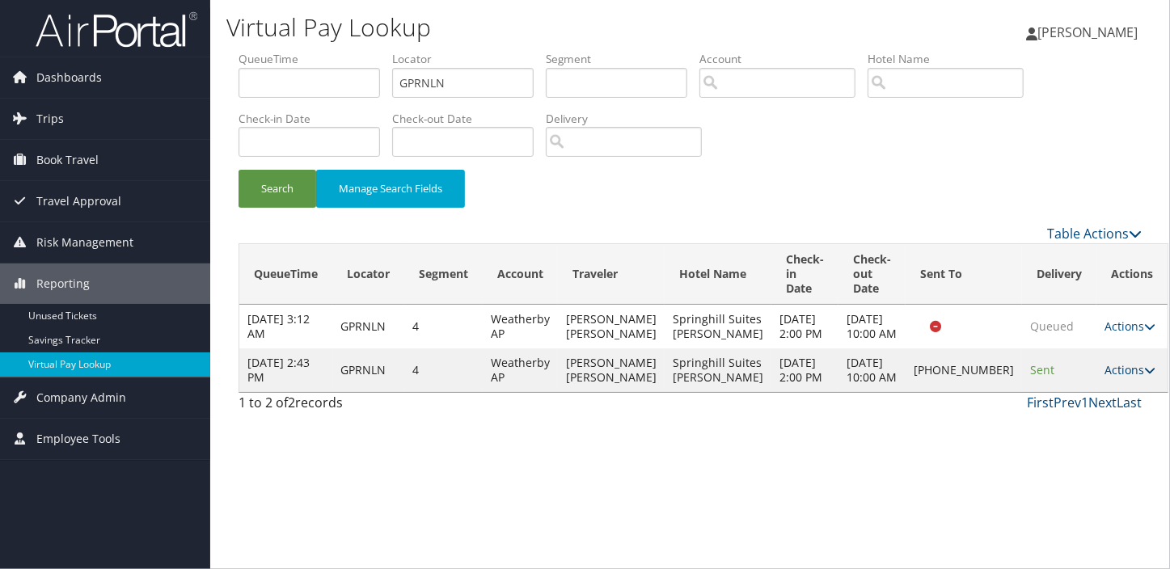
click at [1104, 377] on link "Actions" at bounding box center [1129, 369] width 51 height 15
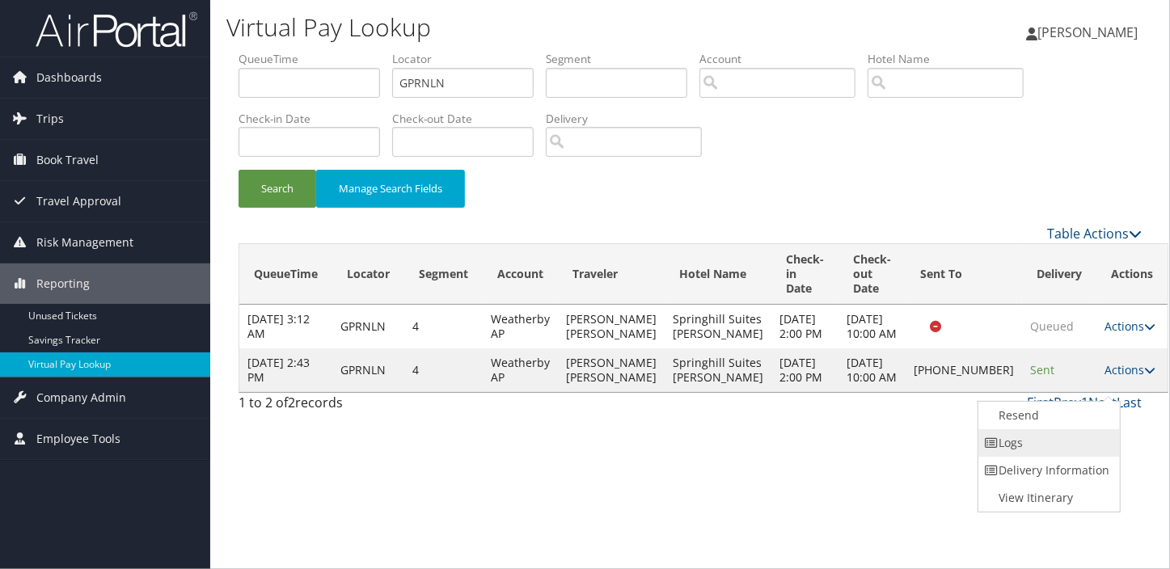
click at [1057, 436] on link "Logs" at bounding box center [1047, 442] width 138 height 27
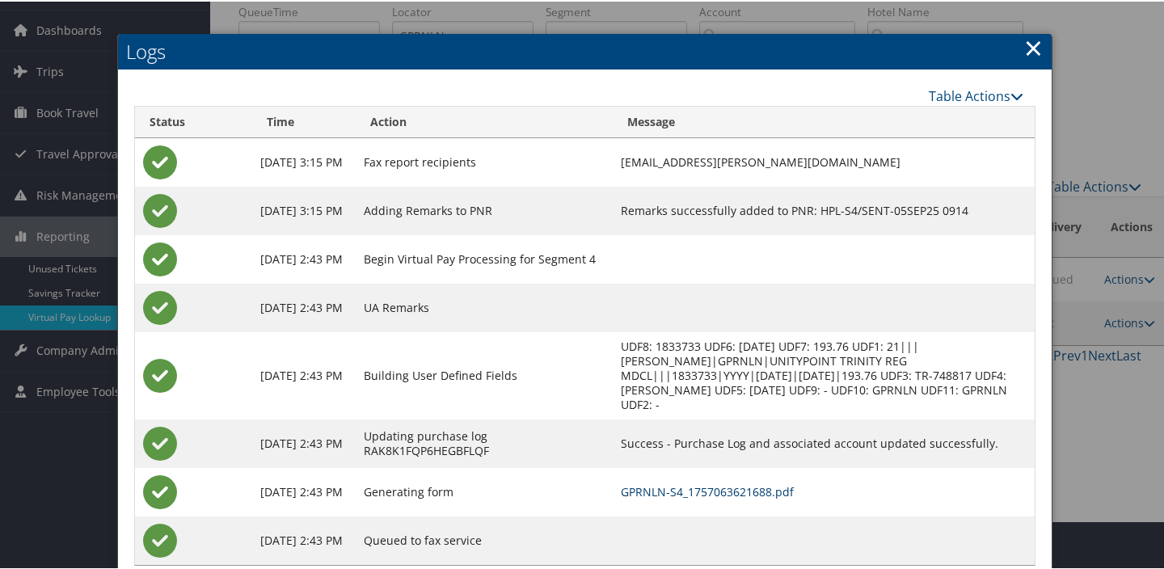
scroll to position [87, 0]
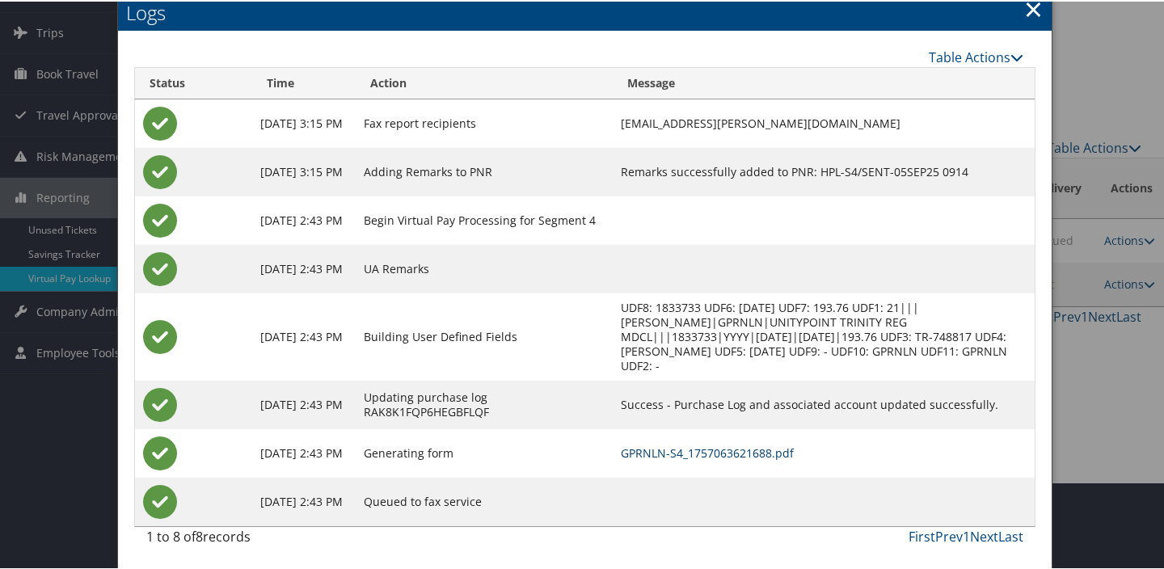
click at [769, 451] on link "GPRNLN-S4_1757063621688.pdf" at bounding box center [707, 451] width 173 height 15
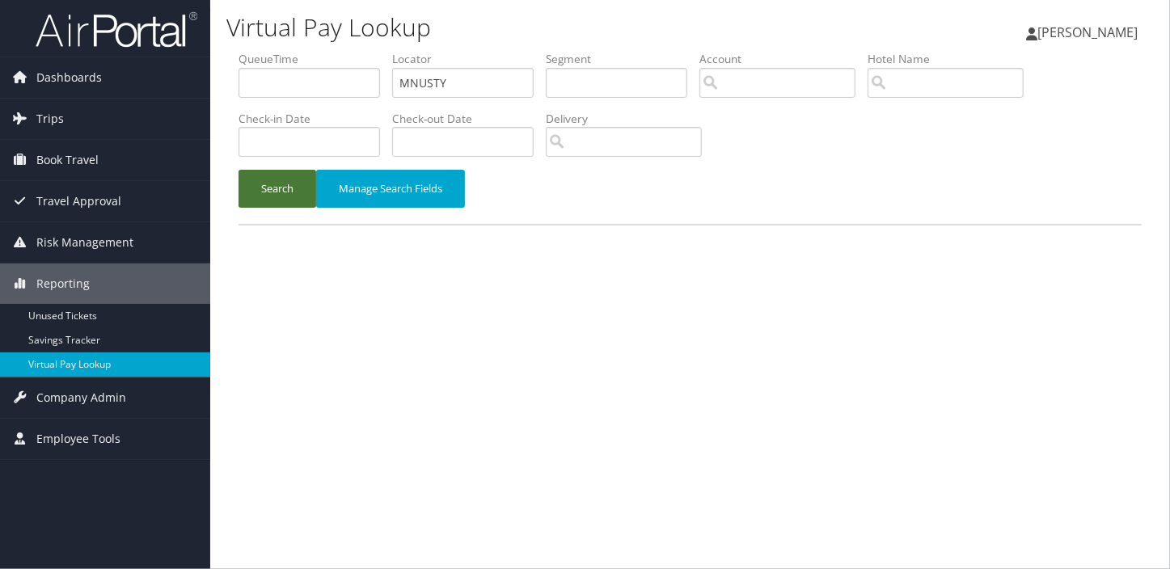
type input "MNUSTY"
click at [238, 170] on button "Search" at bounding box center [277, 189] width 78 height 38
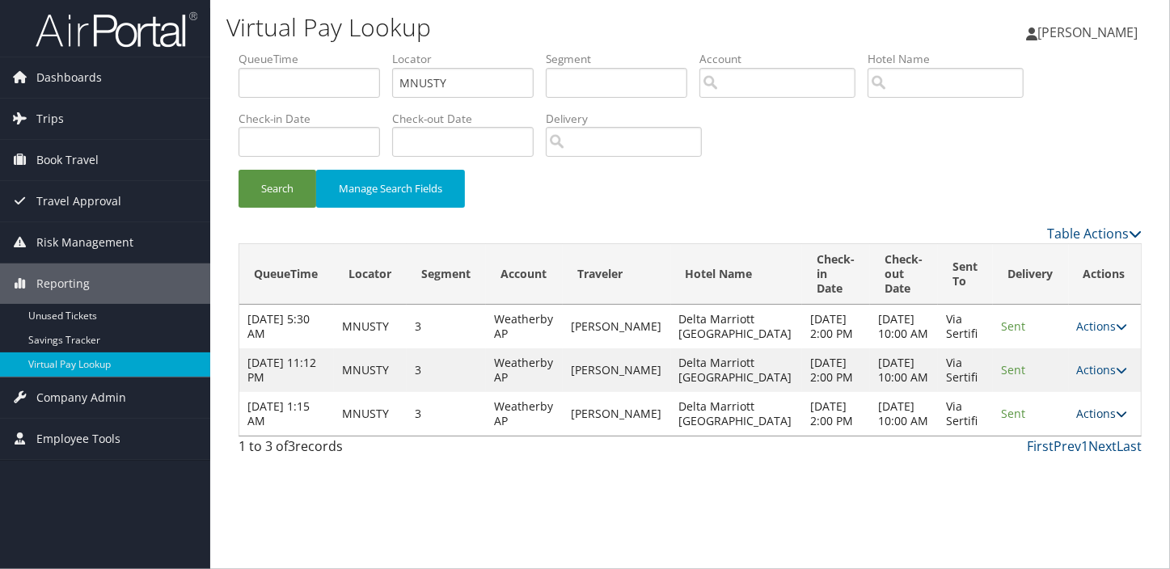
click at [1077, 421] on link "Actions" at bounding box center [1102, 413] width 51 height 15
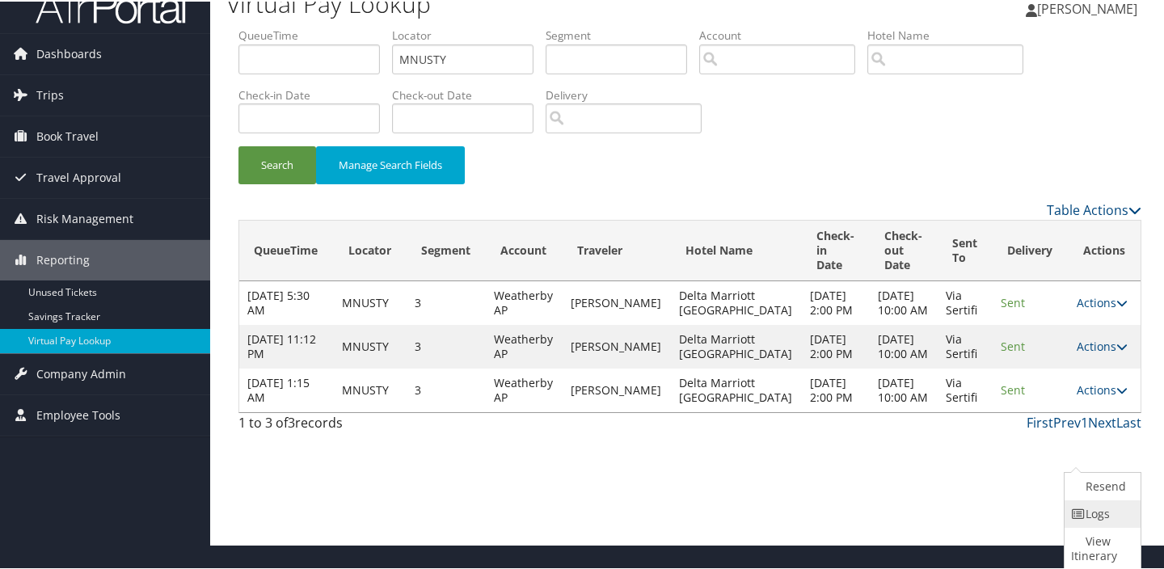
click at [1071, 509] on icon at bounding box center [1078, 512] width 15 height 11
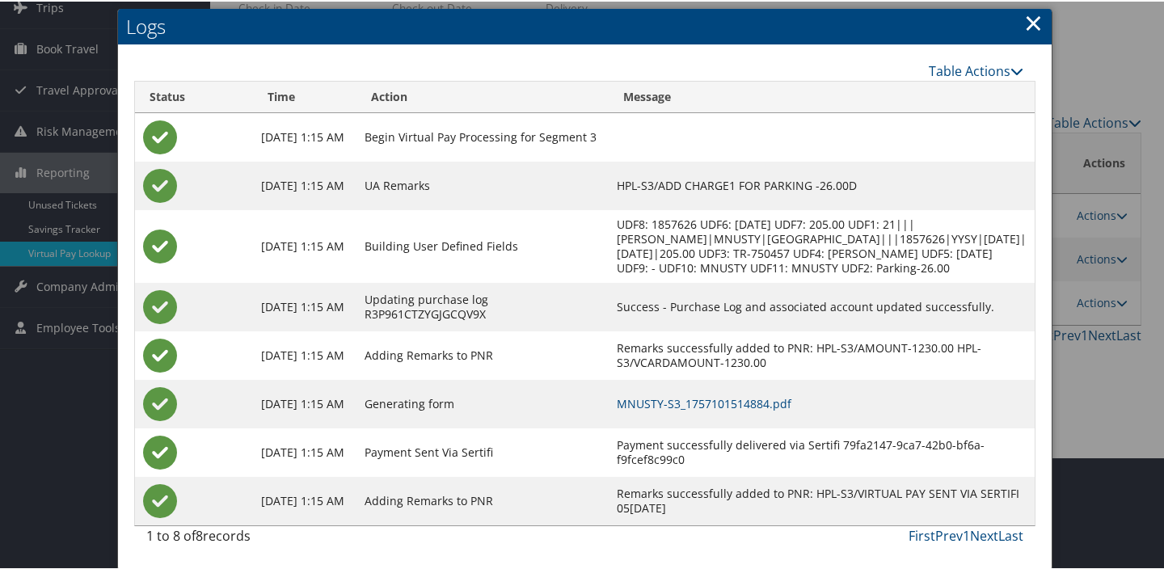
scroll to position [126, 0]
click at [791, 402] on link "MNUSTY-S3_1757101514884.pdf" at bounding box center [704, 401] width 175 height 15
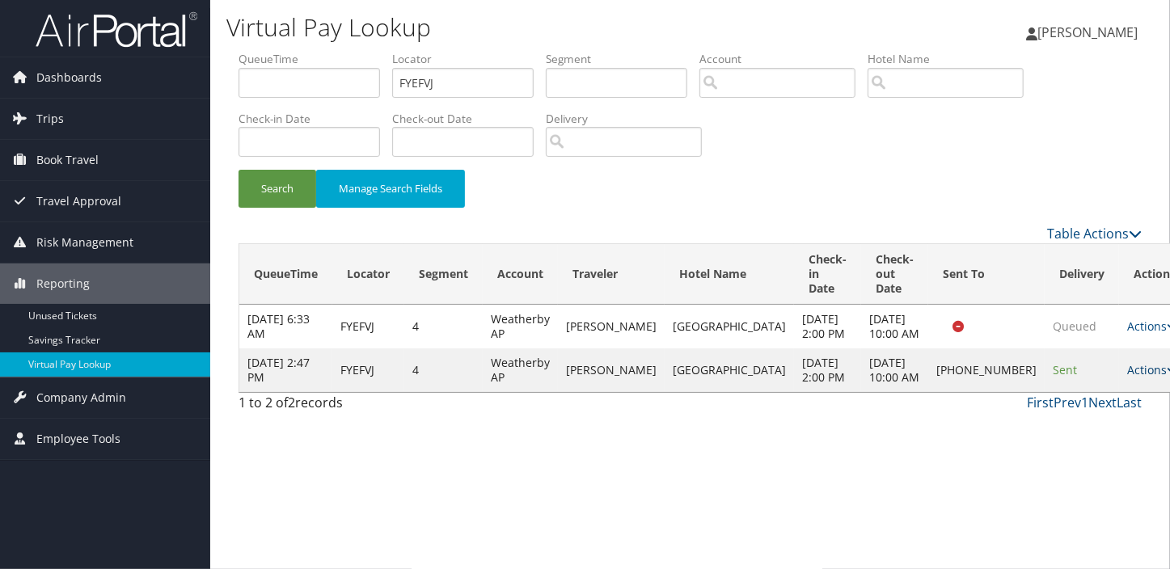
click at [1127, 377] on link "Actions" at bounding box center [1152, 369] width 51 height 15
click at [1040, 423] on link "Resend" at bounding box center [1048, 415] width 138 height 27
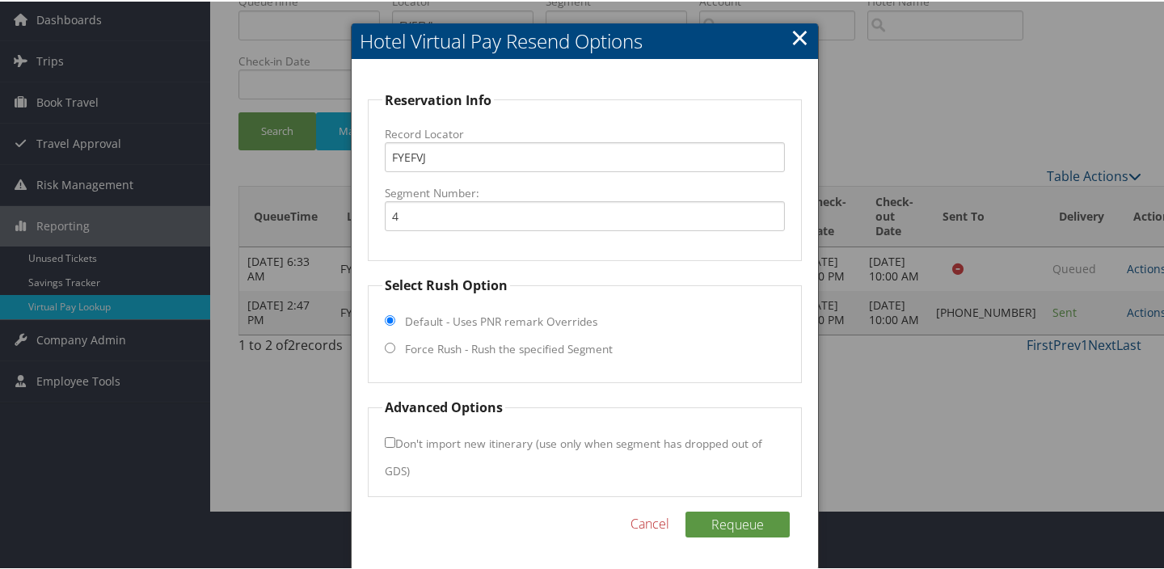
click at [548, 347] on label "Force Rush - Rush the specified Segment" at bounding box center [509, 348] width 208 height 16
click at [395, 347] on input "Force Rush - Rush the specified Segment" at bounding box center [390, 346] width 11 height 11
radio input "true"
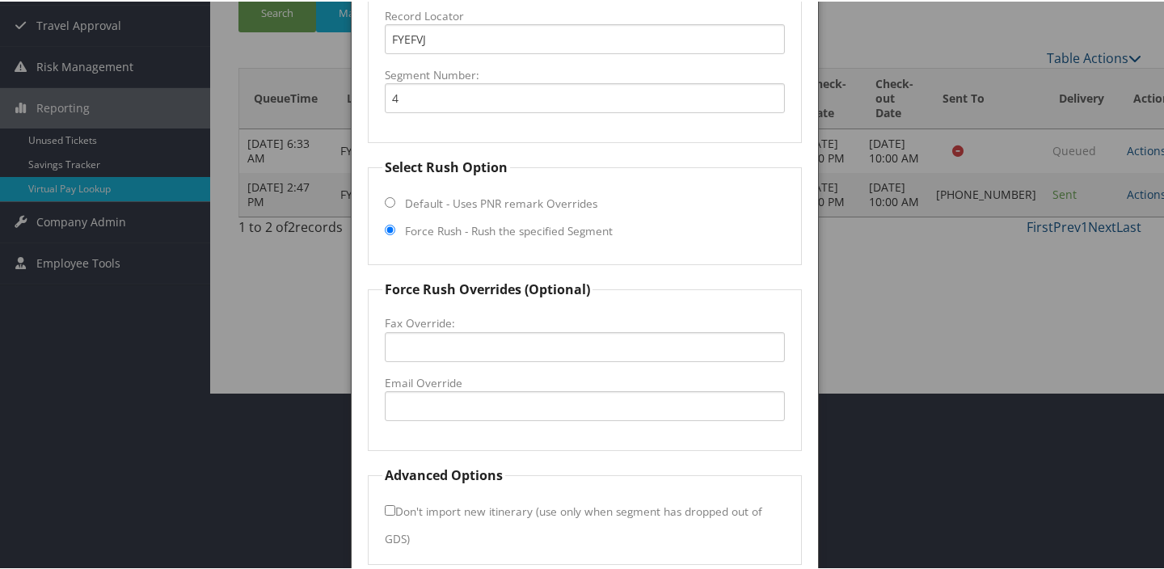
scroll to position [245, 0]
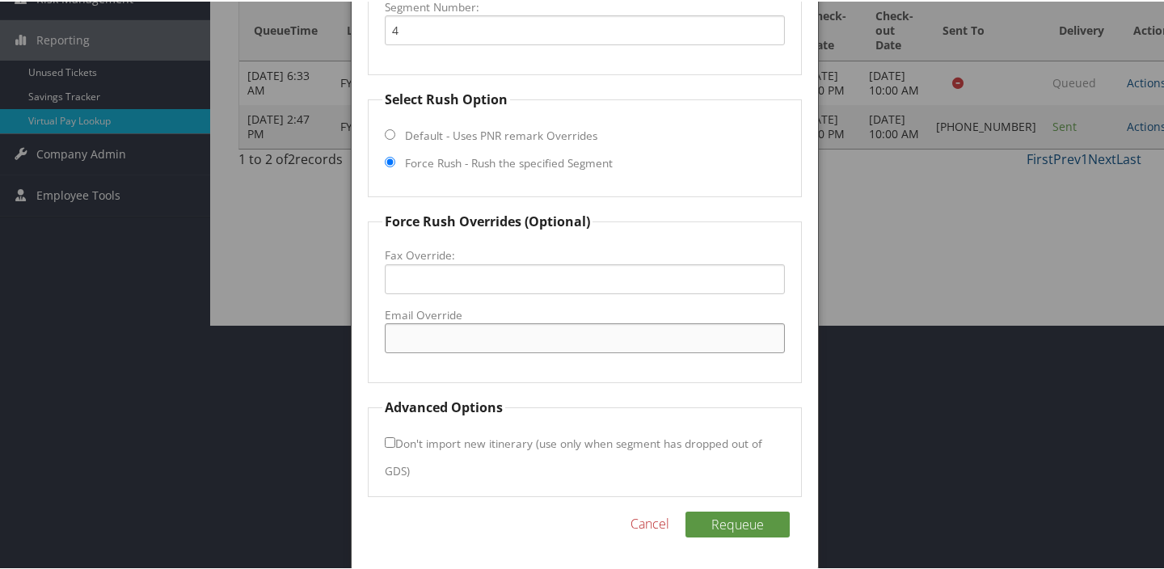
click at [506, 335] on input "Email Override" at bounding box center [585, 337] width 400 height 30
click at [504, 269] on input "Fax Override:" at bounding box center [585, 278] width 400 height 30
click at [389, 327] on input "Email Override" at bounding box center [585, 337] width 400 height 30
type input "staybridgereservation.daymb@gmail.com"
click at [735, 527] on button "Requeue" at bounding box center [737, 523] width 104 height 26
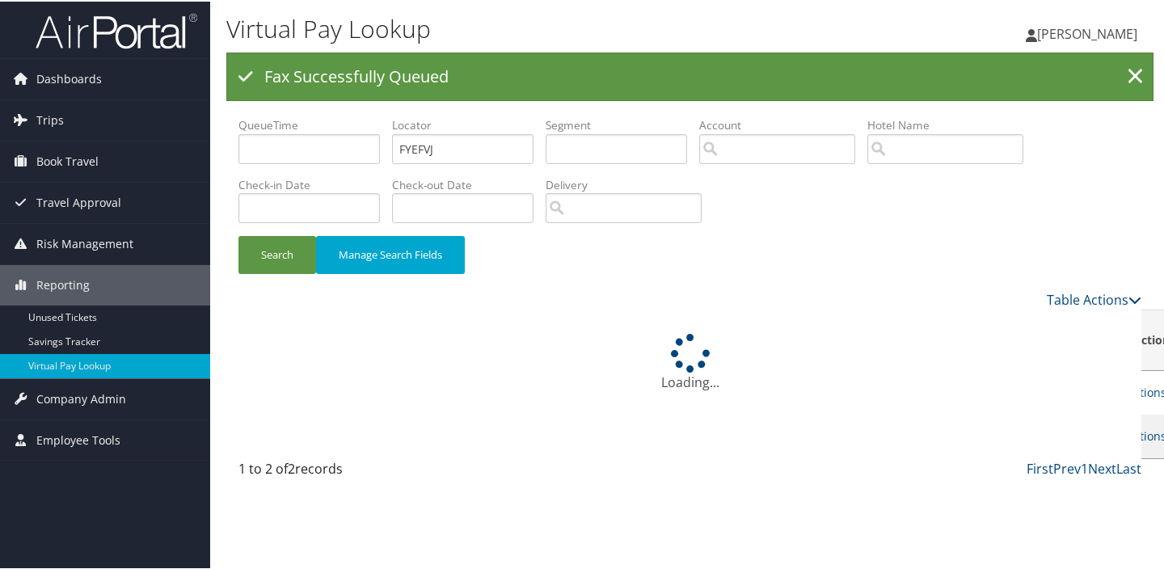
scroll to position [0, 0]
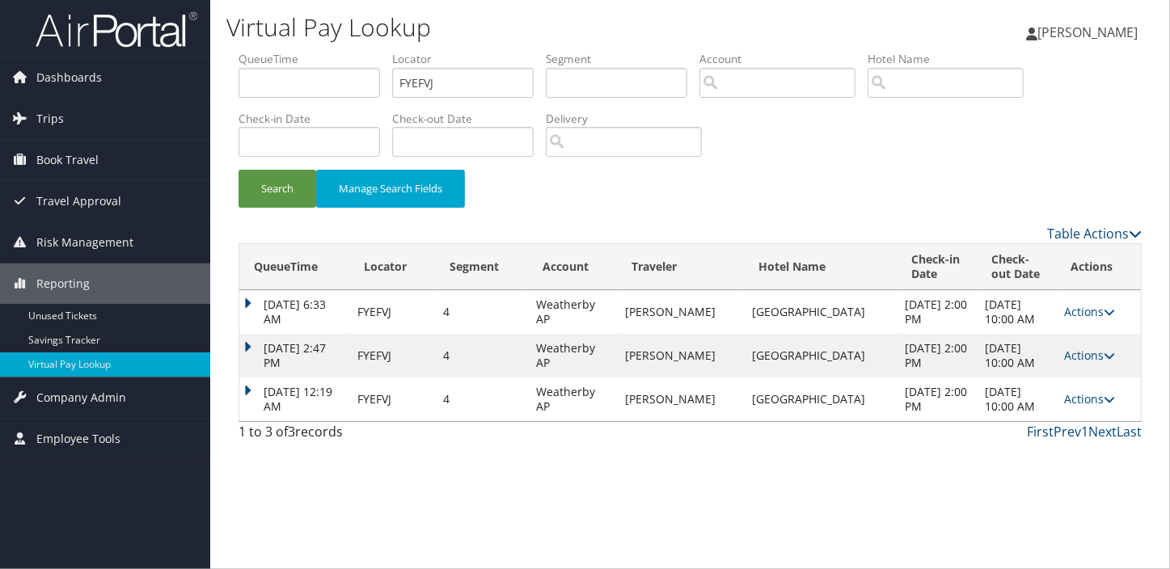
click at [246, 380] on td "Sep 7, 2025 12:19 AM" at bounding box center [294, 399] width 110 height 44
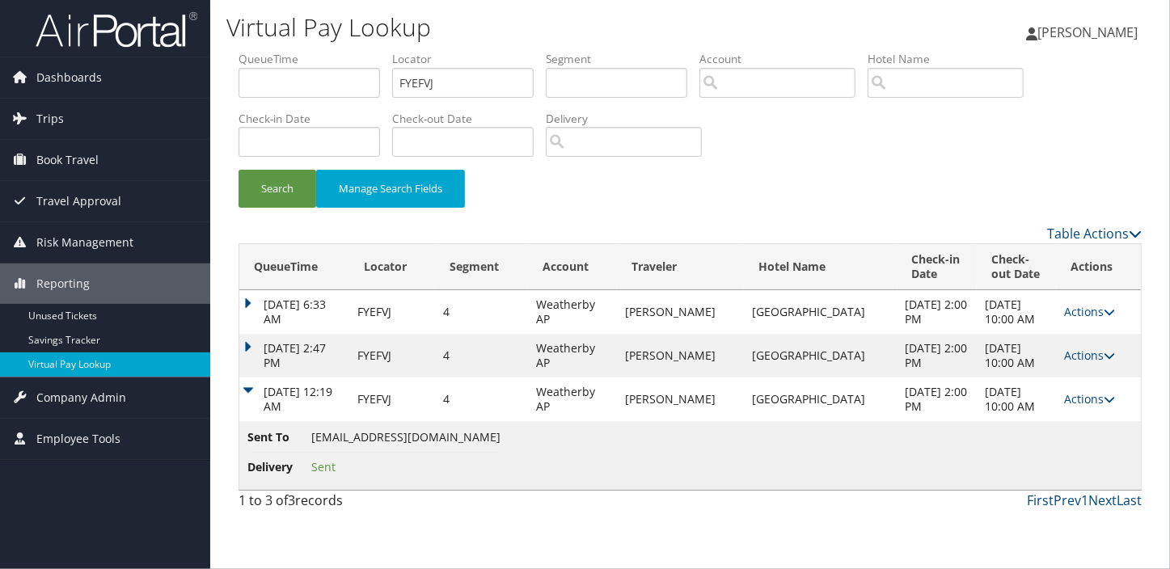
drag, startPoint x: 314, startPoint y: 436, endPoint x: 491, endPoint y: 436, distance: 176.2
click at [491, 436] on span "staybridgereservation.daymb@gmail.com" at bounding box center [405, 436] width 189 height 15
drag, startPoint x: 308, startPoint y: 432, endPoint x: 543, endPoint y: 437, distance: 235.3
click at [500, 436] on li "Sent To staybridgereservation.daymb@gmail.com" at bounding box center [373, 440] width 253 height 24
copy li "staybridgereservation.daymb@gmail.com"
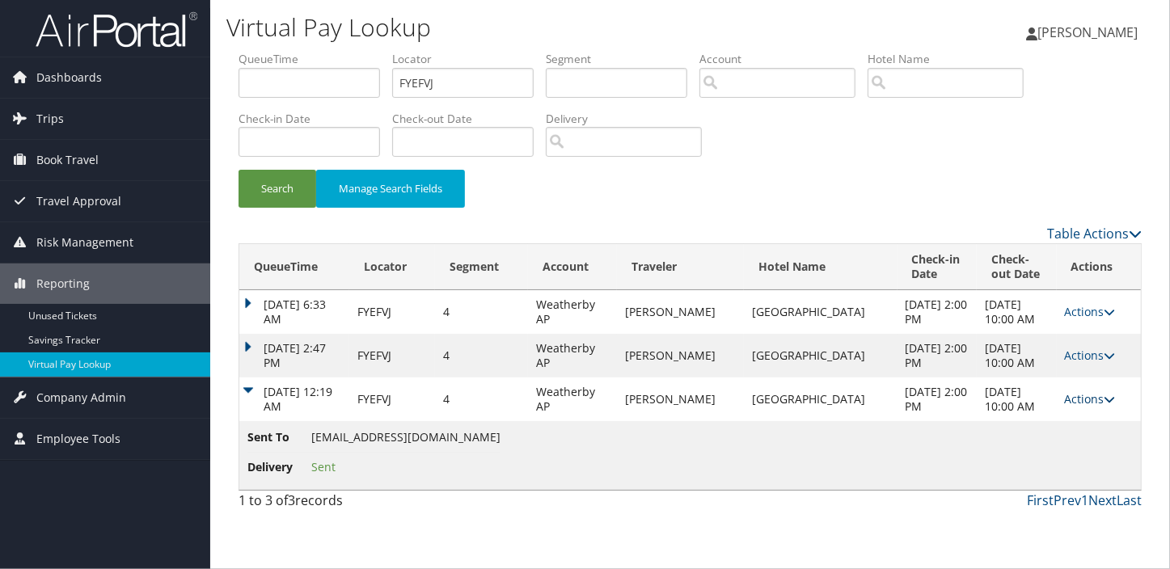
click at [1078, 398] on link "Actions" at bounding box center [1090, 398] width 51 height 15
click at [1051, 443] on link "Logs" at bounding box center [1052, 450] width 102 height 27
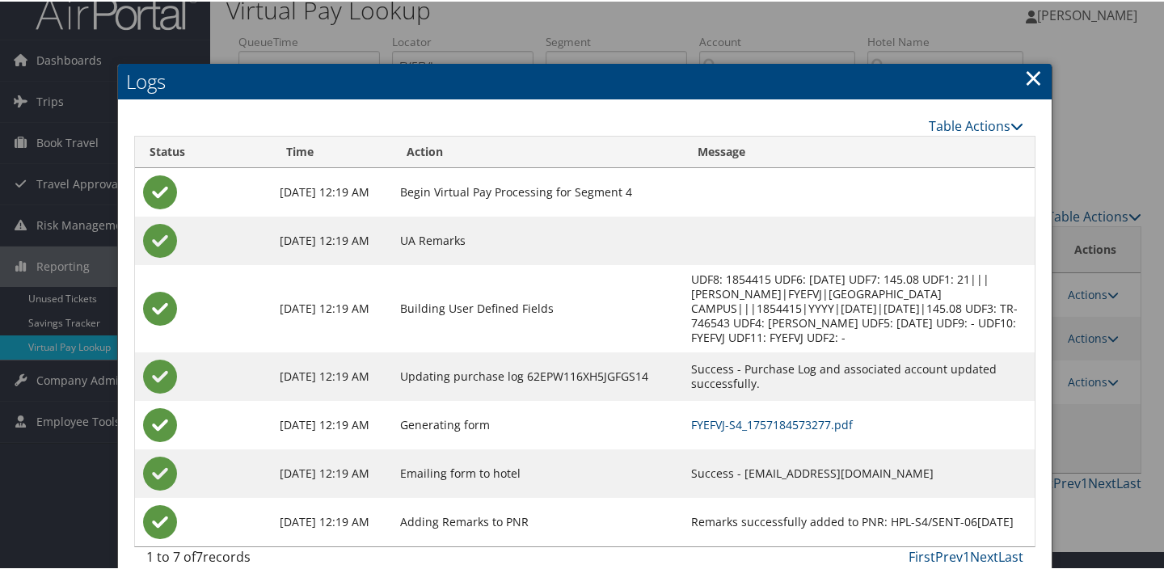
scroll to position [24, 0]
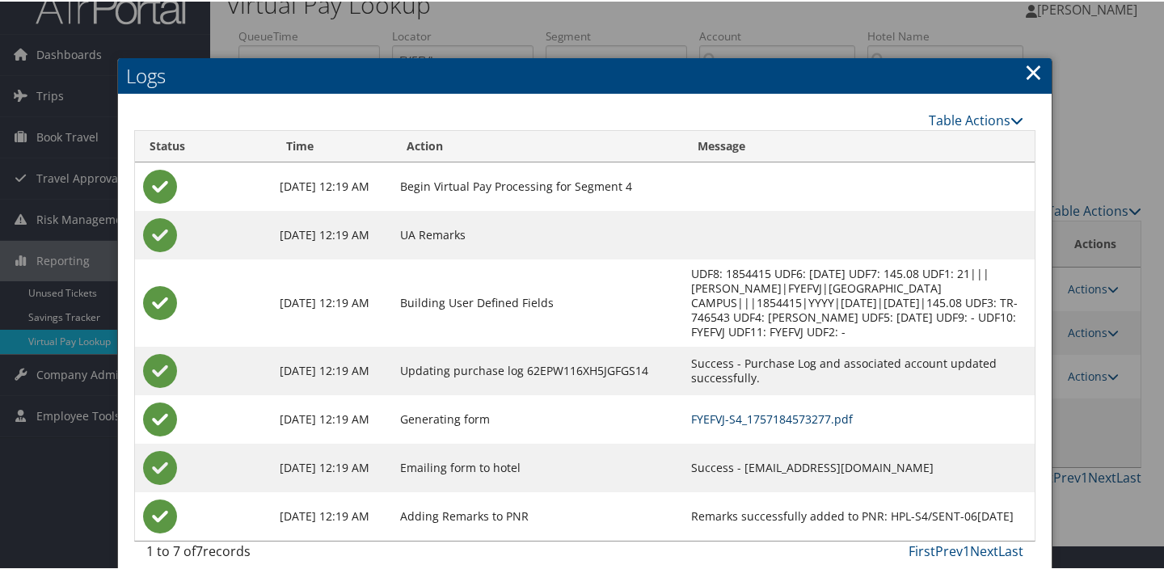
click at [733, 410] on link "FYEFVJ-S4_1757184573277.pdf" at bounding box center [772, 417] width 162 height 15
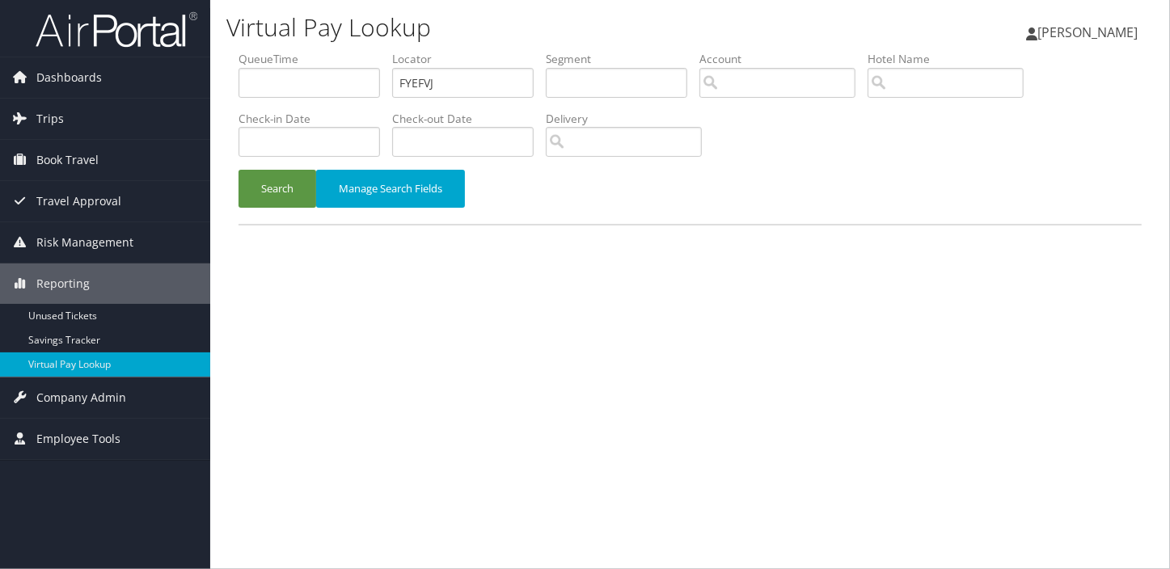
click at [245, 51] on ul "QueueTime Locator FYEFVJ Segment Account Traveler Hotel Name Check-in Date Chec…" at bounding box center [689, 51] width 903 height 0
click at [428, 78] on input "NSIDPA" at bounding box center [462, 83] width 141 height 30
type input "NSIDPA"
click at [224, 197] on div "Virtual Pay Lookup [PERSON_NAME] [PERSON_NAME] My Settings Travel Agency Contac…" at bounding box center [690, 284] width 960 height 569
click at [258, 193] on button "Search" at bounding box center [277, 189] width 78 height 38
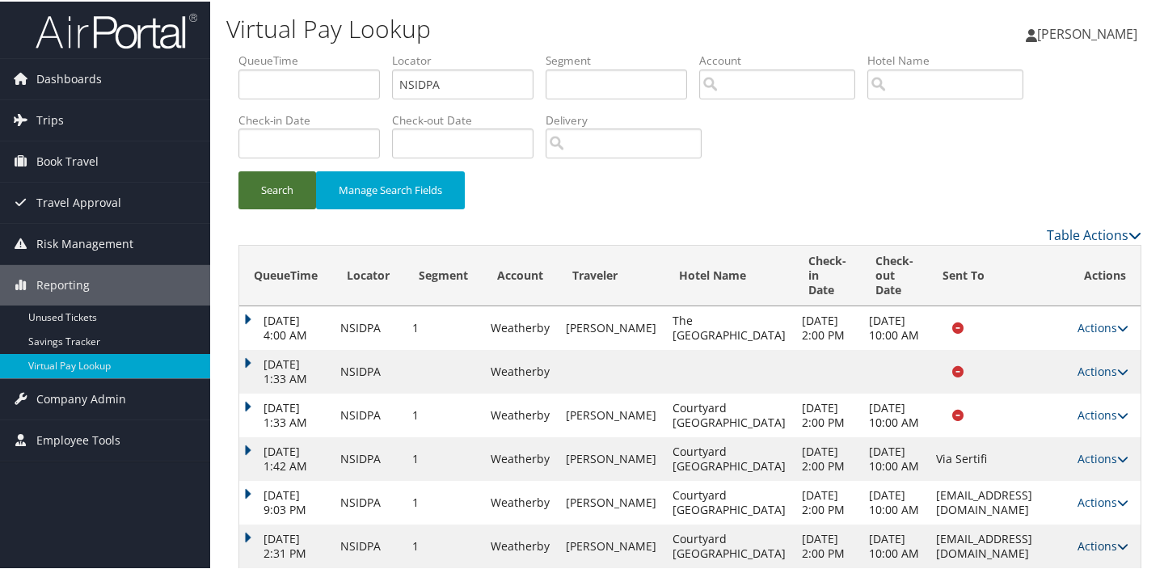
scroll to position [170, 0]
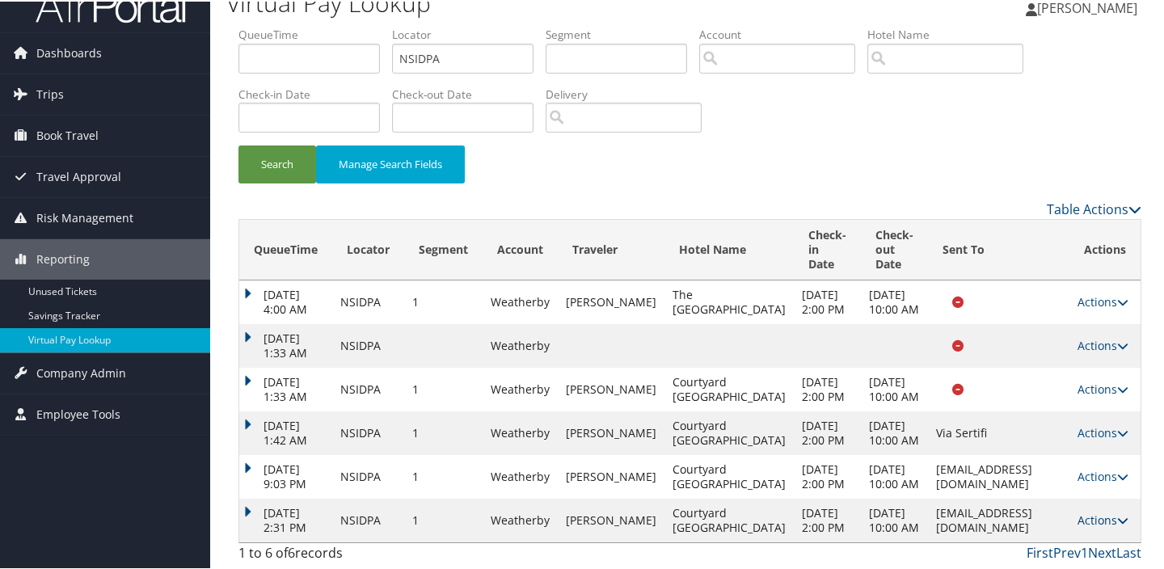
click at [1090, 511] on link "Actions" at bounding box center [1103, 518] width 51 height 15
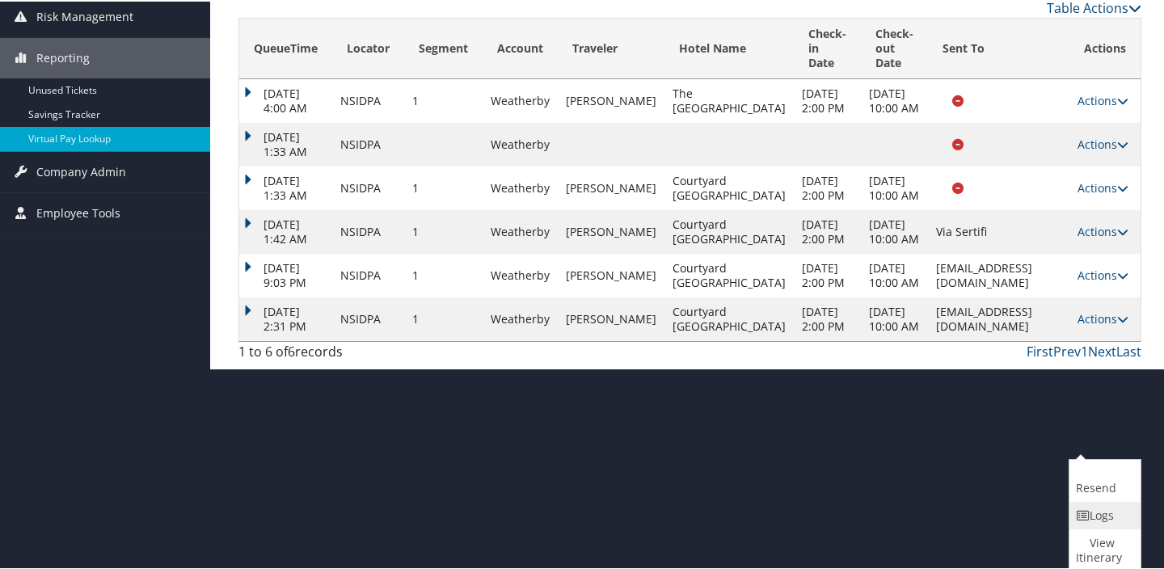
click at [1090, 509] on link "Logs" at bounding box center [1102, 513] width 67 height 27
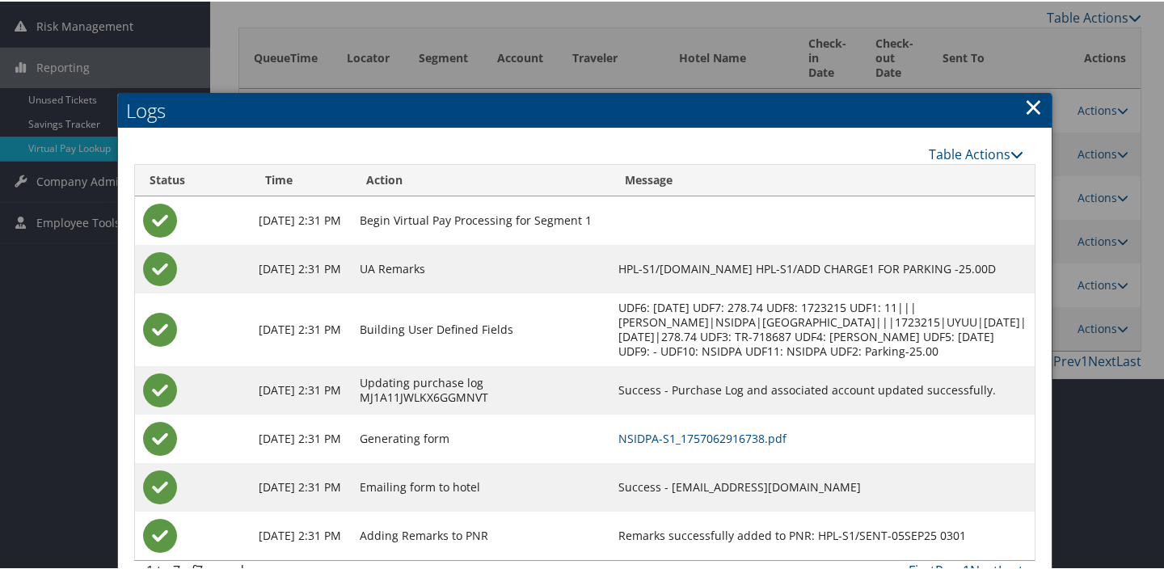
scroll to position [267, 0]
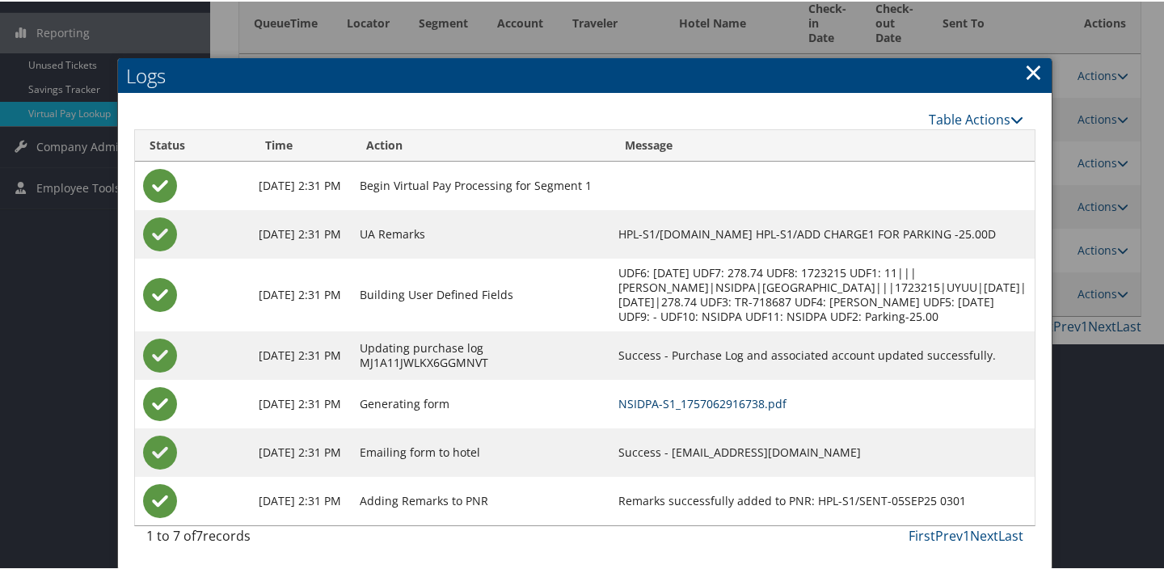
click at [749, 394] on link "NSIDPA-S1_1757062916738.pdf" at bounding box center [702, 401] width 168 height 15
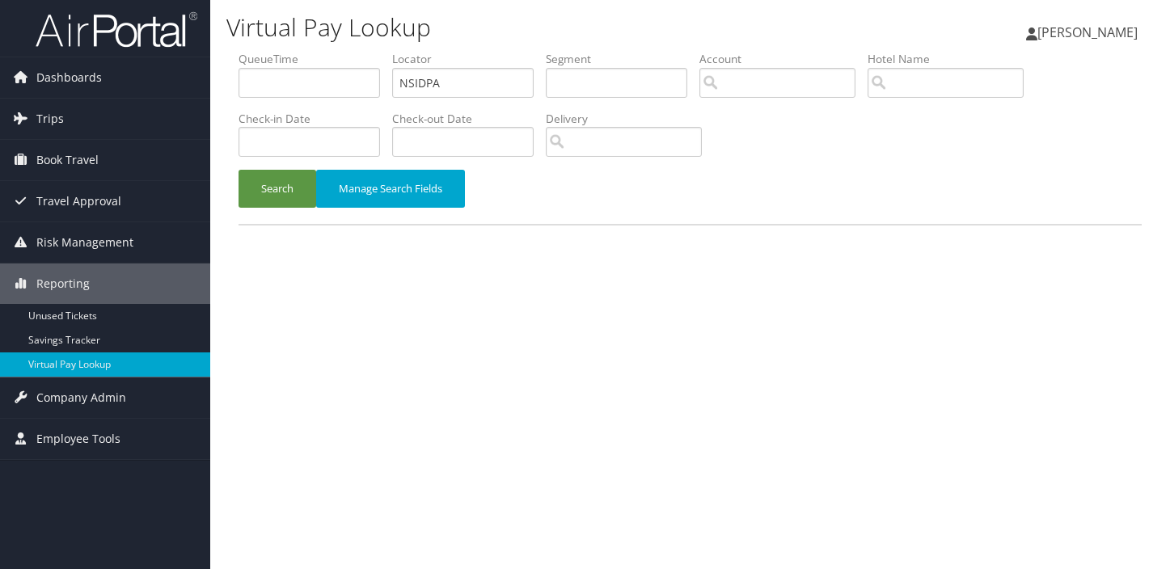
click at [277, 177] on button "Search" at bounding box center [277, 189] width 78 height 38
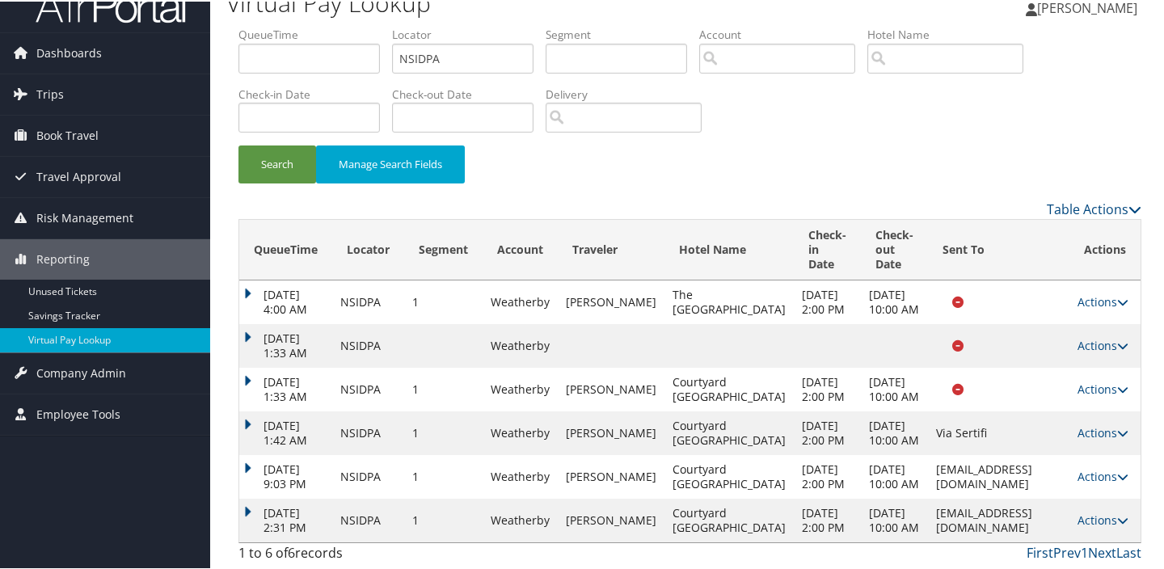
scroll to position [170, 0]
click at [1090, 511] on link "Actions" at bounding box center [1103, 518] width 51 height 15
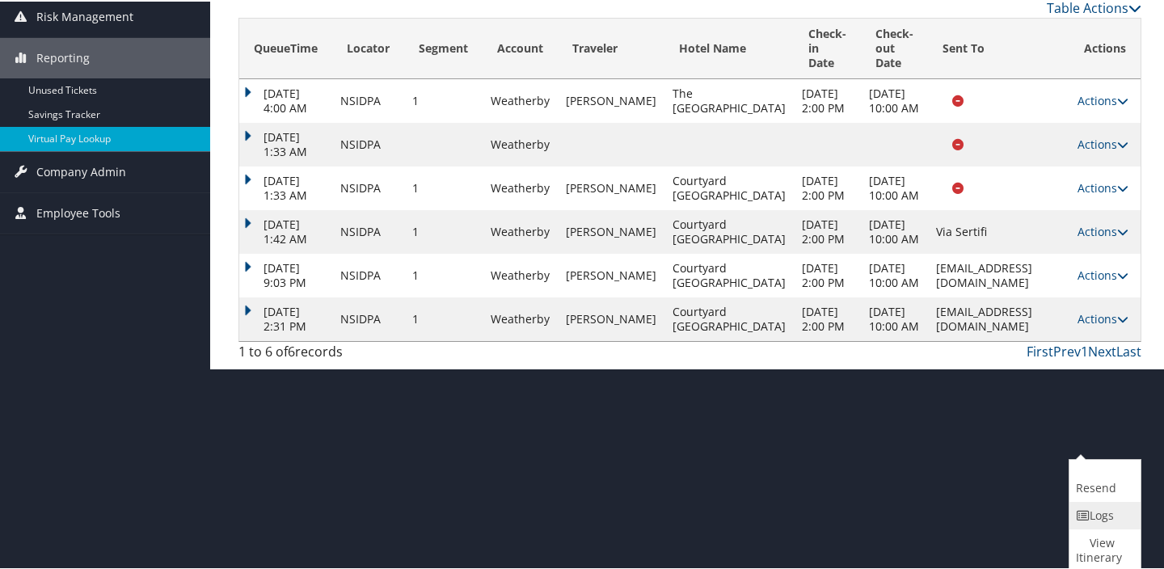
click at [1088, 504] on link "Logs" at bounding box center [1102, 513] width 67 height 27
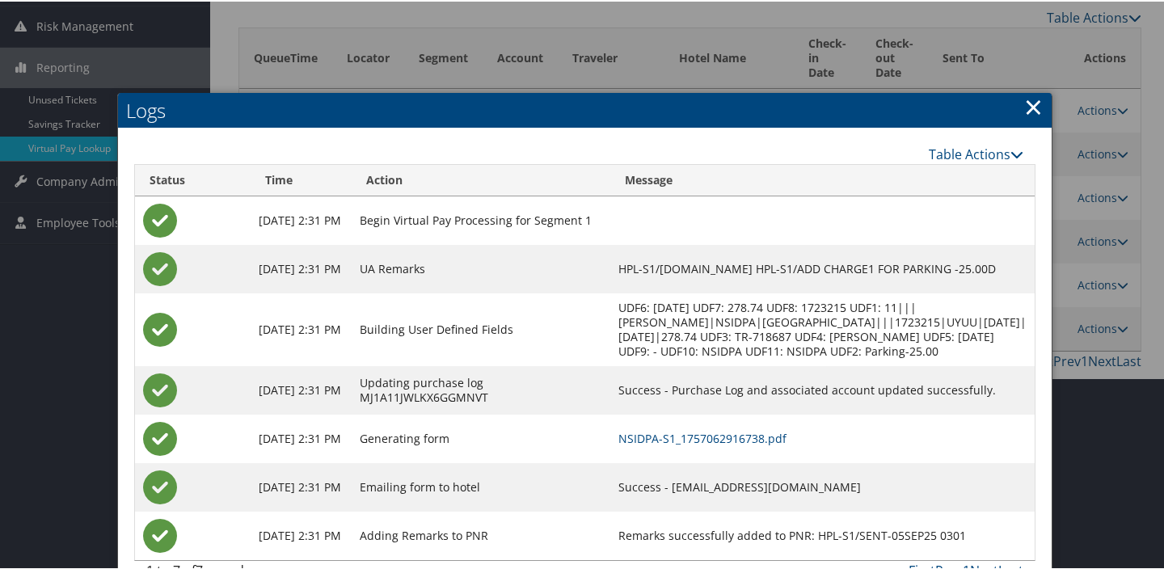
scroll to position [267, 0]
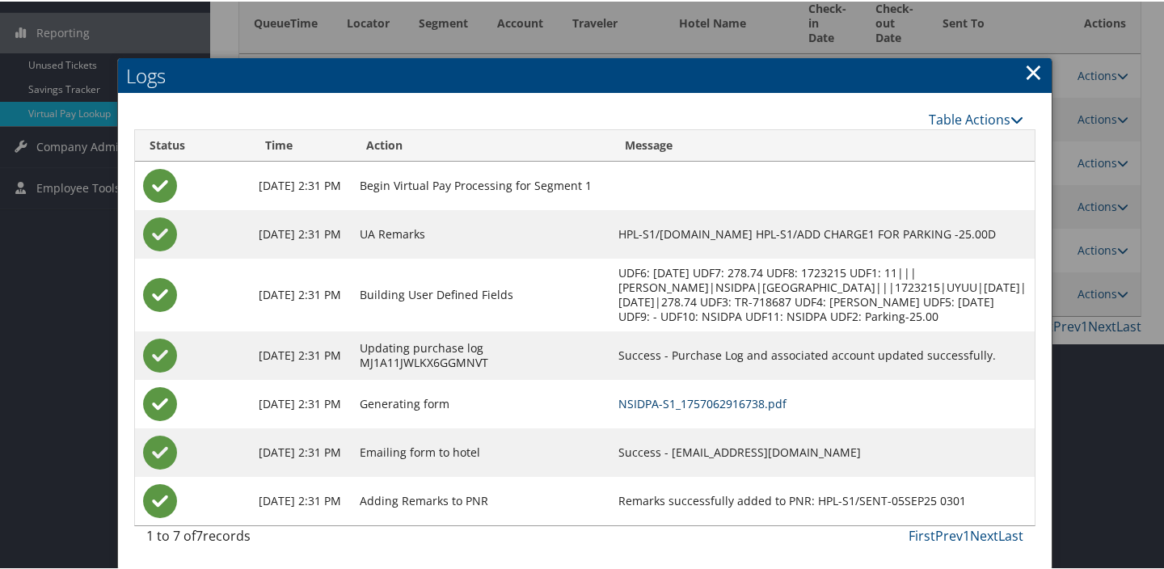
click at [740, 402] on link "NSIDPA-S1_1757062916738.pdf" at bounding box center [702, 401] width 168 height 15
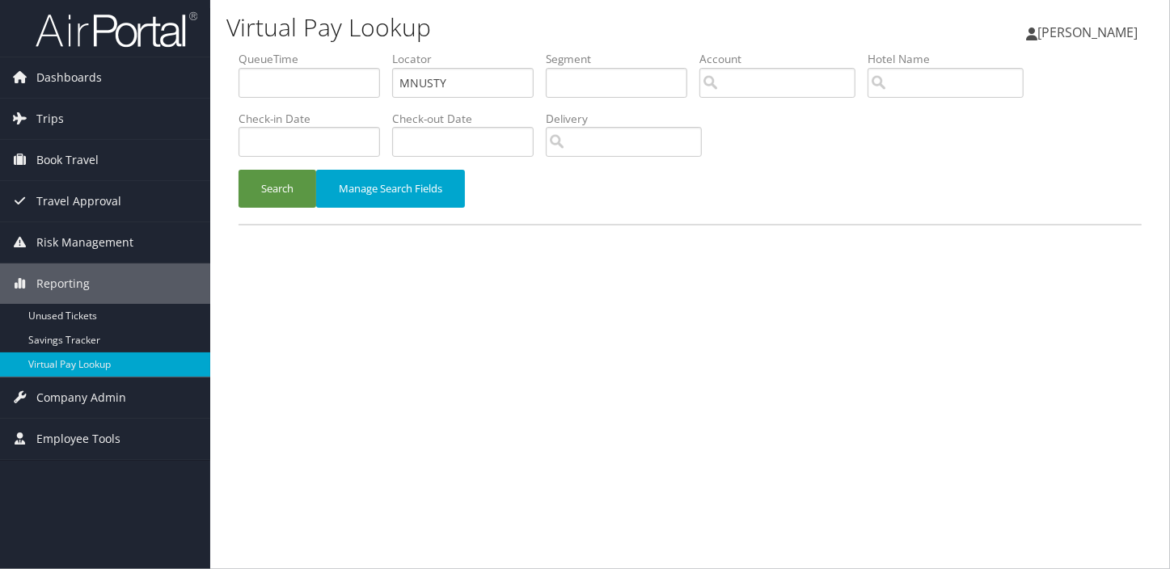
click at [323, 51] on ul "QueueTime Locator MNUSTY Segment Account Traveler Hotel Name Check-in Date Chec…" at bounding box center [689, 51] width 903 height 0
type input "EDFMWU"
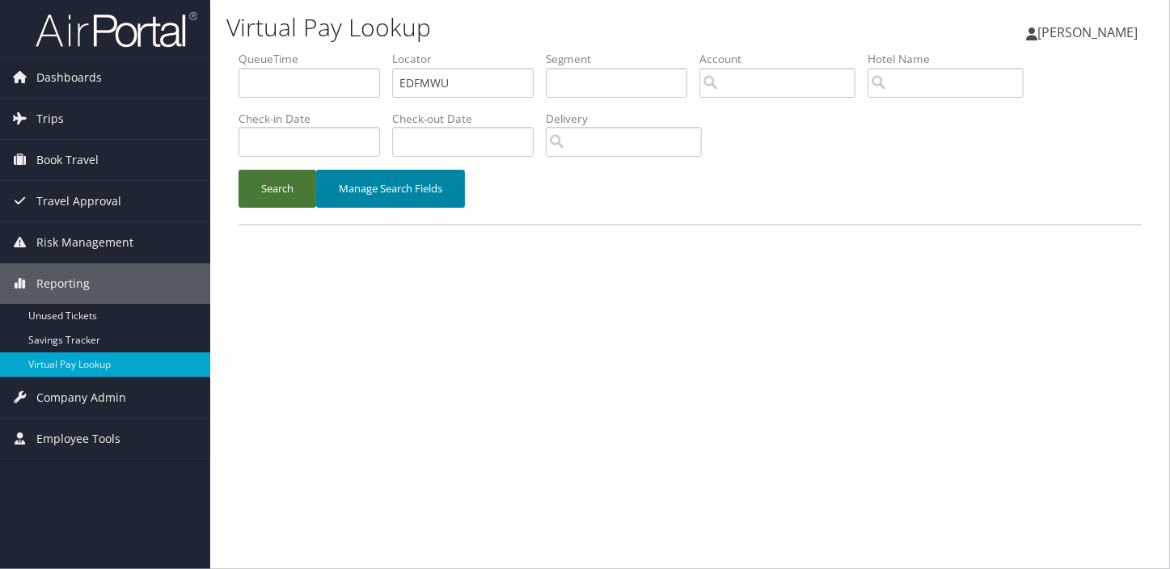
drag, startPoint x: 247, startPoint y: 191, endPoint x: 448, endPoint y: 198, distance: 200.6
click at [247, 190] on button "Search" at bounding box center [277, 189] width 78 height 38
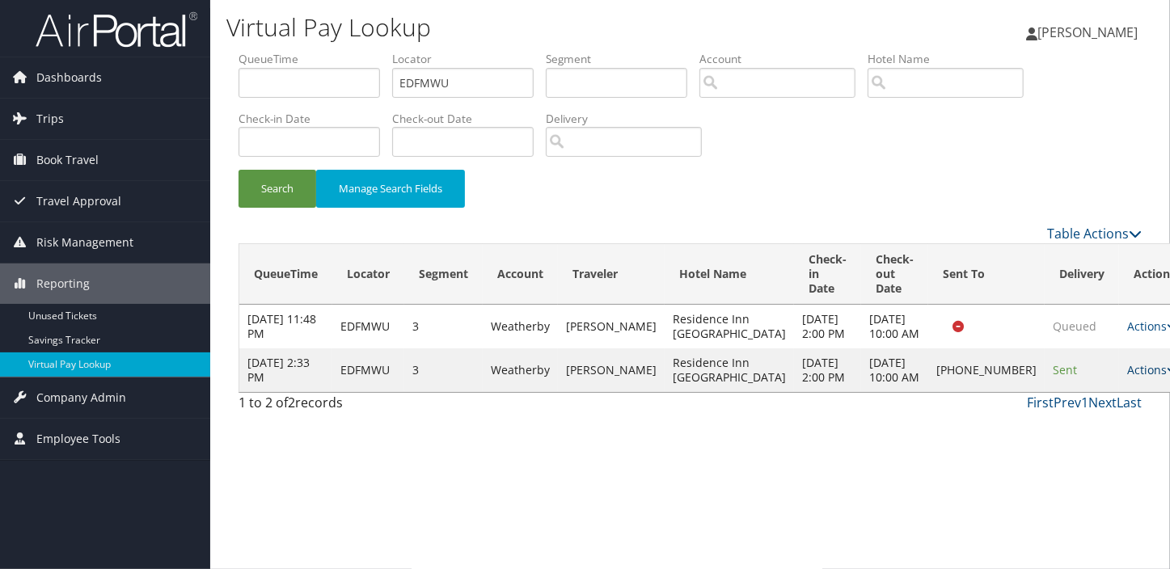
click at [1127, 377] on link "Actions" at bounding box center [1152, 369] width 51 height 15
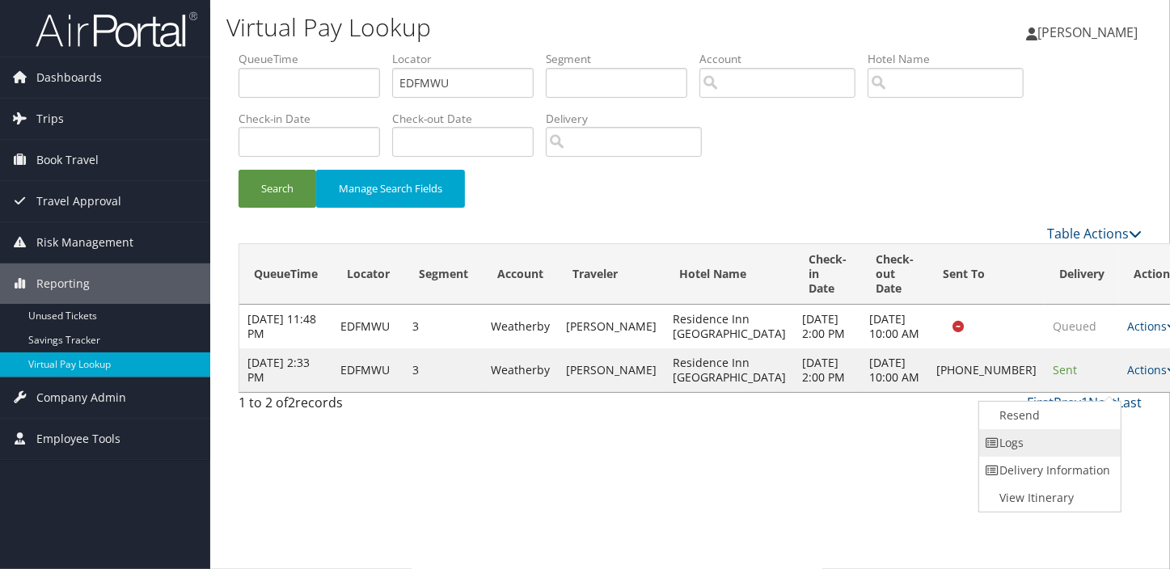
click at [1065, 445] on link "Logs" at bounding box center [1048, 442] width 138 height 27
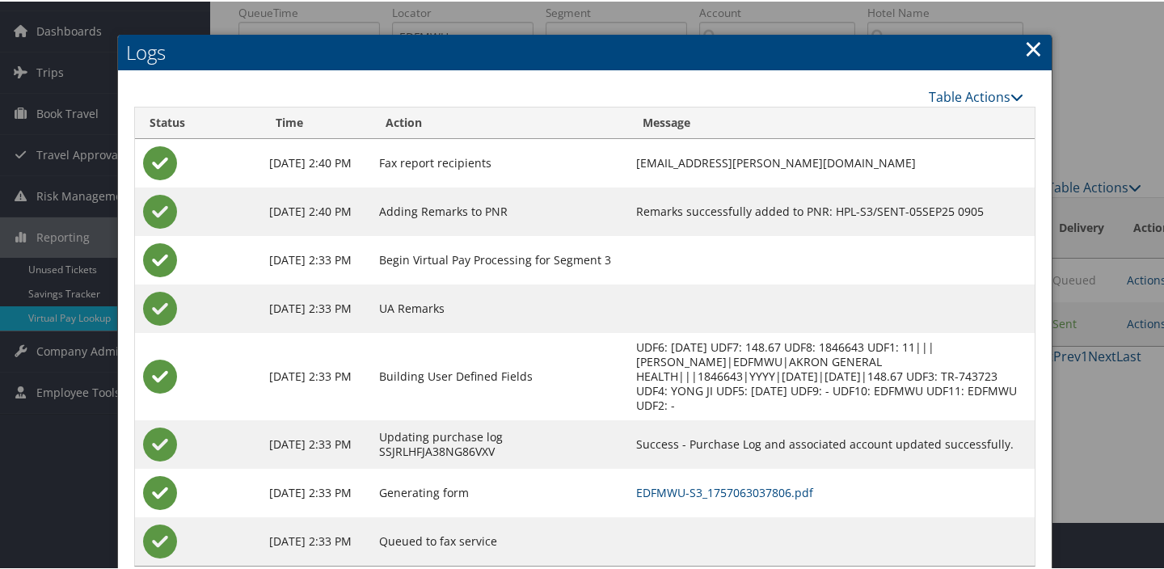
scroll to position [73, 0]
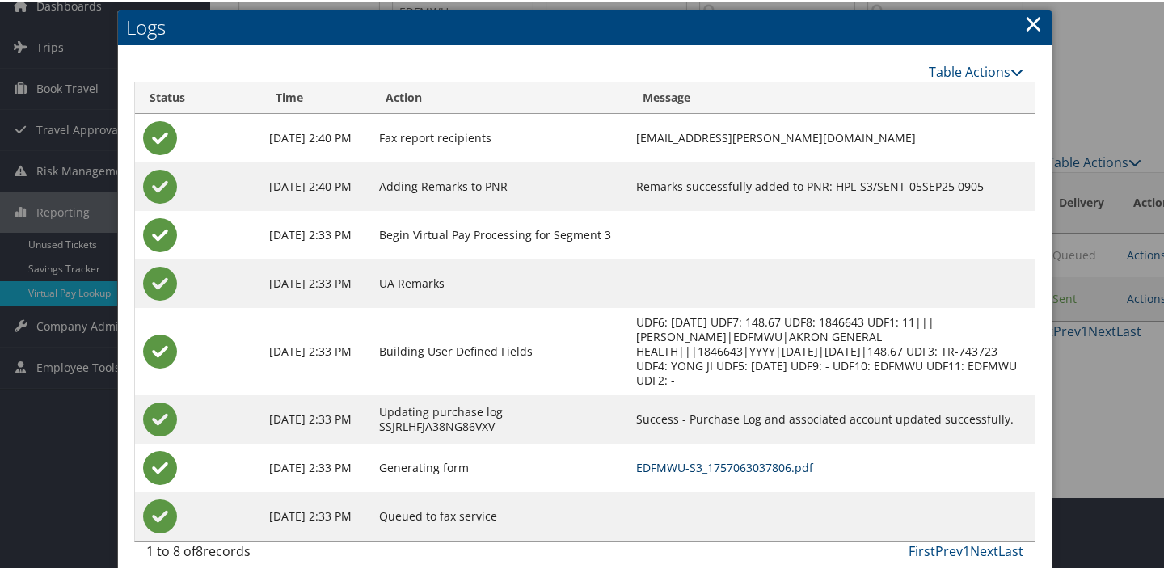
click at [767, 458] on link "EDFMWU-S3_1757063037806.pdf" at bounding box center [724, 465] width 177 height 15
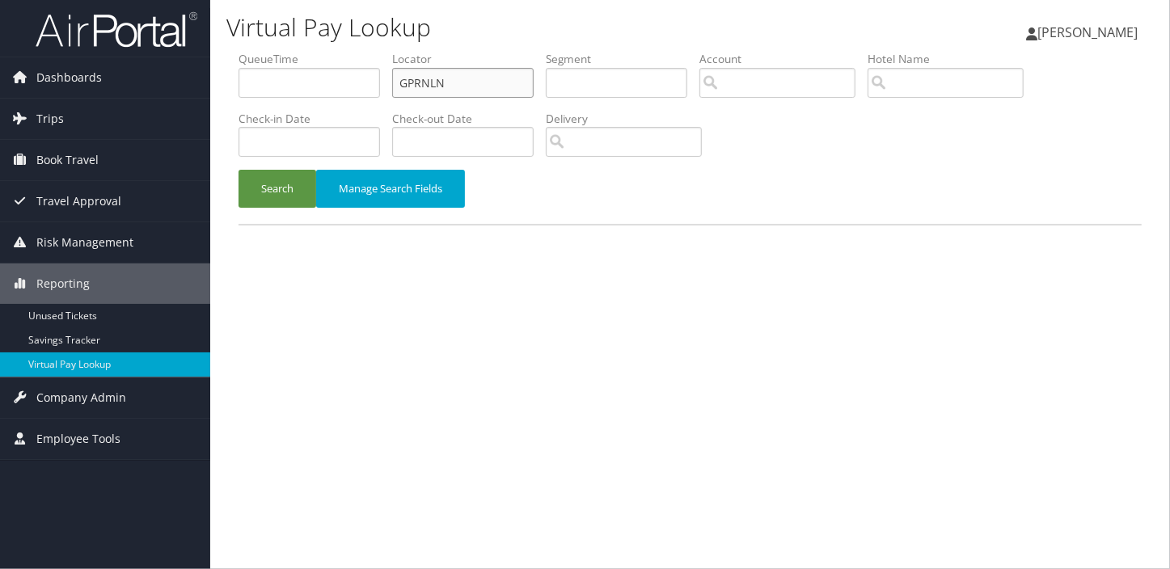
drag, startPoint x: 450, startPoint y: 83, endPoint x: 241, endPoint y: 112, distance: 211.3
click at [242, 51] on ul "QueueTime Locator GPRNLN Segment Account Traveler Hotel Name Check-in Date Chec…" at bounding box center [689, 51] width 903 height 0
paste input "EYPWBS"
type input "EYPWBS"
click at [289, 183] on button "Search" at bounding box center [277, 189] width 78 height 38
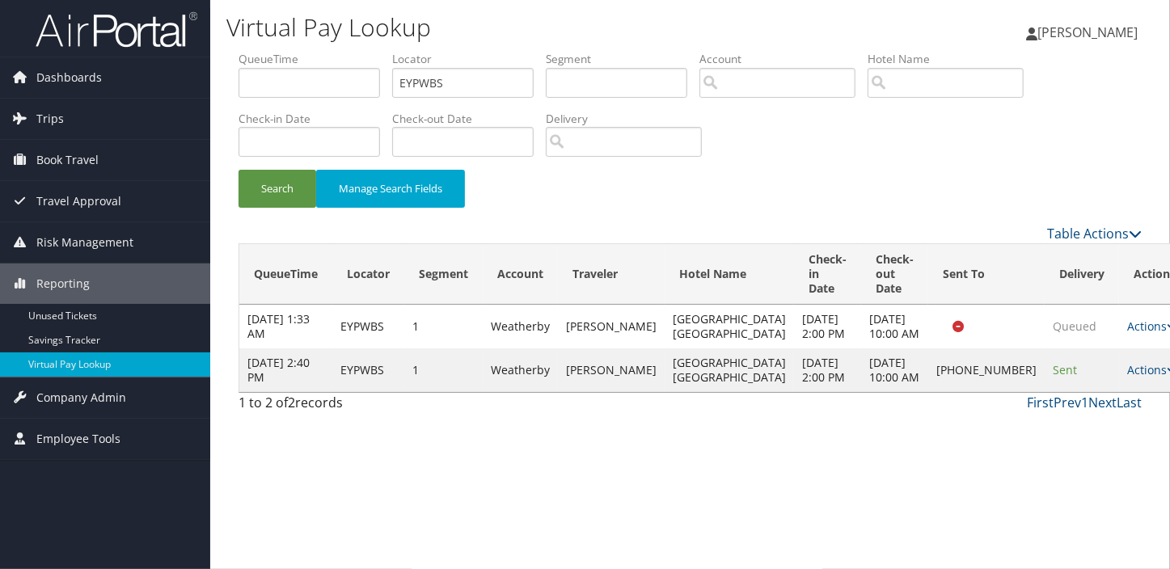
click at [1119, 392] on td "Actions Resend Logs Delivery Information View Itinerary" at bounding box center [1154, 370] width 71 height 44
click at [1127, 377] on link "Actions" at bounding box center [1152, 369] width 51 height 15
click at [1040, 463] on link "Logs" at bounding box center [1047, 464] width 138 height 27
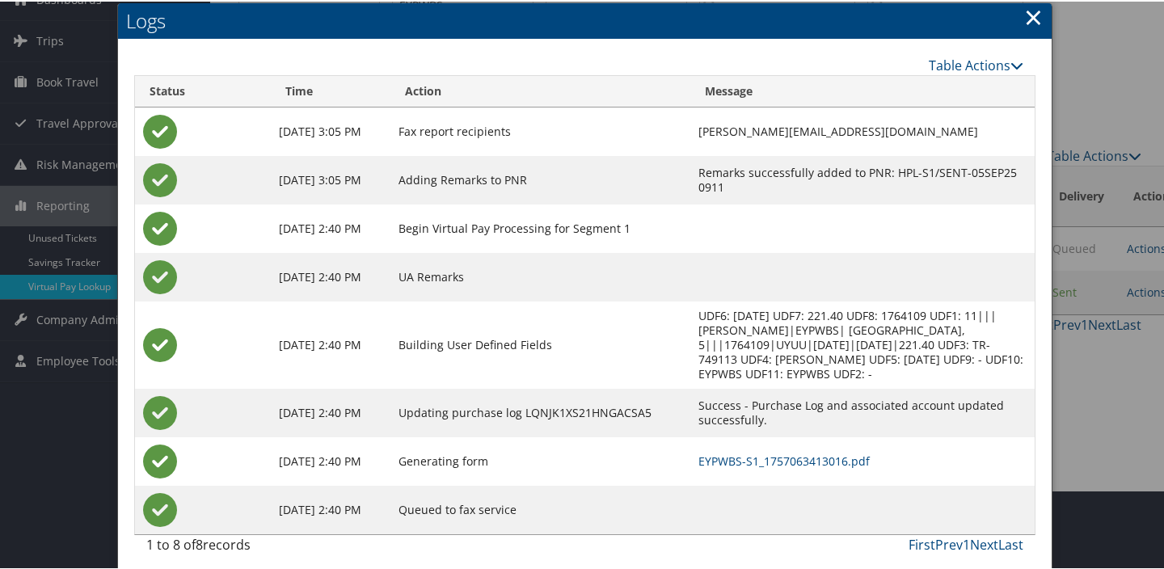
scroll to position [87, 0]
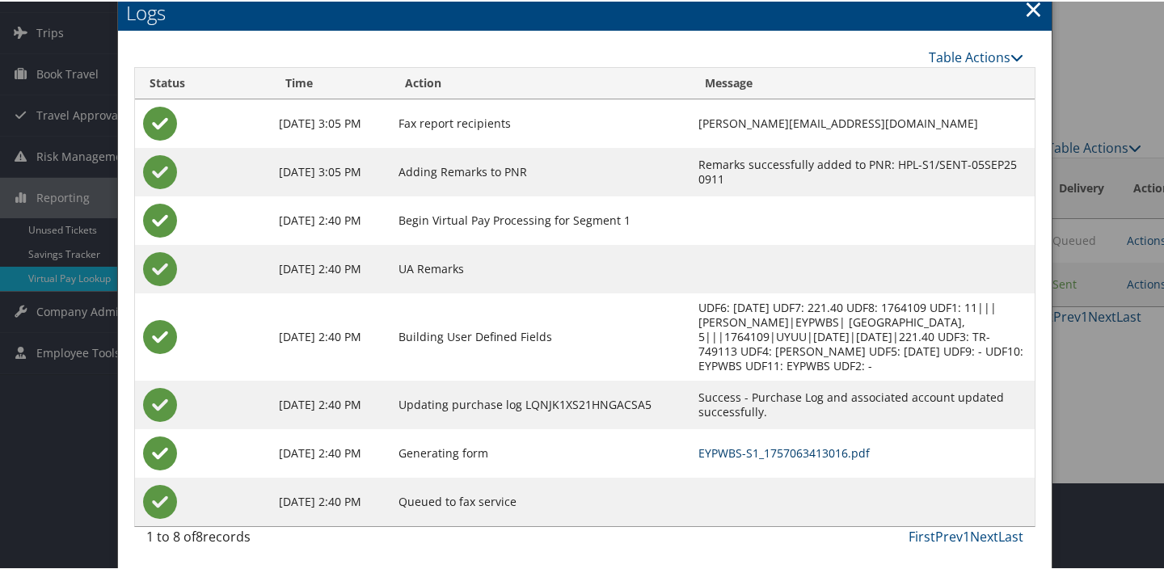
click at [743, 455] on link "EYPWBS-S1_1757063413016.pdf" at bounding box center [783, 451] width 171 height 15
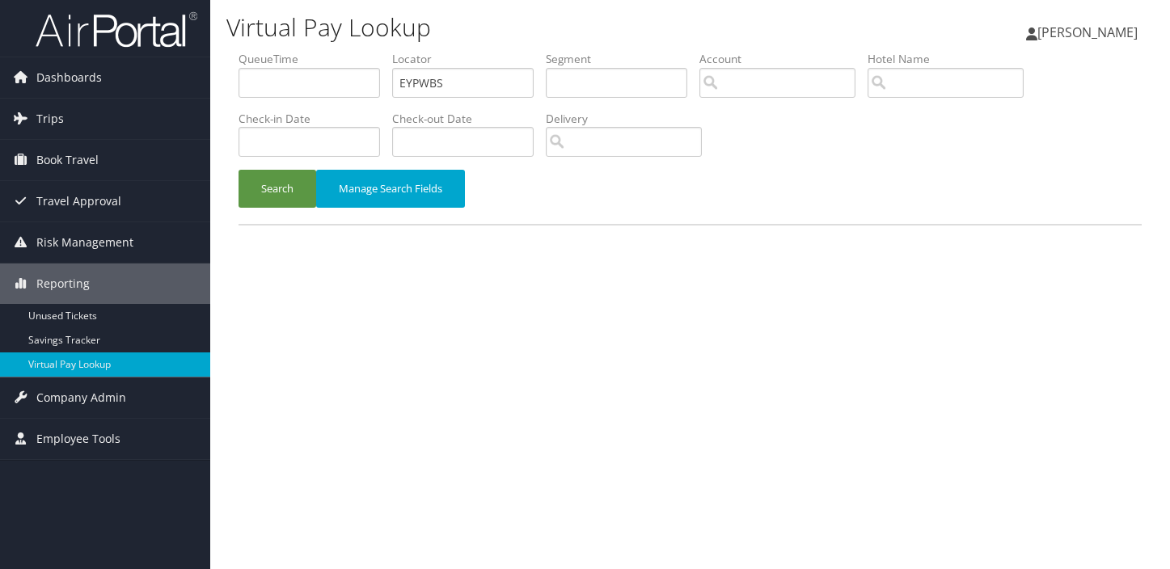
click at [275, 198] on button "Search" at bounding box center [277, 189] width 78 height 38
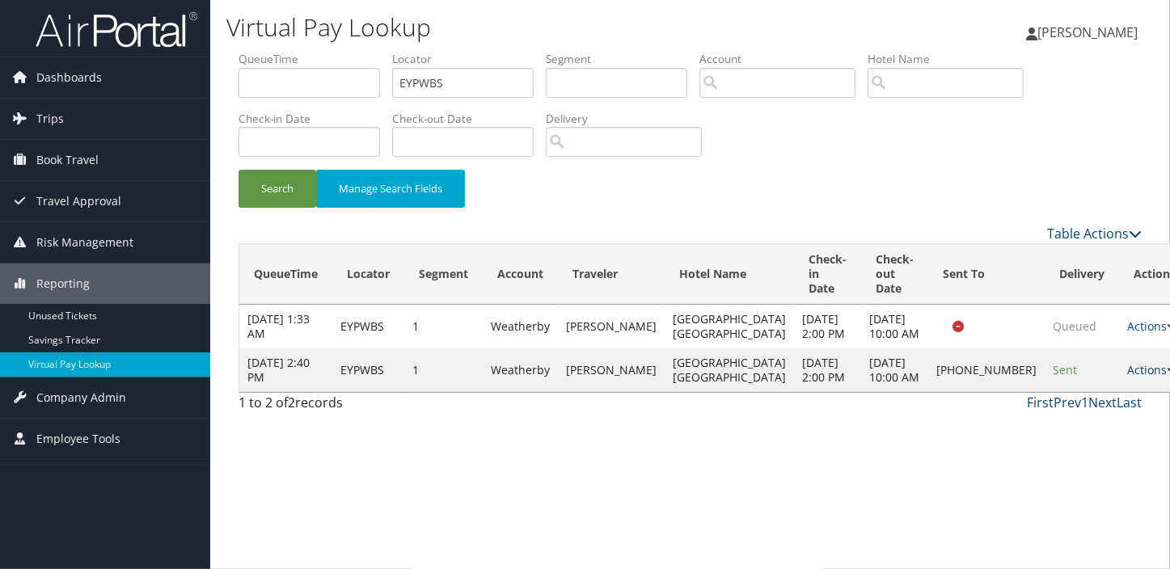
click at [1127, 377] on link "Actions" at bounding box center [1152, 369] width 51 height 15
click at [1053, 453] on link "Logs" at bounding box center [1047, 464] width 138 height 27
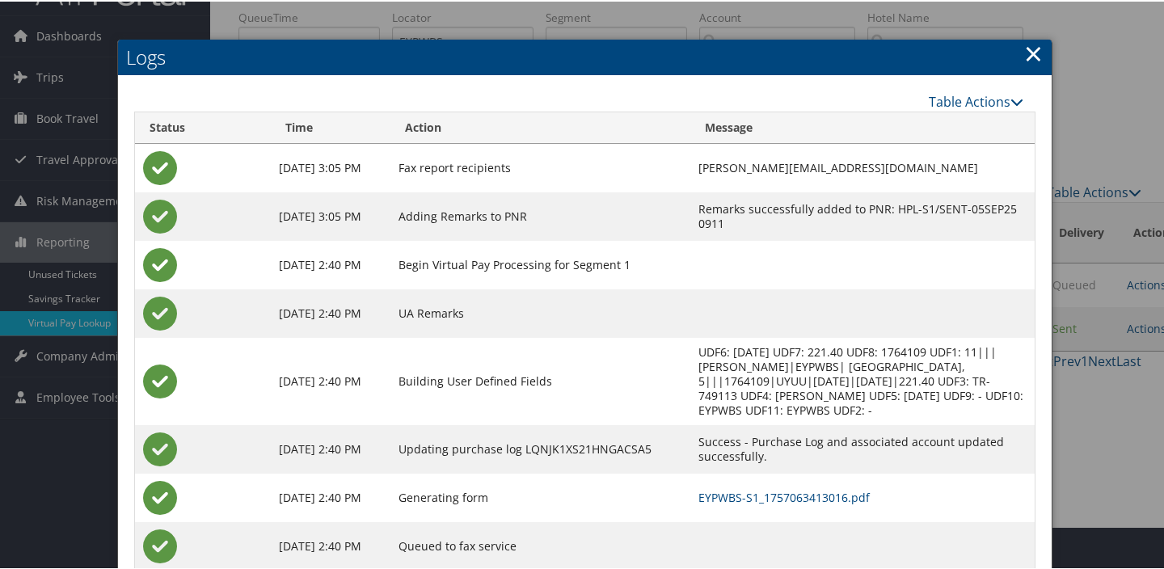
scroll to position [87, 0]
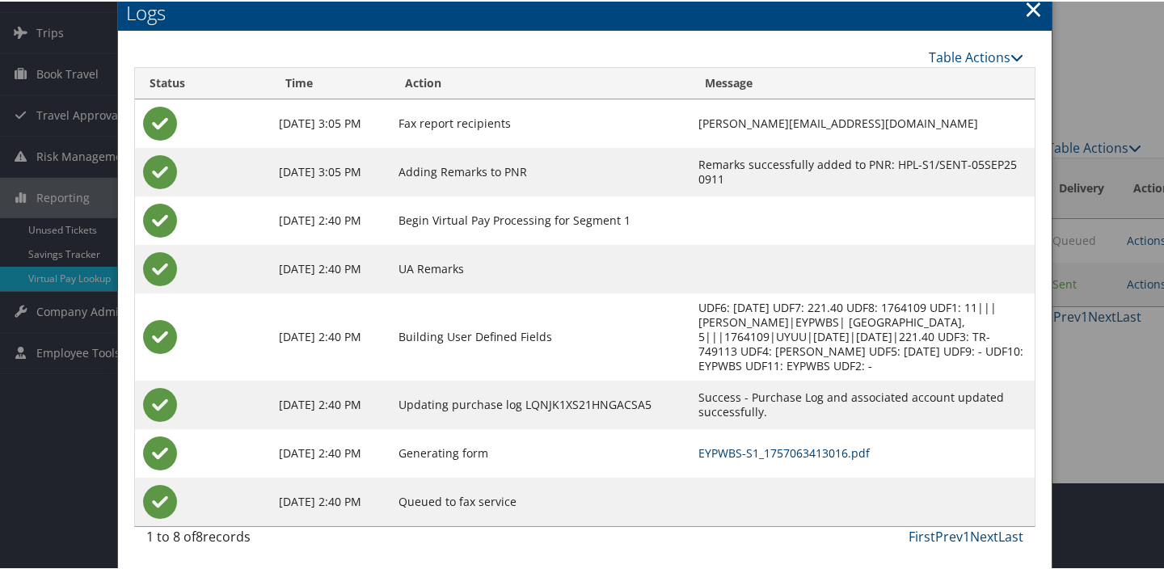
click at [728, 454] on link "EYPWBS-S1_1757063413016.pdf" at bounding box center [783, 451] width 171 height 15
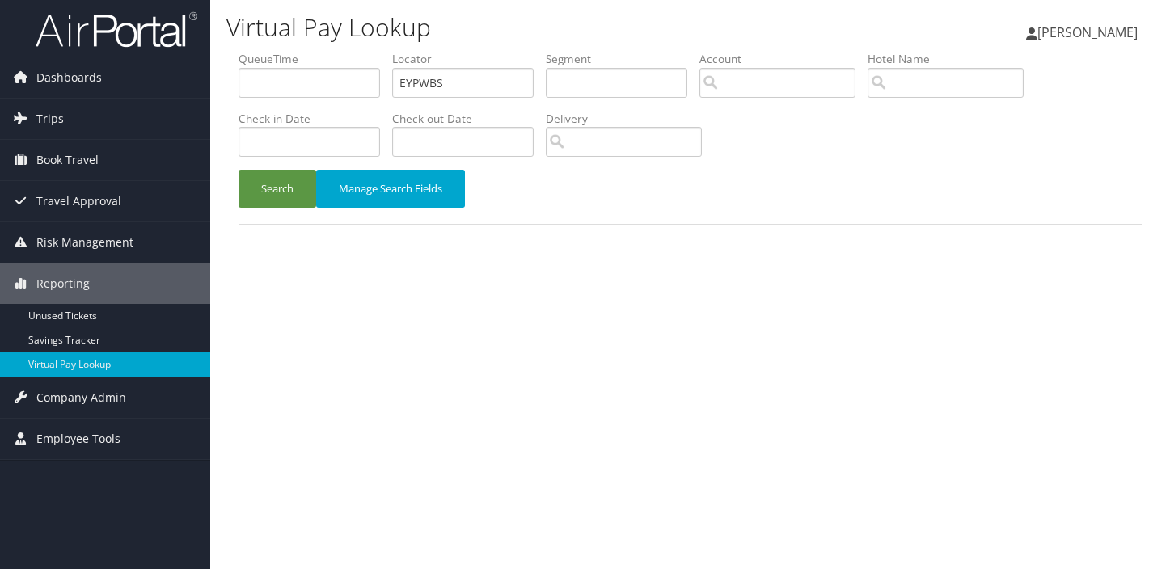
click at [276, 198] on button "Search" at bounding box center [277, 189] width 78 height 38
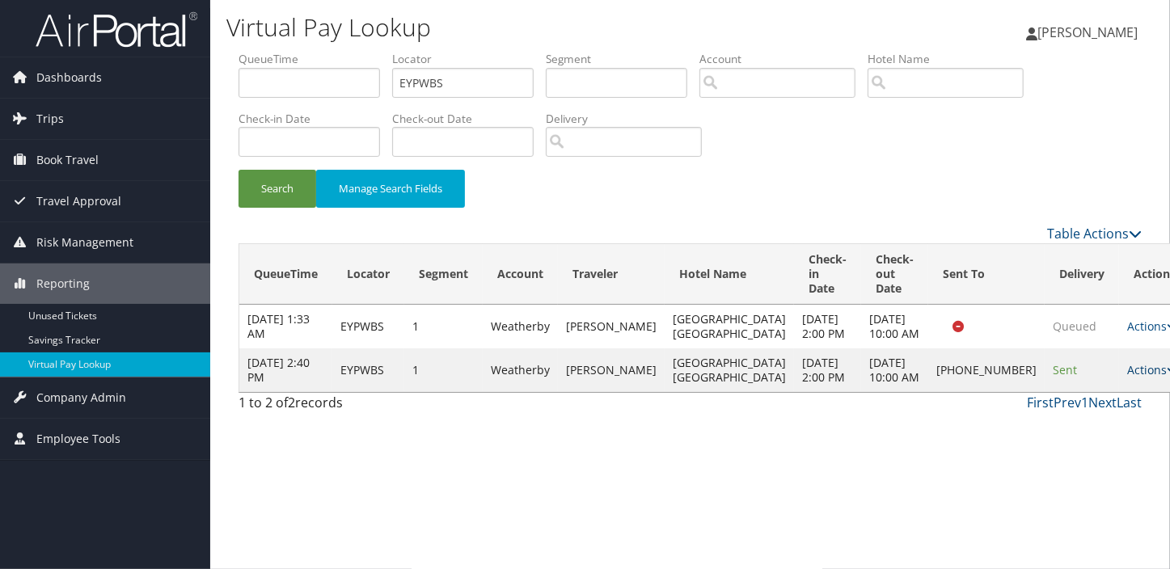
click at [1127, 377] on link "Actions" at bounding box center [1152, 369] width 51 height 15
click at [1019, 428] on link "Resend" at bounding box center [1047, 437] width 138 height 27
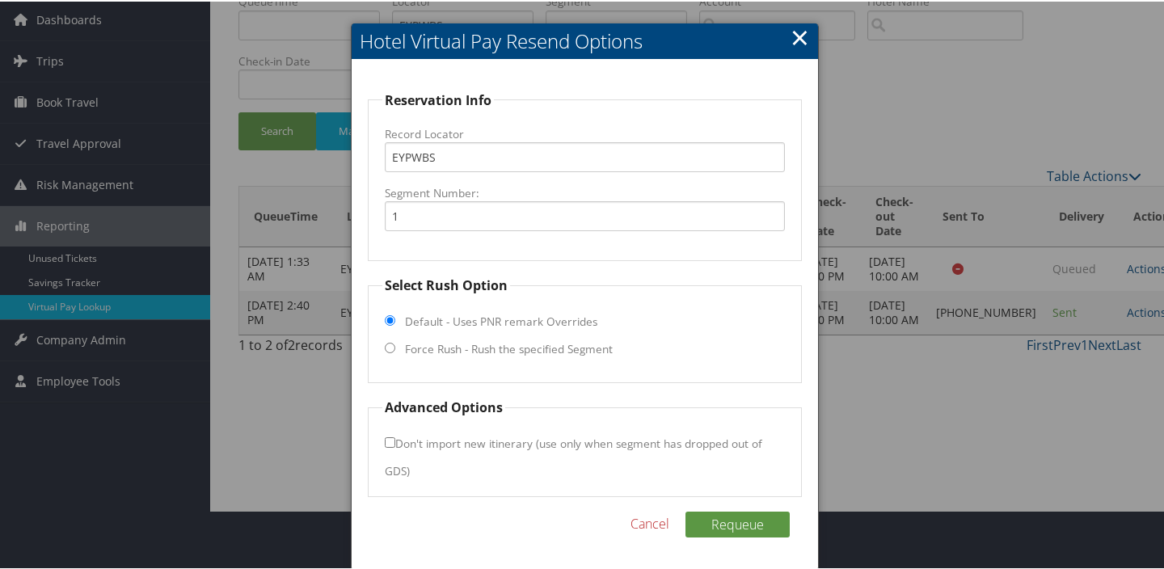
click at [485, 344] on label "Force Rush - Rush the specified Segment" at bounding box center [509, 348] width 208 height 16
click at [395, 344] on input "Force Rush - Rush the specified Segment" at bounding box center [390, 346] width 11 height 11
radio input "true"
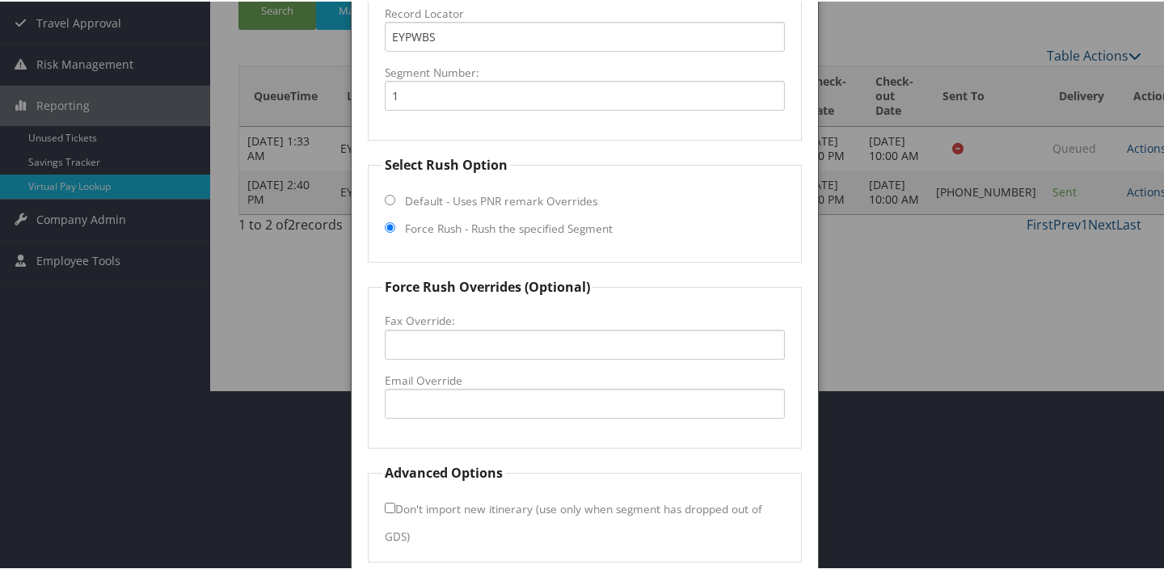
scroll to position [245, 0]
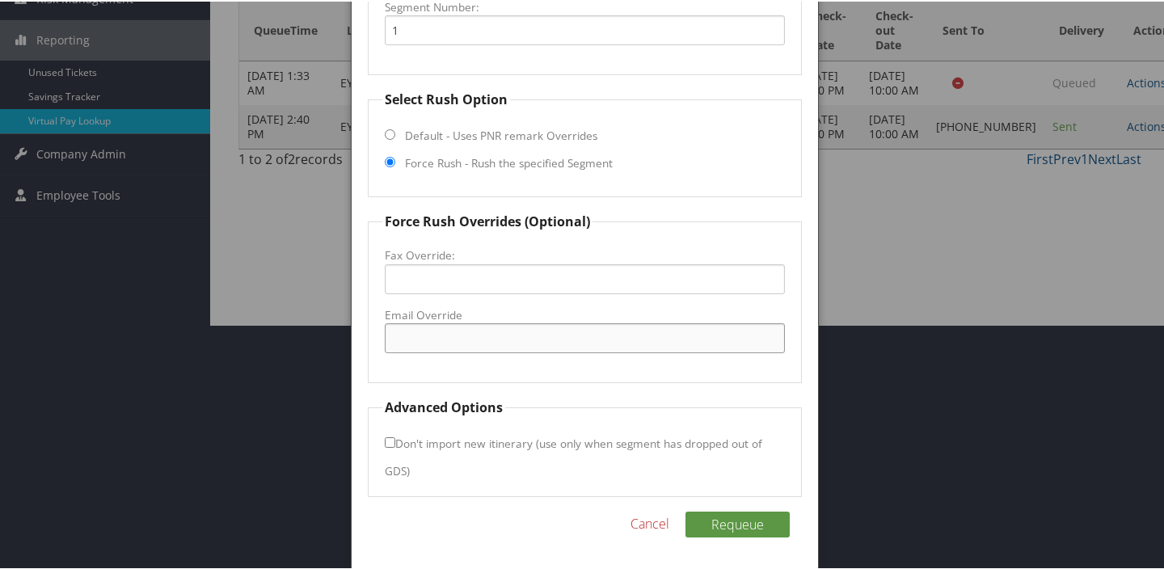
click at [470, 323] on input "Email Override" at bounding box center [585, 337] width 400 height 30
type input "hamptoninnpotsdam@gmail.com"
click at [737, 526] on button "Requeue" at bounding box center [737, 523] width 104 height 26
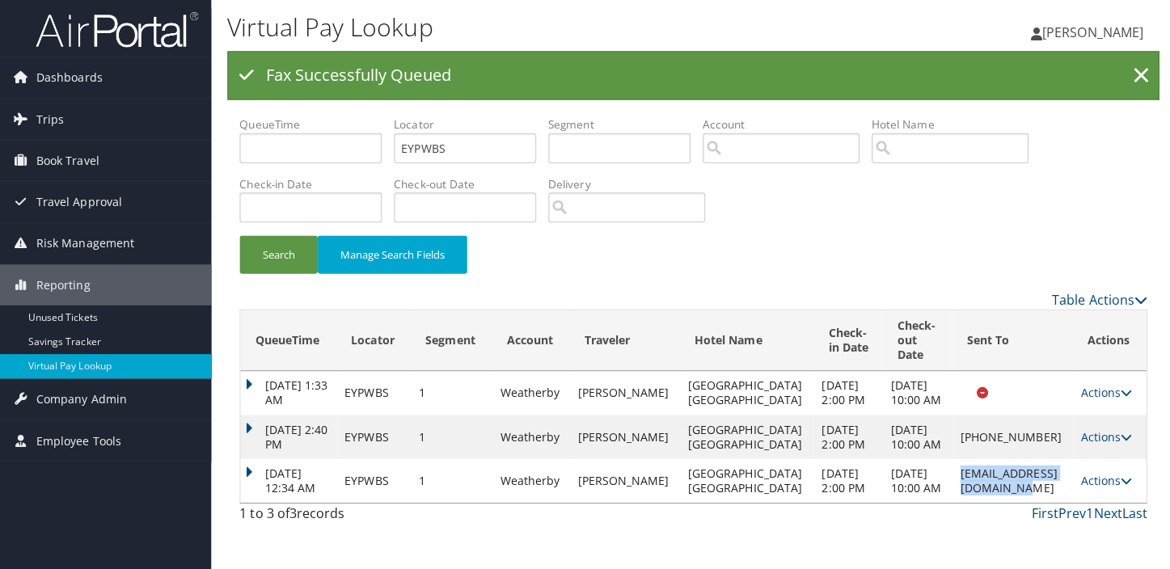
scroll to position [0, 0]
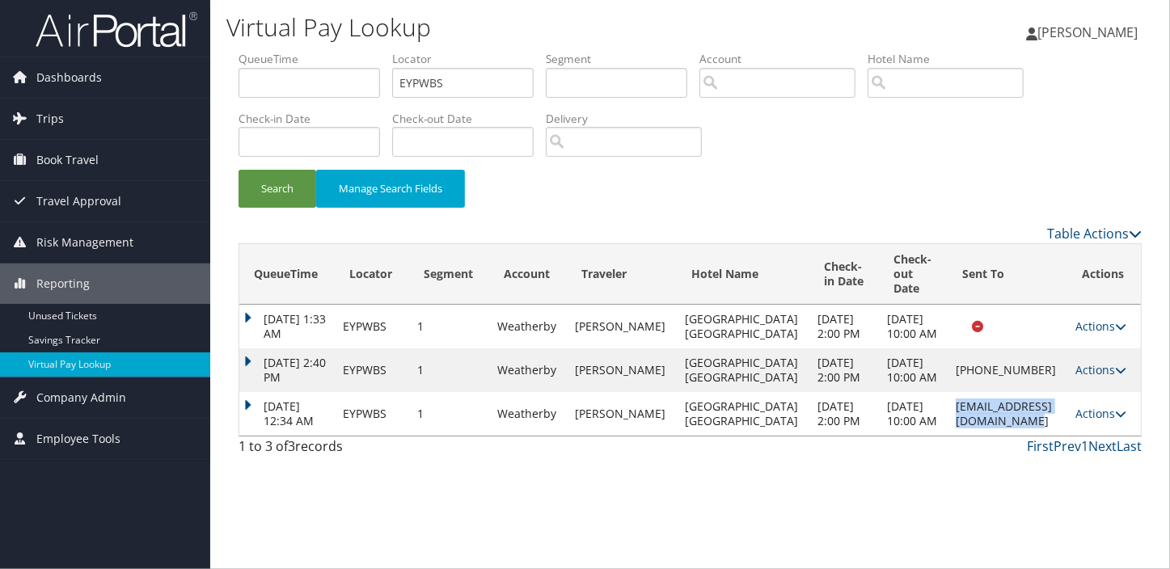
drag, startPoint x: 868, startPoint y: 507, endPoint x: 1046, endPoint y: 509, distance: 177.9
click at [1046, 436] on td "hamptoninnpotsdam@gmail.com" at bounding box center [1007, 414] width 120 height 44
copy td "hamptoninnpotsdam@gmail.com"
click at [1093, 421] on link "Actions" at bounding box center [1100, 413] width 51 height 15
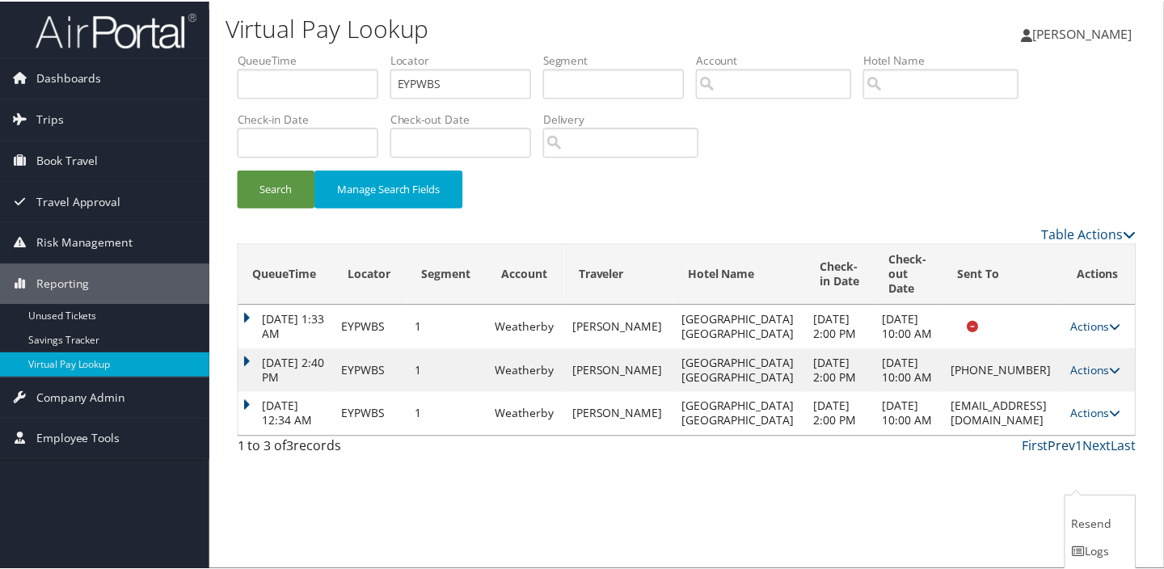
scroll to position [39, 0]
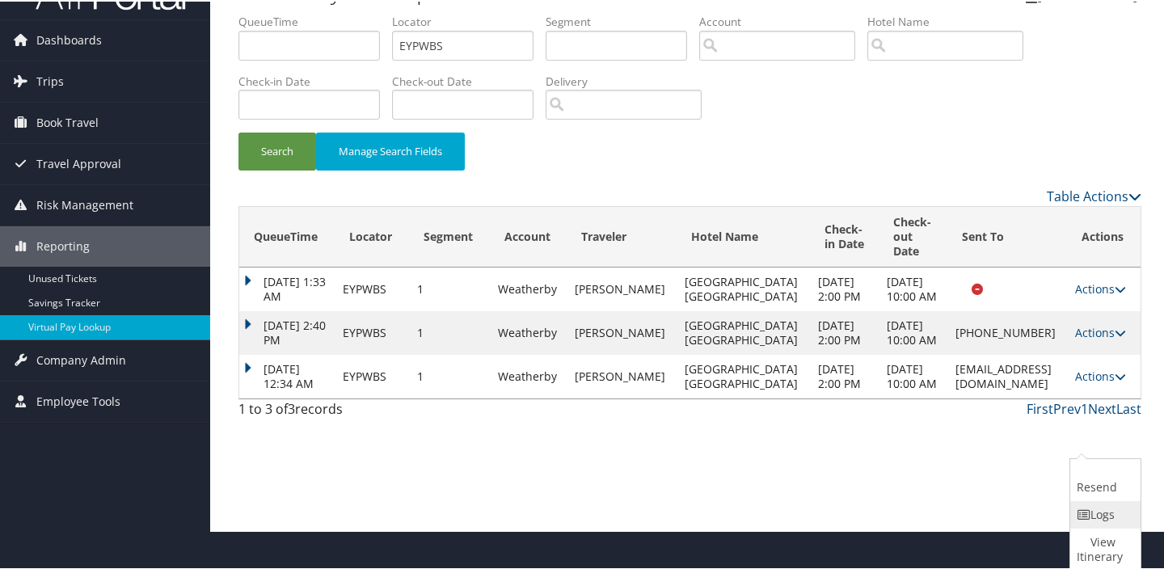
drag, startPoint x: 1094, startPoint y: 515, endPoint x: 811, endPoint y: 405, distance: 303.5
click at [1092, 514] on link "Logs" at bounding box center [1103, 513] width 66 height 27
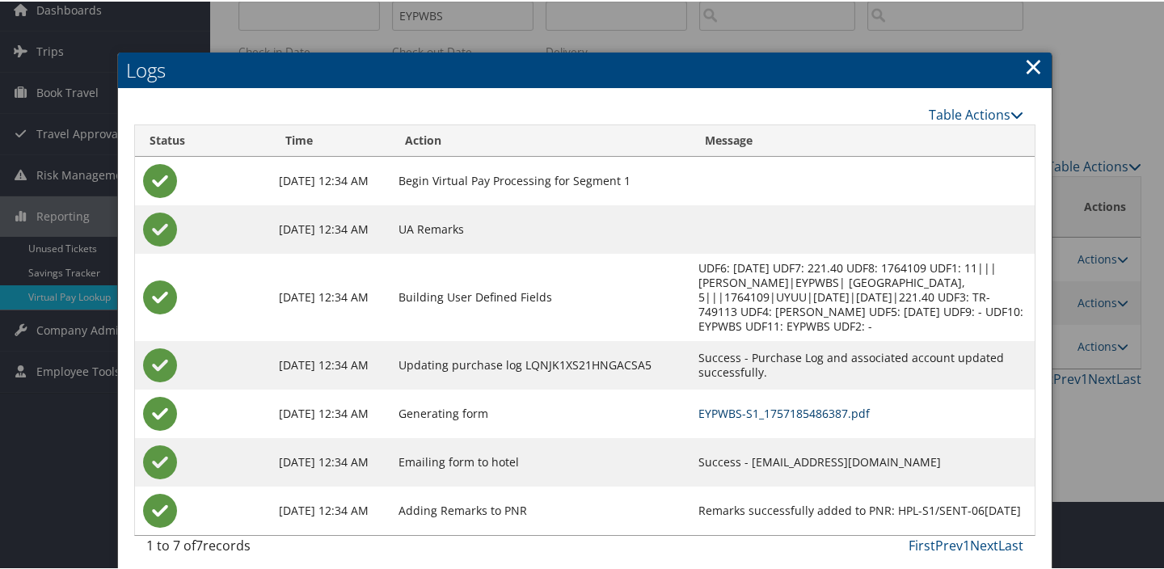
scroll to position [78, 0]
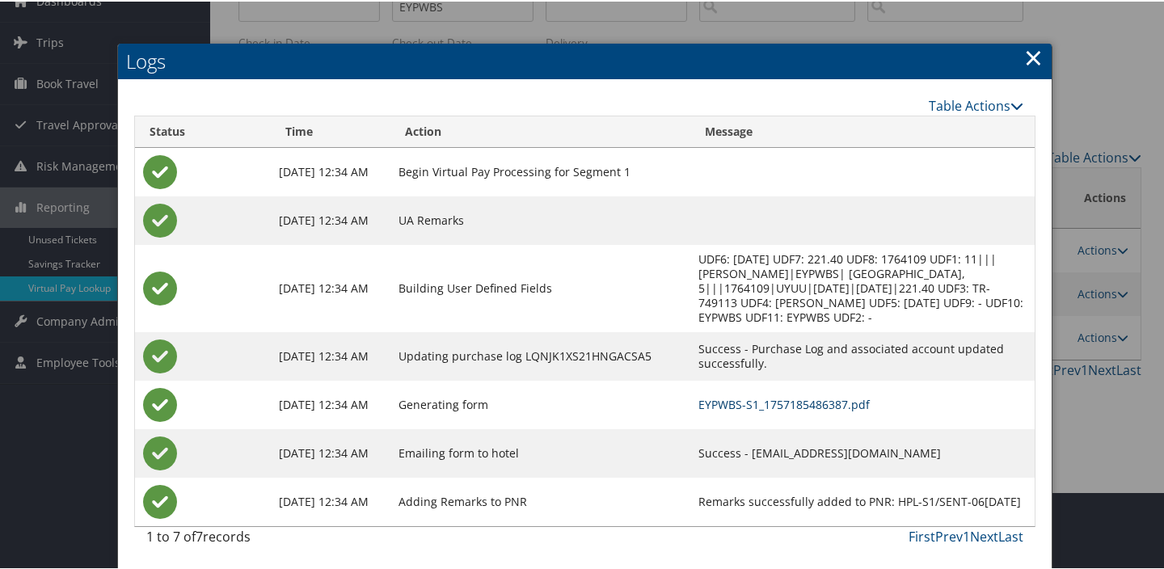
click at [727, 403] on link "EYPWBS-S1_1757185486387.pdf" at bounding box center [783, 402] width 171 height 15
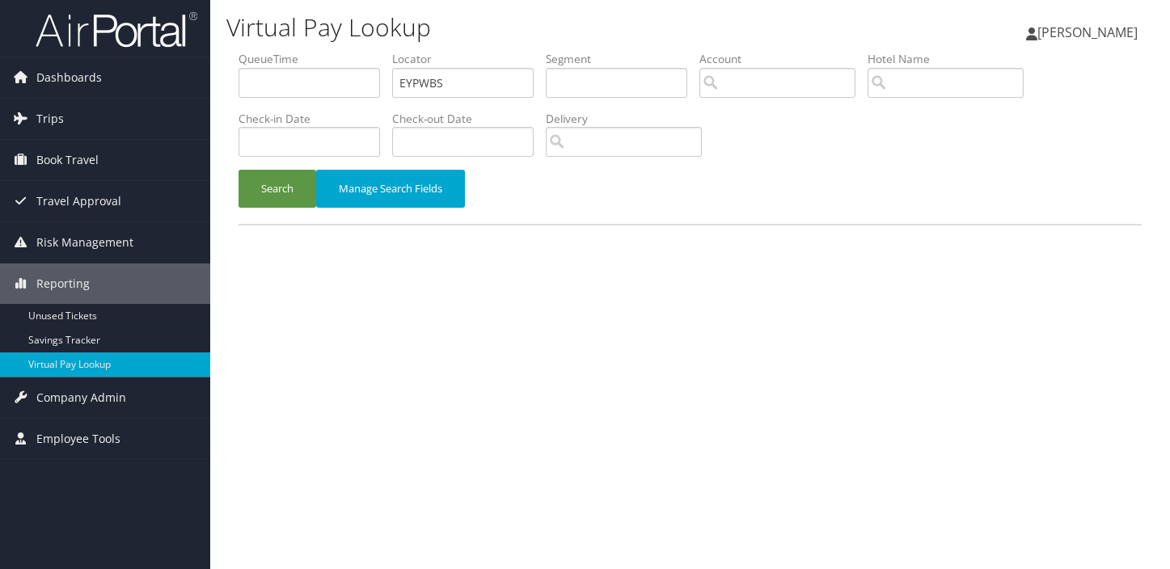
click at [285, 186] on button "Search" at bounding box center [277, 189] width 78 height 38
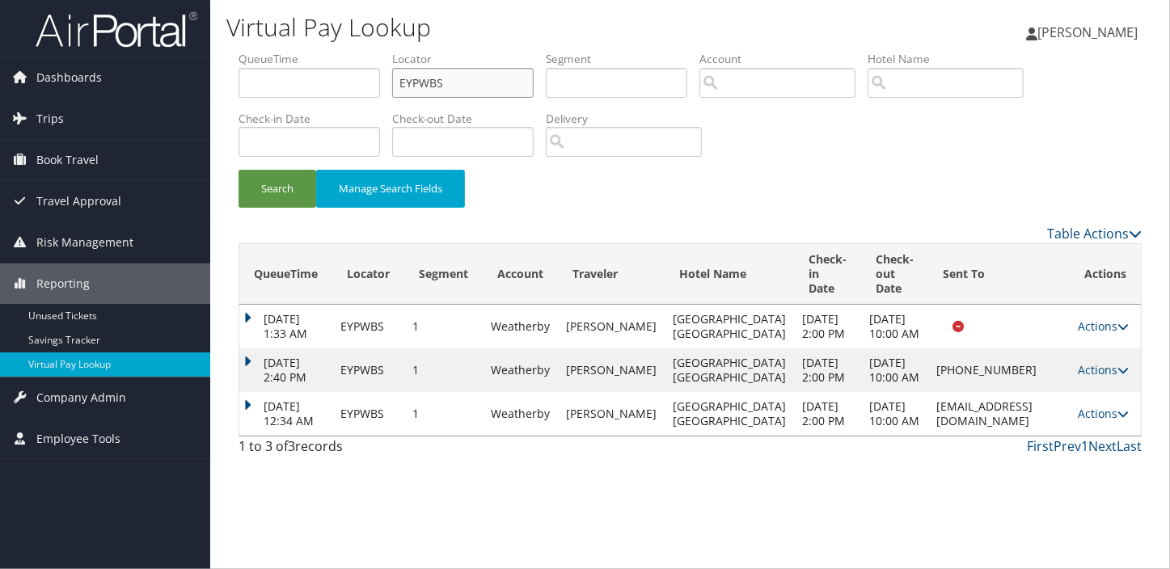
drag, startPoint x: 437, startPoint y: 81, endPoint x: 331, endPoint y: 87, distance: 105.3
click at [331, 51] on ul "QueueTime Locator EYPWBS Segment Account Traveler Hotel Name Check-in Date Chec…" at bounding box center [689, 51] width 903 height 0
drag, startPoint x: 496, startPoint y: 74, endPoint x: 317, endPoint y: 136, distance: 189.7
click at [255, 51] on ul "QueueTime Locator EYPWBS Segment Account Traveler Hotel Name Check-in Date Chec…" at bounding box center [689, 51] width 903 height 0
paste input "EZAZJO"
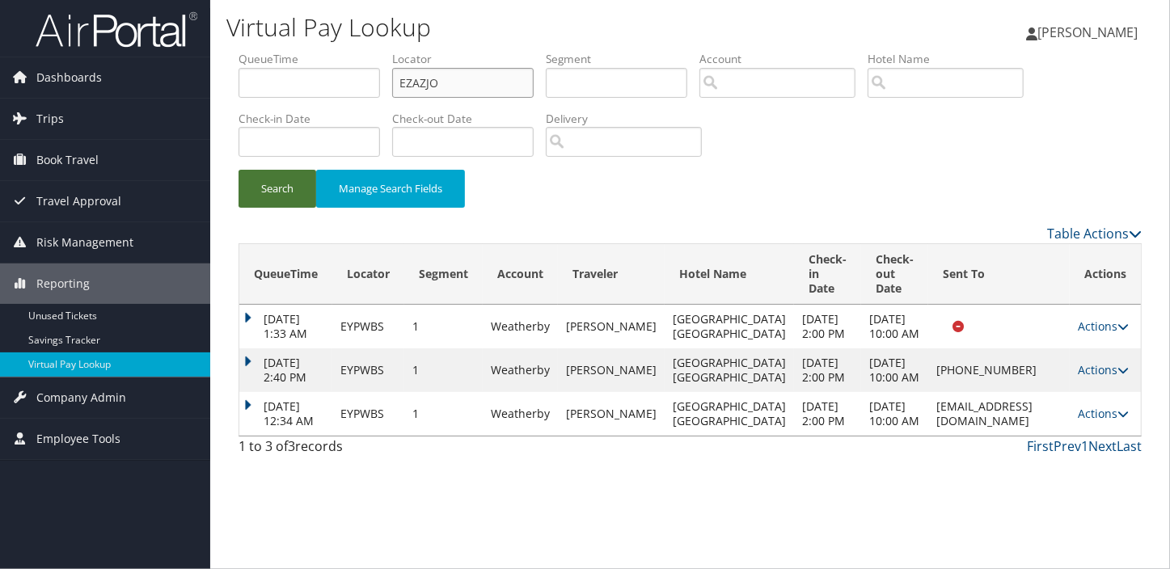
type input "EZAZJO"
click at [238, 170] on button "Search" at bounding box center [277, 189] width 78 height 38
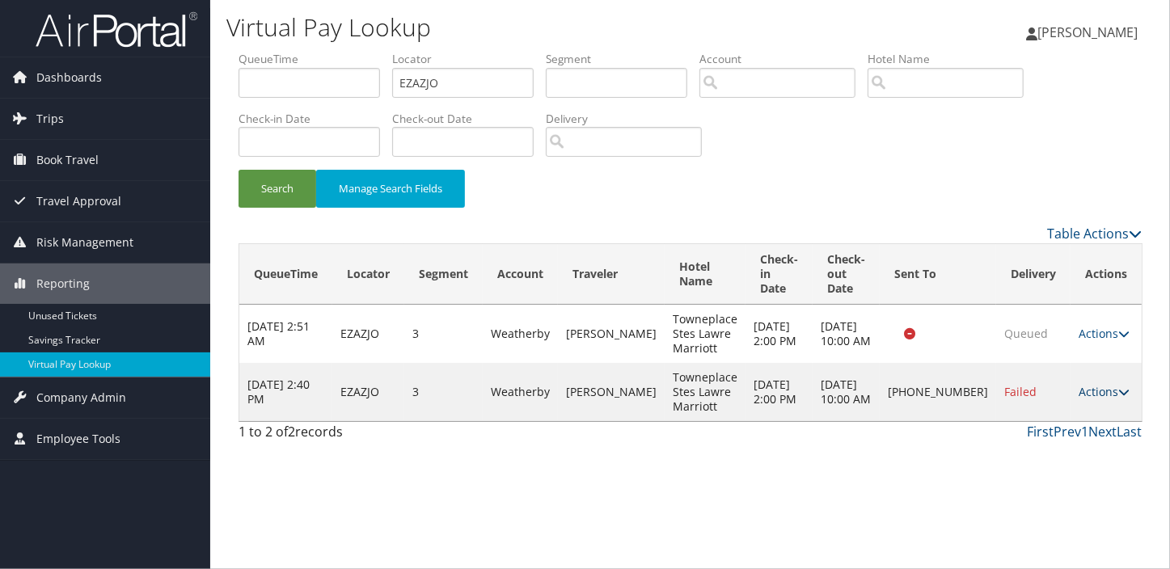
click at [1100, 387] on link "Actions" at bounding box center [1103, 391] width 51 height 15
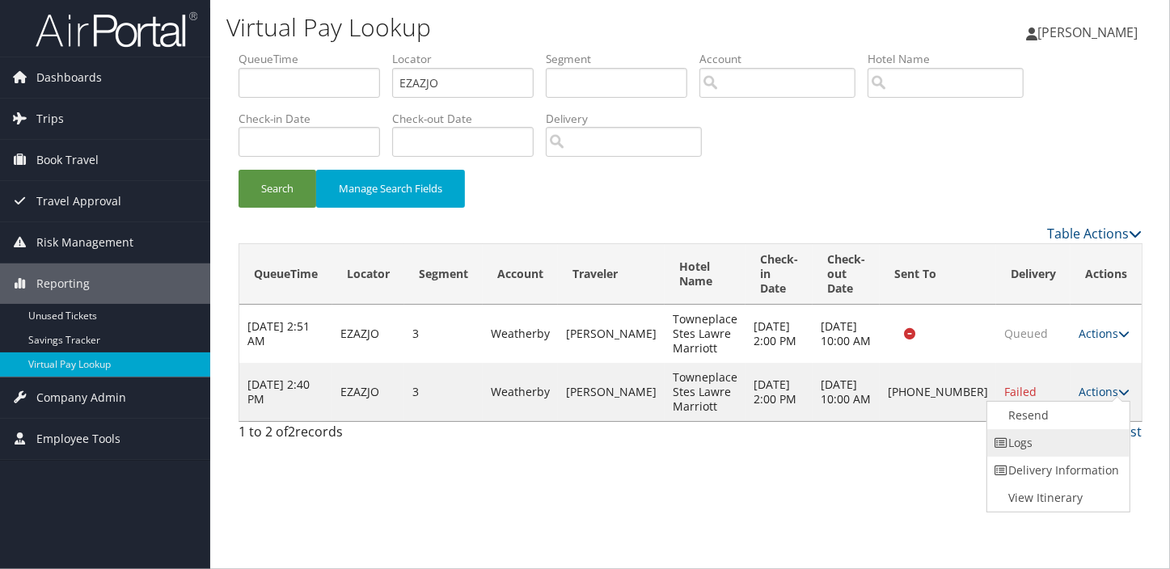
click at [1066, 439] on link "Logs" at bounding box center [1056, 442] width 138 height 27
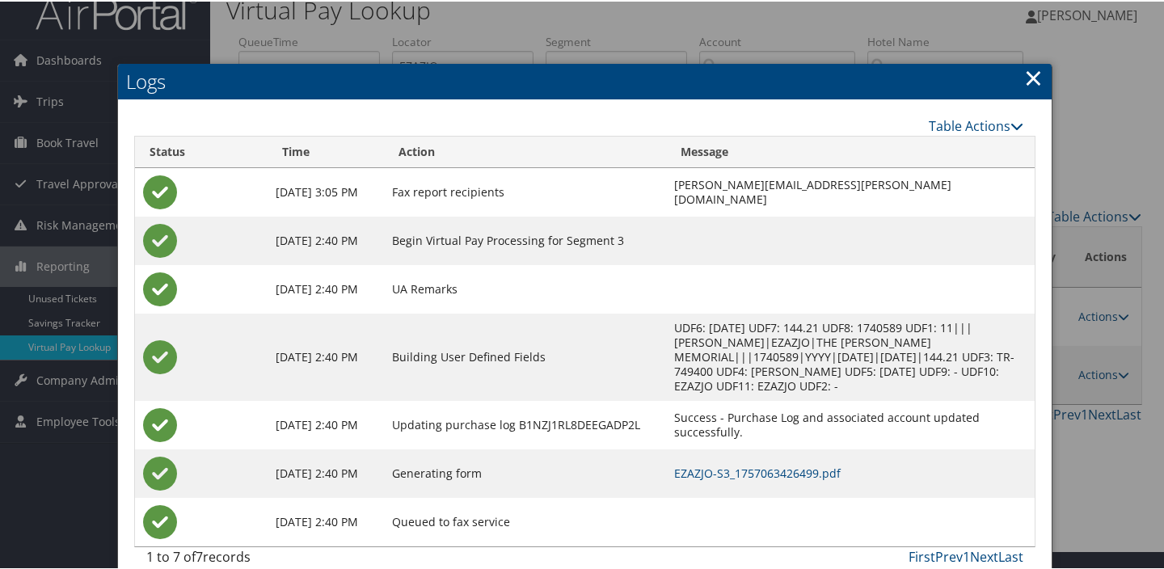
scroll to position [24, 0]
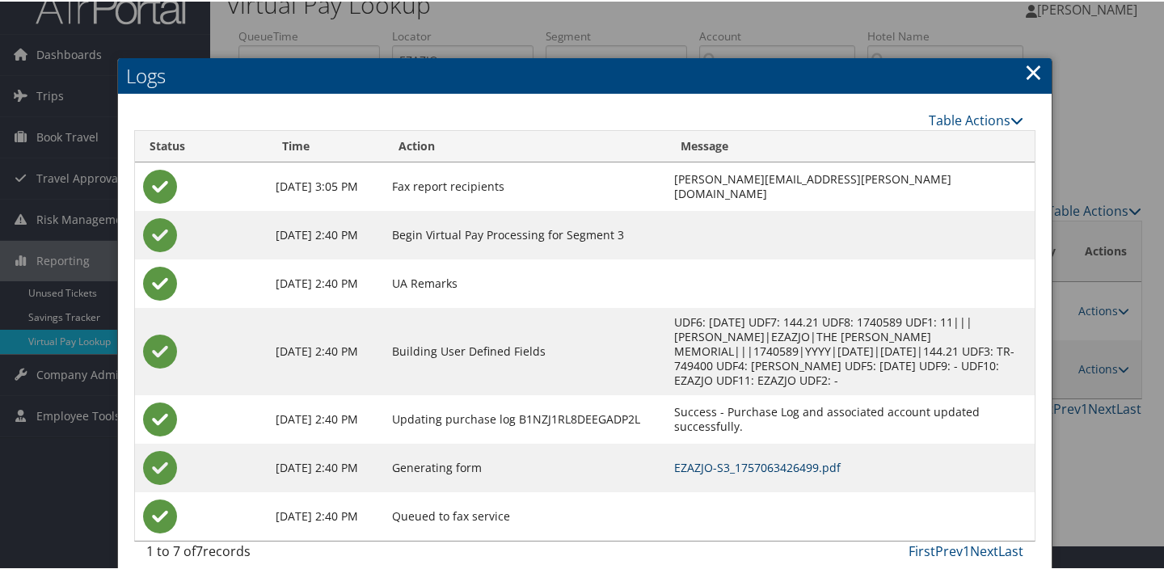
click at [699, 458] on link "EZAZJO-S3_1757063426499.pdf" at bounding box center [757, 465] width 167 height 15
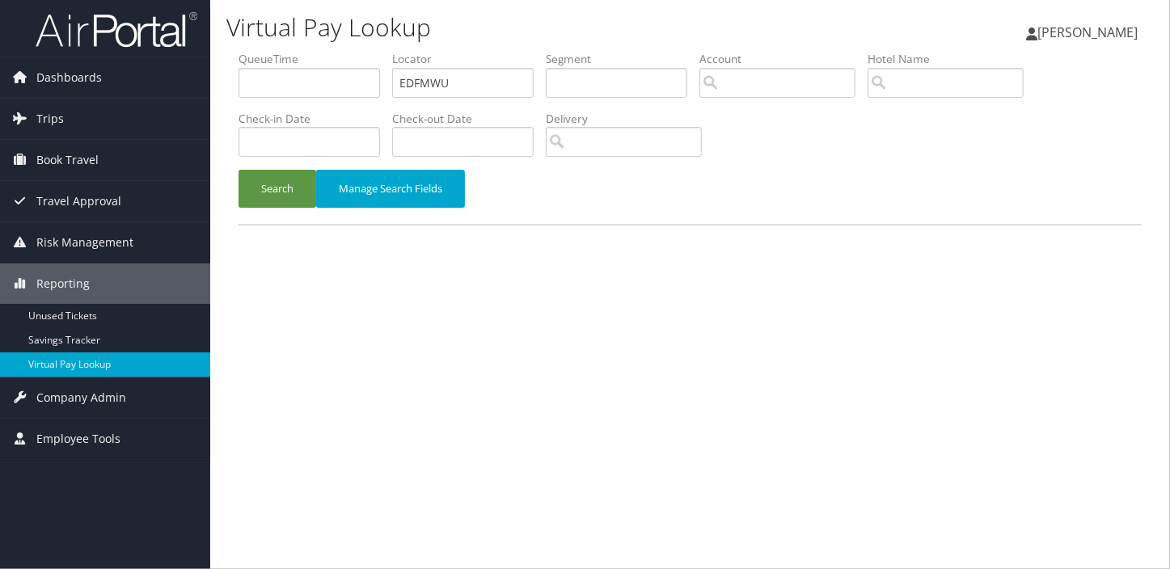
click at [311, 51] on ul "QueueTime Locator EDFMWU Segment Account Traveler Hotel Name Check-in Date Chec…" at bounding box center [689, 51] width 903 height 0
type input "OWCMSY"
click at [244, 177] on button "Search" at bounding box center [277, 189] width 78 height 38
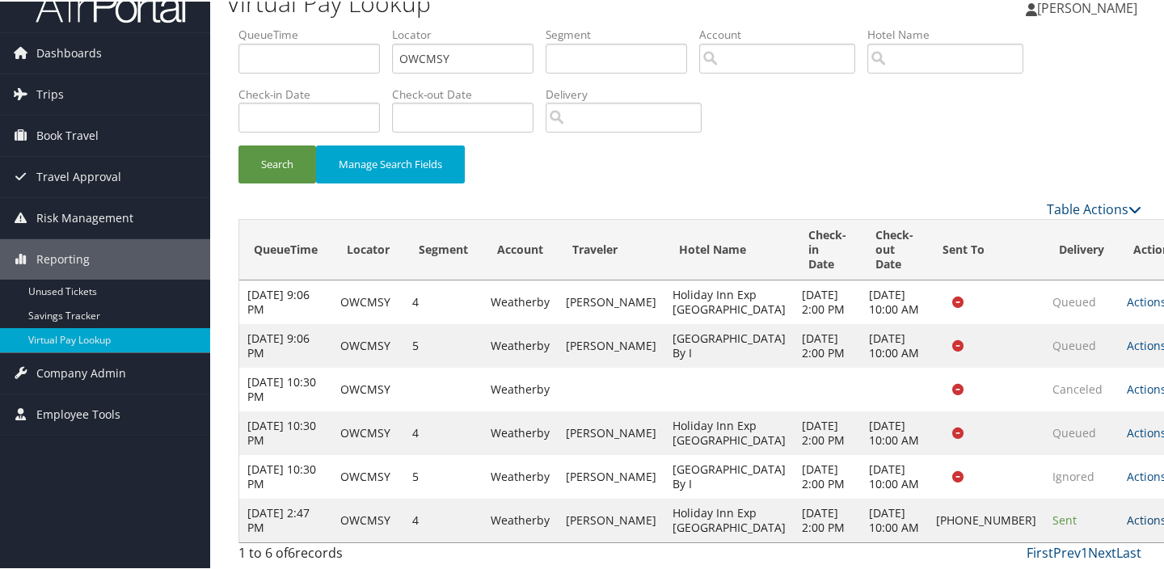
click at [1127, 511] on link "Actions" at bounding box center [1152, 518] width 51 height 15
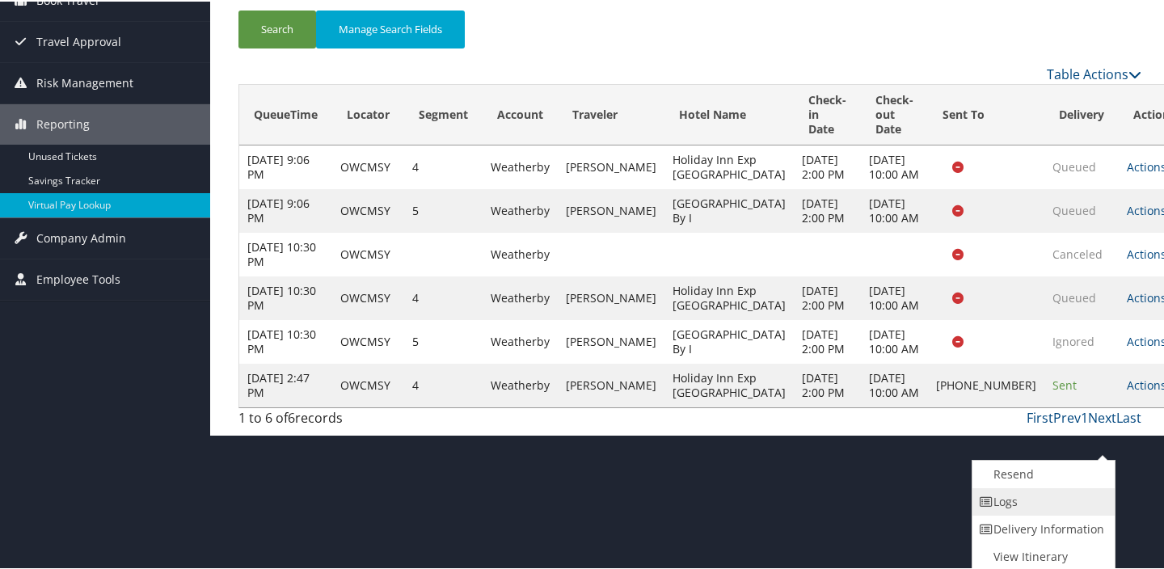
click at [1042, 487] on link "Logs" at bounding box center [1041, 500] width 138 height 27
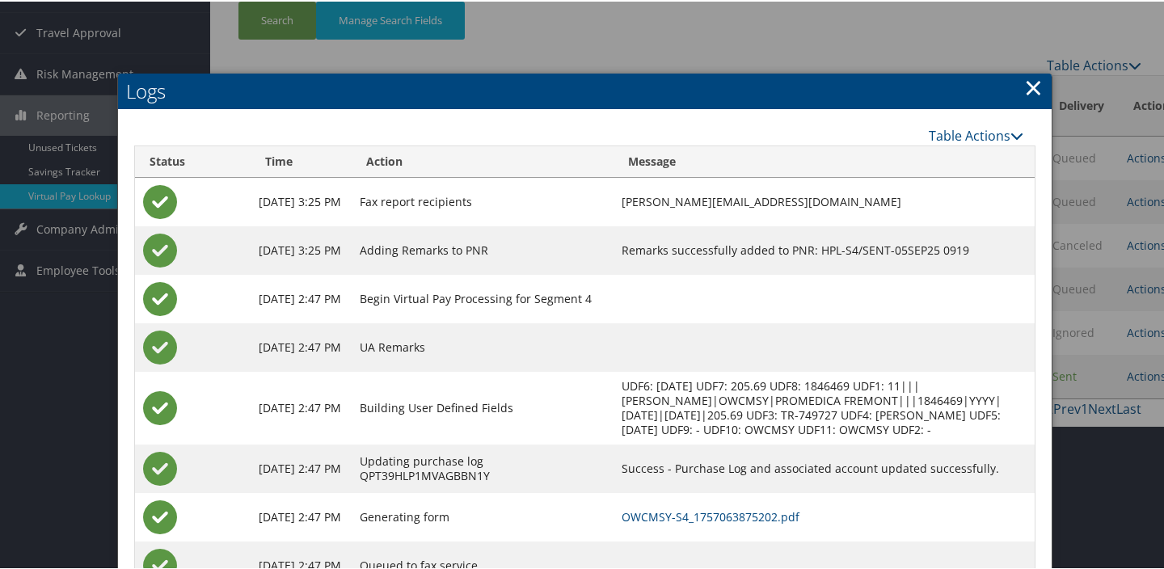
scroll to position [234, 0]
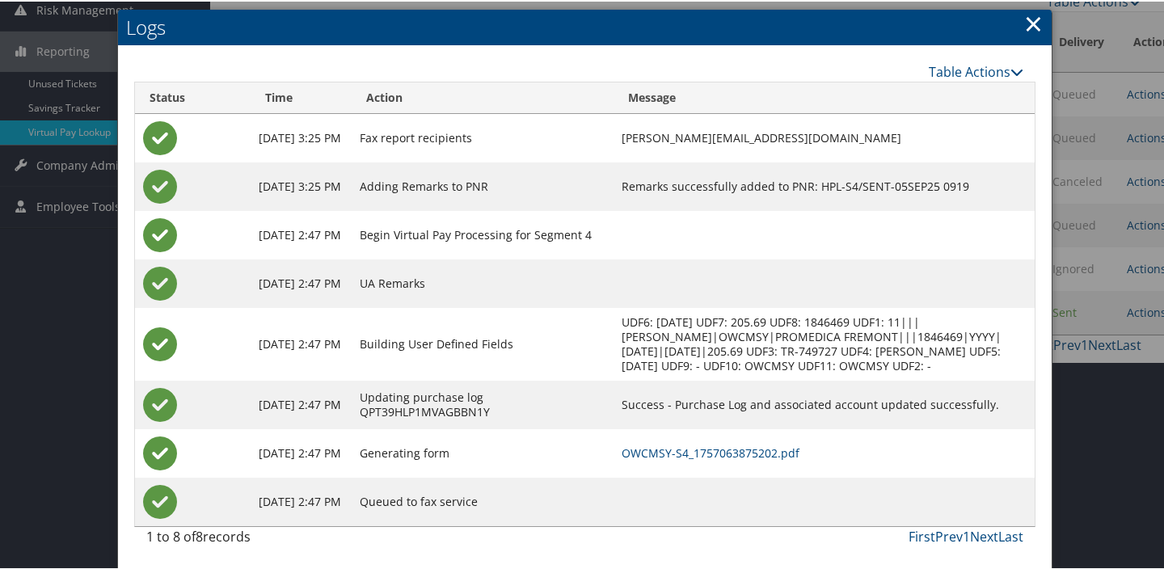
click at [743, 441] on td "OWCMSY-S4_1757063875202.pdf" at bounding box center [824, 452] width 421 height 49
click at [745, 445] on link "OWCMSY-S4_1757063875202.pdf" at bounding box center [711, 451] width 178 height 15
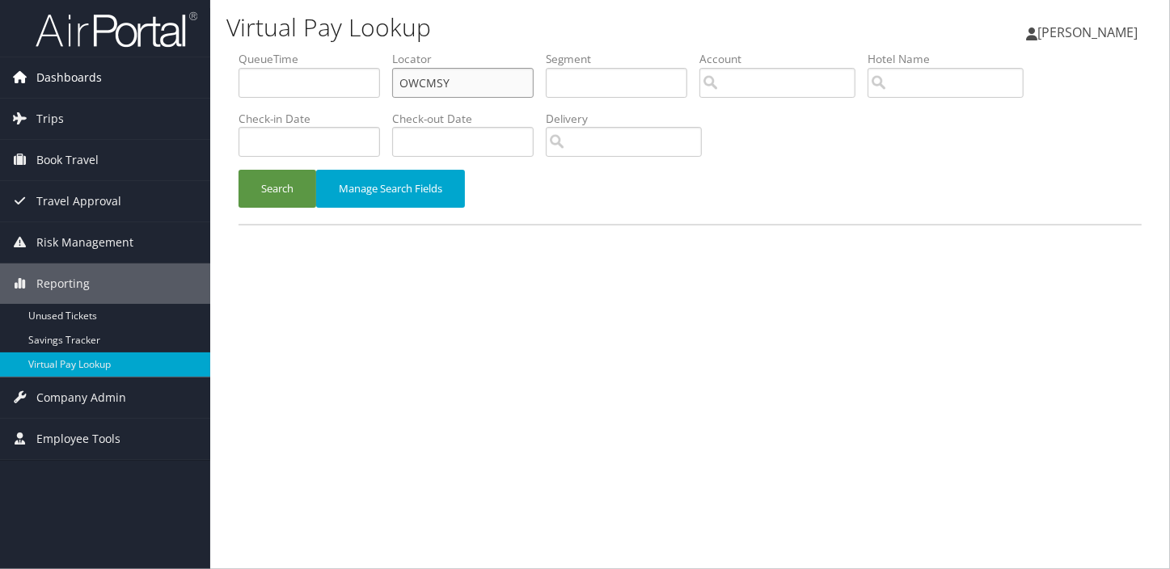
drag, startPoint x: 471, startPoint y: 81, endPoint x: 174, endPoint y: 89, distance: 297.6
click at [162, 82] on div "Dashboards AirPortal 360™ (Manager) My Travel Dashboard Trips Airtinerary® Look…" at bounding box center [585, 284] width 1170 height 569
click at [297, 201] on button "Search" at bounding box center [277, 189] width 78 height 38
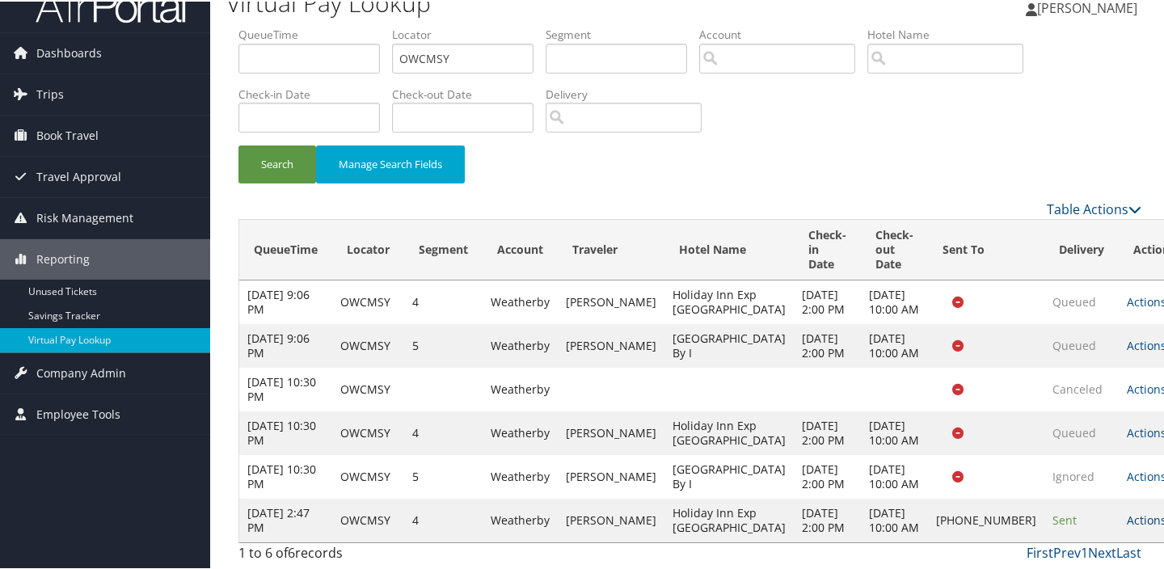
click at [1166, 513] on icon at bounding box center [1171, 518] width 11 height 11
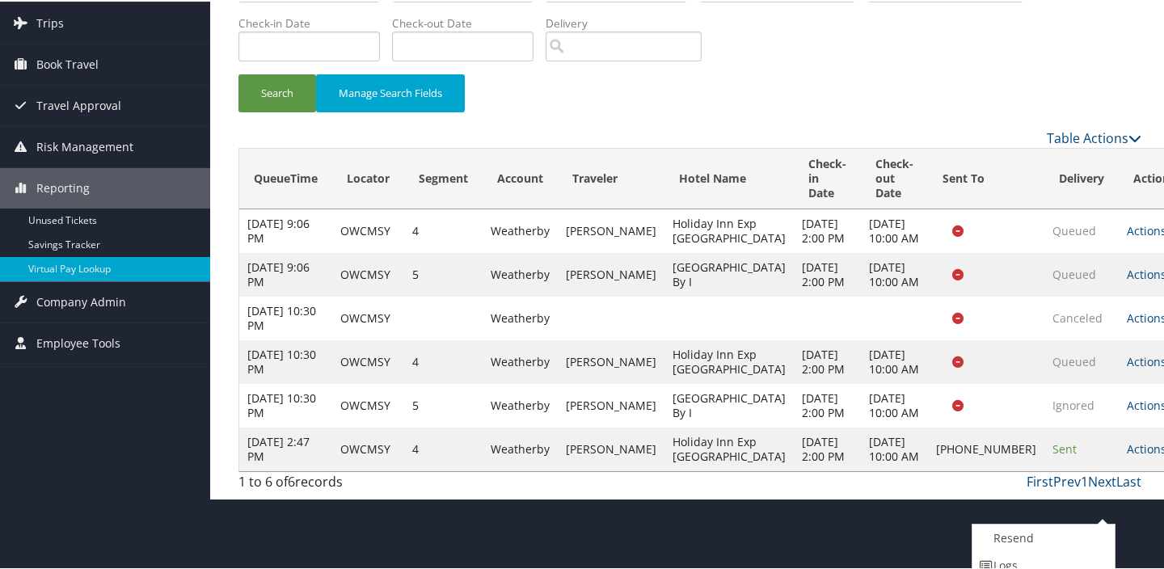
scroll to position [161, 0]
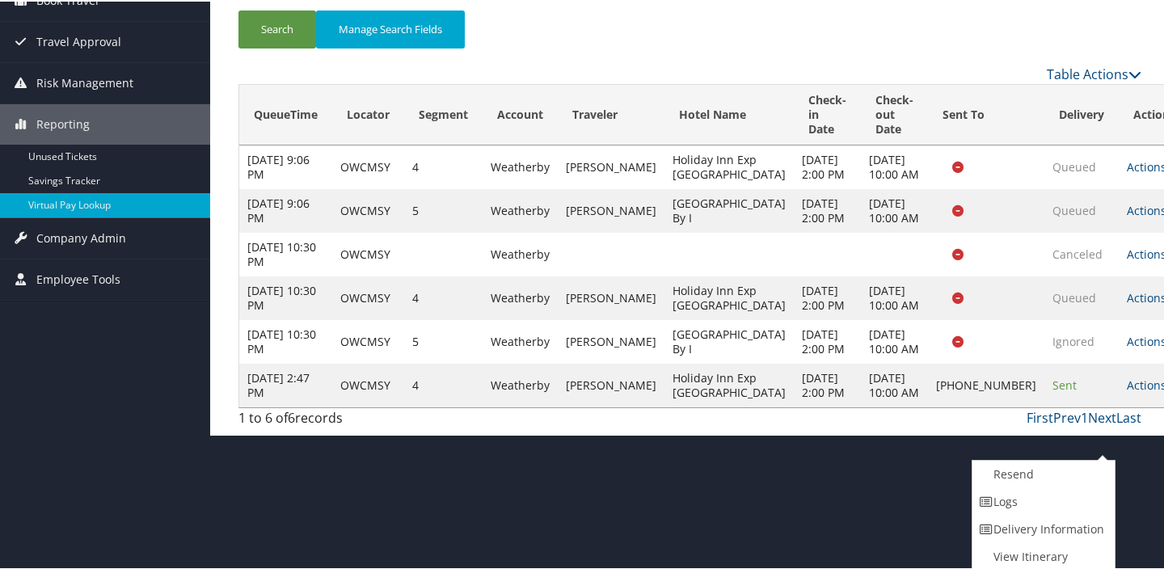
drag, startPoint x: 1066, startPoint y: 519, endPoint x: 1003, endPoint y: 496, distance: 67.0
click at [1004, 497] on ul "Resend Logs Delivery Information View Itinerary" at bounding box center [1044, 514] width 144 height 112
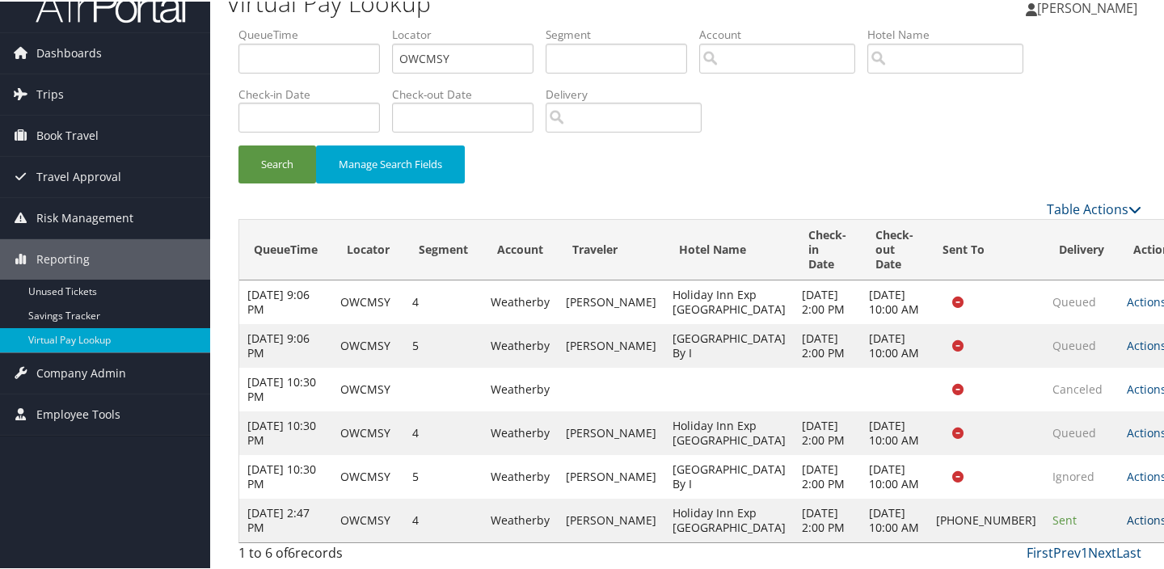
click at [1127, 511] on link "Actions" at bounding box center [1152, 518] width 51 height 15
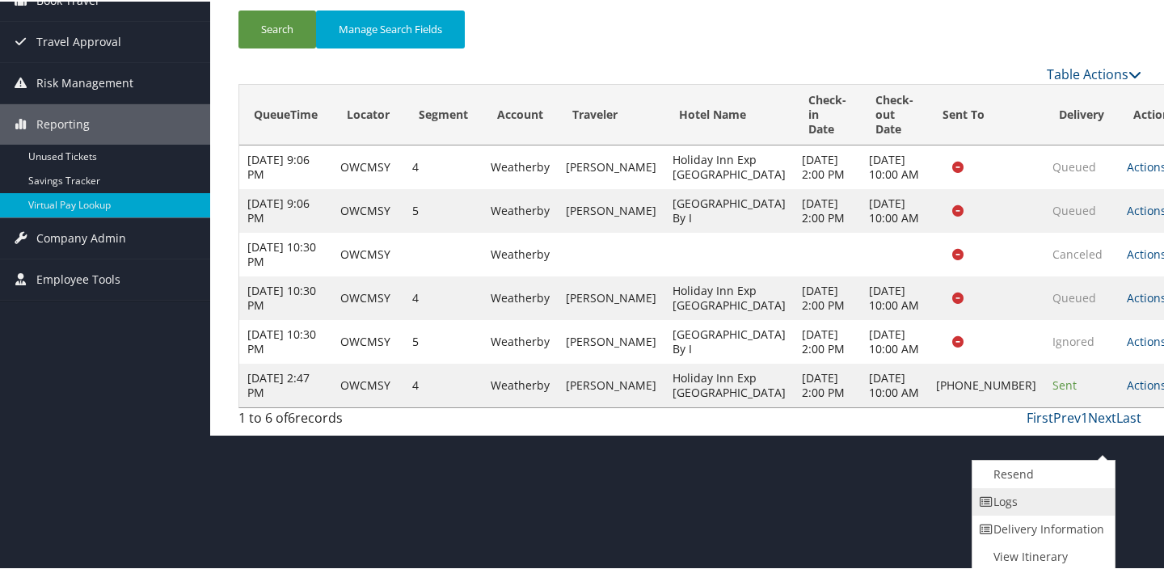
click at [1043, 501] on link "Logs" at bounding box center [1041, 500] width 138 height 27
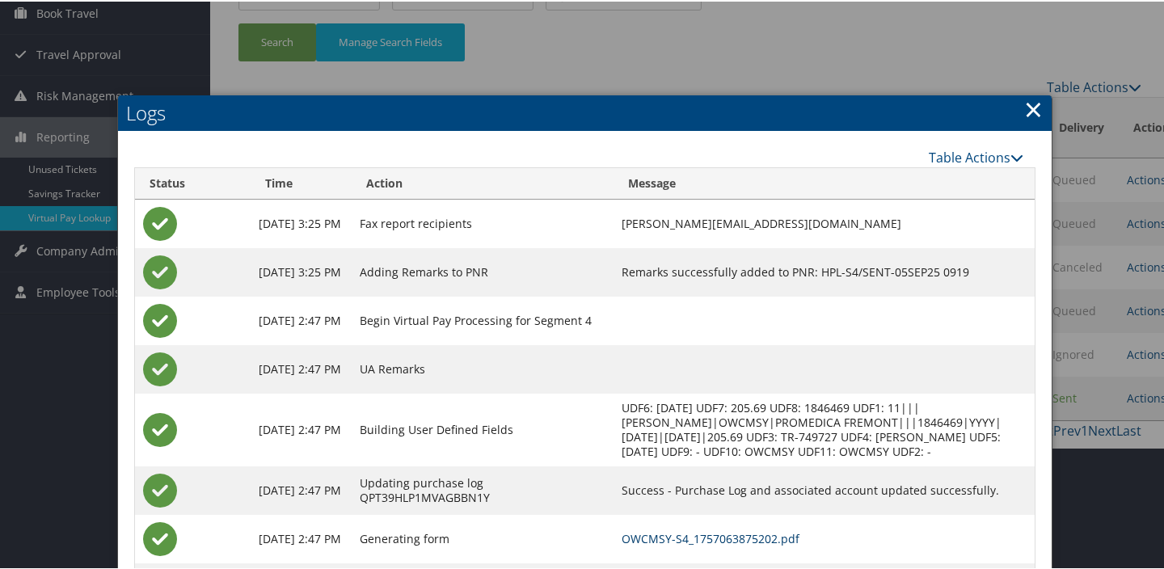
scroll to position [234, 0]
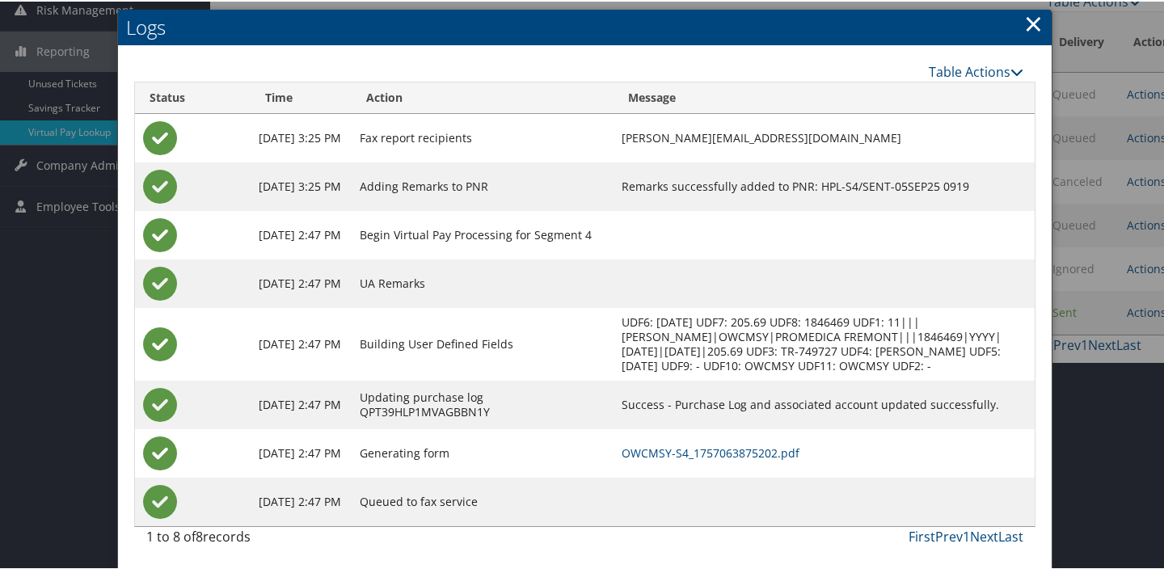
click at [723, 441] on td "OWCMSY-S4_1757063875202.pdf" at bounding box center [824, 452] width 421 height 49
click at [724, 453] on link "OWCMSY-S4_1757063875202.pdf" at bounding box center [711, 451] width 178 height 15
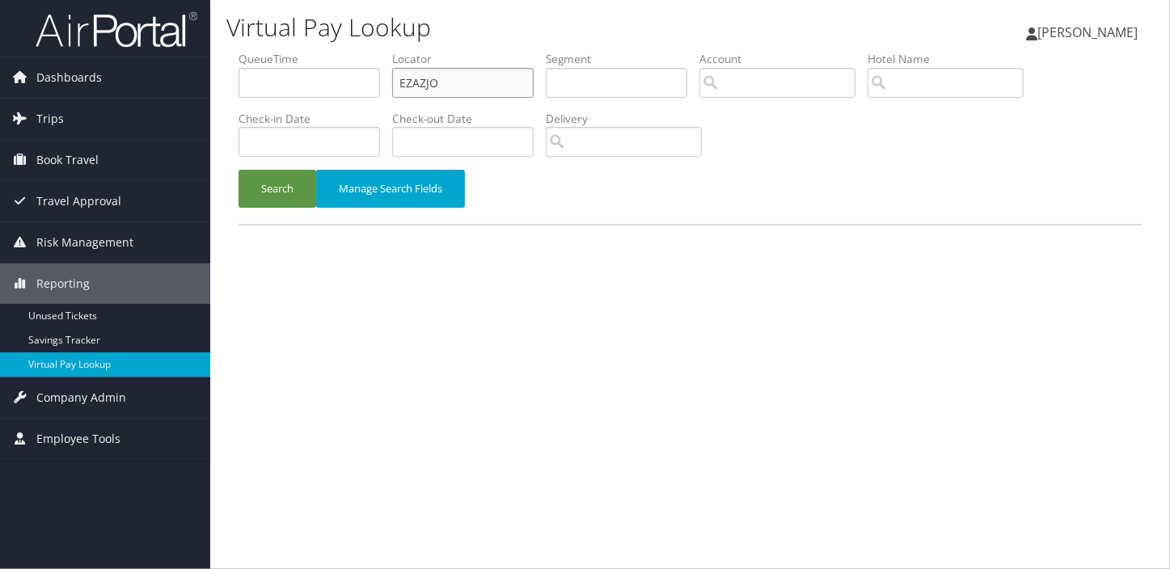
drag, startPoint x: 453, startPoint y: 82, endPoint x: 297, endPoint y: 87, distance: 156.1
click at [297, 51] on ul "QueueTime Locator EZAZJO Segment Account Traveler Hotel Name Check-in Date Chec…" at bounding box center [689, 51] width 903 height 0
paste input "CHBGIZ"
type input "CHBGIZ"
click at [238, 170] on button "Search" at bounding box center [277, 189] width 78 height 38
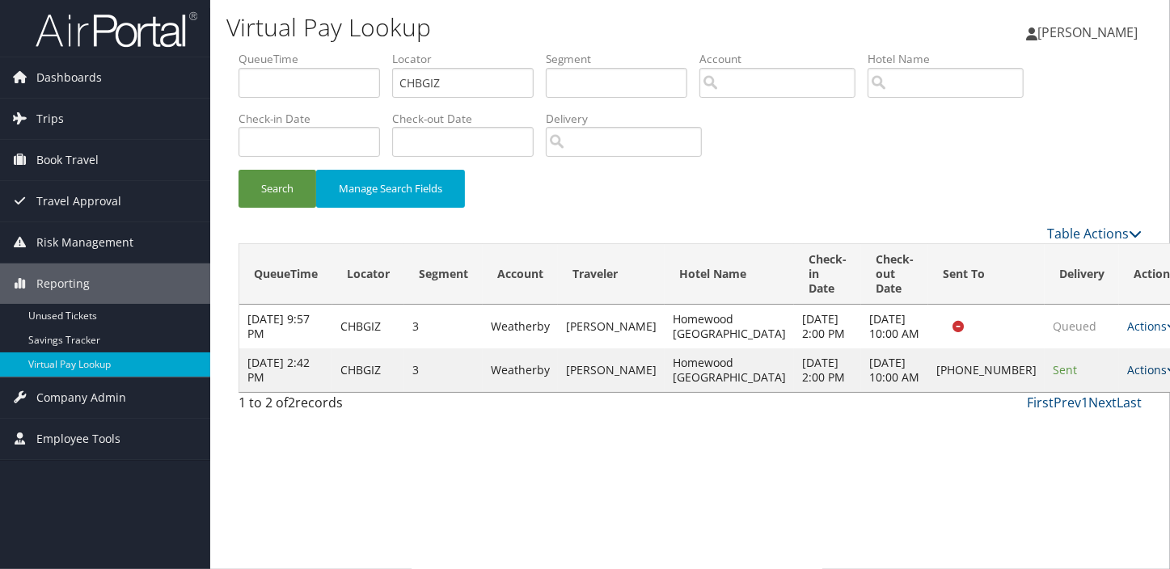
click at [1127, 377] on link "Actions" at bounding box center [1152, 369] width 51 height 15
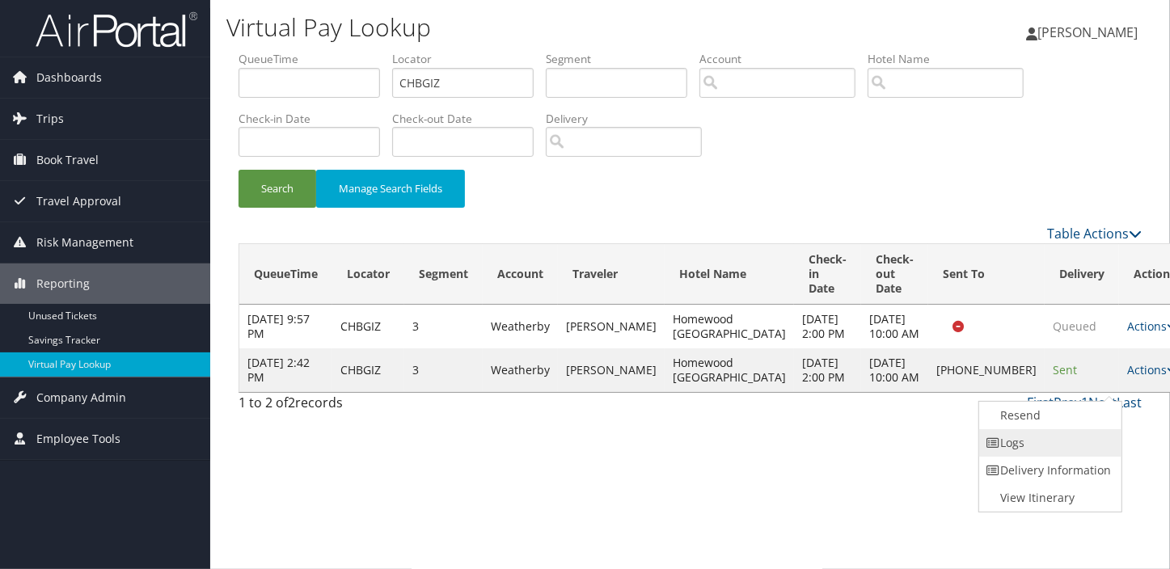
click at [1052, 445] on link "Logs" at bounding box center [1048, 442] width 138 height 27
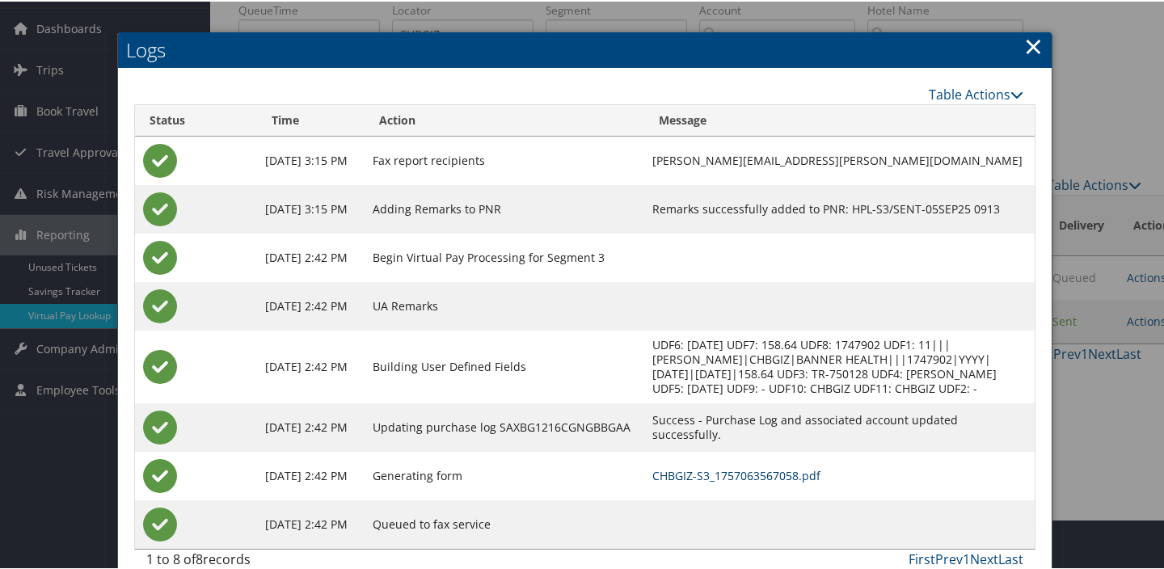
scroll to position [73, 0]
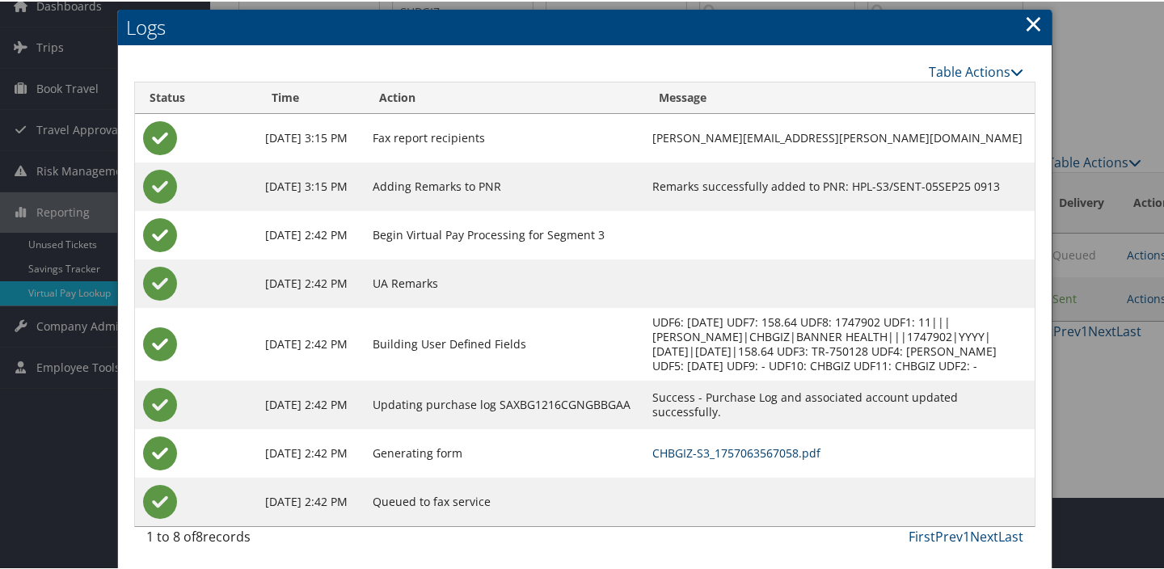
click at [727, 448] on link "CHBGIZ-S3_1757063567058.pdf" at bounding box center [736, 451] width 168 height 15
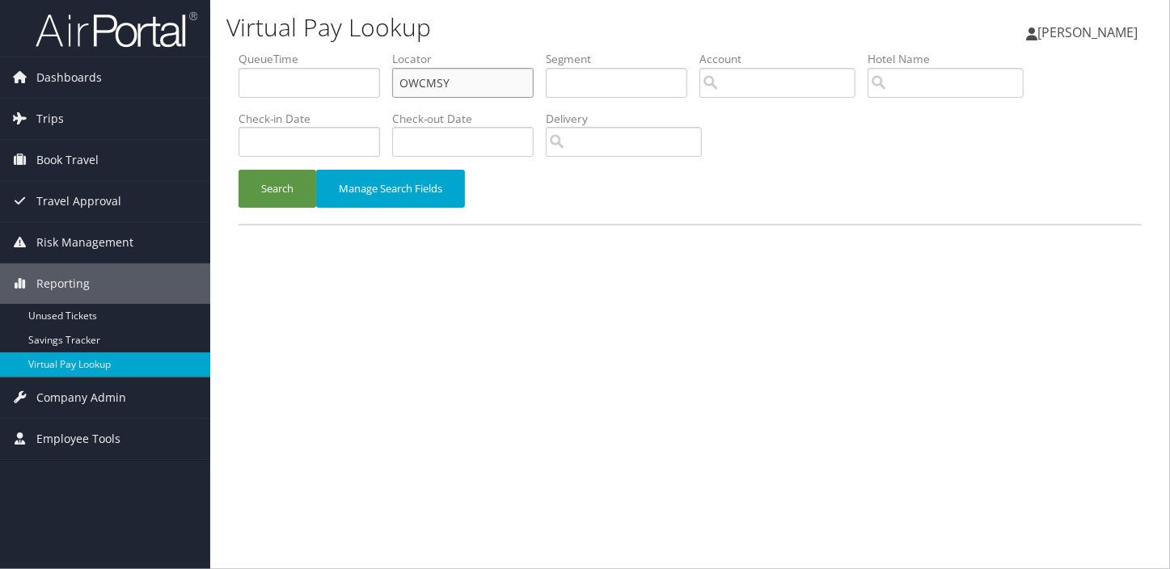
paste input "MVXXHN"
drag, startPoint x: 465, startPoint y: 82, endPoint x: 285, endPoint y: 121, distance: 184.6
click at [268, 51] on ul "QueueTime Locator OWCMSY Segment Account Traveler Hotel Name Check-in Date Chec…" at bounding box center [689, 51] width 903 height 0
type input "MVXXHN"
click at [238, 170] on button "Search" at bounding box center [277, 189] width 78 height 38
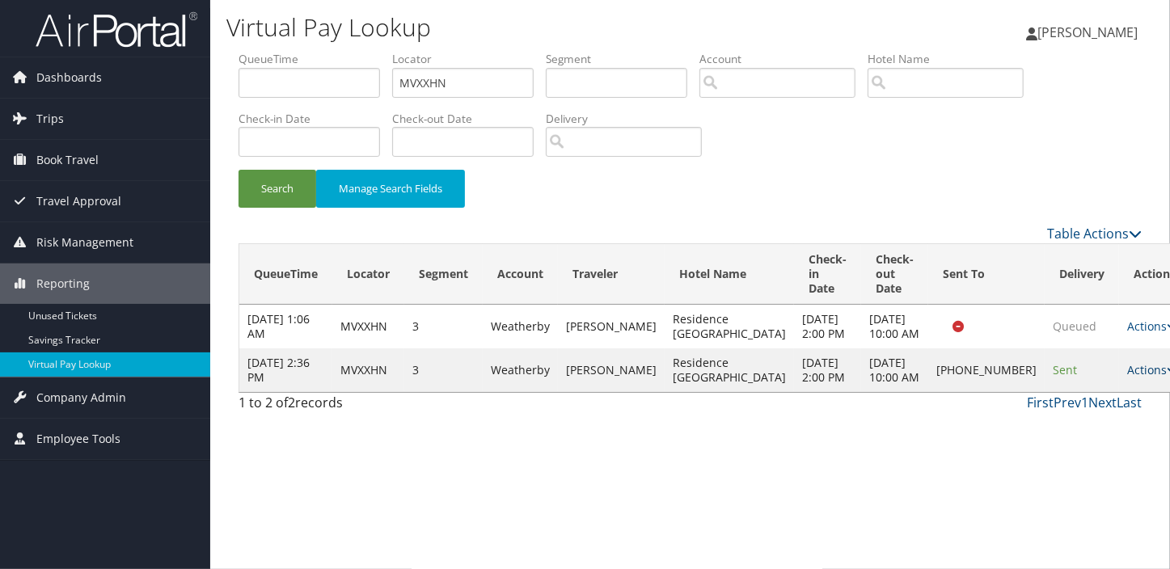
click at [1127, 377] on link "Actions" at bounding box center [1152, 369] width 51 height 15
click at [1051, 461] on link "Logs" at bounding box center [1048, 464] width 138 height 27
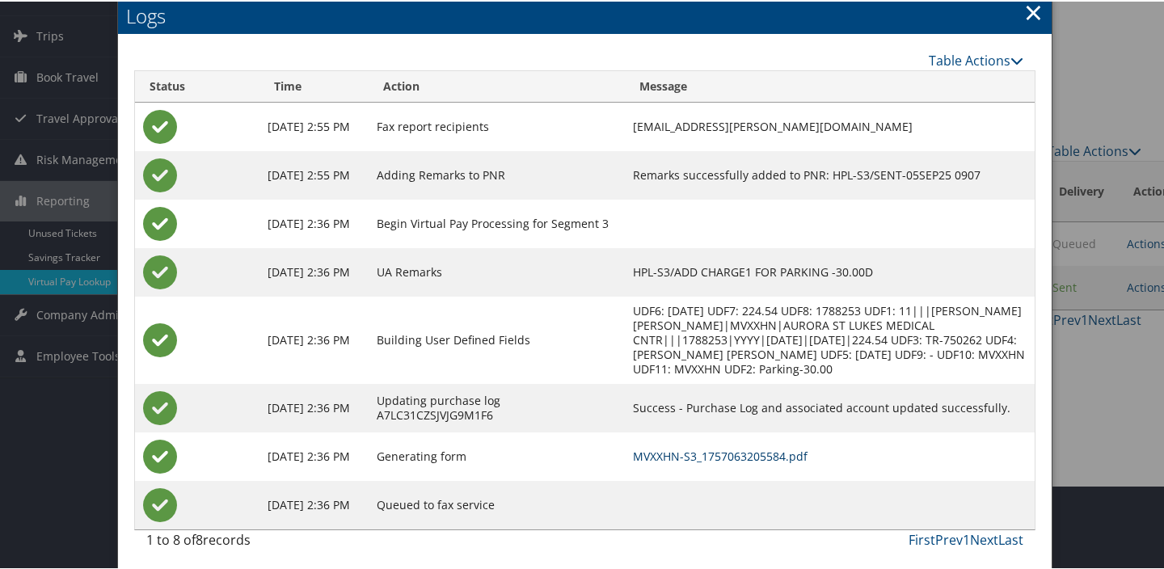
scroll to position [87, 0]
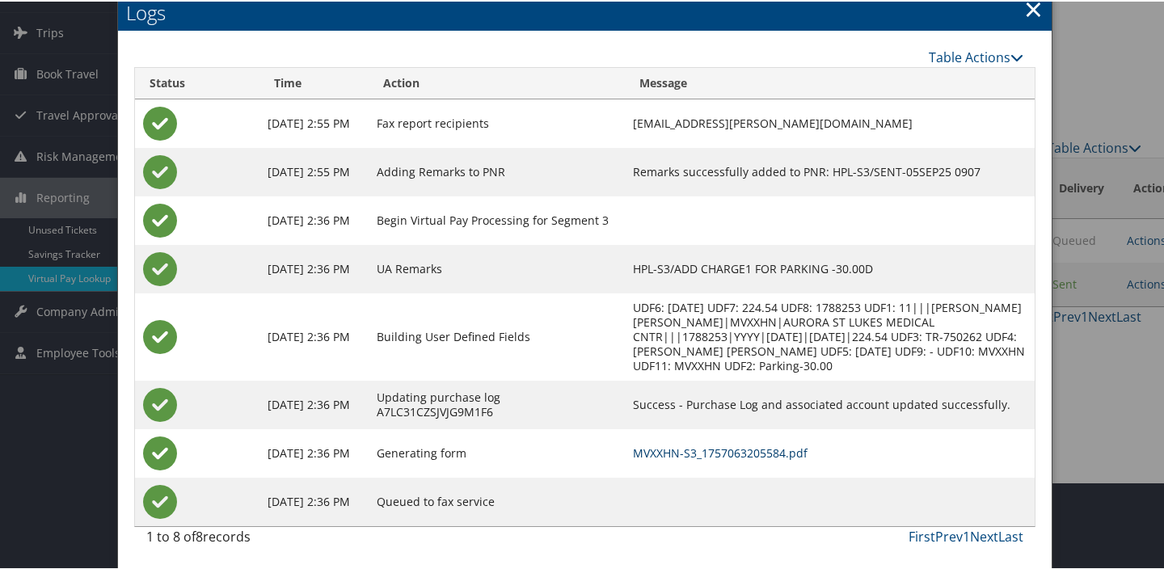
click at [731, 452] on link "MVXXHN-S3_1757063205584.pdf" at bounding box center [720, 451] width 175 height 15
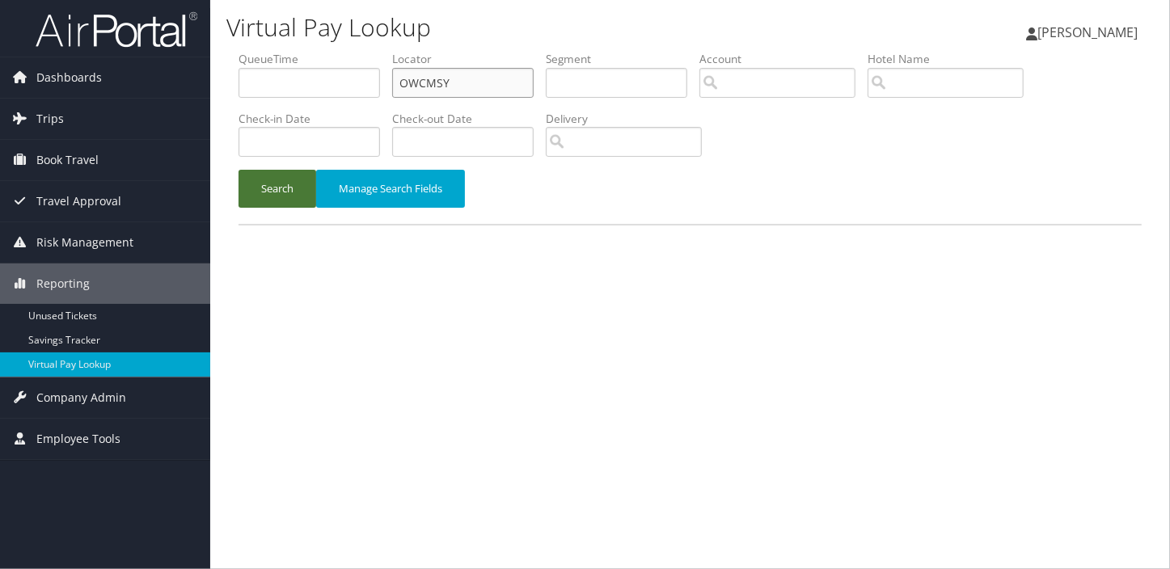
paste input "MUNQRB"
drag, startPoint x: 467, startPoint y: 81, endPoint x: 280, endPoint y: 170, distance: 206.8
click at [224, 113] on div "Virtual Pay Lookup [PERSON_NAME] [PERSON_NAME] My Settings Travel Agency Contac…" at bounding box center [690, 284] width 960 height 569
type input "MUNQRB"
click at [238, 170] on button "Search" at bounding box center [277, 189] width 78 height 38
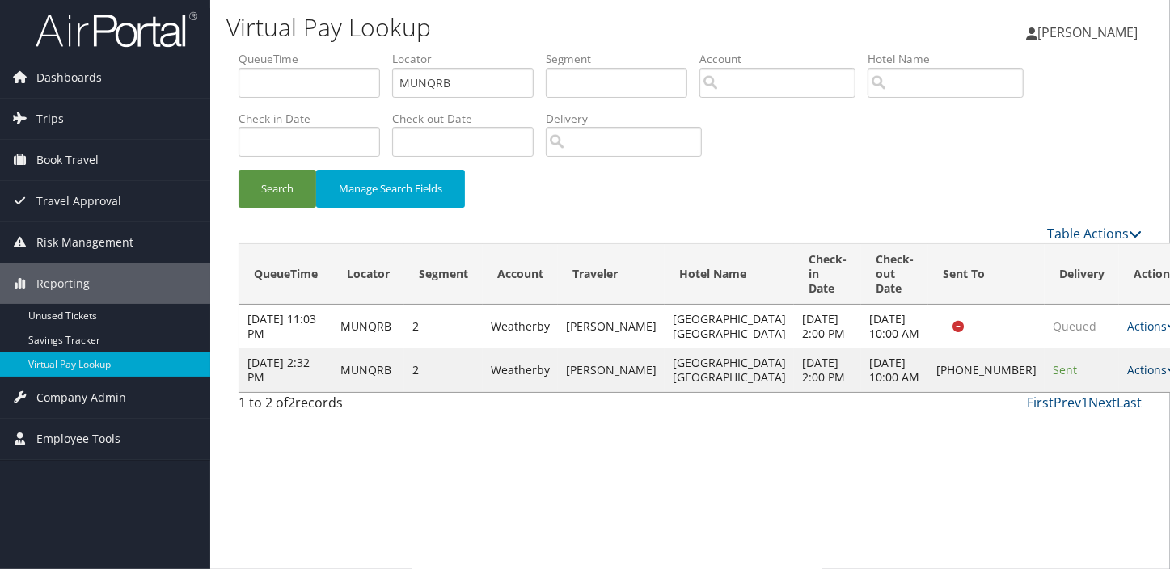
click at [1127, 377] on link "Actions" at bounding box center [1152, 369] width 51 height 15
click at [1051, 471] on link "Logs" at bounding box center [1047, 464] width 138 height 27
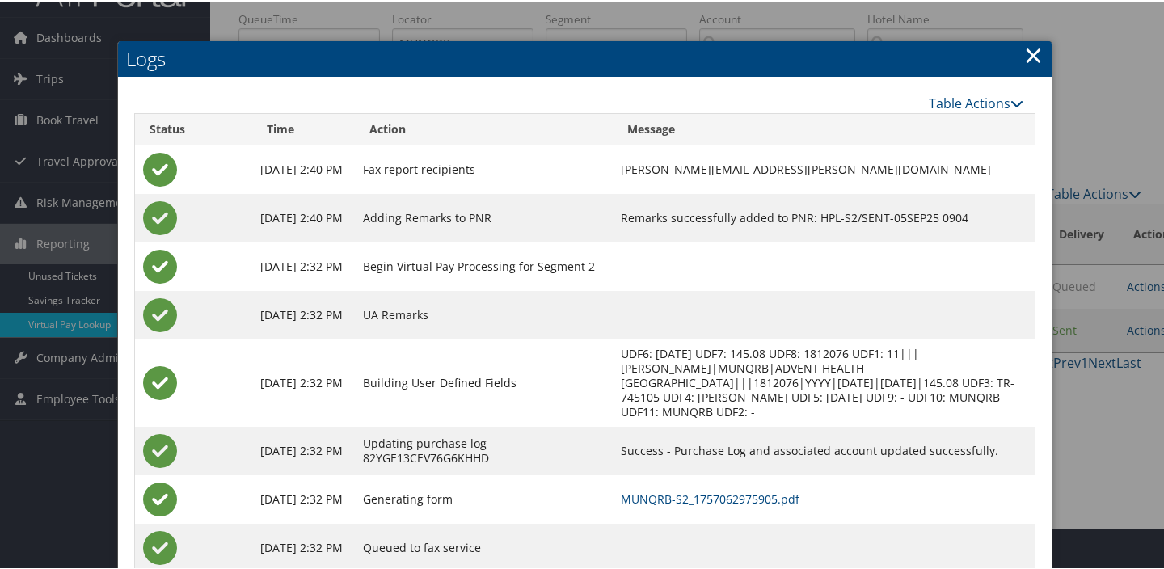
scroll to position [87, 0]
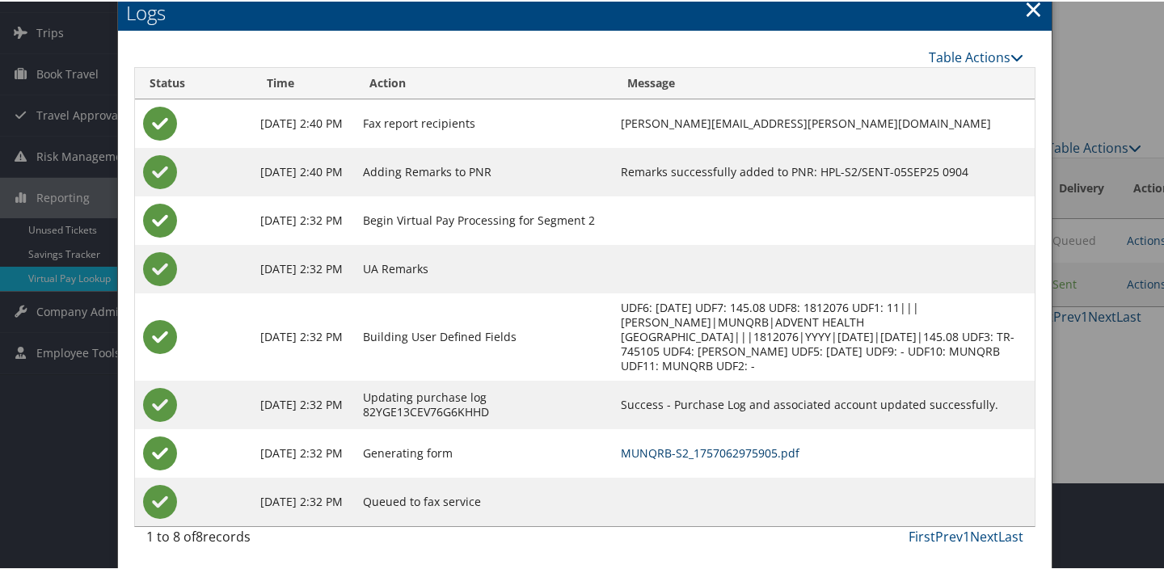
click at [744, 449] on link "MUNQRB-S2_1757062975905.pdf" at bounding box center [710, 451] width 179 height 15
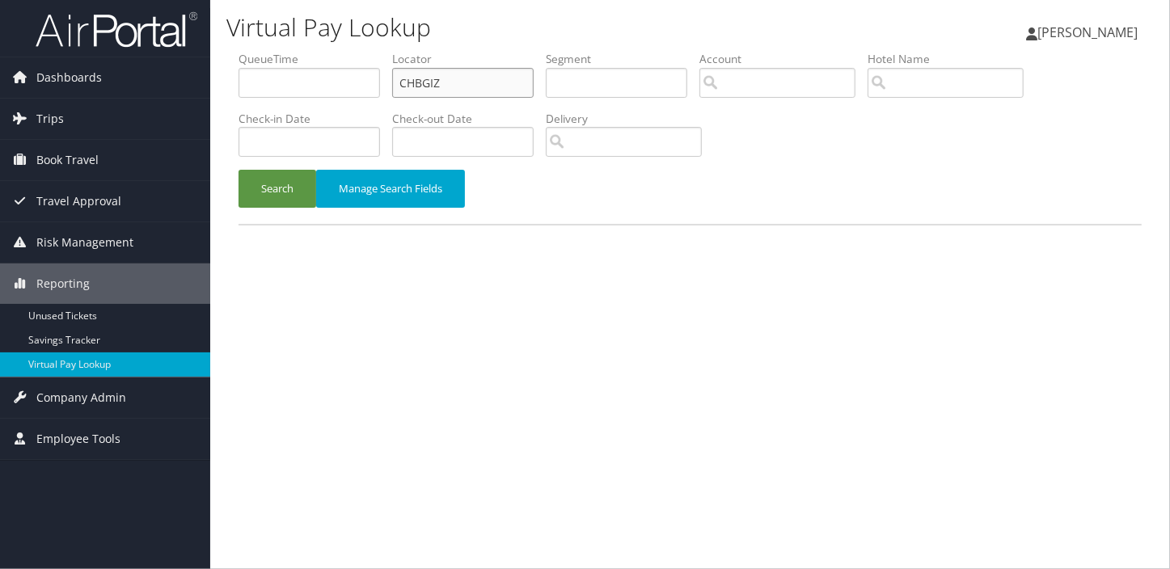
paste input "IPLHKK"
drag, startPoint x: 447, startPoint y: 85, endPoint x: 305, endPoint y: 181, distance: 171.7
click at [238, 120] on form "QueueTime Locator IPLHKK Segment Account Traveler Hotel Name Check-in Date Chec…" at bounding box center [689, 137] width 903 height 173
type input "IPLHKK"
click at [238, 170] on button "Search" at bounding box center [277, 189] width 78 height 38
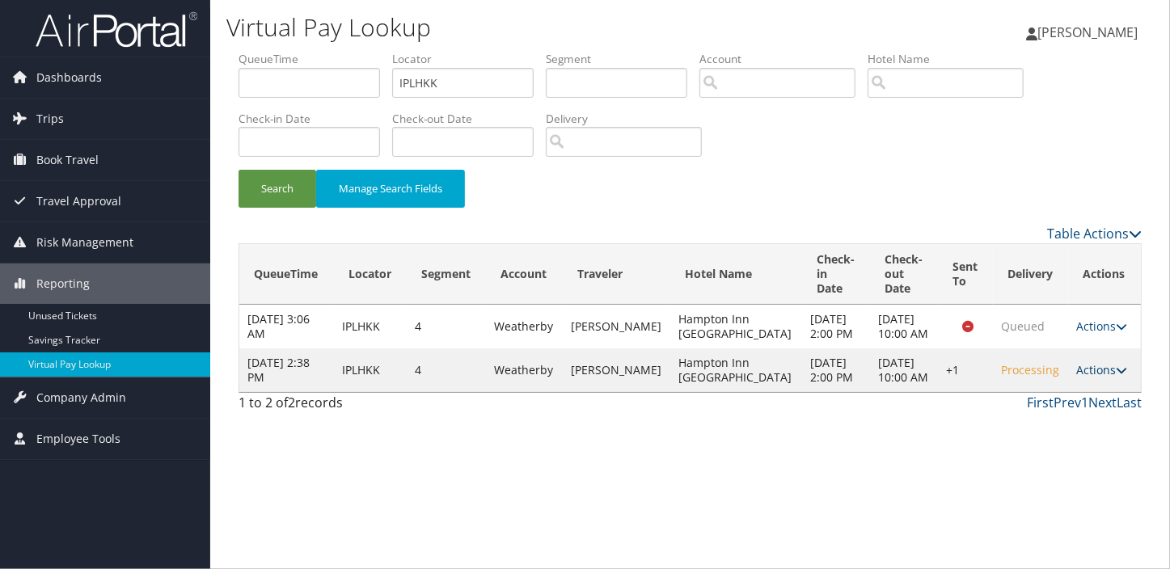
click at [1081, 377] on link "Actions" at bounding box center [1102, 369] width 51 height 15
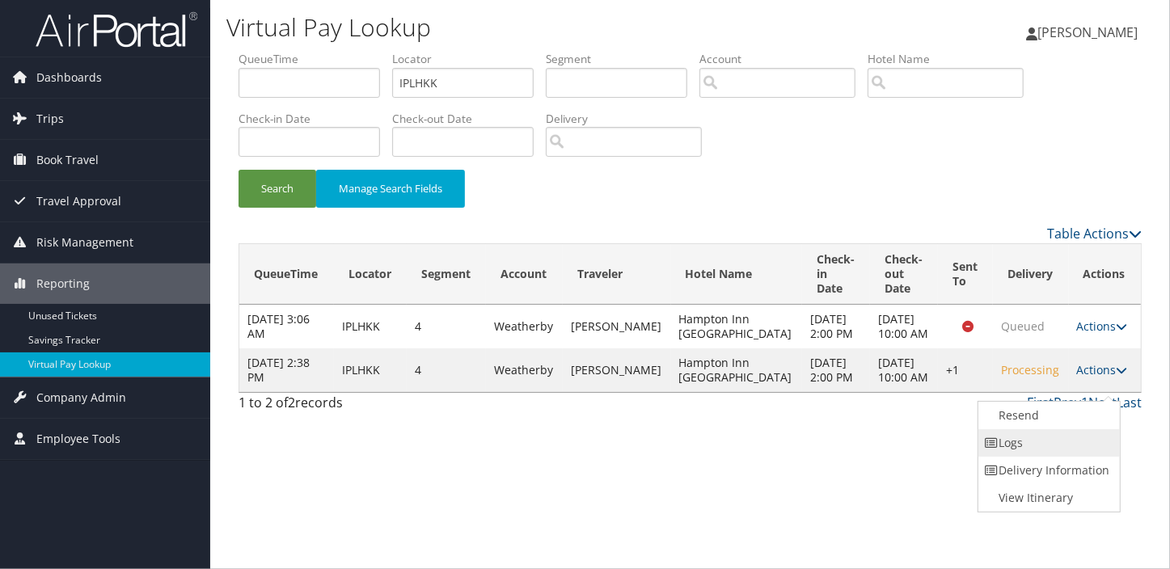
click at [1043, 441] on link "Logs" at bounding box center [1047, 442] width 138 height 27
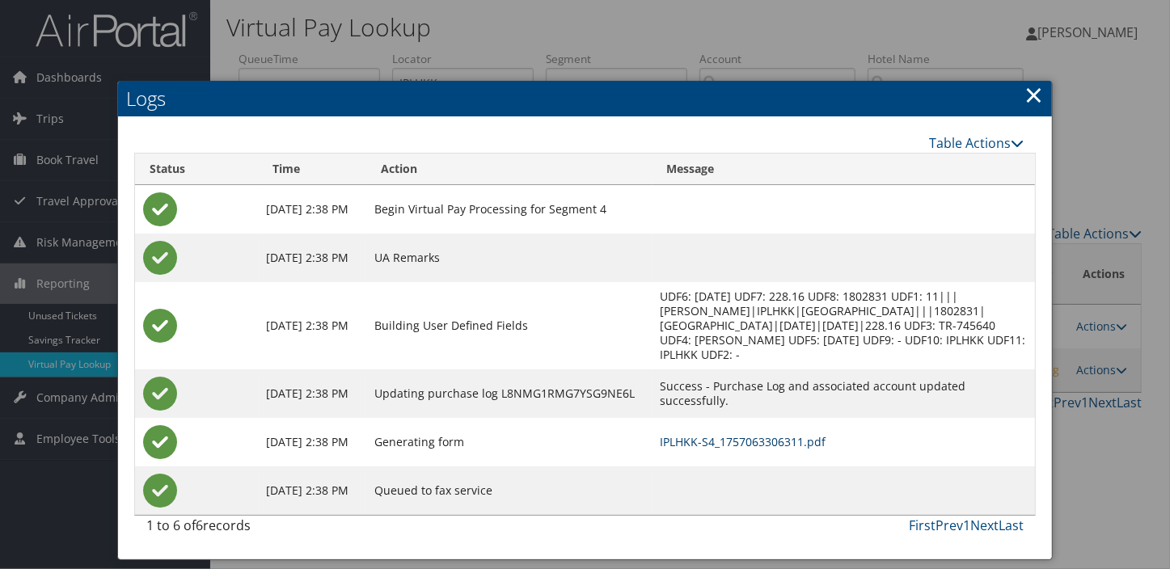
click at [728, 446] on link "IPLHKK-S4_1757063306311.pdf" at bounding box center [743, 441] width 166 height 15
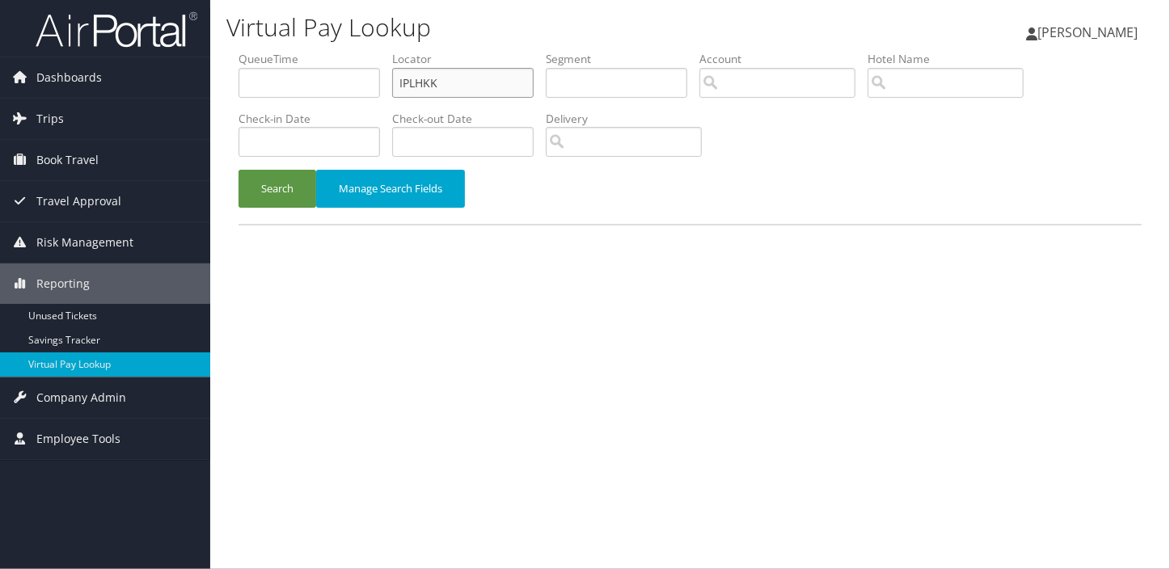
drag, startPoint x: 450, startPoint y: 76, endPoint x: 305, endPoint y: 111, distance: 149.6
click at [305, 51] on ul "QueueTime Locator IPLHKK Segment Account Traveler Hotel Name Check-in Date Chec…" at bounding box center [689, 51] width 903 height 0
paste input "JCSVSB"
type input "JCSVSB"
click at [238, 170] on button "Search" at bounding box center [277, 189] width 78 height 38
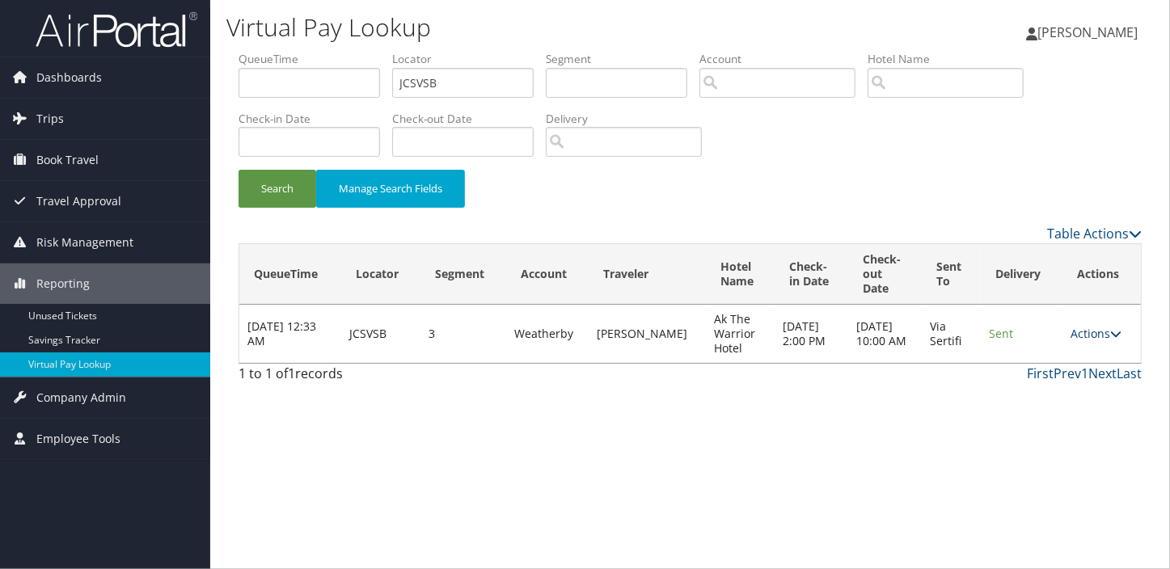
click at [1078, 331] on link "Actions" at bounding box center [1095, 333] width 51 height 15
click at [1048, 390] on link "Logs" at bounding box center [1065, 384] width 102 height 27
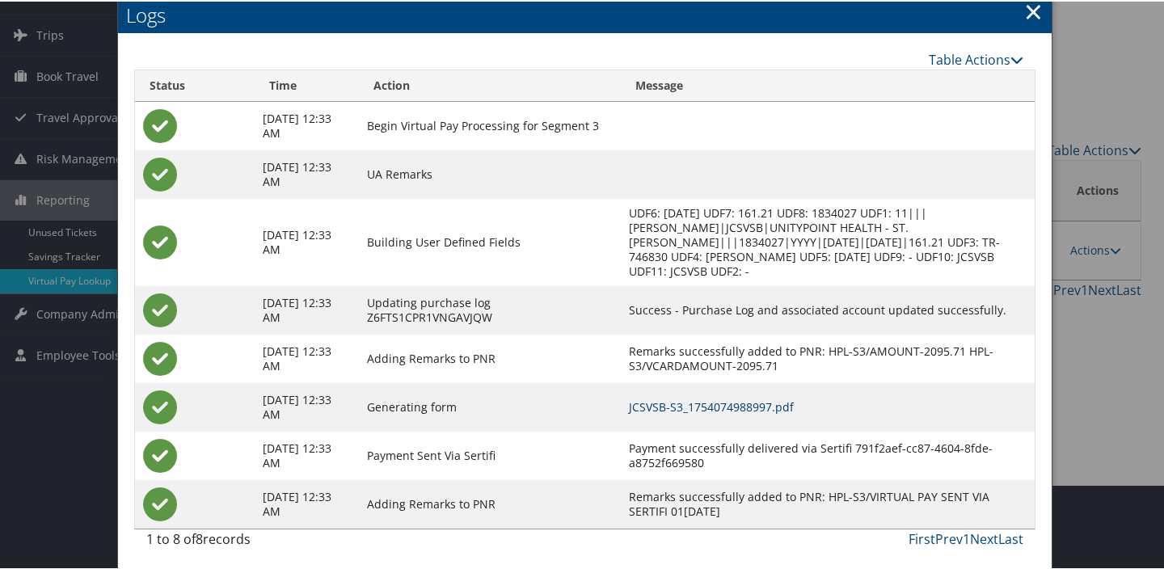
scroll to position [87, 0]
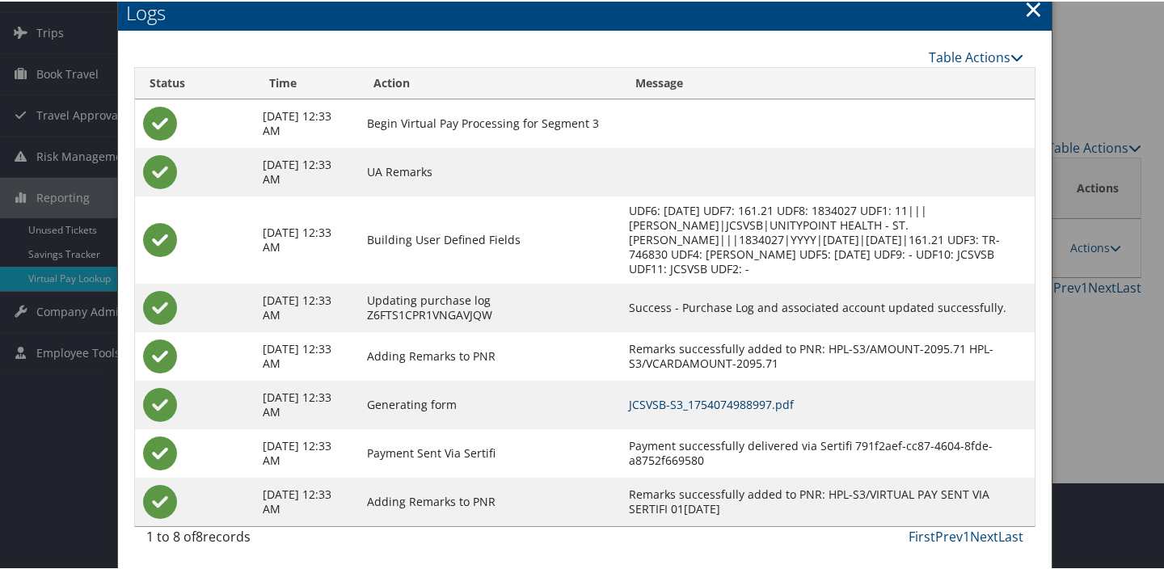
click at [758, 402] on link "JCSVSB-S3_1754074988997.pdf" at bounding box center [711, 402] width 165 height 15
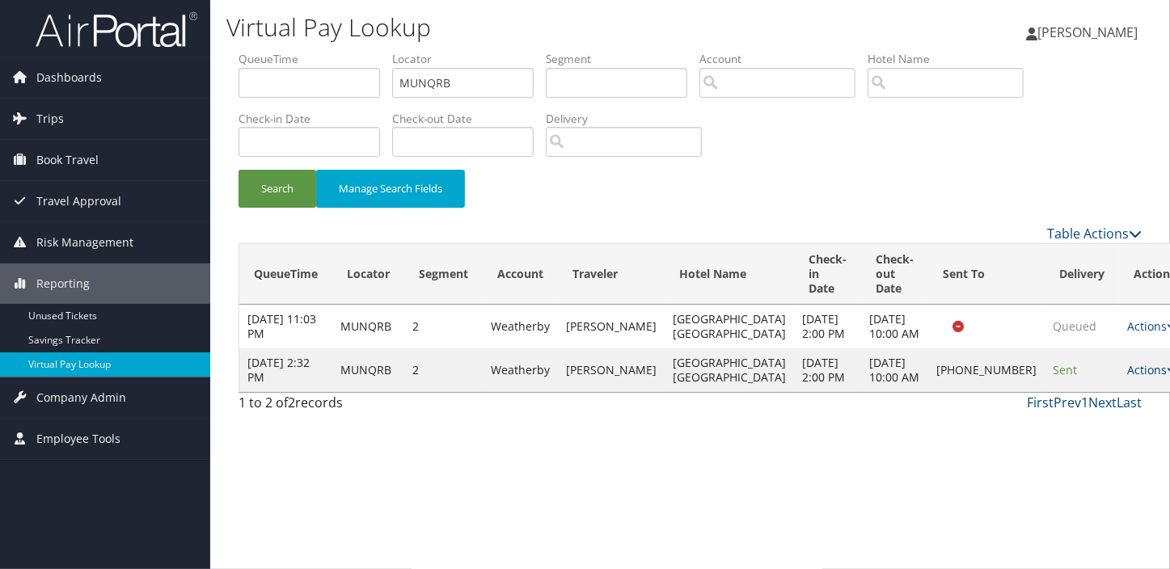
click at [1127, 377] on link "Actions" at bounding box center [1152, 369] width 51 height 15
click at [1025, 468] on link "Logs" at bounding box center [1047, 464] width 138 height 27
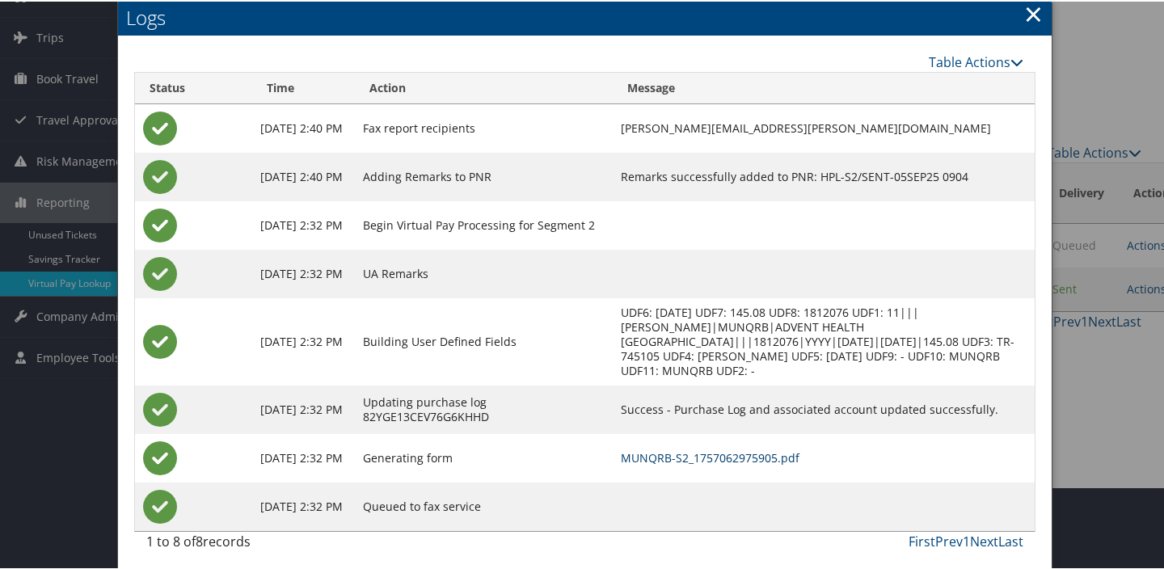
scroll to position [87, 0]
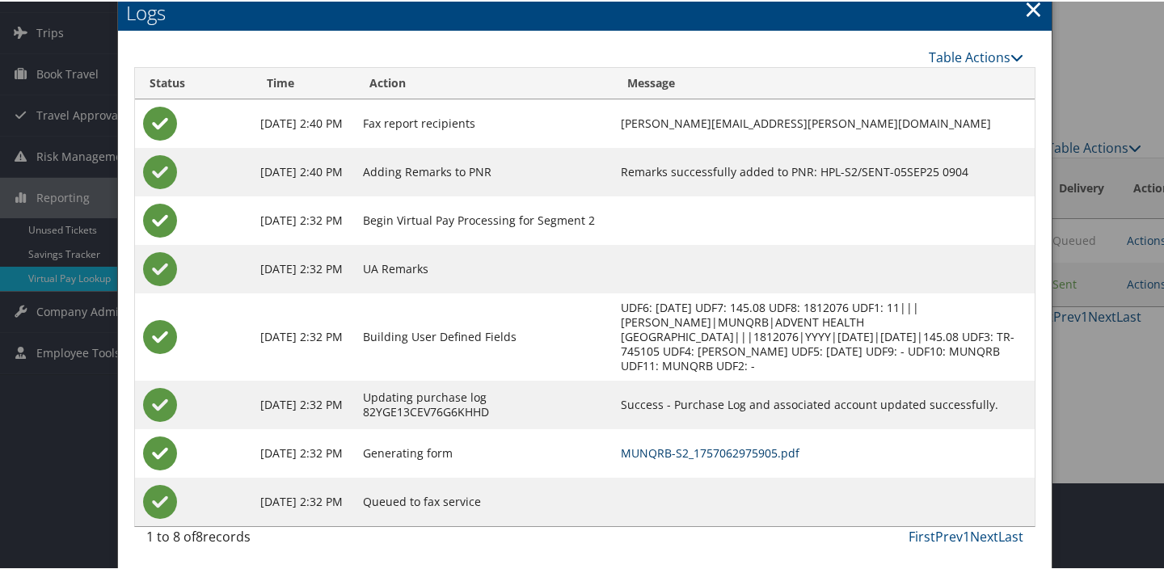
click at [740, 450] on link "MUNQRB-S2_1757062975905.pdf" at bounding box center [710, 451] width 179 height 15
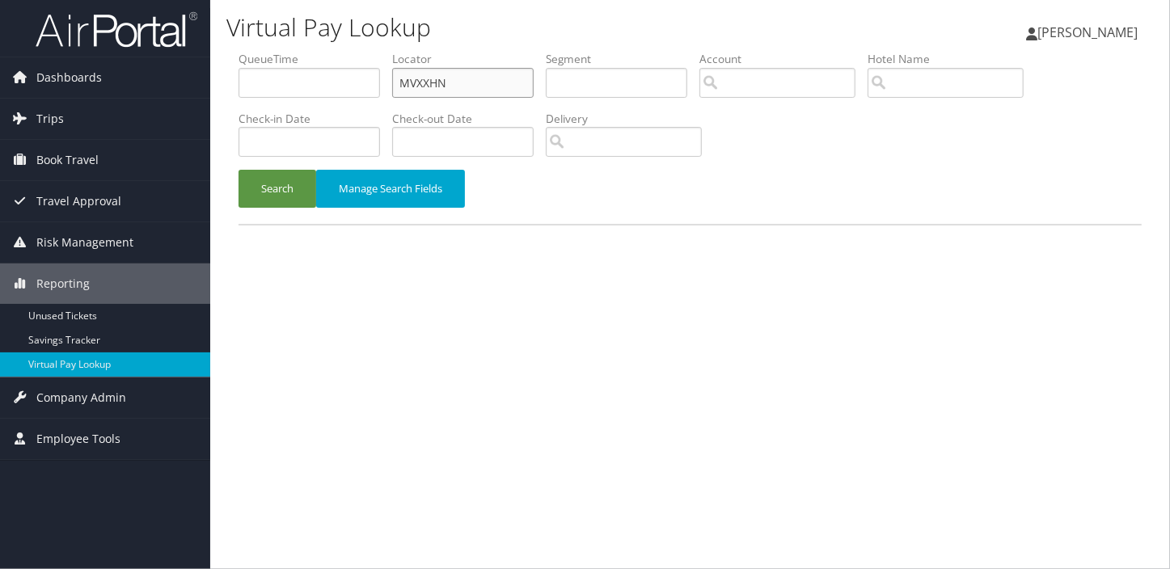
drag, startPoint x: 465, startPoint y: 83, endPoint x: 293, endPoint y: 89, distance: 171.5
click at [287, 51] on ul "QueueTime Locator MVXXHN Segment Account Traveler Hotel Name Check-in Date Chec…" at bounding box center [689, 51] width 903 height 0
paste input "MGRMVF"
type input "MGRMVF"
click at [238, 170] on button "Search" at bounding box center [277, 189] width 78 height 38
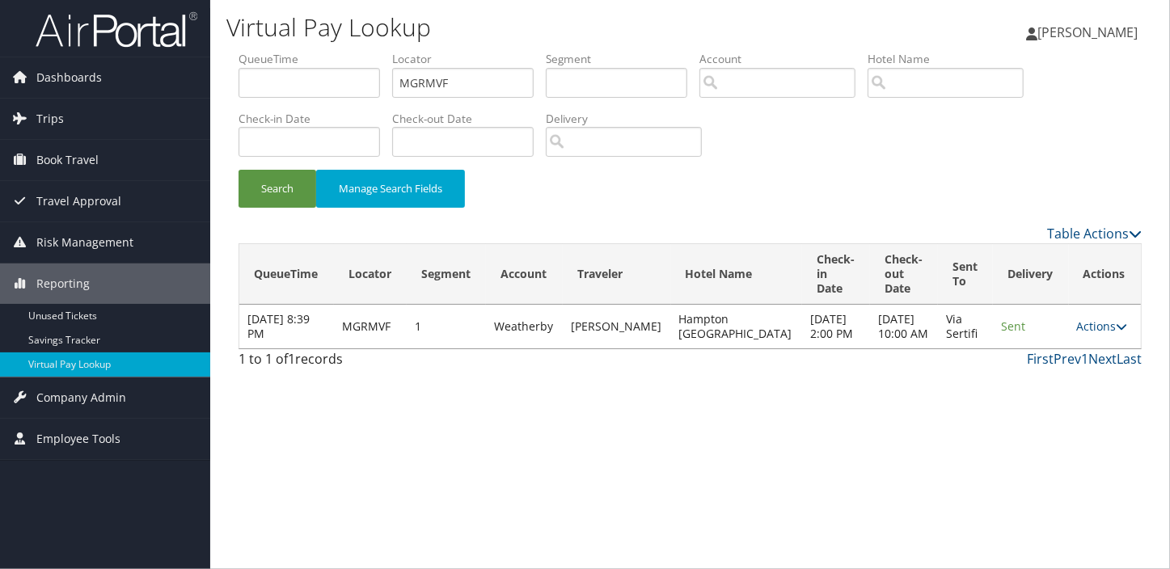
click at [833, 558] on div "Virtual Pay Lookup [PERSON_NAME] [PERSON_NAME] My Settings Travel Agency Contac…" at bounding box center [690, 284] width 960 height 569
click at [1087, 323] on td "Actions Resend Logs View Itinerary" at bounding box center [1105, 327] width 72 height 44
click at [1077, 334] on link "Actions" at bounding box center [1102, 325] width 51 height 15
click at [1040, 379] on link "Logs" at bounding box center [1068, 384] width 102 height 27
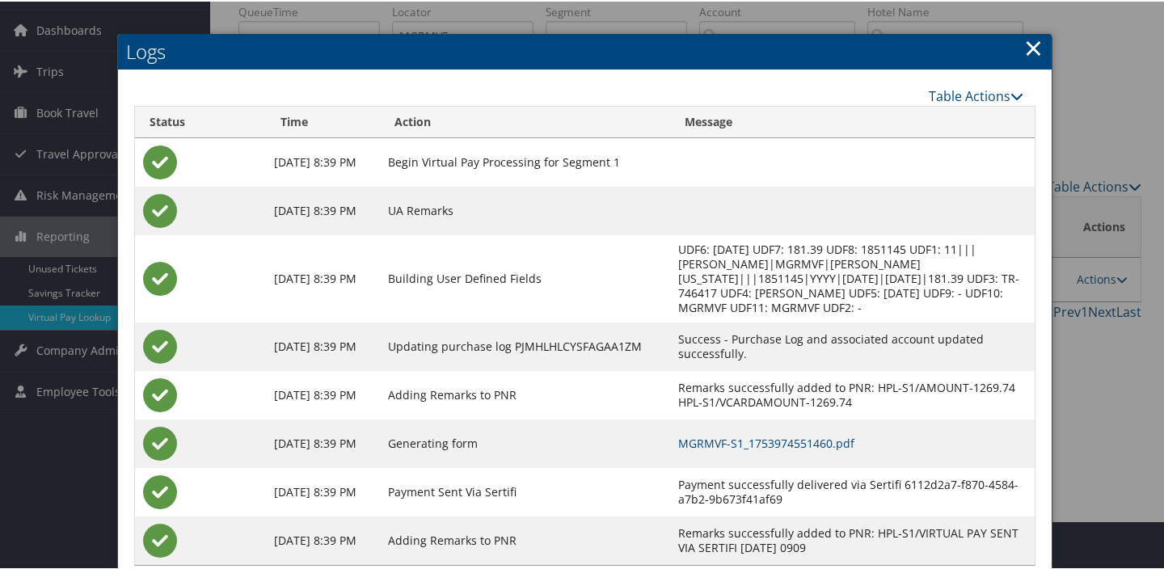
scroll to position [87, 0]
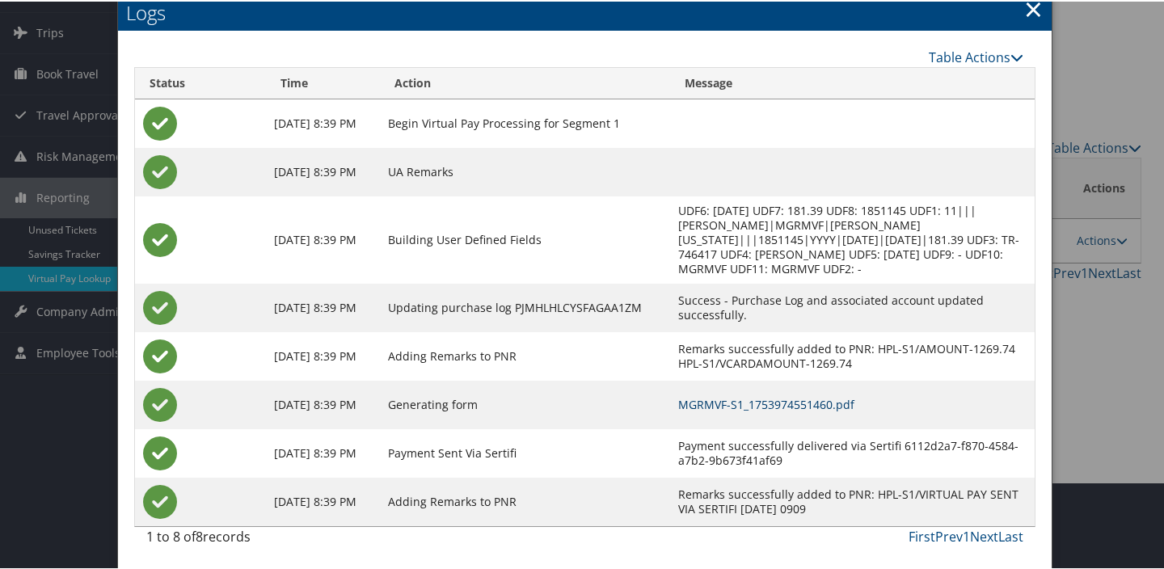
click at [729, 398] on link "MGRMVF-S1_1753974551460.pdf" at bounding box center [766, 402] width 176 height 15
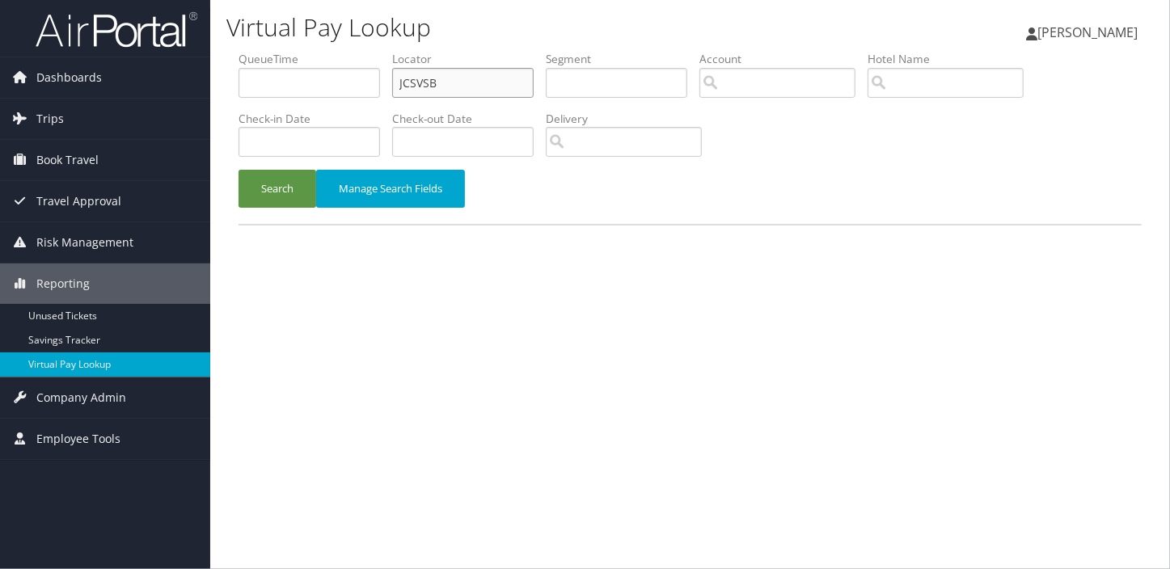
paste input "GKZAYL"
drag, startPoint x: 329, startPoint y: 86, endPoint x: 282, endPoint y: 99, distance: 48.4
click at [283, 51] on ul "QueueTime Locator JCSVSB Segment Account Traveler Hotel Name Check-in Date Chec…" at bounding box center [689, 51] width 903 height 0
type input "GKZAYL"
click at [288, 179] on button "Search" at bounding box center [277, 189] width 78 height 38
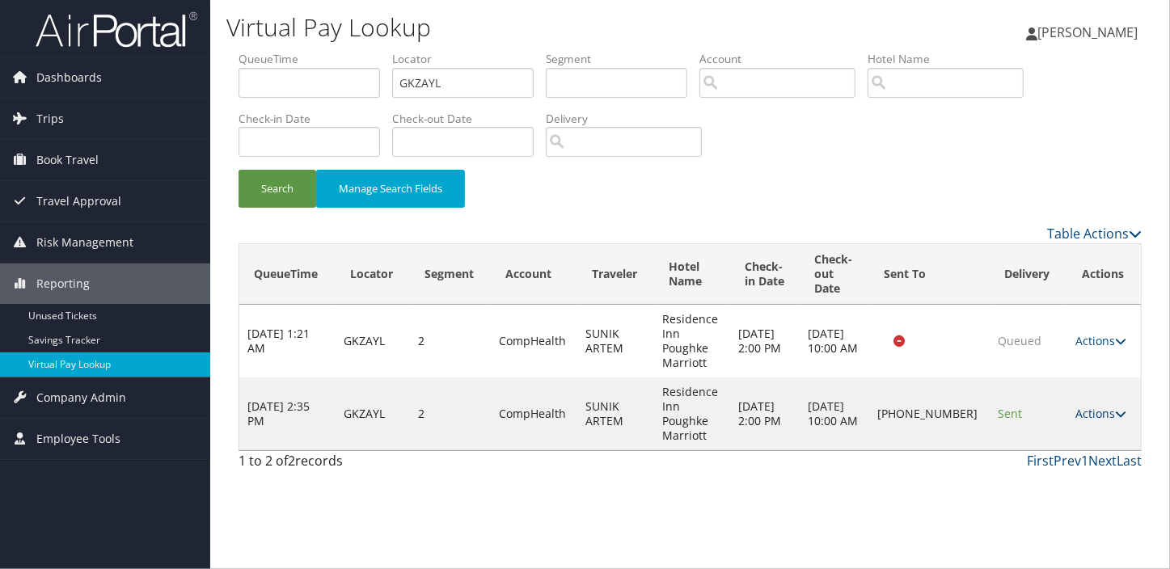
click at [1094, 414] on link "Actions" at bounding box center [1100, 413] width 51 height 15
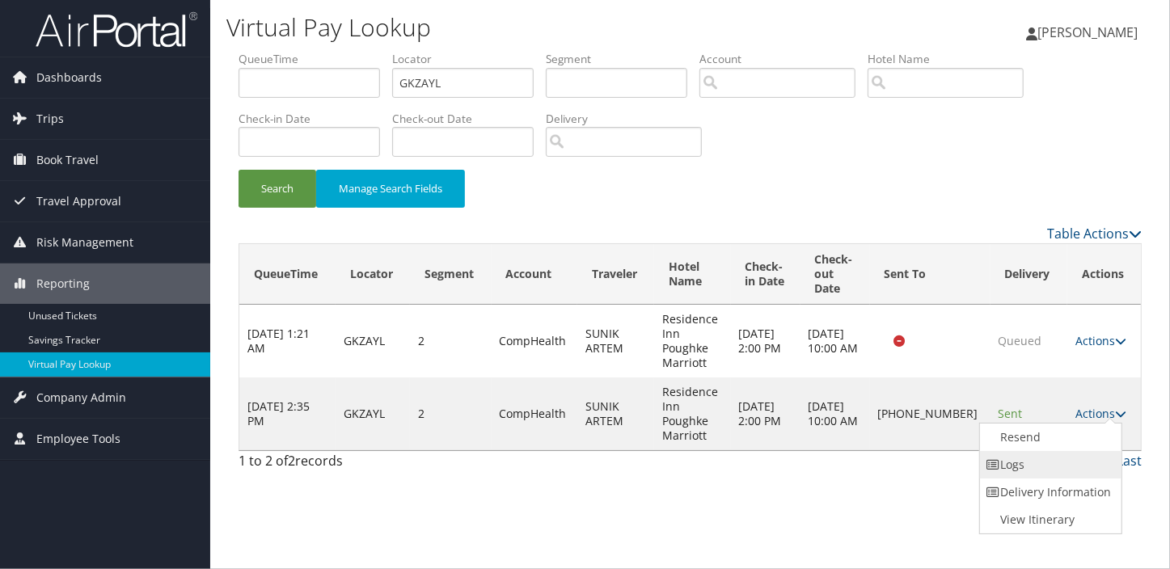
click at [1050, 459] on link "Logs" at bounding box center [1049, 464] width 138 height 27
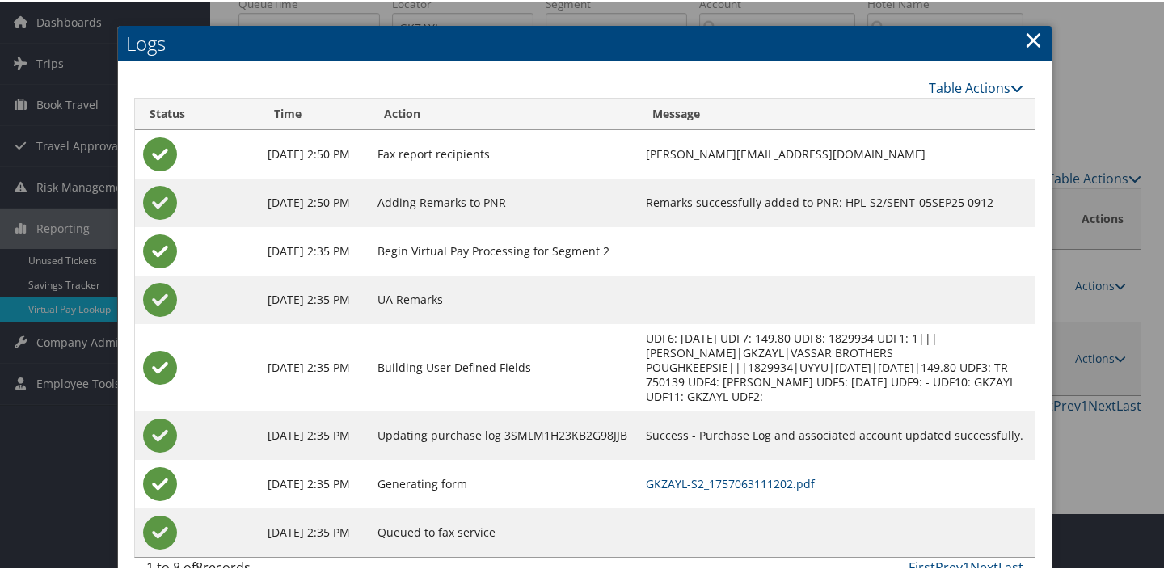
scroll to position [73, 0]
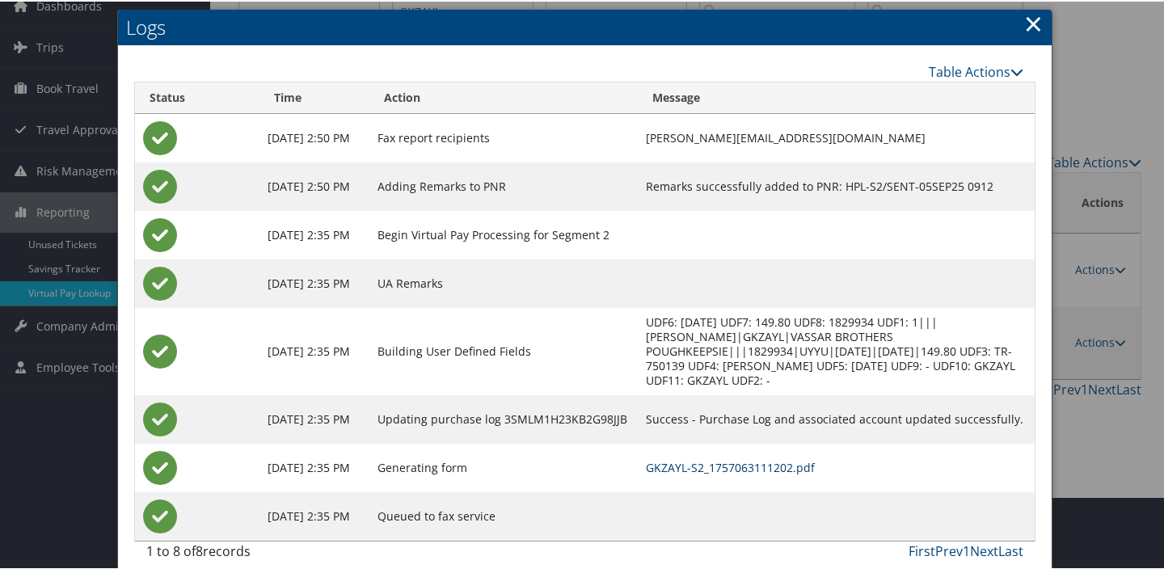
click at [736, 458] on link "GKZAYL-S2_1757063111202.pdf" at bounding box center [730, 465] width 169 height 15
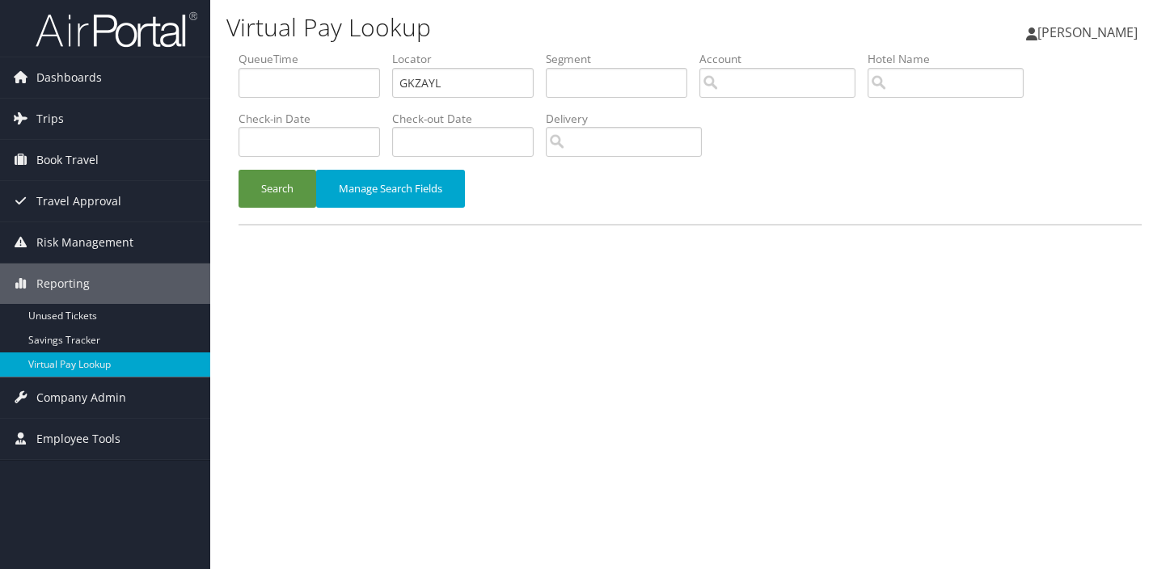
click at [427, 75] on input "GKZAYL" at bounding box center [462, 83] width 141 height 30
drag, startPoint x: 428, startPoint y: 76, endPoint x: 305, endPoint y: 81, distance: 123.0
click at [302, 51] on ul "QueueTime Locator WOLEUM Segment Account Traveler Hotel Name Check-in Date Chec…" at bounding box center [689, 51] width 903 height 0
type input "WOLEUM"
click at [238, 170] on button "Search" at bounding box center [277, 189] width 78 height 38
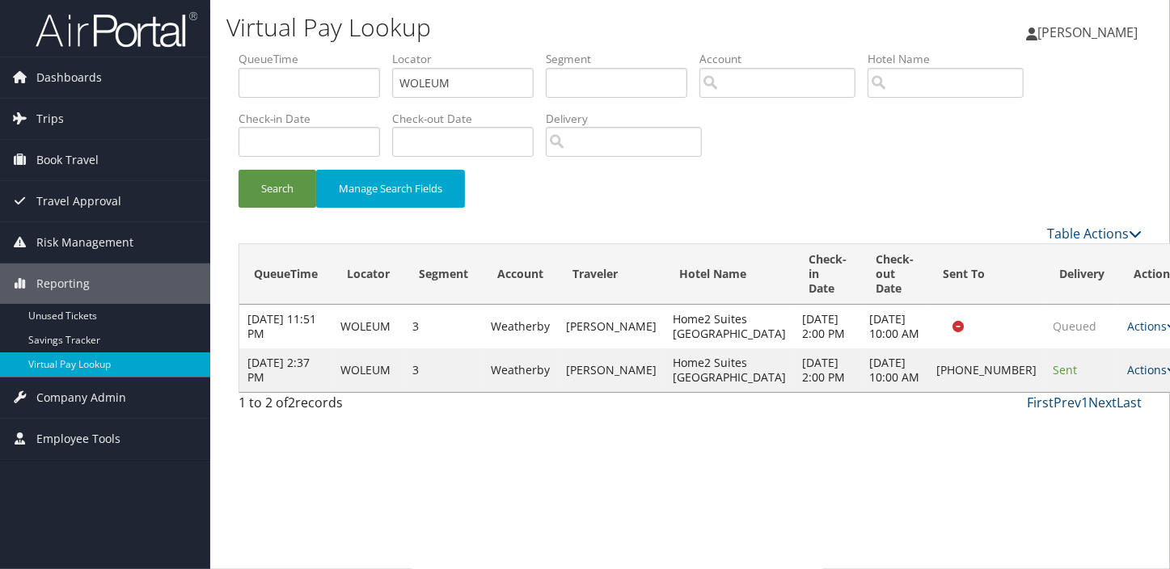
click at [1127, 377] on link "Actions" at bounding box center [1152, 369] width 51 height 15
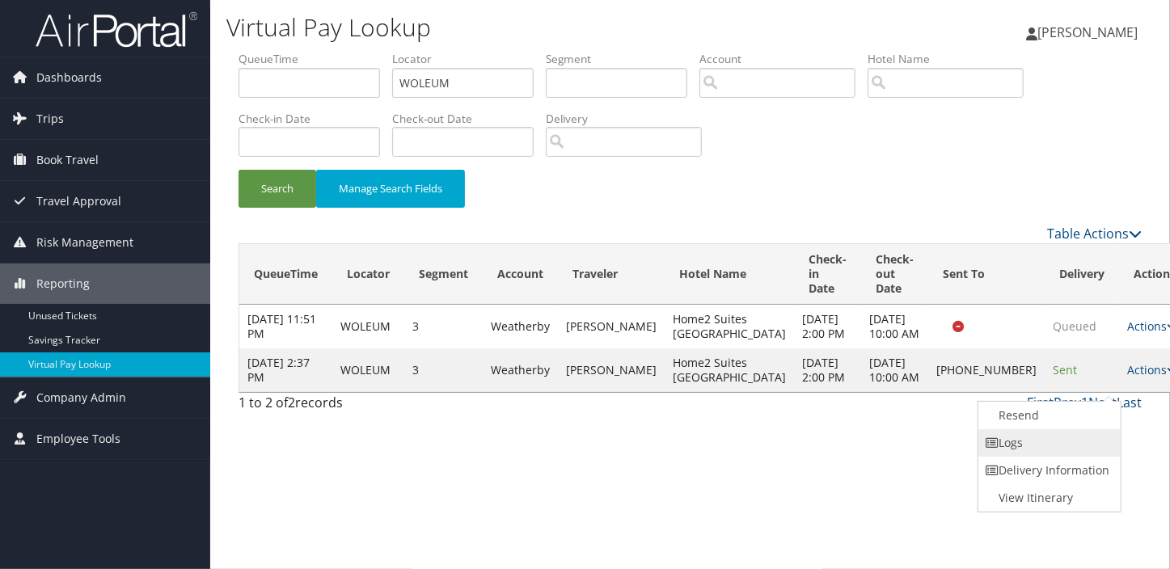
click at [1044, 436] on link "Logs" at bounding box center [1047, 442] width 138 height 27
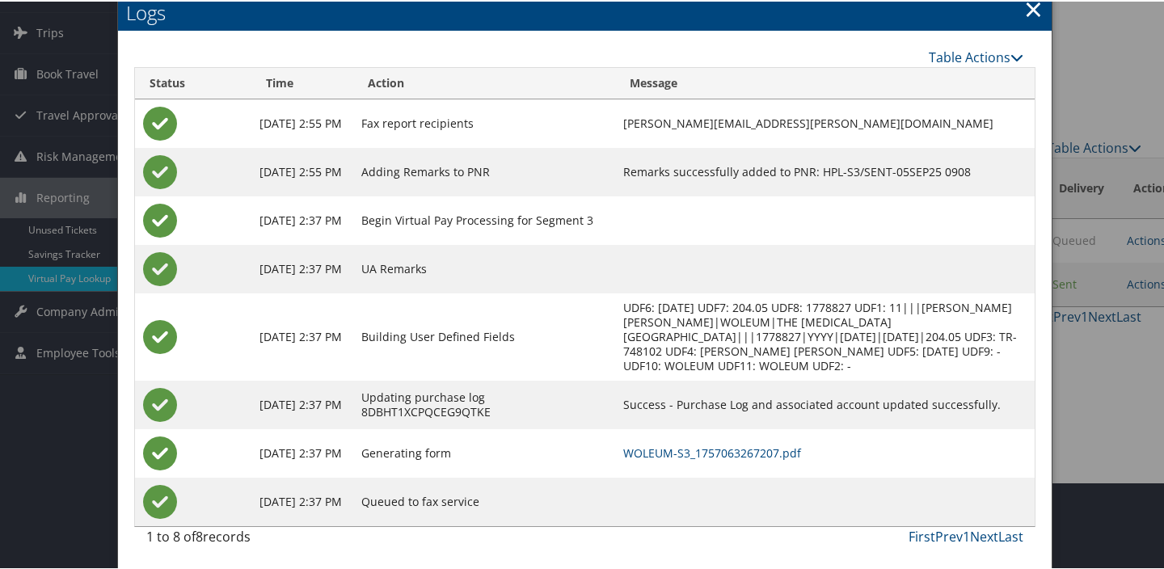
scroll to position [14, 0]
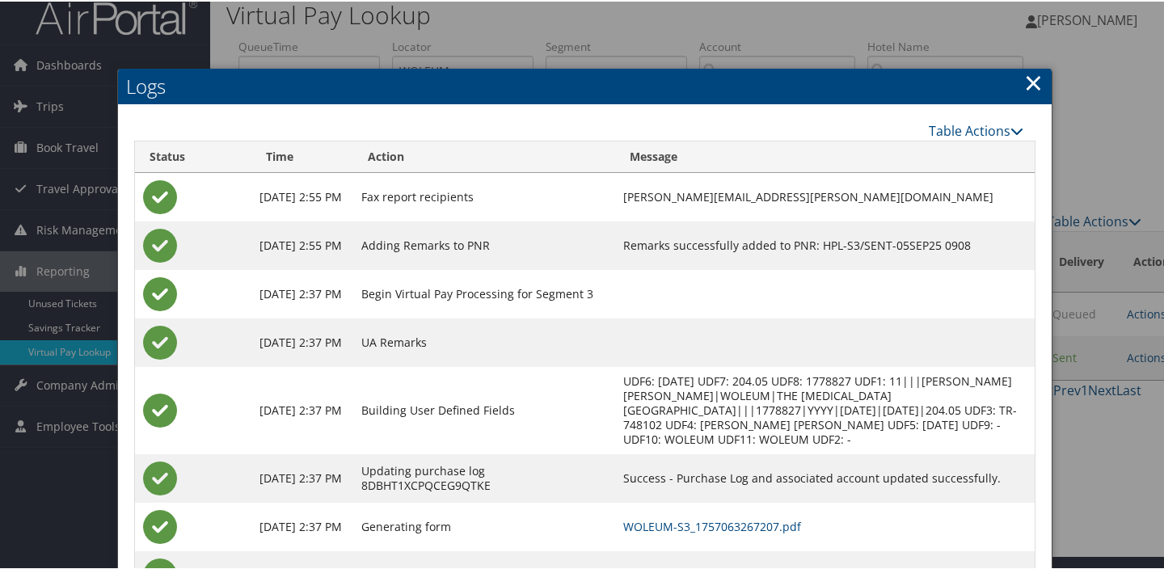
click at [1024, 88] on link "×" at bounding box center [1033, 81] width 19 height 32
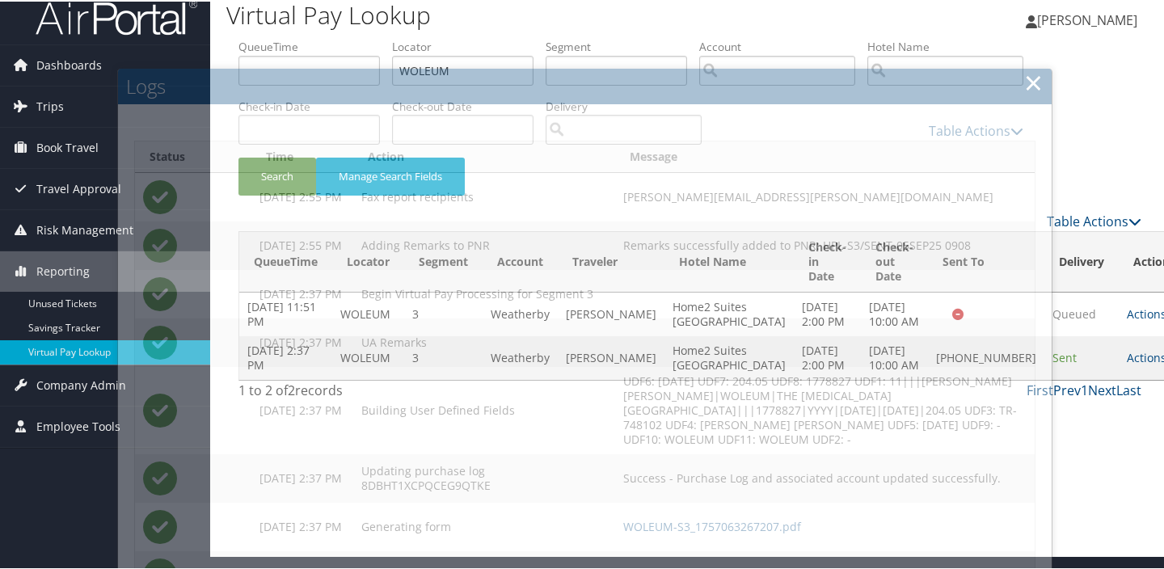
scroll to position [0, 0]
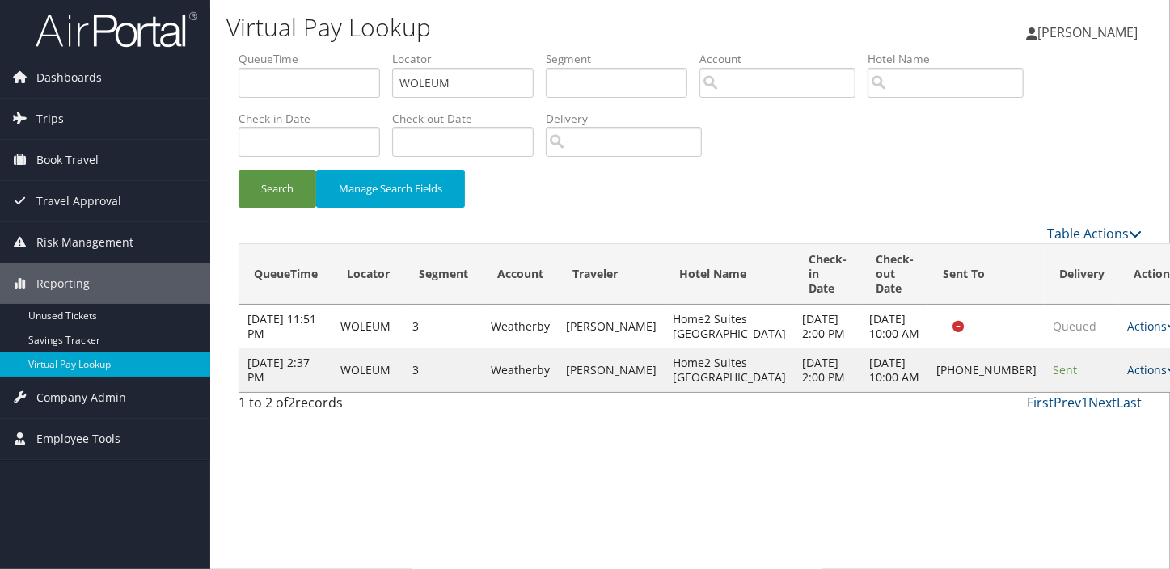
click at [1127, 377] on link "Actions" at bounding box center [1152, 369] width 51 height 15
click at [1038, 405] on link "Resend" at bounding box center [1047, 415] width 138 height 27
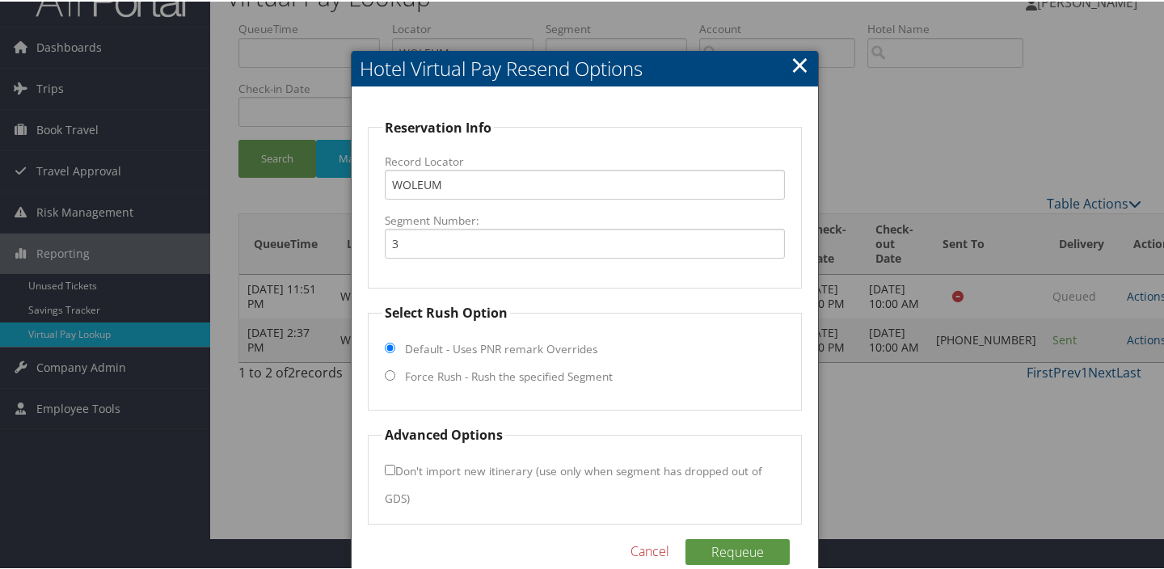
scroll to position [59, 0]
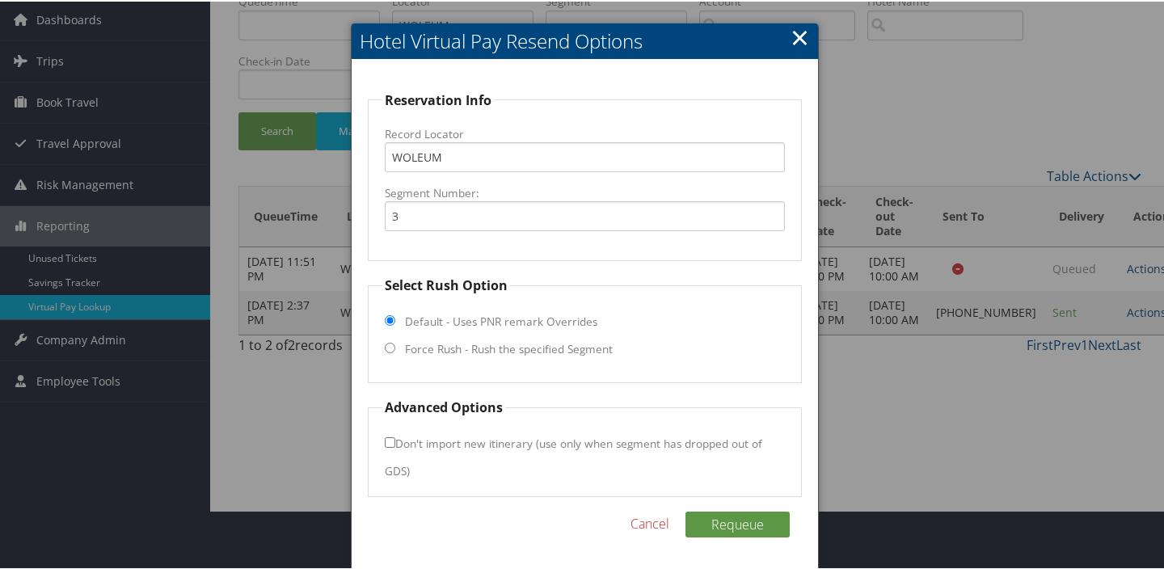
click at [508, 356] on fieldset "Select Rush Option Default - Uses PNR remark Overrides Force Rush - Rush the sp…" at bounding box center [585, 328] width 434 height 108
click at [500, 343] on label "Force Rush - Rush the specified Segment" at bounding box center [509, 348] width 208 height 16
click at [395, 343] on input "Force Rush - Rush the specified Segment" at bounding box center [390, 346] width 11 height 11
radio input "true"
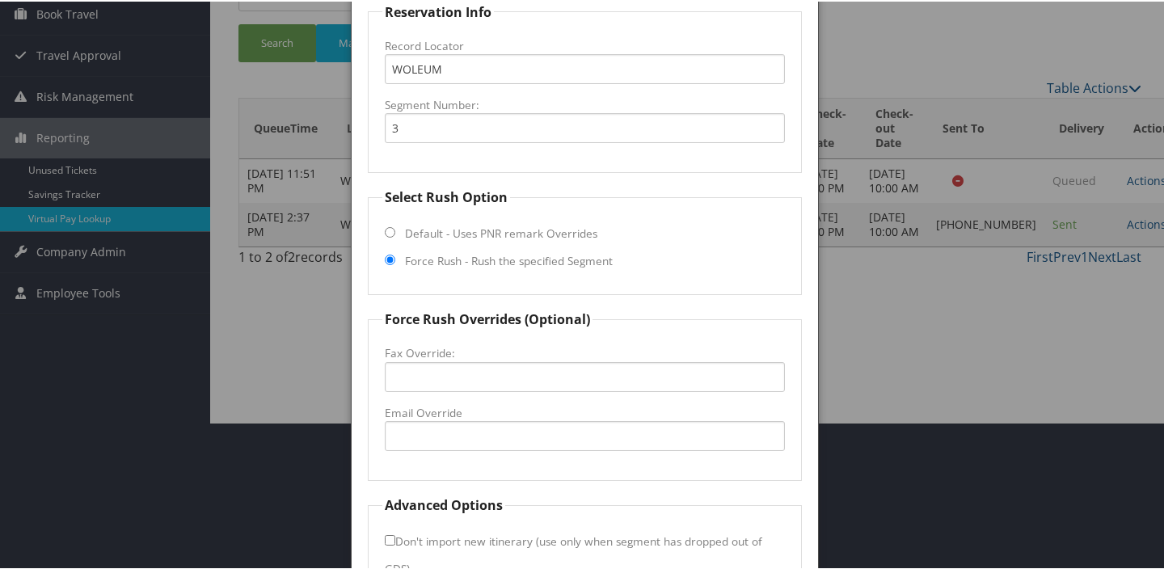
scroll to position [245, 0]
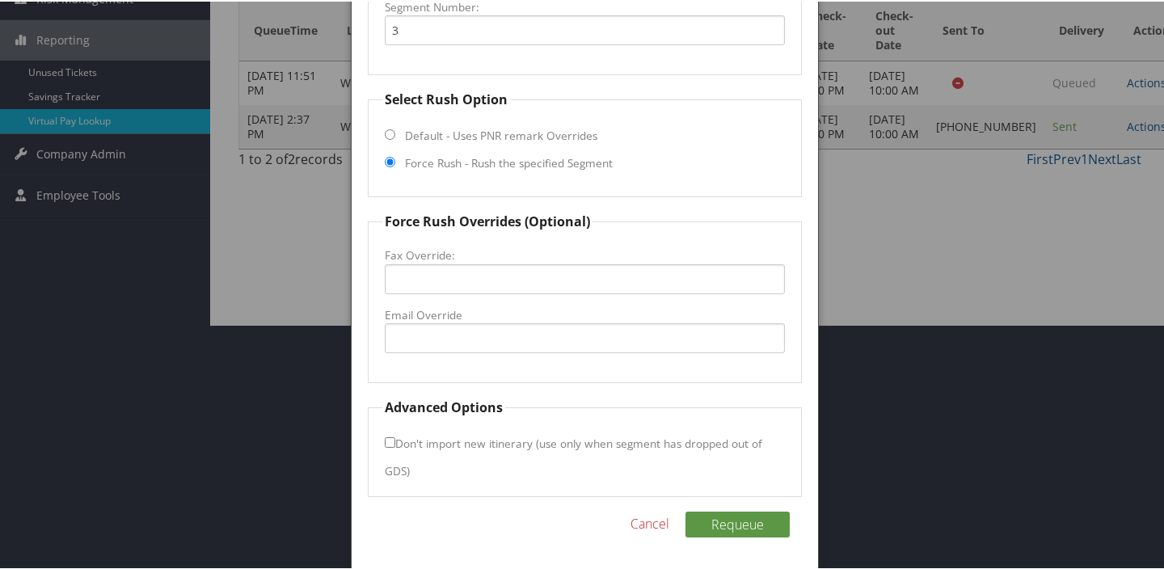
click at [511, 294] on fieldset "Force Rush Overrides (Optional) Fax Override: Email Override" at bounding box center [585, 295] width 434 height 171
click at [517, 322] on input "Email Override" at bounding box center [585, 337] width 400 height 30
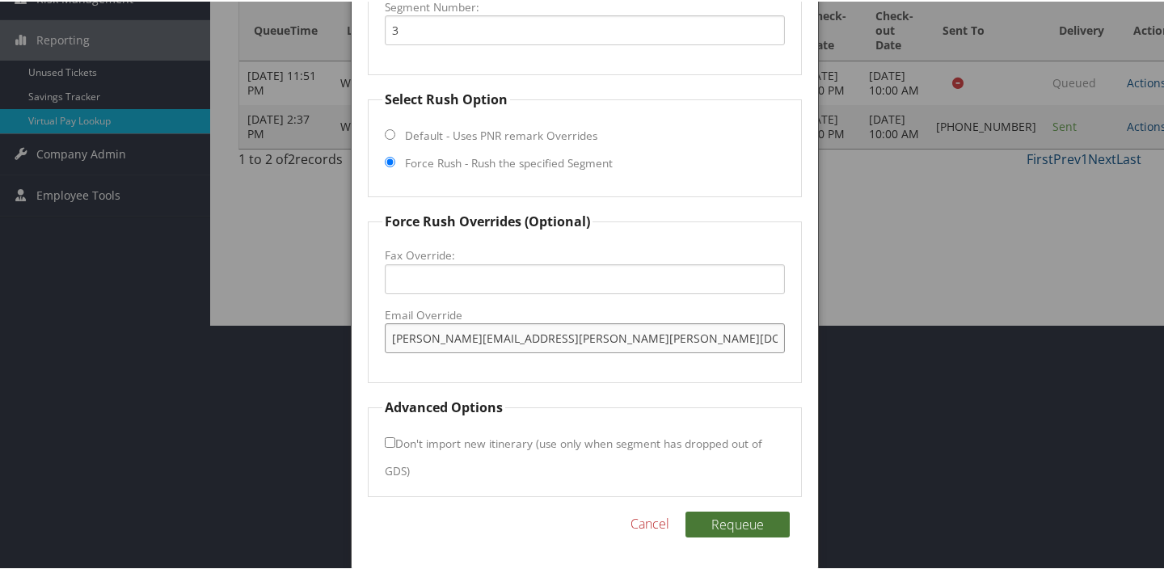
type input "ashley.herron@hilton.com"
click at [736, 529] on button "Requeue" at bounding box center [737, 523] width 104 height 26
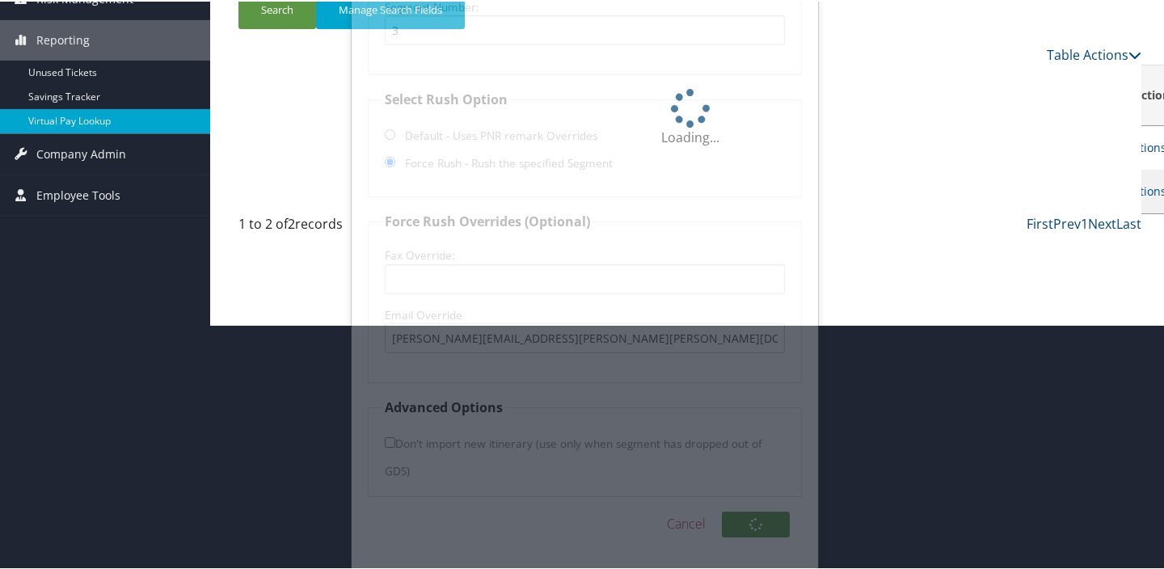
scroll to position [0, 0]
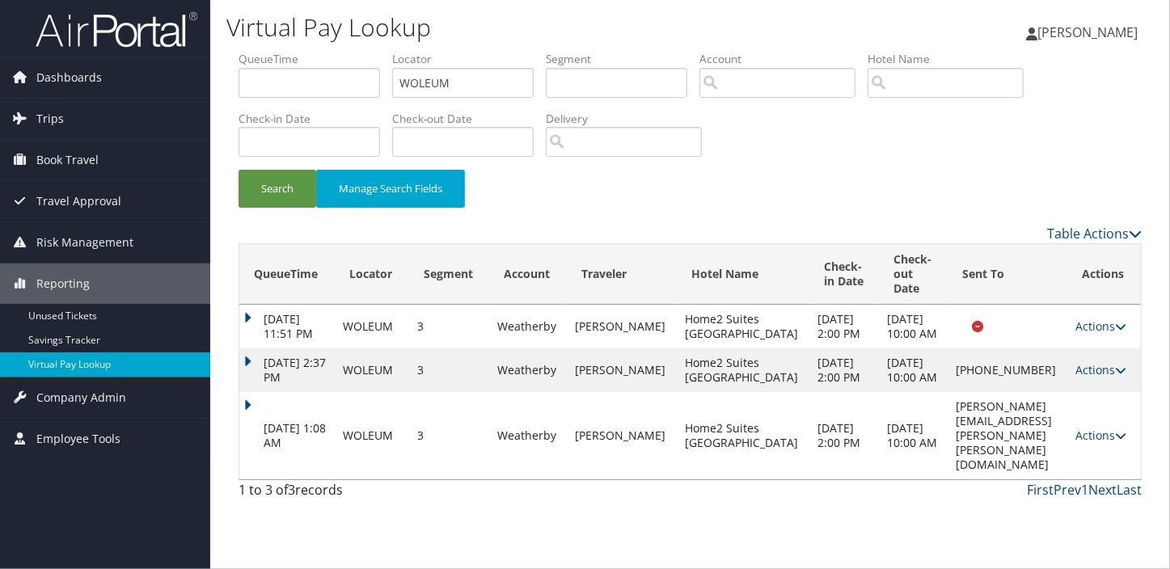
drag, startPoint x: 876, startPoint y: 133, endPoint x: 936, endPoint y: 319, distance: 196.1
click at [876, 134] on div "Search Manage Search Fields" at bounding box center [689, 137] width 927 height 173
drag, startPoint x: 903, startPoint y: 449, endPoint x: 1040, endPoint y: 439, distance: 137.0
click at [1040, 439] on td "ashley.herron@hilton.com" at bounding box center [1007, 435] width 120 height 87
copy td "ashley.herron@hilton.com"
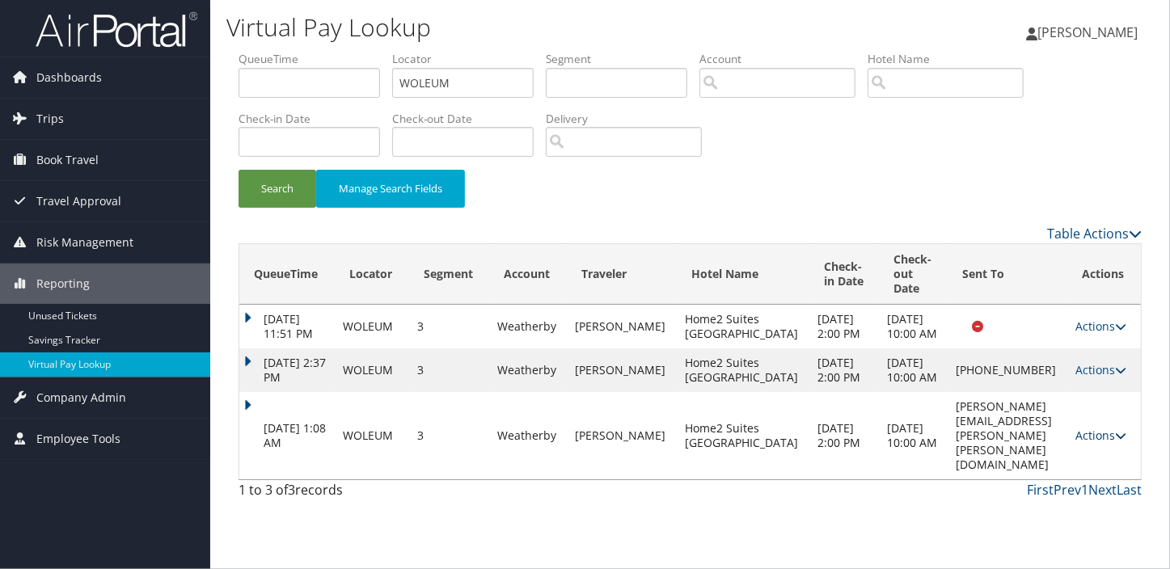
click at [1119, 441] on icon at bounding box center [1120, 435] width 11 height 11
drag, startPoint x: 1044, startPoint y: 489, endPoint x: 883, endPoint y: 440, distance: 168.2
click at [1044, 489] on link "Logs" at bounding box center [1068, 500] width 102 height 27
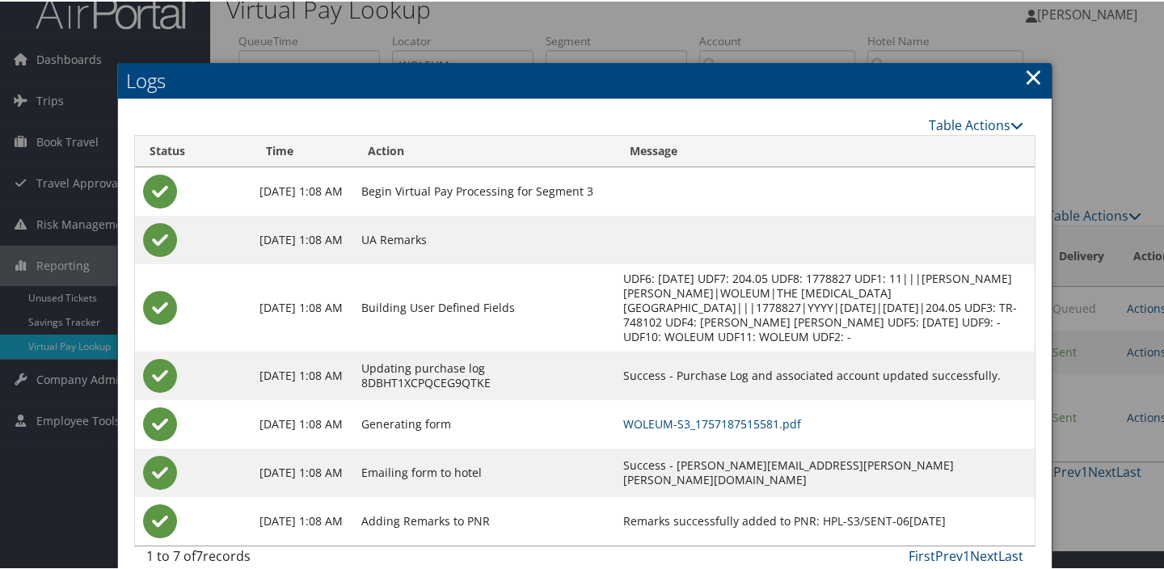
scroll to position [39, 0]
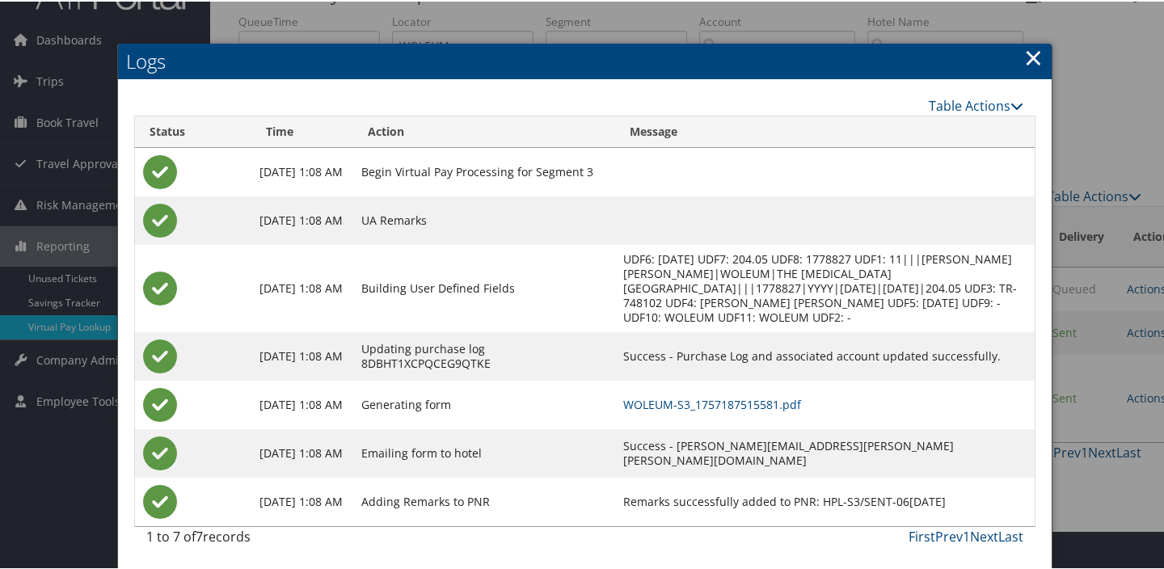
click at [805, 389] on td "WOLEUM-S3_1757187515581.pdf" at bounding box center [825, 403] width 420 height 49
click at [801, 398] on link "WOLEUM-S3_1757187515581.pdf" at bounding box center [712, 402] width 178 height 15
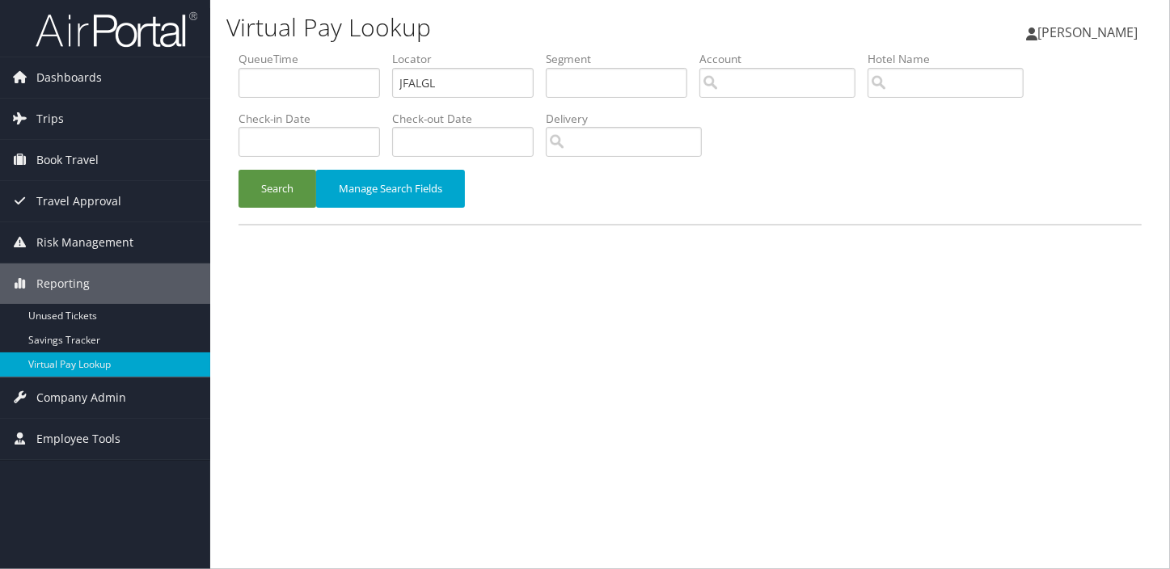
click at [306, 51] on ul "QueueTime Locator JFALGL Segment Account Traveler Hotel Name Check-in Date Chec…" at bounding box center [689, 51] width 903 height 0
type input "JFALGL"
click at [238, 170] on button "Search" at bounding box center [277, 189] width 78 height 38
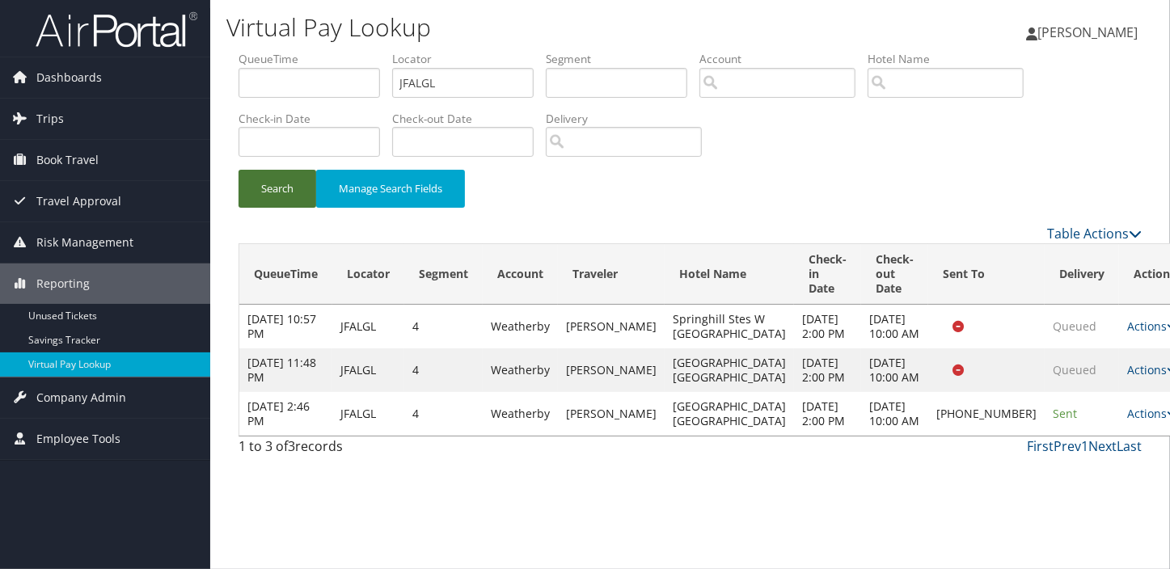
click at [265, 181] on button "Search" at bounding box center [277, 189] width 78 height 38
click at [1127, 421] on link "Actions" at bounding box center [1152, 413] width 51 height 15
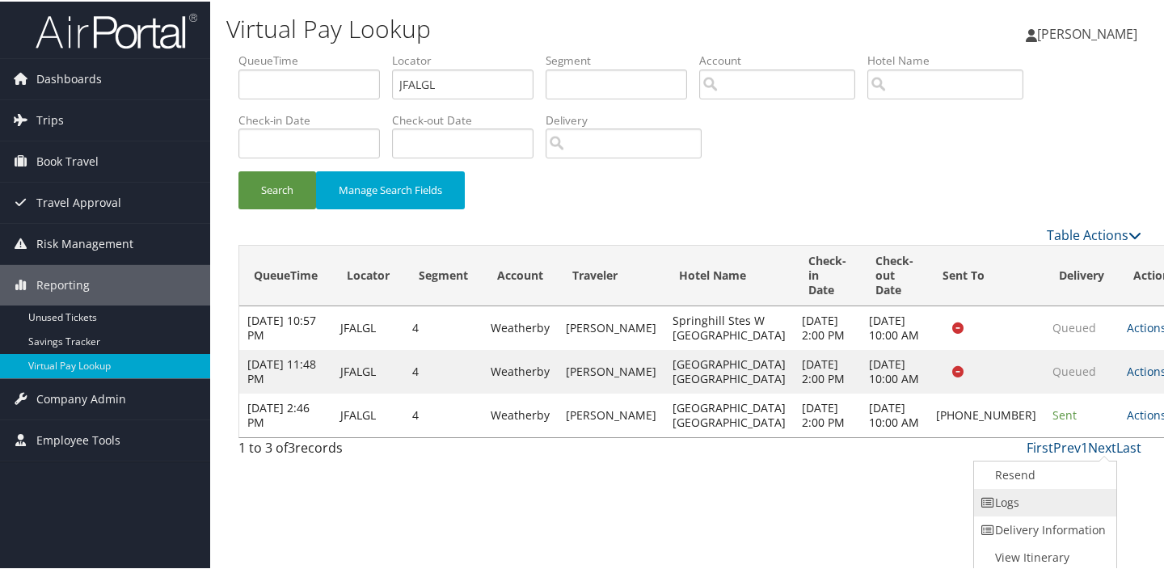
click at [1068, 487] on link "Logs" at bounding box center [1043, 500] width 138 height 27
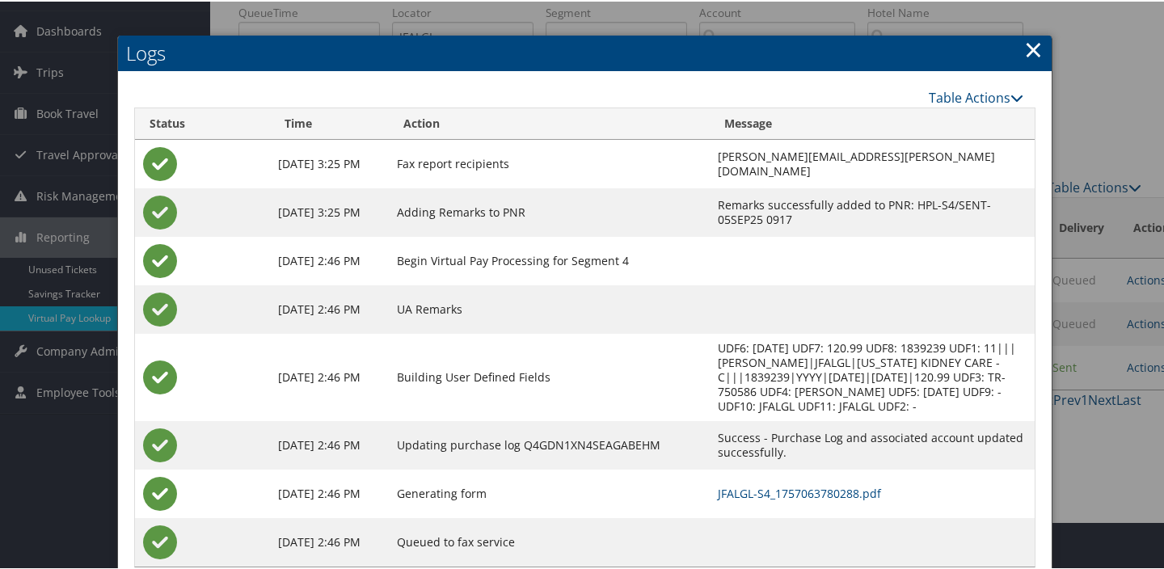
scroll to position [73, 0]
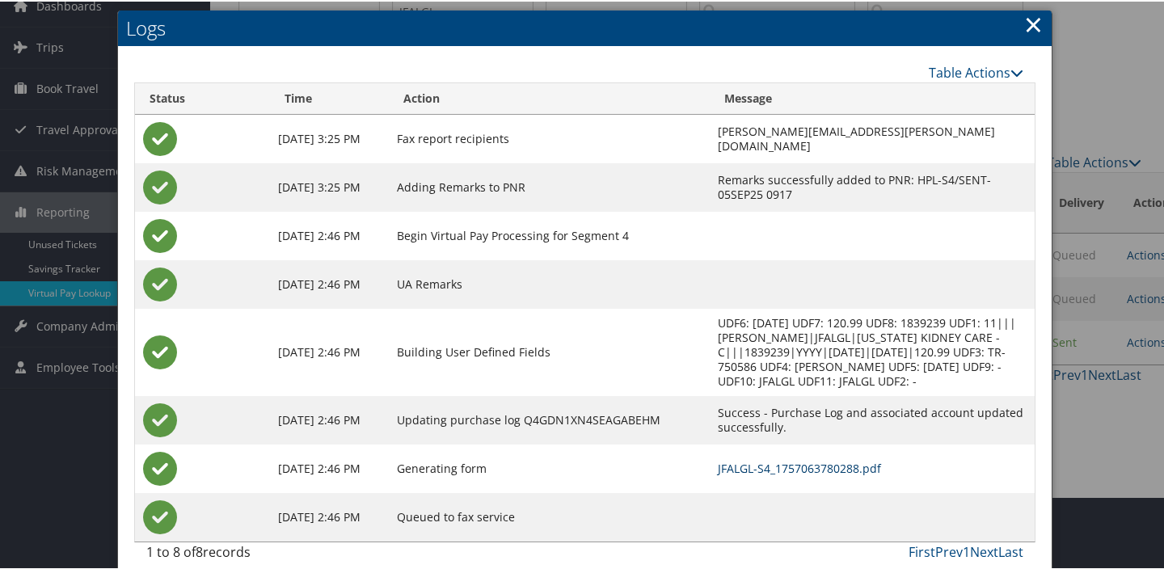
click at [737, 443] on td "JFALGL-S4_1757063780288.pdf" at bounding box center [873, 467] width 326 height 49
click at [736, 459] on link "JFALGL-S4_1757063780288.pdf" at bounding box center [799, 466] width 163 height 15
